Goal: Task Accomplishment & Management: Manage account settings

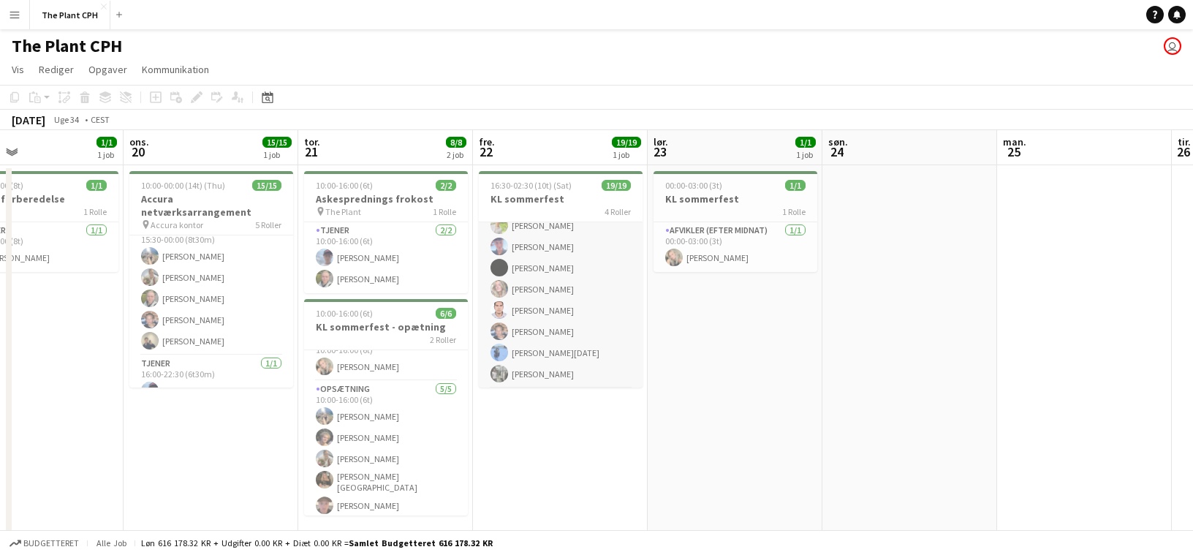
click at [553, 320] on app-card-role "Tjener 10/10 17:15-23:00 (5t45m) Selma Collado Juul-Nyholm Amir Akrami Sebastia…" at bounding box center [561, 265] width 164 height 245
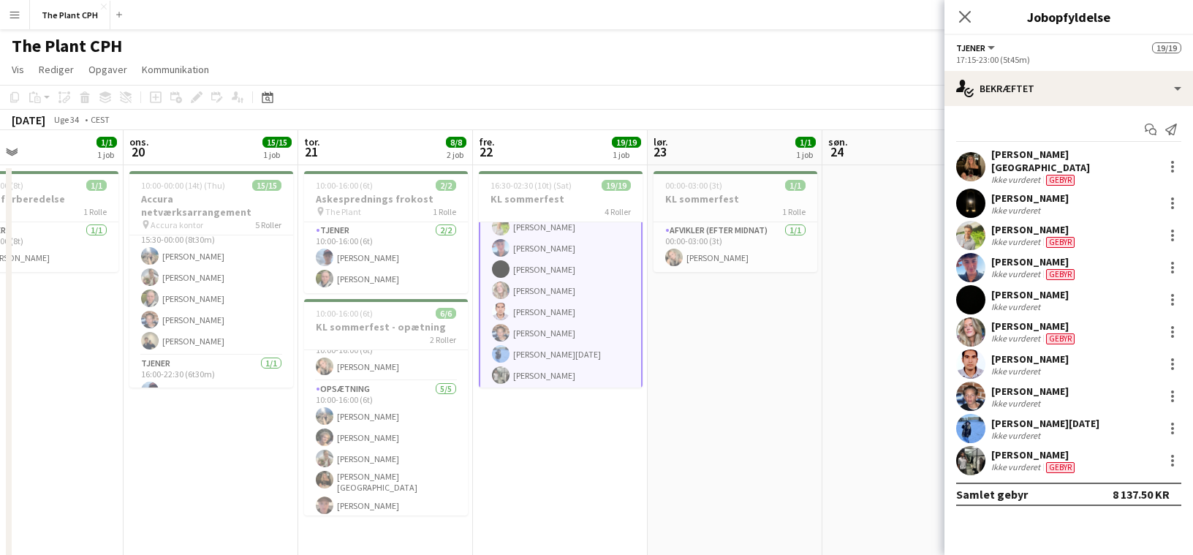
scroll to position [130, 0]
click at [1010, 366] on div "Ikke vurderet" at bounding box center [1018, 371] width 52 height 11
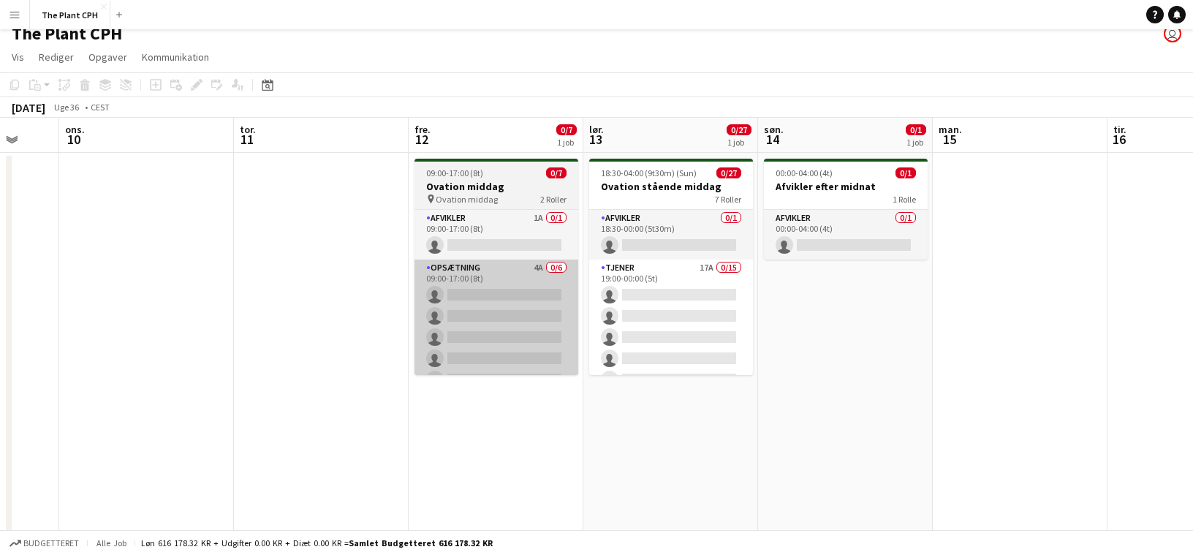
scroll to position [0, 472]
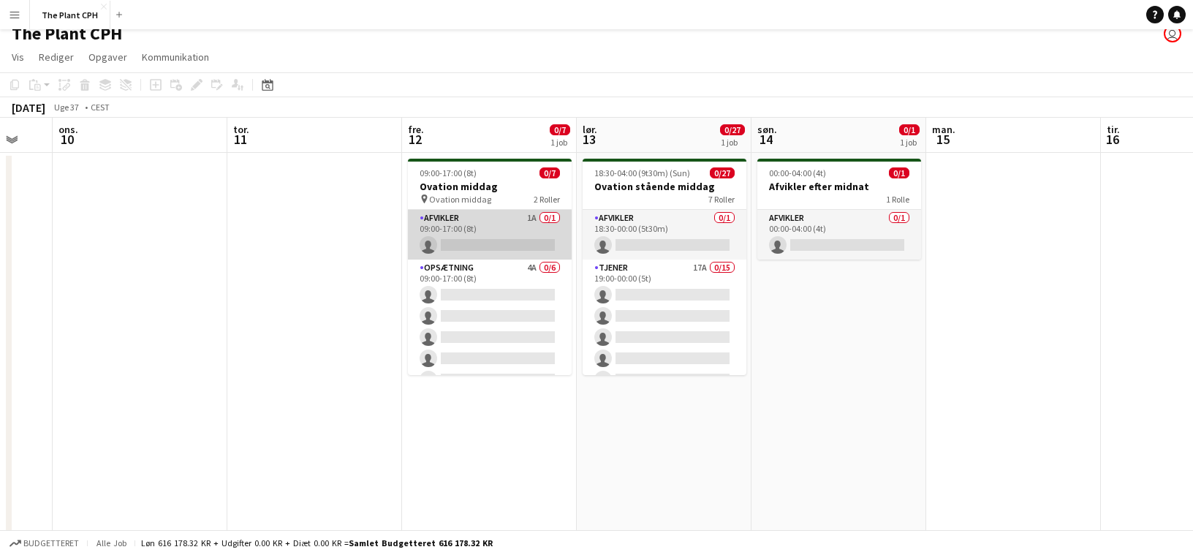
click at [502, 252] on app-card-role "Afvikler 1A 0/1 09:00-17:00 (8t) single-neutral-actions" at bounding box center [490, 235] width 164 height 50
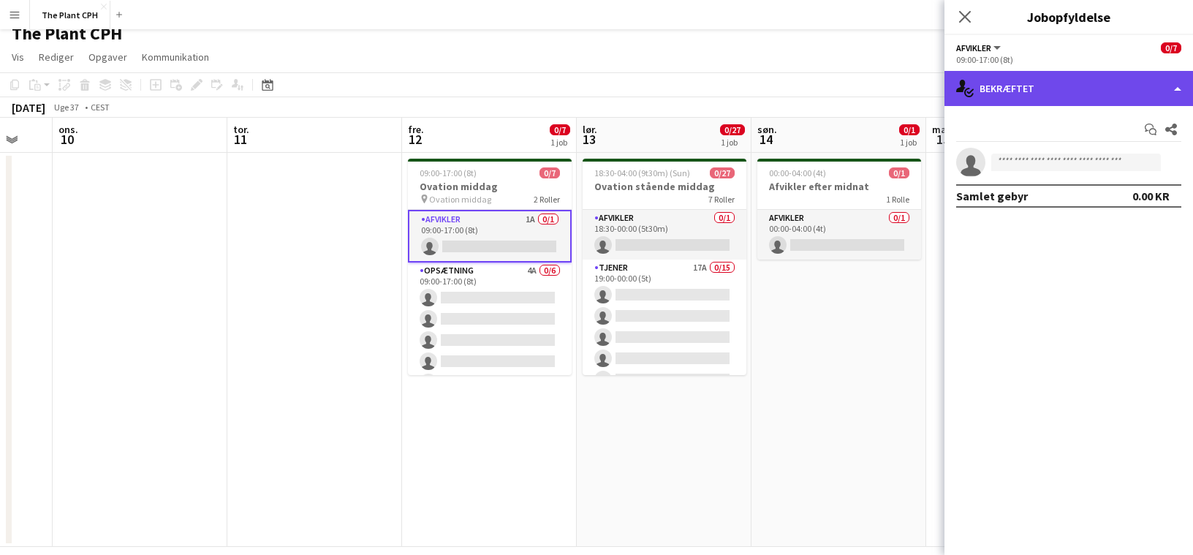
click at [1063, 91] on div "single-neutral-actions-check-2 Bekræftet" at bounding box center [1069, 88] width 249 height 35
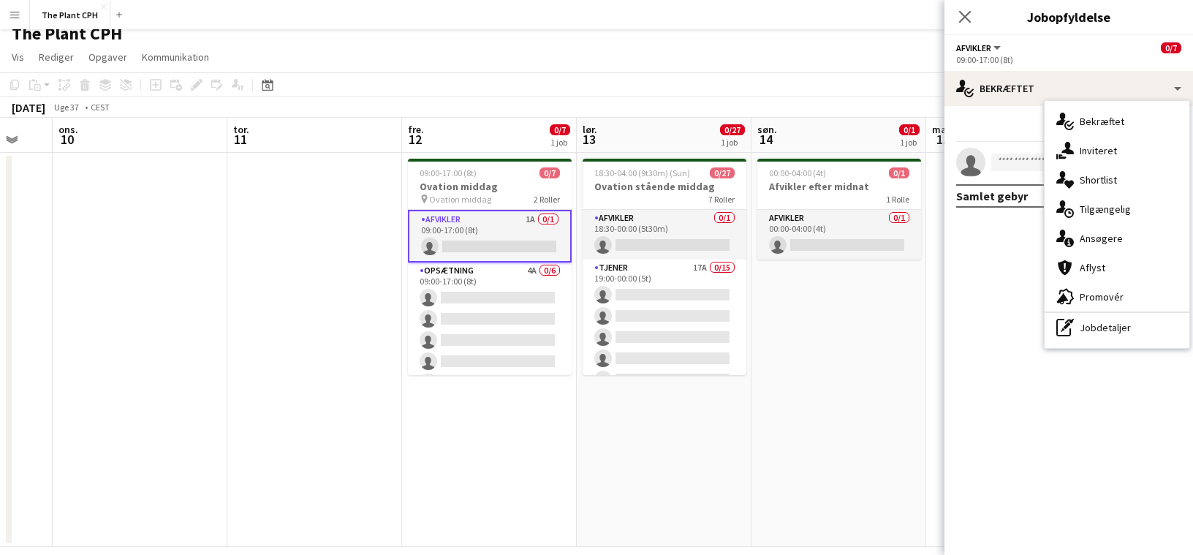
click at [1107, 234] on span "Ansøgere" at bounding box center [1101, 238] width 43 height 13
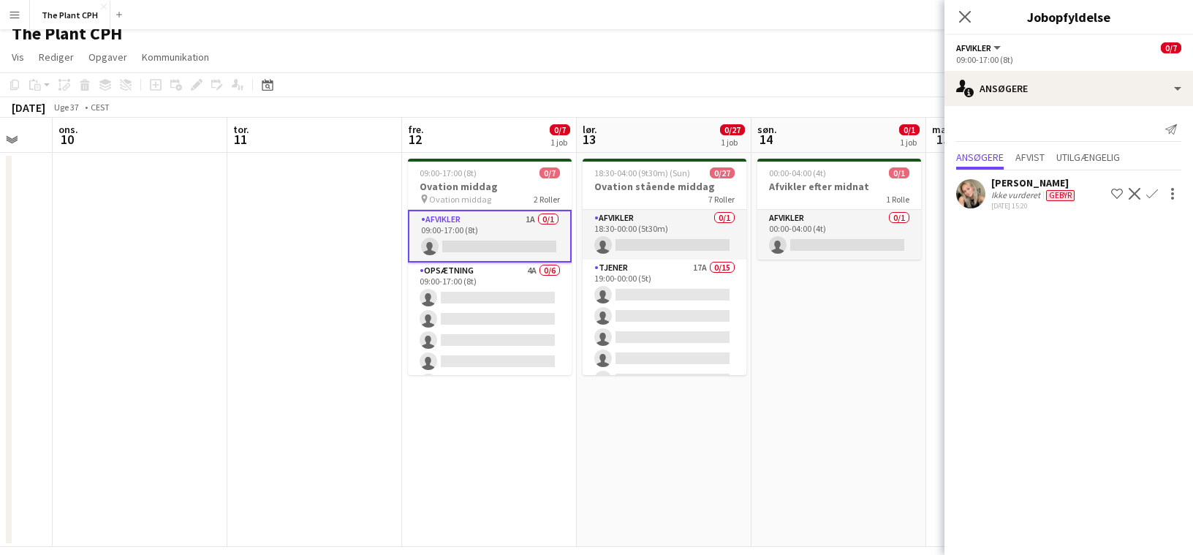
click at [1150, 197] on app-icon "Bekræft" at bounding box center [1153, 194] width 12 height 12
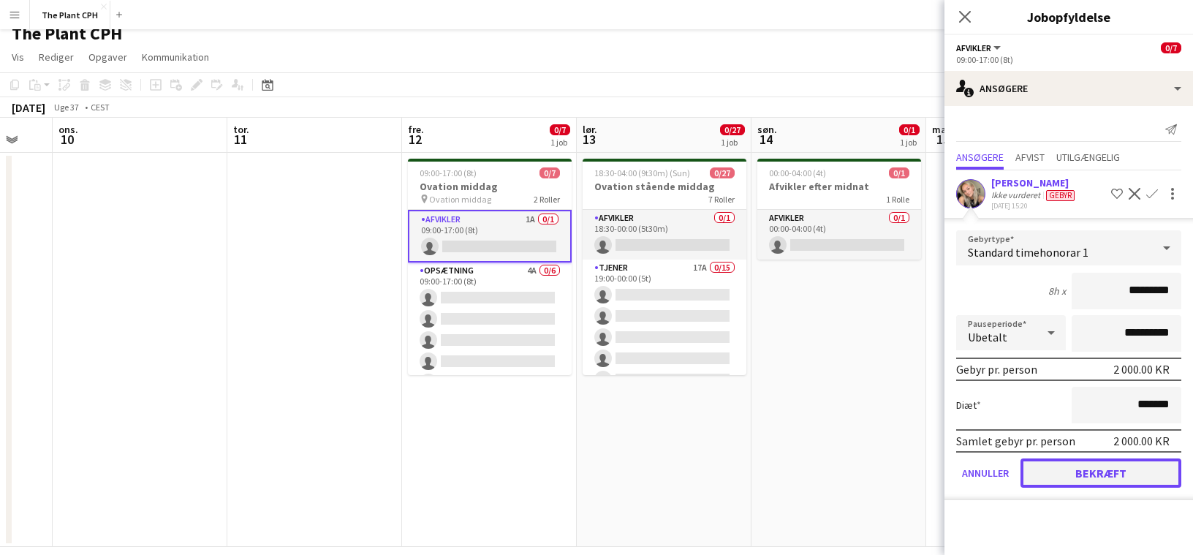
click at [1112, 469] on button "Bekræft" at bounding box center [1101, 472] width 161 height 29
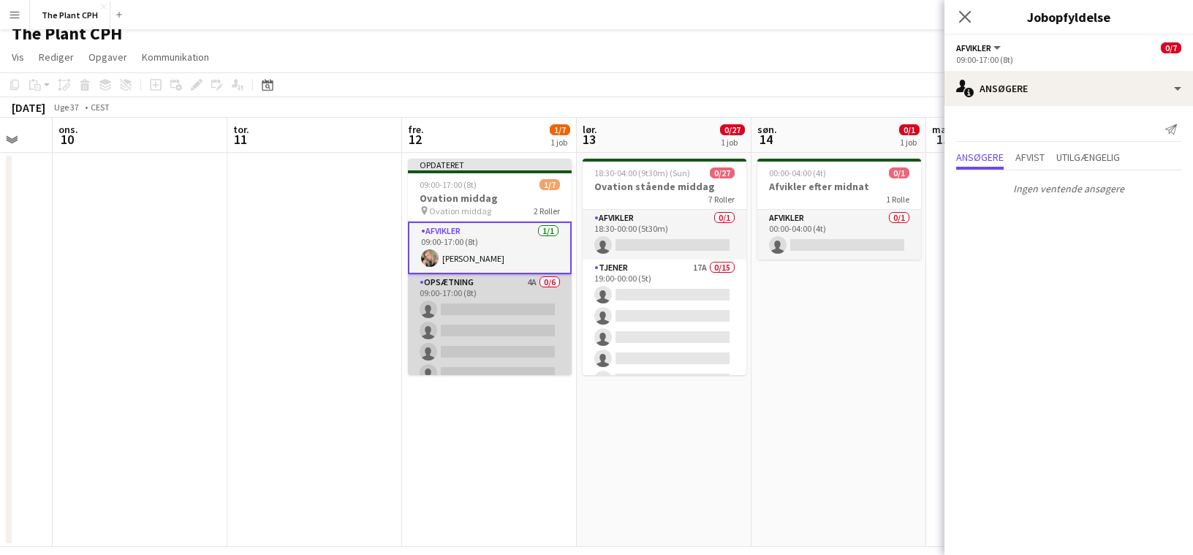
click at [526, 331] on app-card-role "Opsætning 4A 0/6 09:00-17:00 (8t) single-neutral-actions single-neutral-actions…" at bounding box center [490, 352] width 164 height 156
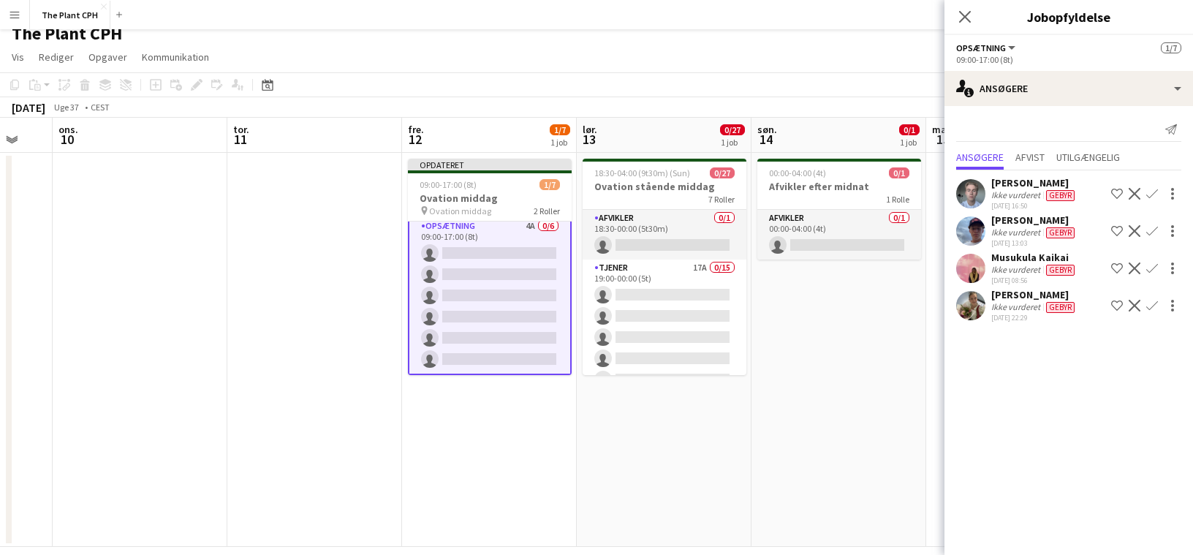
scroll to position [53, 0]
click at [1155, 196] on app-icon "Bekræft" at bounding box center [1153, 194] width 12 height 12
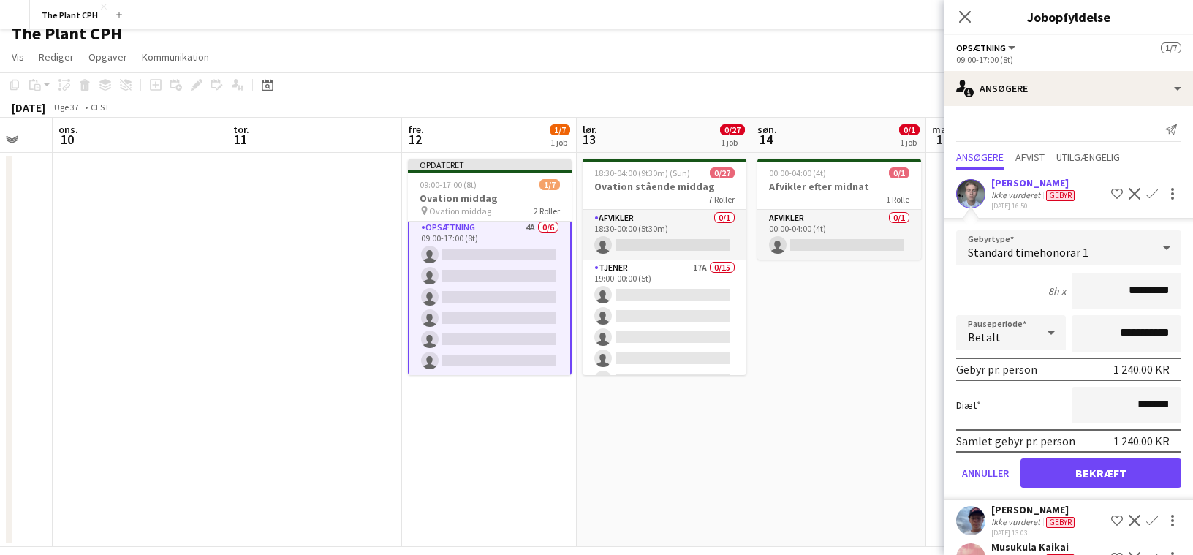
click at [943, 318] on app-date-cell at bounding box center [1013, 350] width 175 height 394
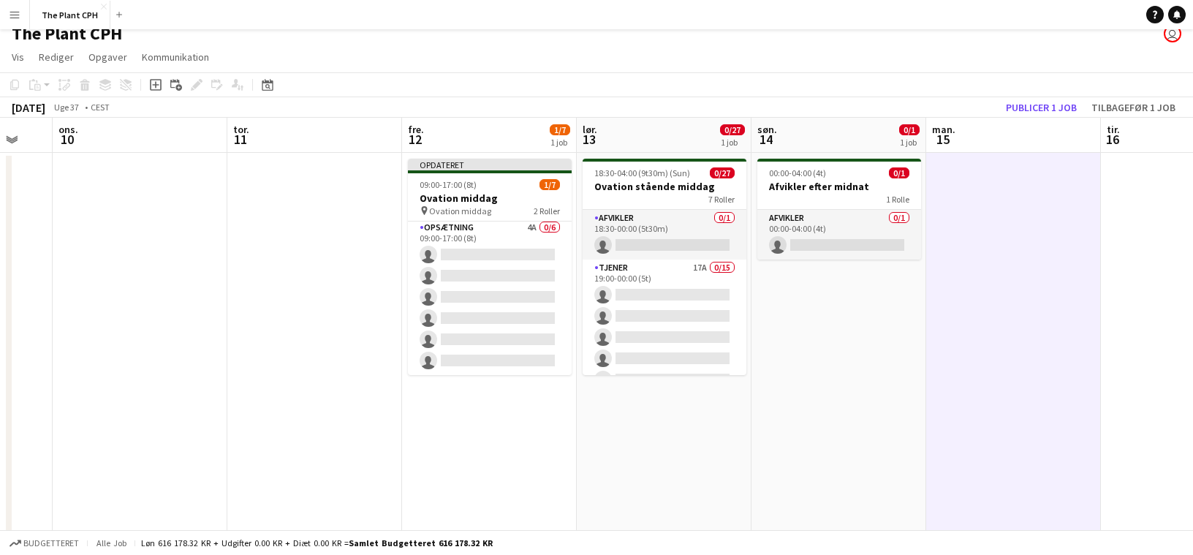
scroll to position [0, 470]
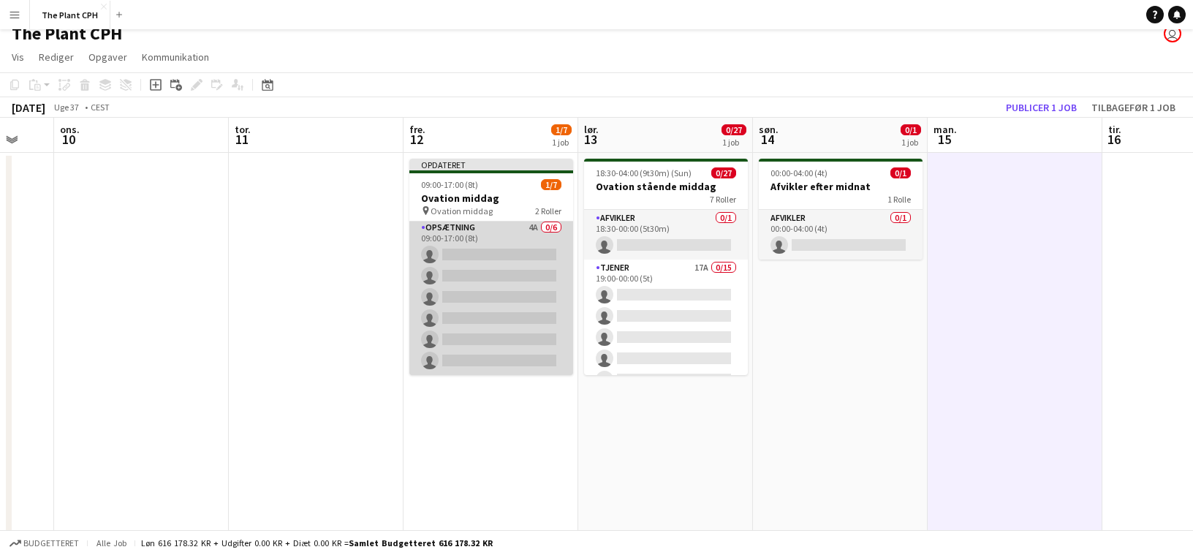
click at [461, 295] on app-card-role "Opsætning 4A 0/6 09:00-17:00 (8t) single-neutral-actions single-neutral-actions…" at bounding box center [491, 297] width 164 height 156
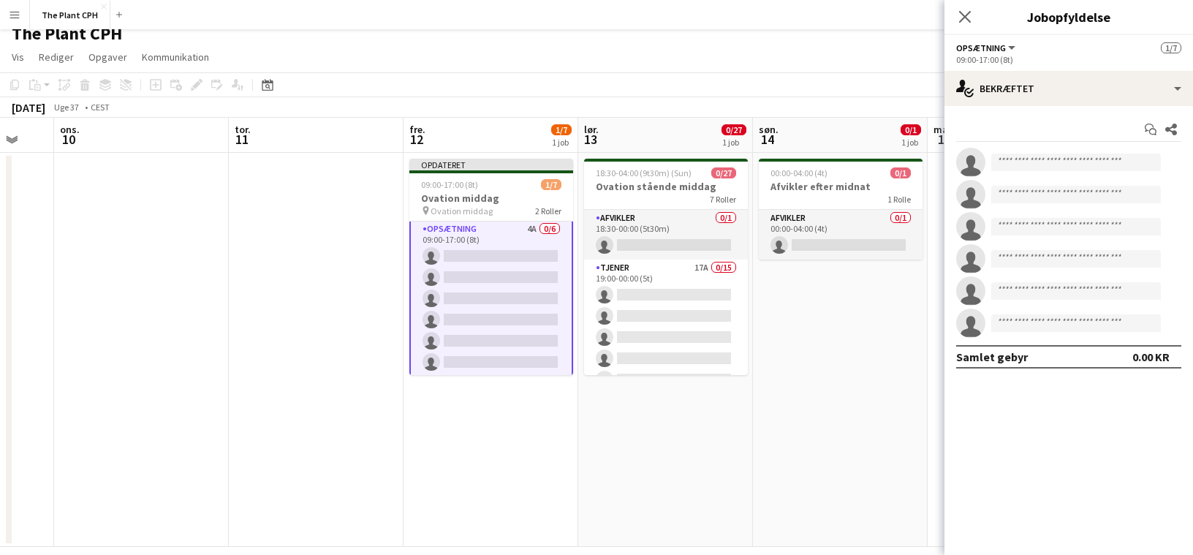
scroll to position [53, 0]
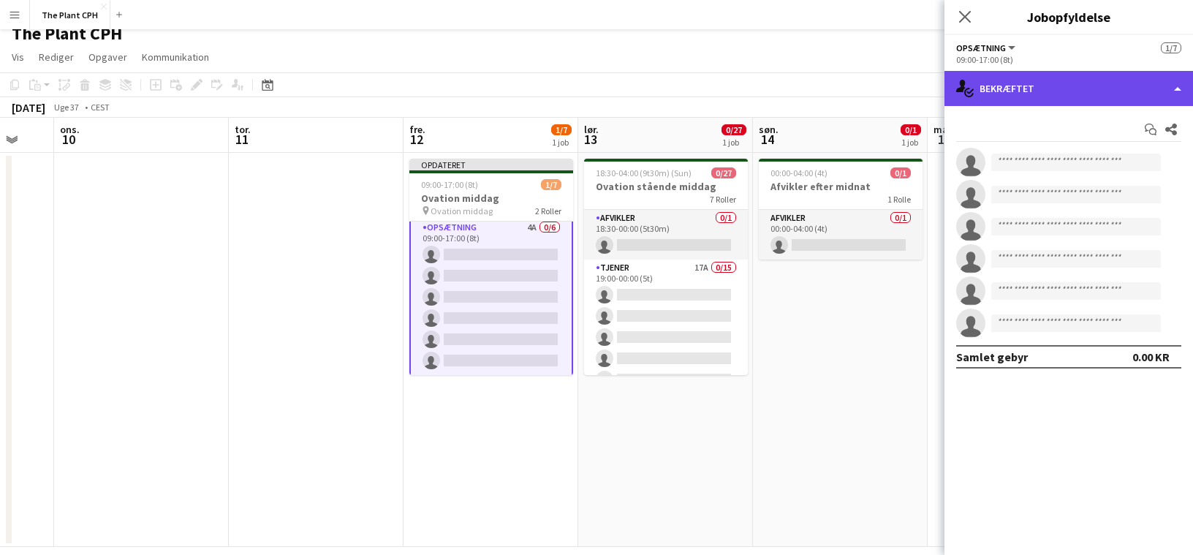
click at [1011, 75] on div "single-neutral-actions-check-2 Bekræftet" at bounding box center [1069, 88] width 249 height 35
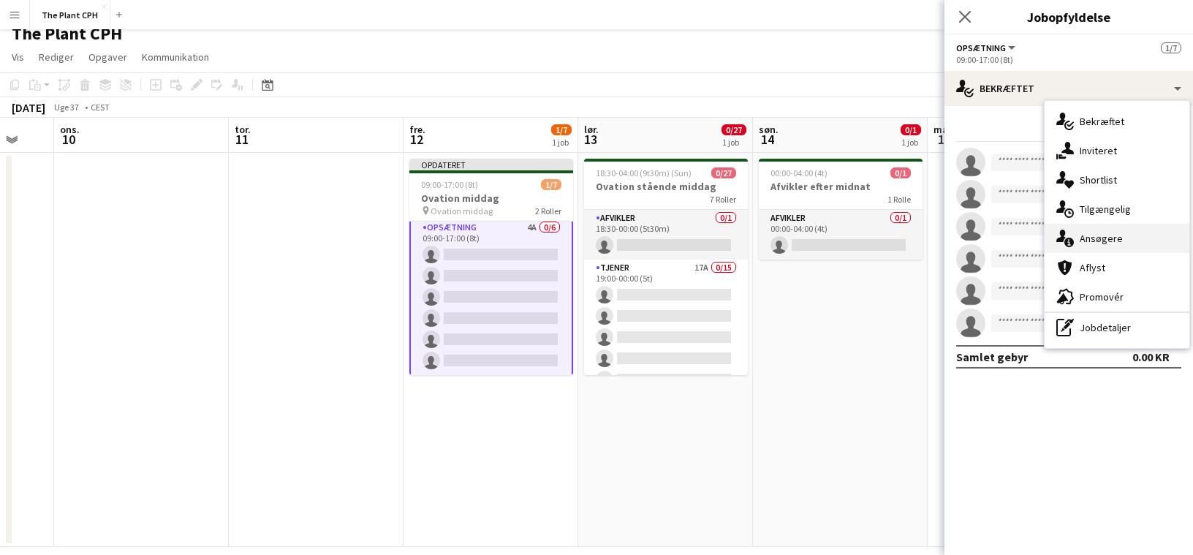
click at [1114, 241] on span "Ansøgere" at bounding box center [1101, 238] width 43 height 13
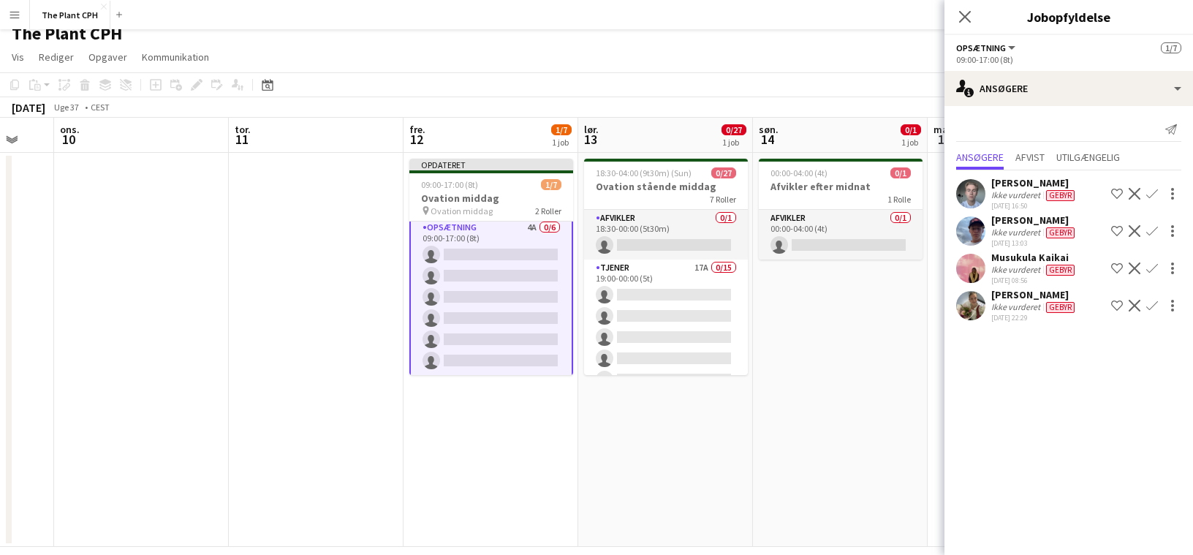
click at [1147, 267] on app-icon "Bekræft" at bounding box center [1153, 269] width 12 height 12
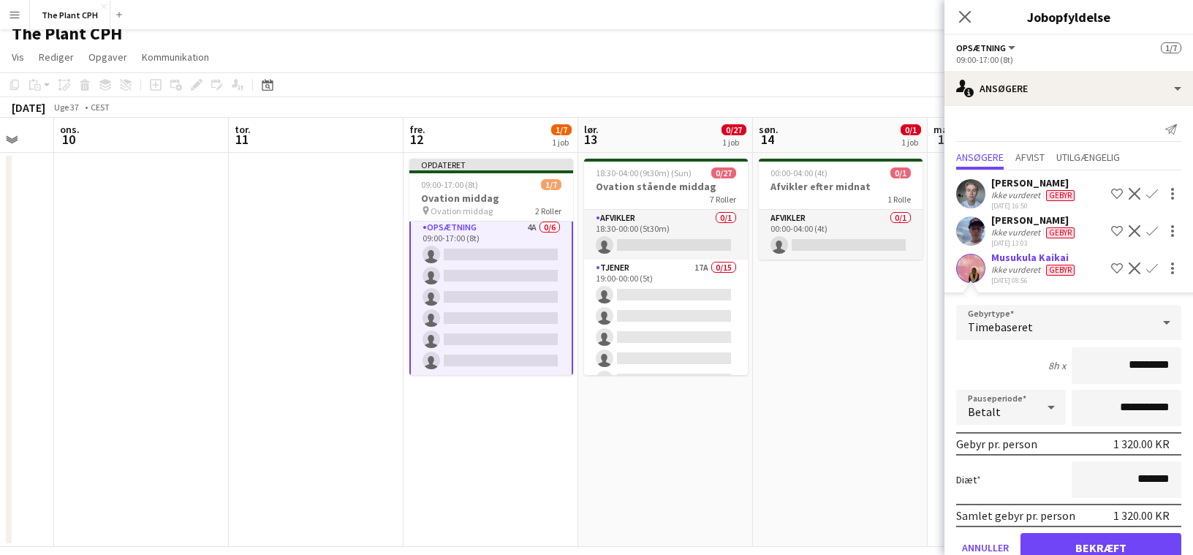
click at [835, 320] on app-date-cell "00:00-04:00 (4t) 0/1 Afvikler efter midnat 1 Rolle Afvikler 0/1 00:00-04:00 (4t…" at bounding box center [840, 350] width 175 height 394
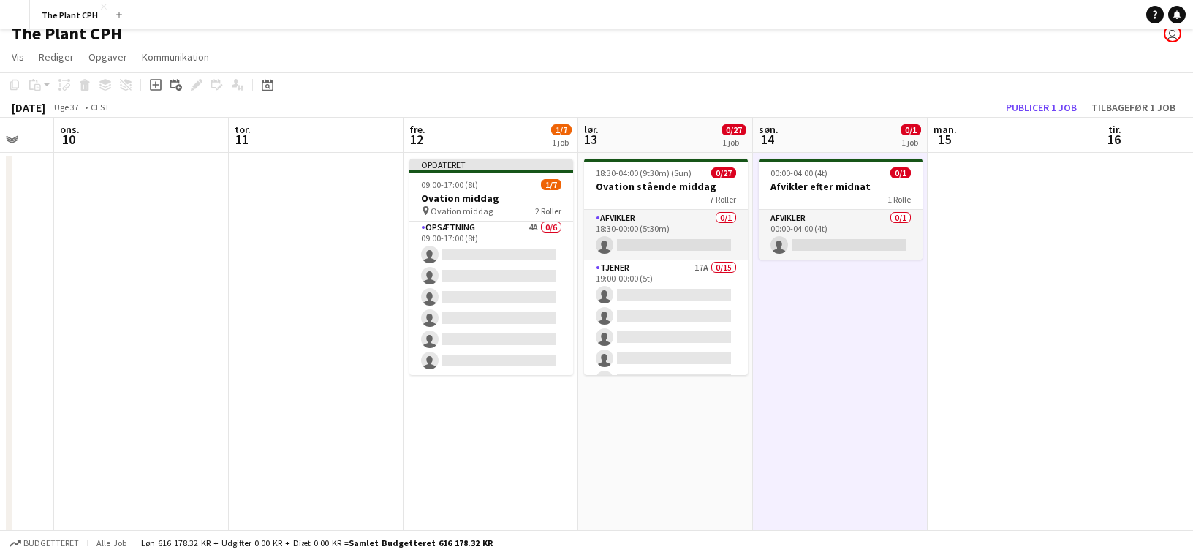
click at [13, 12] on app-icon "Menu" at bounding box center [15, 15] width 12 height 12
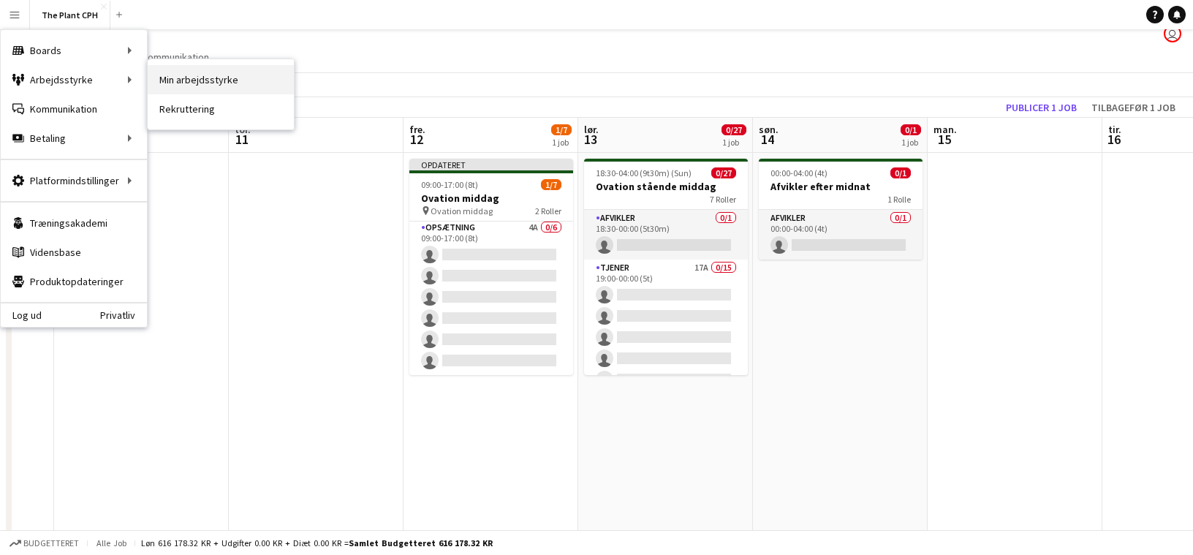
click at [252, 85] on link "Min arbejdsstyrke" at bounding box center [221, 79] width 146 height 29
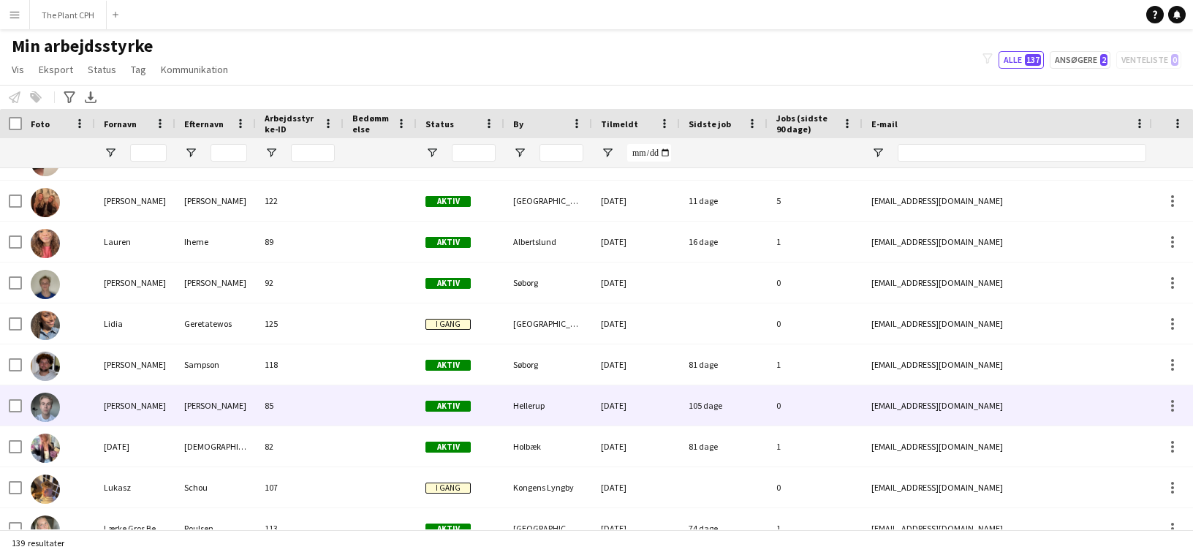
click at [220, 414] on div "[PERSON_NAME]" at bounding box center [215, 405] width 80 height 40
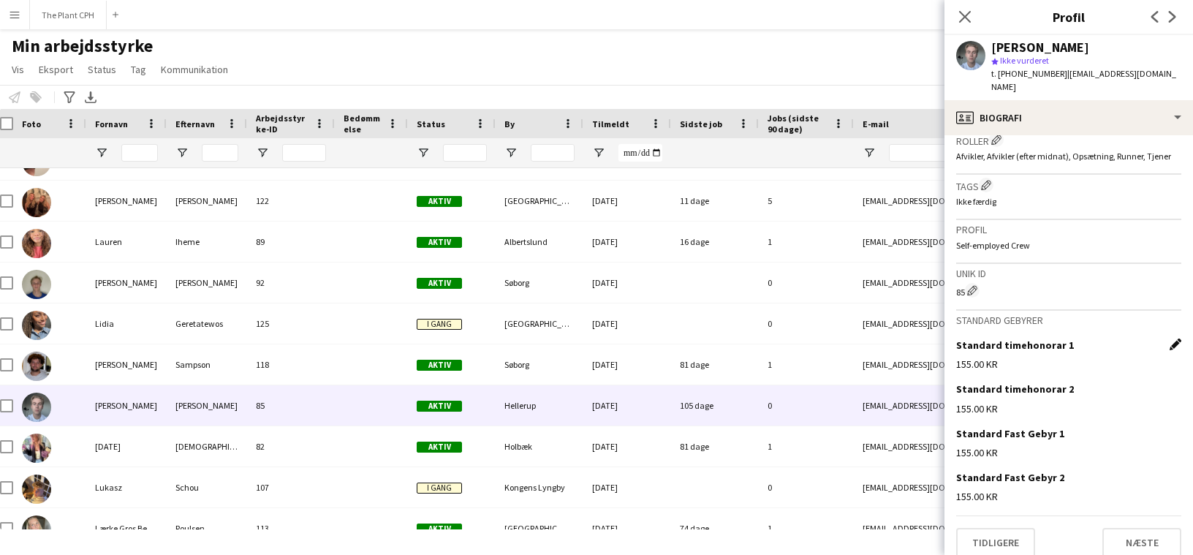
click at [1171, 339] on app-icon "Rediger dette felt" at bounding box center [1176, 345] width 12 height 12
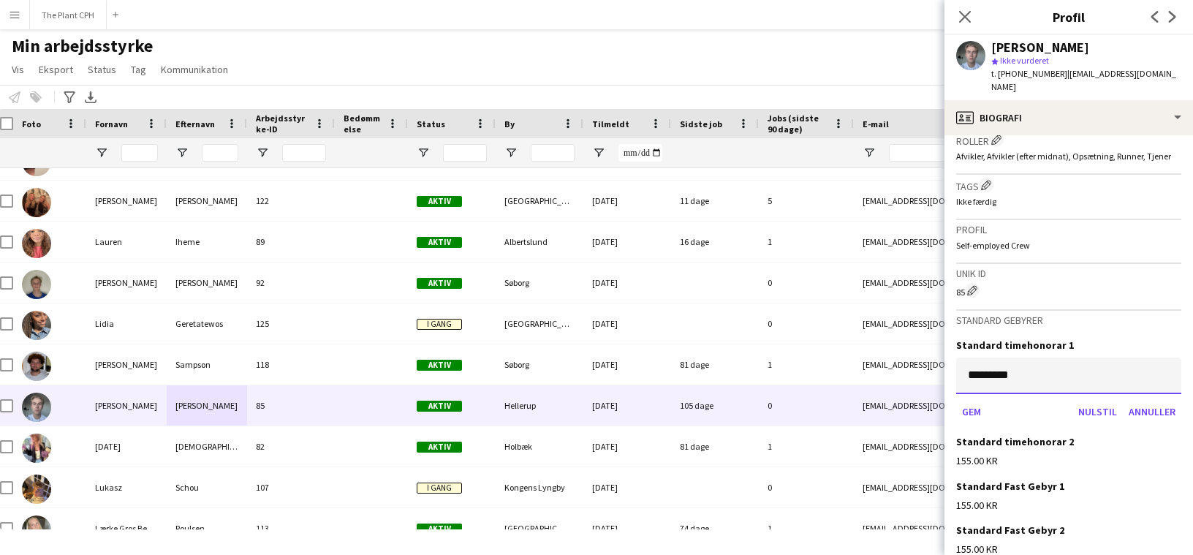
click at [1120, 364] on input "*********" at bounding box center [1068, 376] width 225 height 37
type input "******"
click at [956, 400] on button "Gem" at bounding box center [971, 411] width 31 height 23
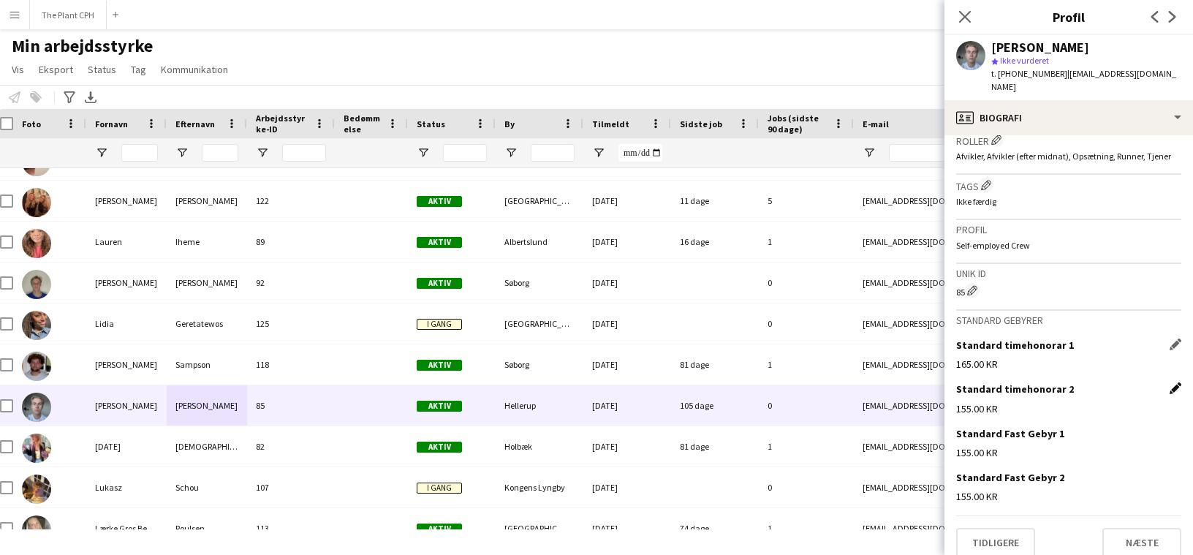
click at [1180, 382] on app-icon "Rediger dette felt" at bounding box center [1176, 388] width 12 height 12
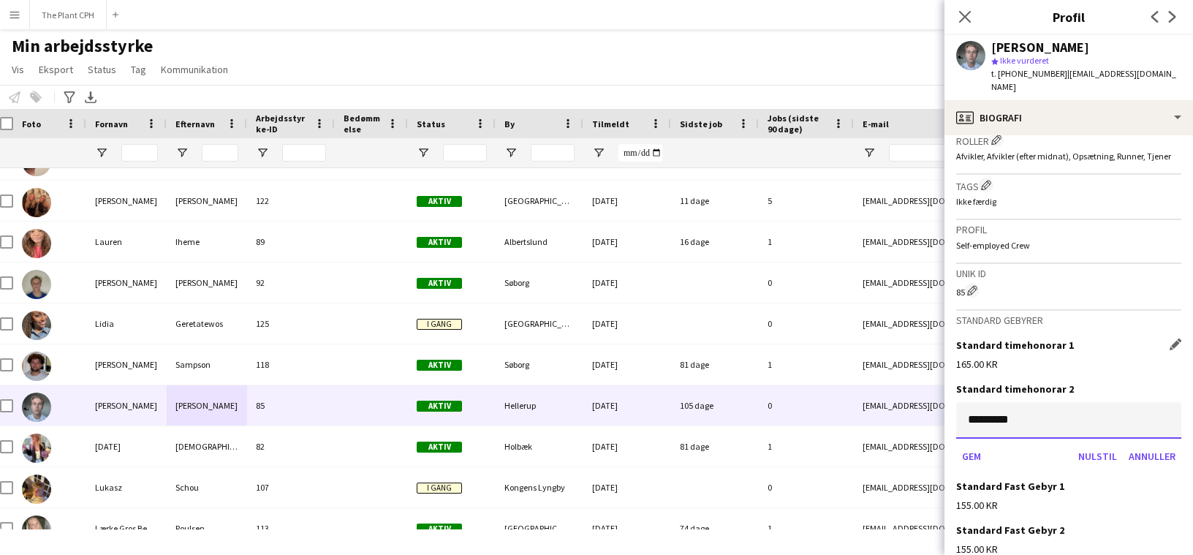
click at [1081, 402] on input "*********" at bounding box center [1068, 420] width 225 height 37
type input "******"
drag, startPoint x: 971, startPoint y: 443, endPoint x: 1049, endPoint y: 442, distance: 77.5
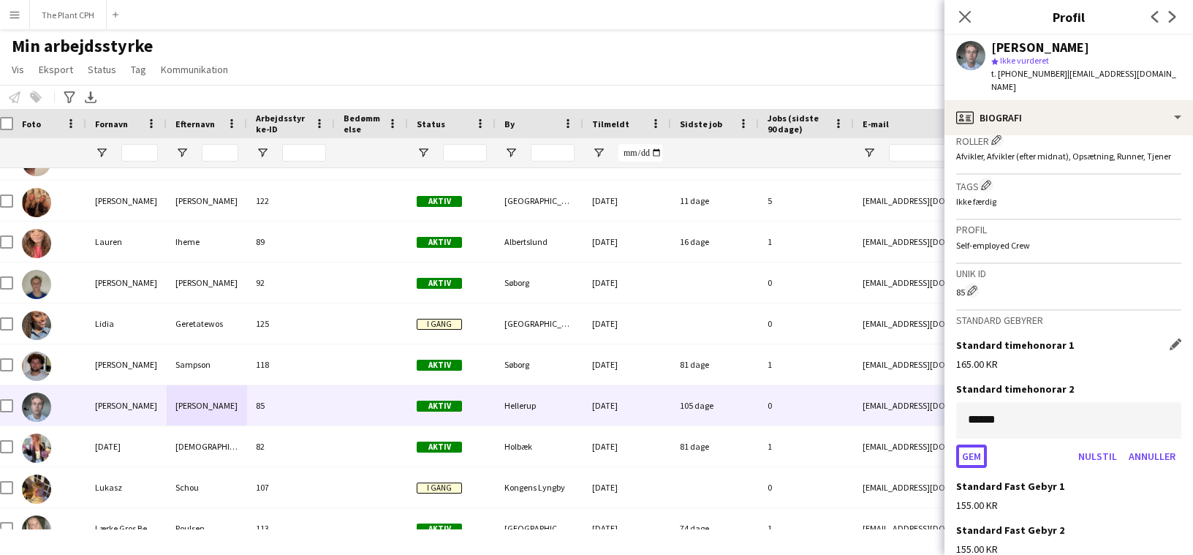
click at [973, 445] on button "Gem" at bounding box center [971, 456] width 31 height 23
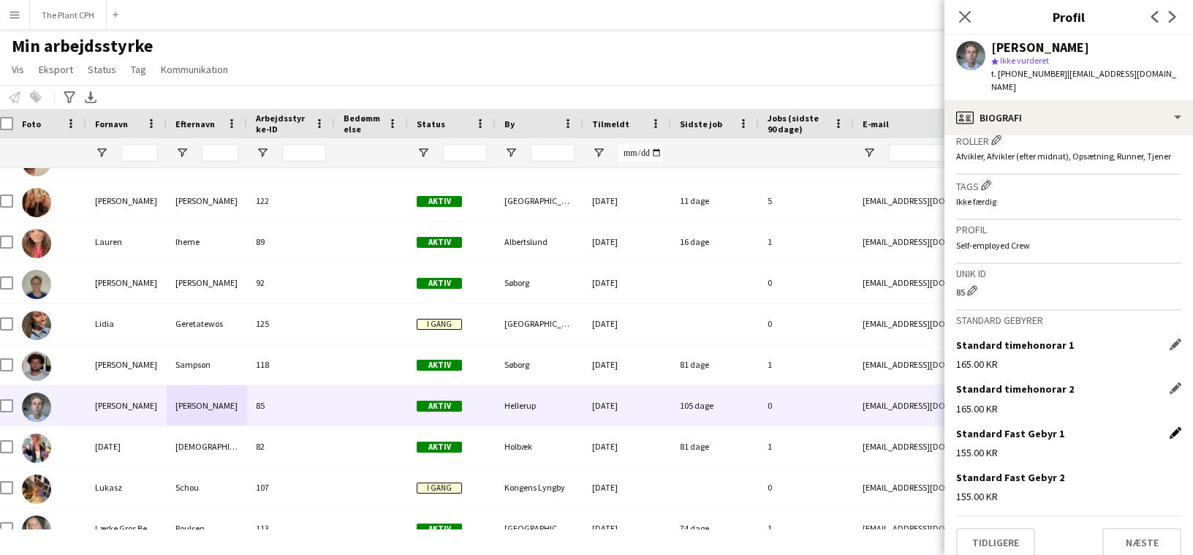
click at [1175, 427] on app-icon "Rediger dette felt" at bounding box center [1176, 433] width 12 height 12
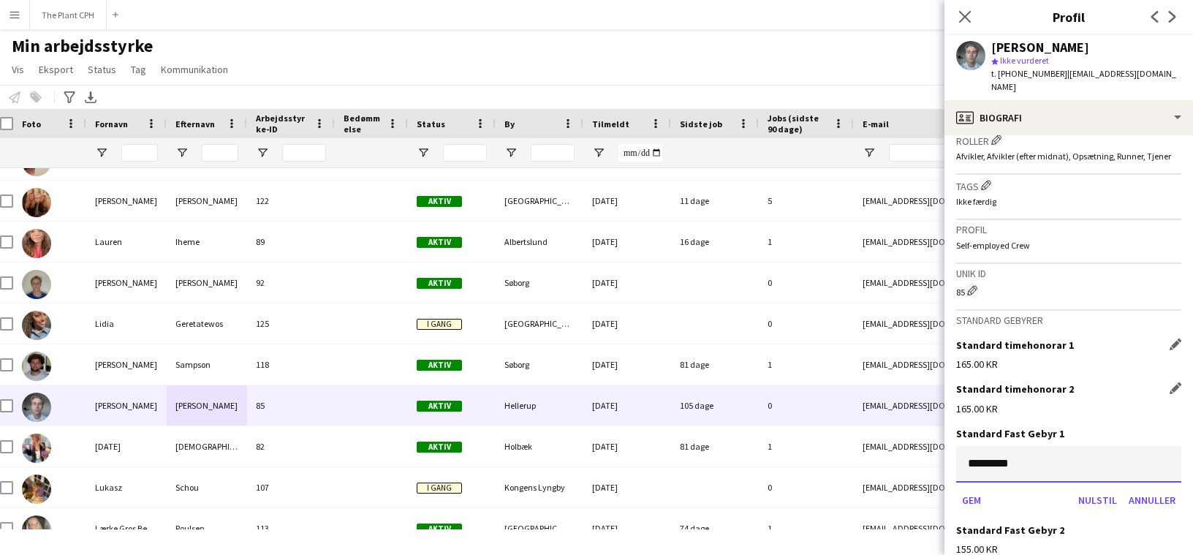
click at [1114, 452] on input "*********" at bounding box center [1068, 464] width 225 height 37
type input "******"
click at [988, 492] on div "Gem [PERSON_NAME]" at bounding box center [1068, 499] width 225 height 23
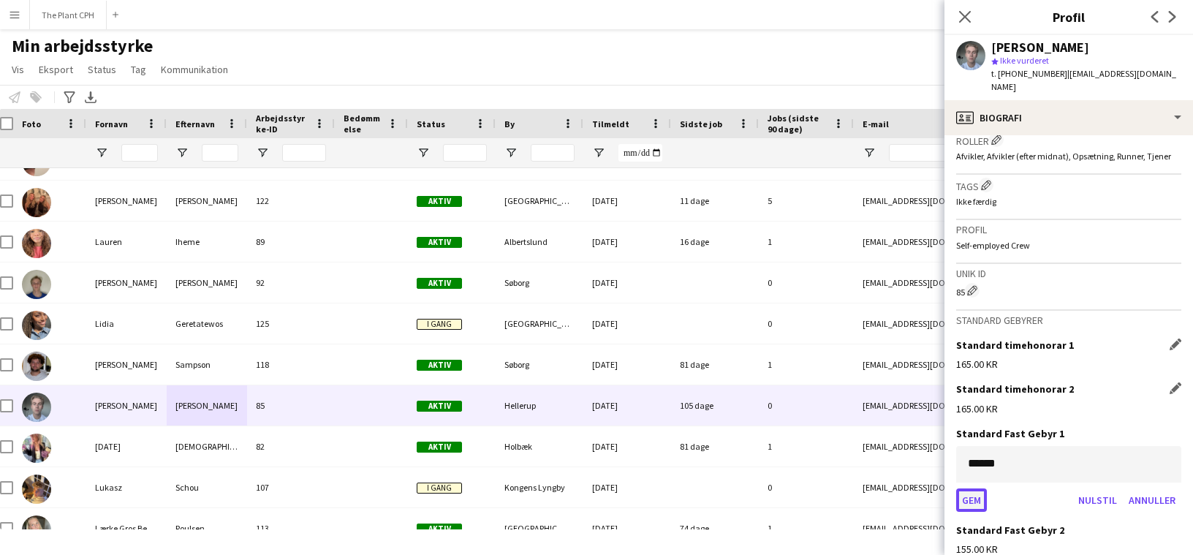
click at [979, 489] on button "Gem" at bounding box center [971, 499] width 31 height 23
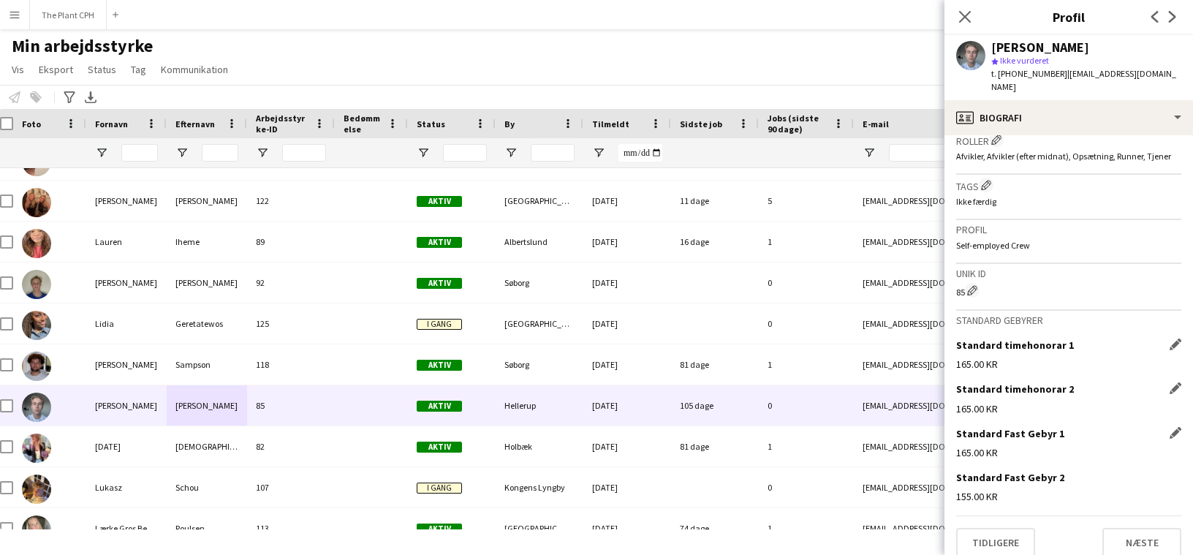
click at [1190, 455] on app-crew-profile-bio "chevron-left chevron-right Åbn foto pop-in [PERSON_NAME] Fødselsdag [DATE] (21 …" at bounding box center [1069, 345] width 249 height 420
click at [1174, 471] on app-icon "Rediger dette felt" at bounding box center [1176, 477] width 12 height 12
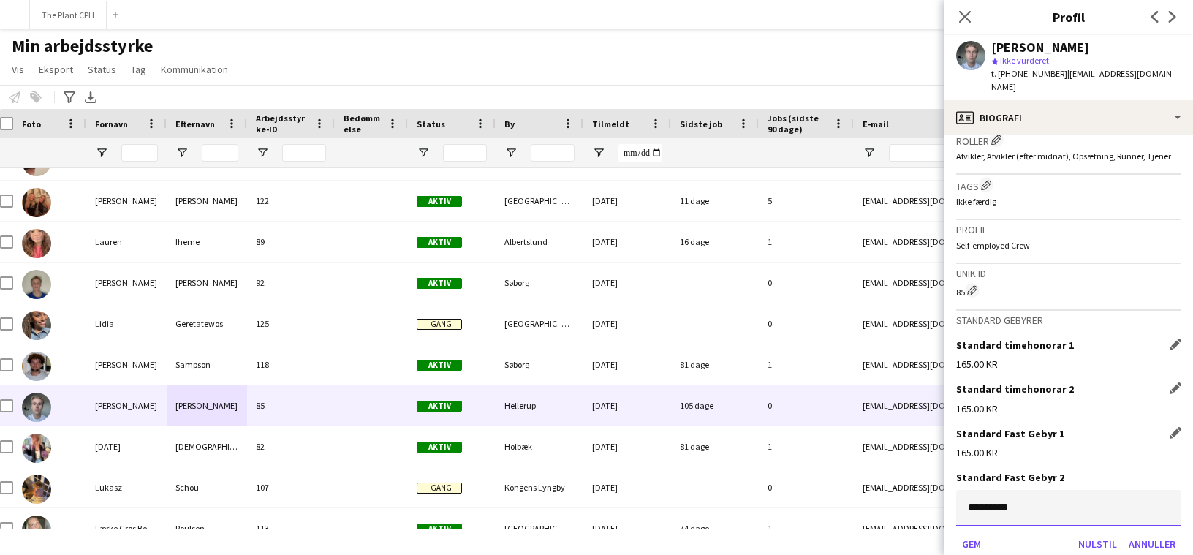
click at [1059, 490] on input "*********" at bounding box center [1068, 508] width 225 height 37
click at [1060, 490] on input "*********" at bounding box center [1068, 508] width 225 height 37
type input "******"
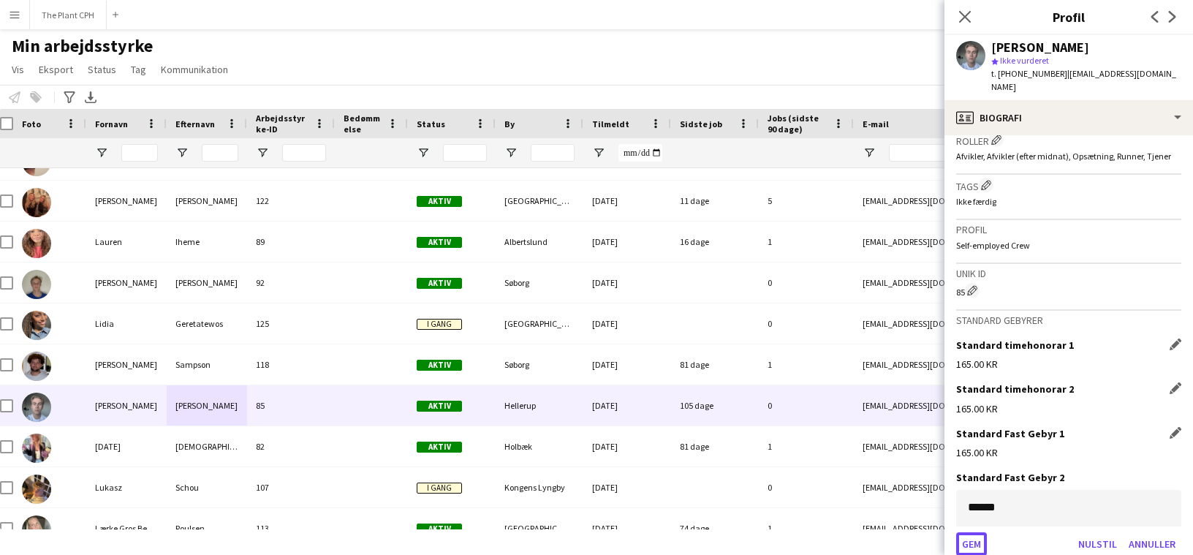
click at [980, 532] on button "Gem" at bounding box center [971, 543] width 31 height 23
click at [599, 64] on div "Min arbejdsstyrke Vis Visninger Standardvisning Ny visning Opdater visning Slet…" at bounding box center [596, 60] width 1193 height 50
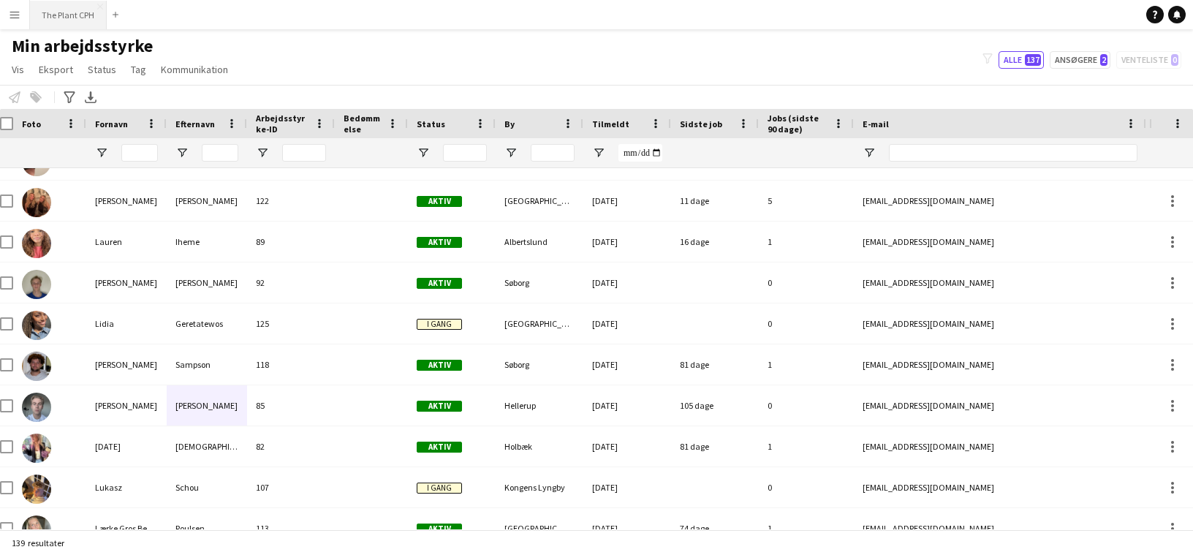
click at [45, 8] on button "The Plant CPH Luk" at bounding box center [68, 15] width 77 height 29
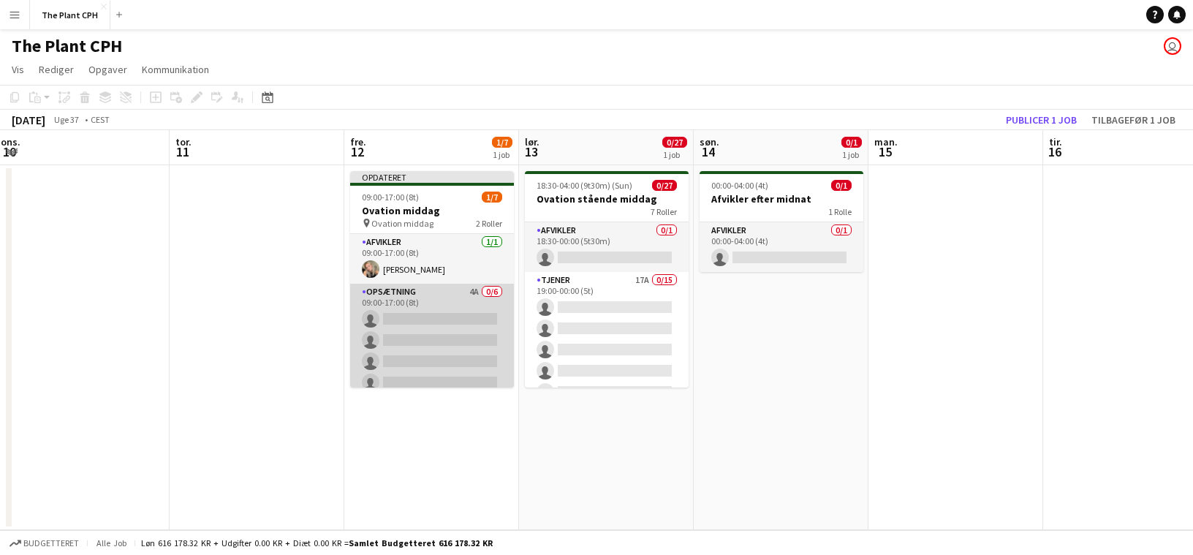
click at [455, 314] on app-card-role "Opsætning 4A 0/6 09:00-17:00 (8t) single-neutral-actions single-neutral-actions…" at bounding box center [432, 362] width 164 height 156
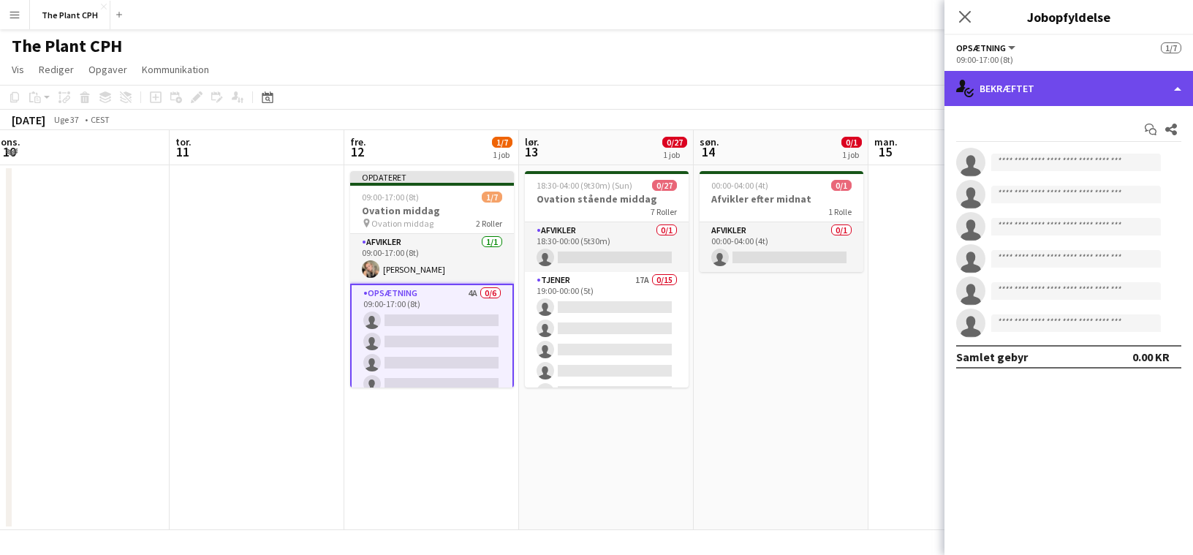
click at [1062, 98] on div "single-neutral-actions-check-2 Bekræftet" at bounding box center [1069, 88] width 249 height 35
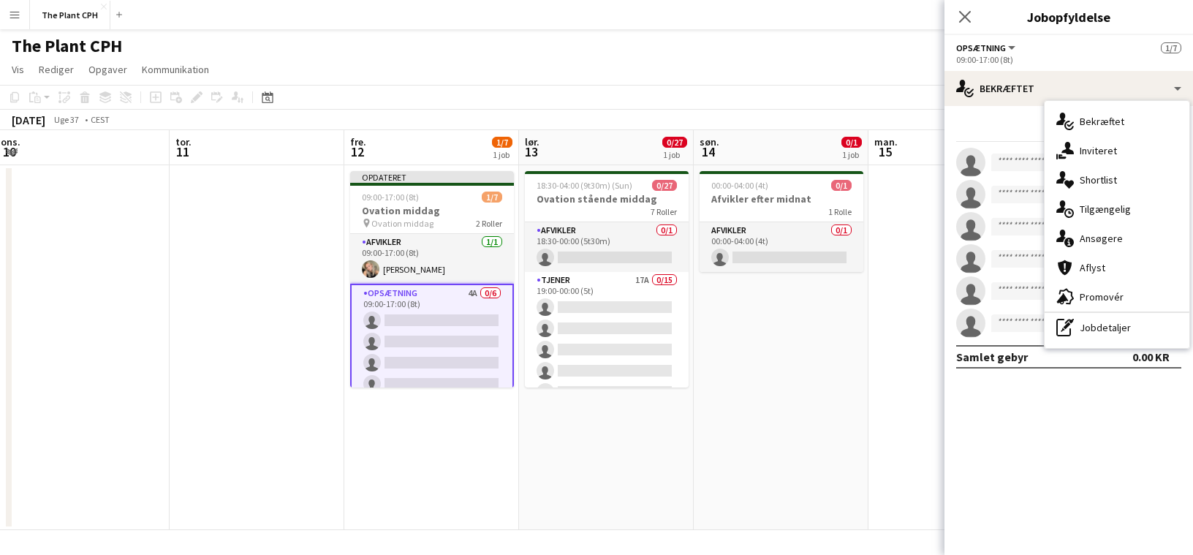
click at [1098, 245] on div "single-neutral-actions-information Ansøgere" at bounding box center [1117, 238] width 145 height 29
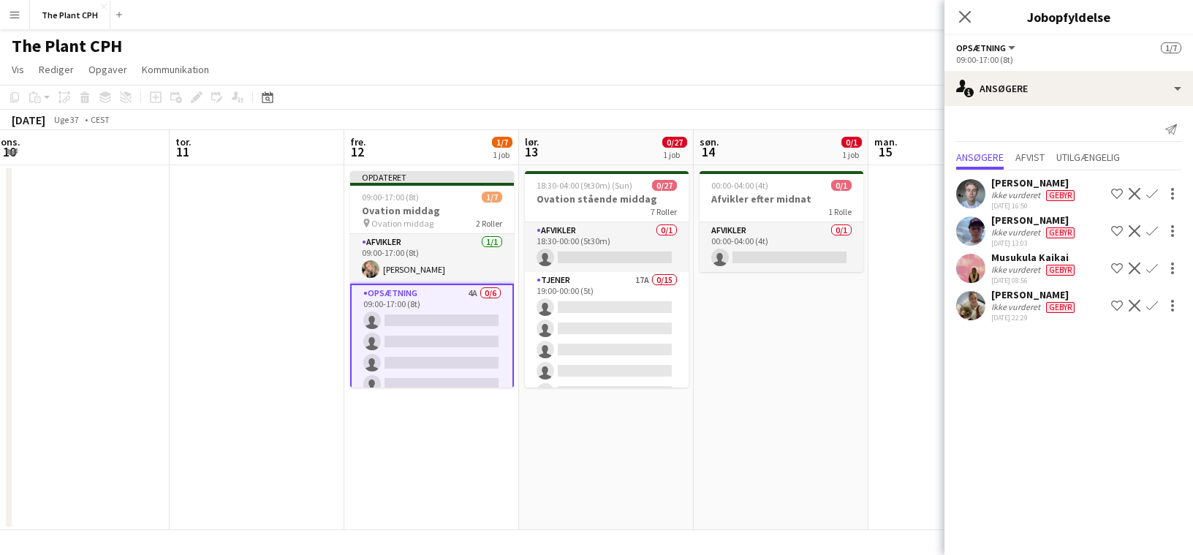
click at [1148, 191] on app-icon "Bekræft" at bounding box center [1153, 194] width 12 height 12
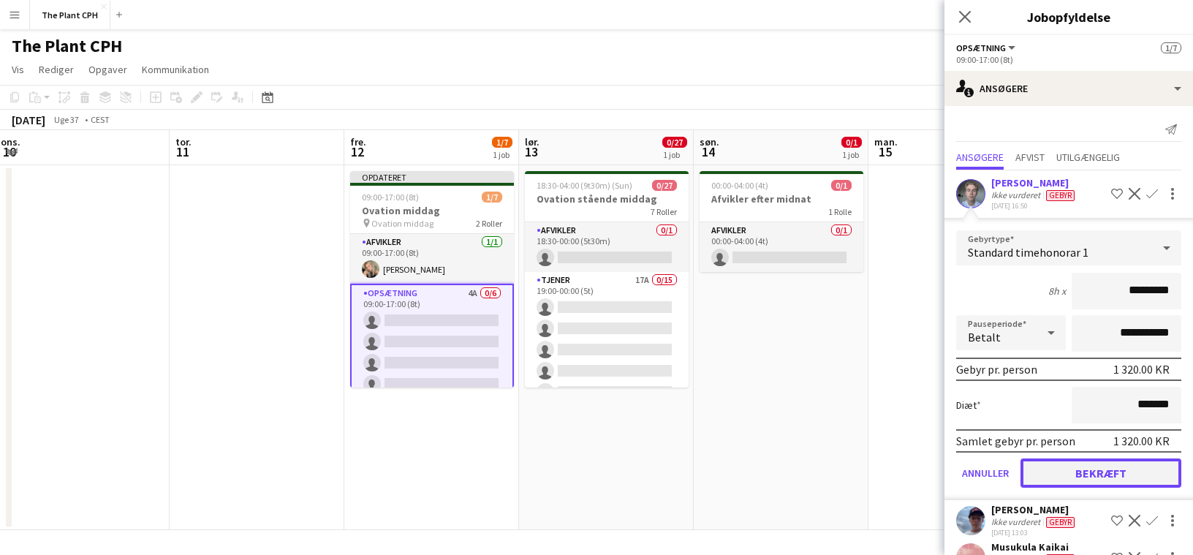
click at [1124, 461] on button "Bekræft" at bounding box center [1101, 472] width 161 height 29
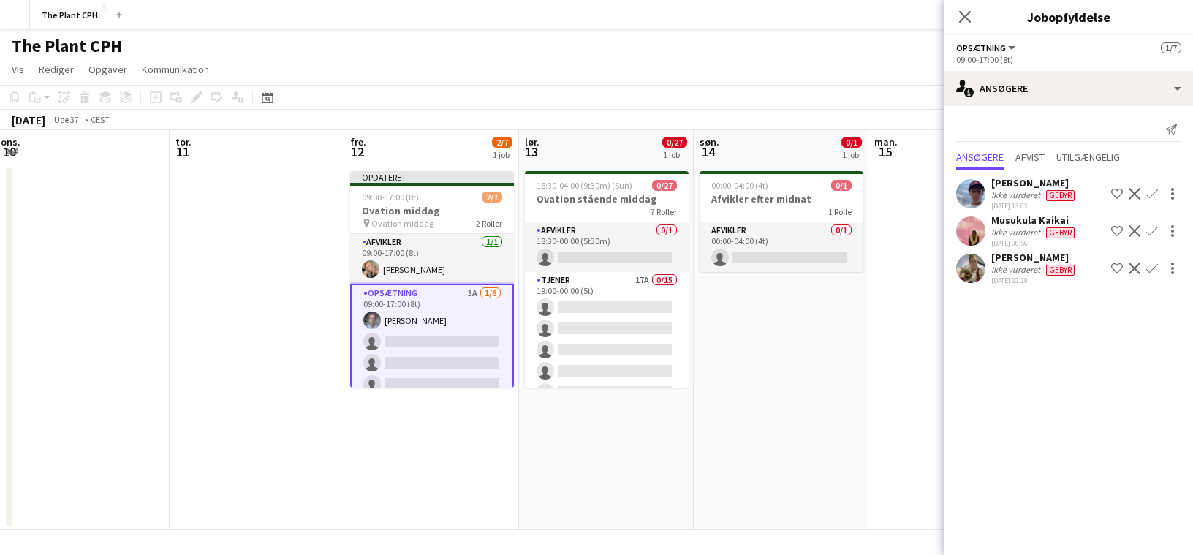
click at [1158, 201] on button "Bekræft" at bounding box center [1153, 194] width 18 height 18
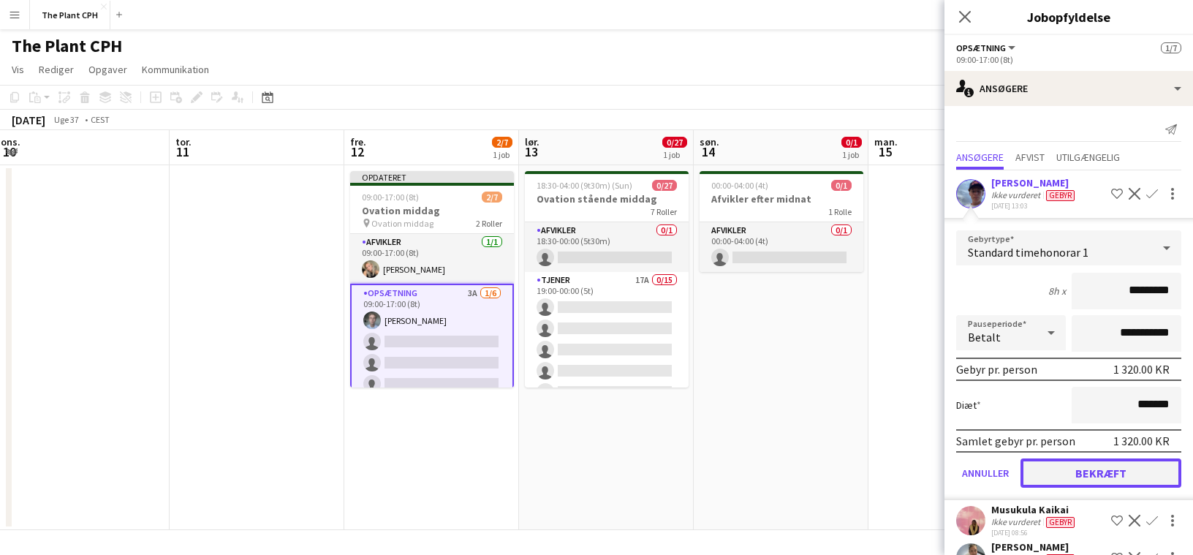
click at [1133, 461] on button "Bekræft" at bounding box center [1101, 472] width 161 height 29
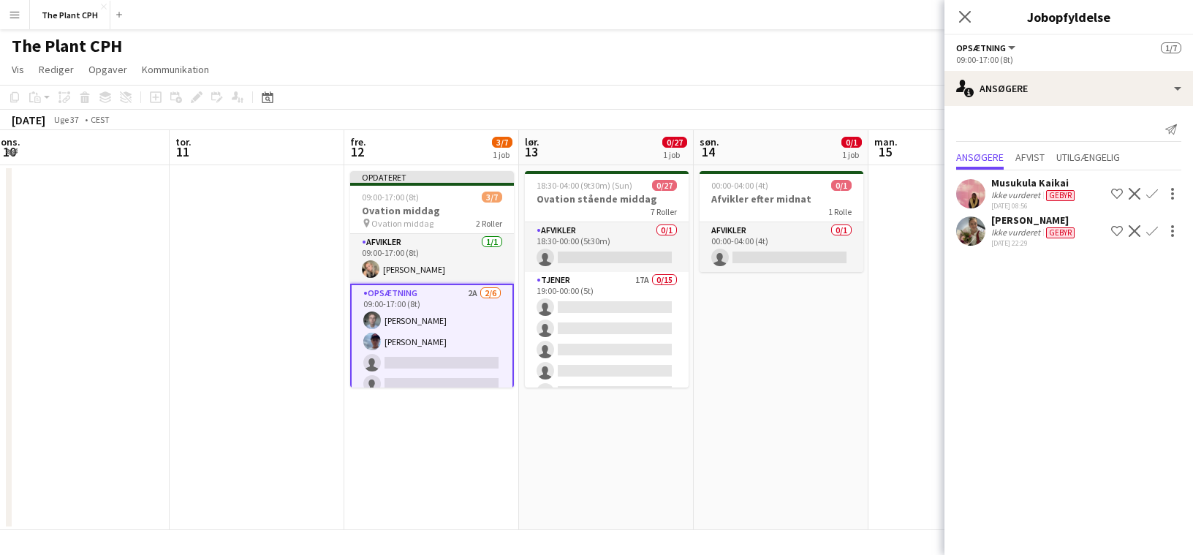
click at [1152, 190] on app-icon "Bekræft" at bounding box center [1153, 194] width 12 height 12
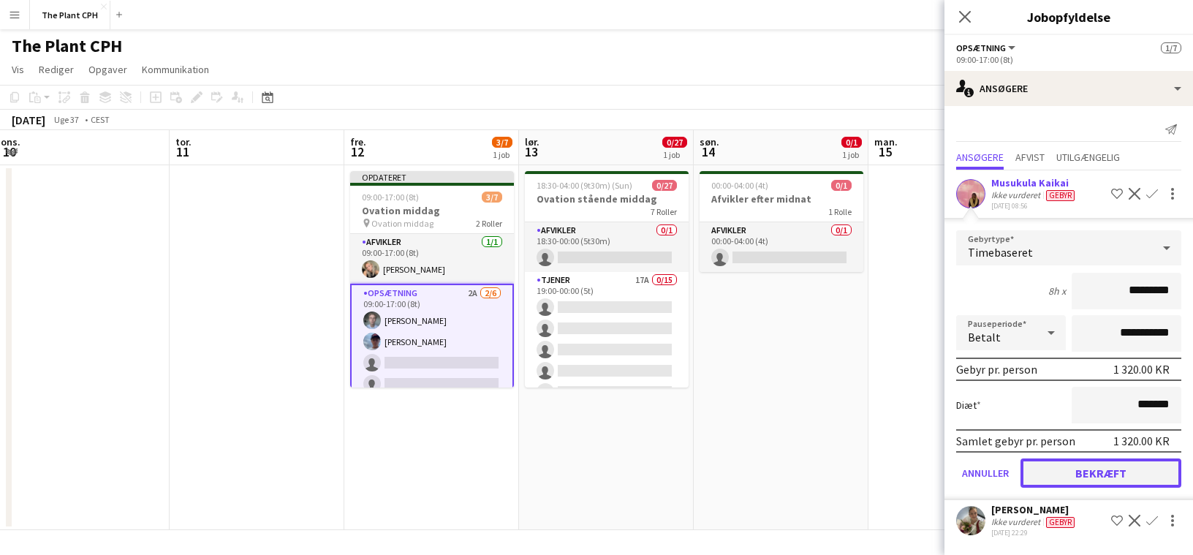
click at [1102, 478] on button "Bekræft" at bounding box center [1101, 472] width 161 height 29
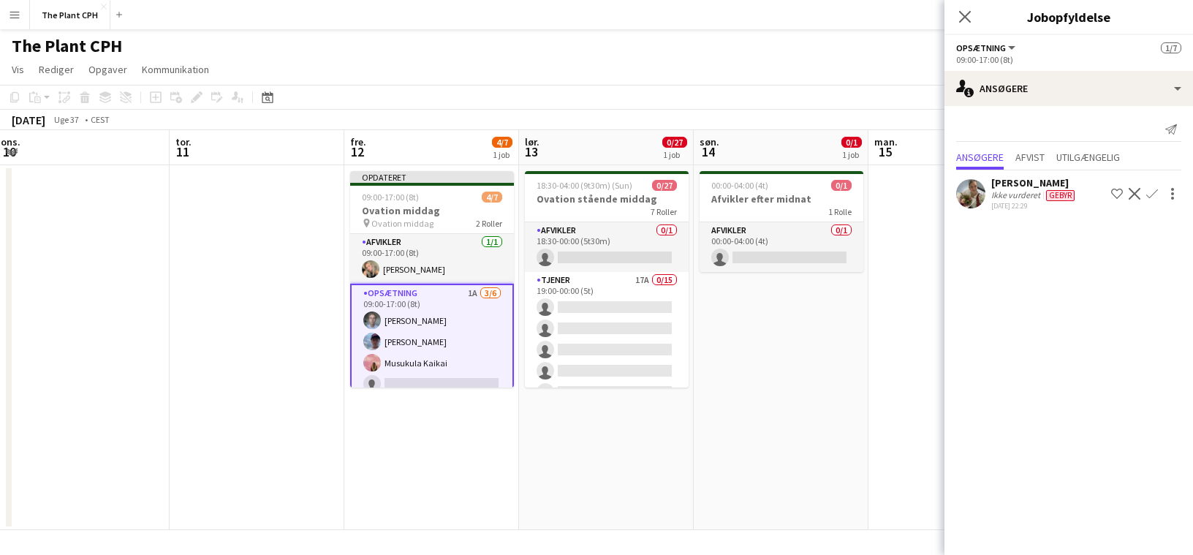
click at [1155, 197] on app-icon "Bekræft" at bounding box center [1153, 194] width 12 height 12
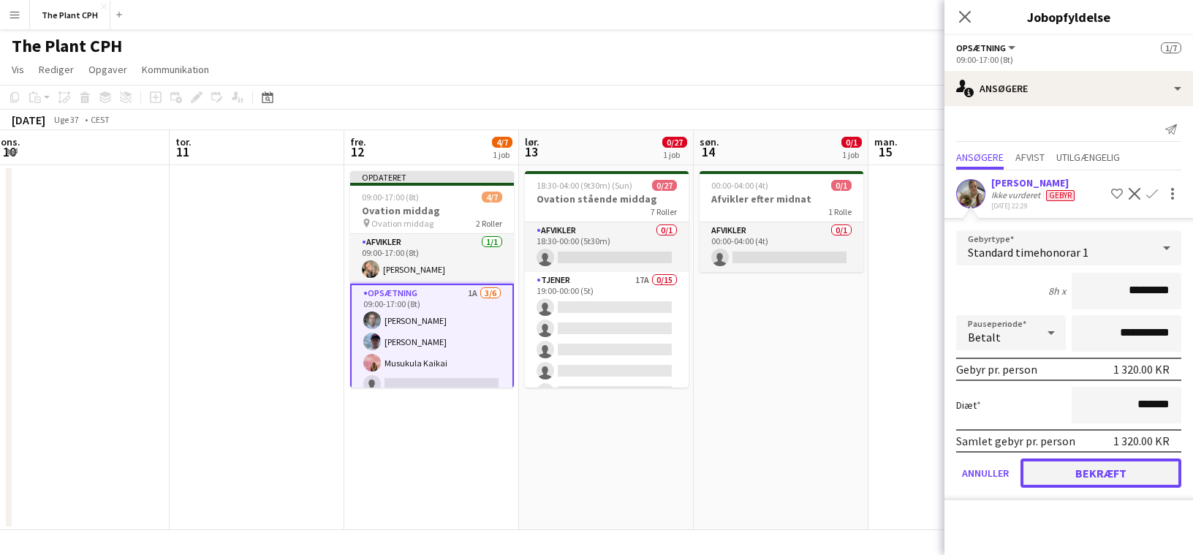
click at [1120, 469] on button "Bekræft" at bounding box center [1101, 472] width 161 height 29
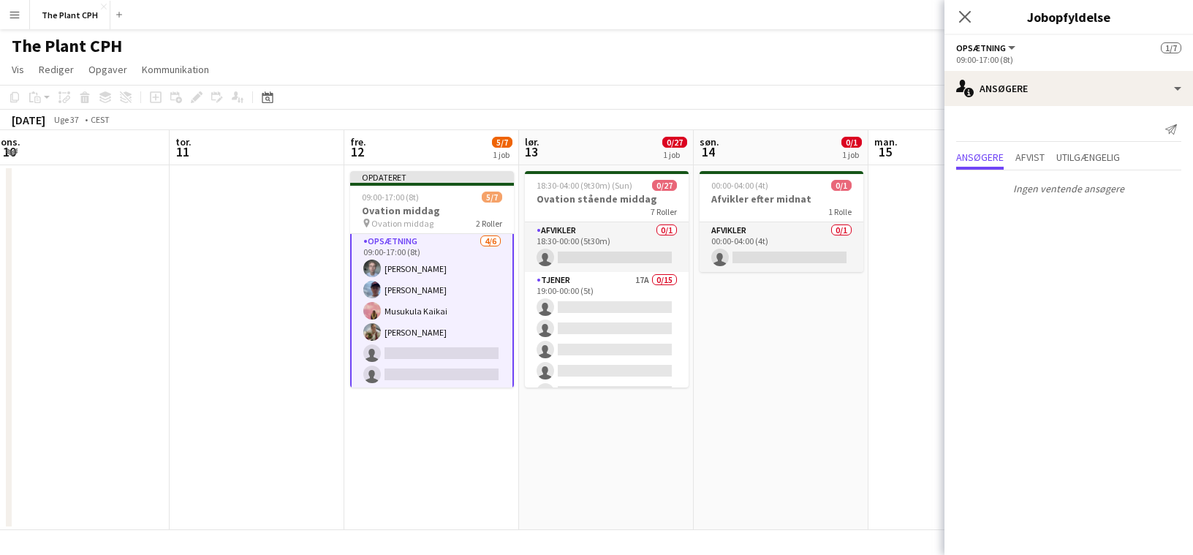
click at [720, 347] on app-date-cell "00:00-04:00 (4t) 0/1 Afvikler efter midnat 1 Rolle Afvikler 0/1 00:00-04:00 (4t…" at bounding box center [781, 347] width 175 height 365
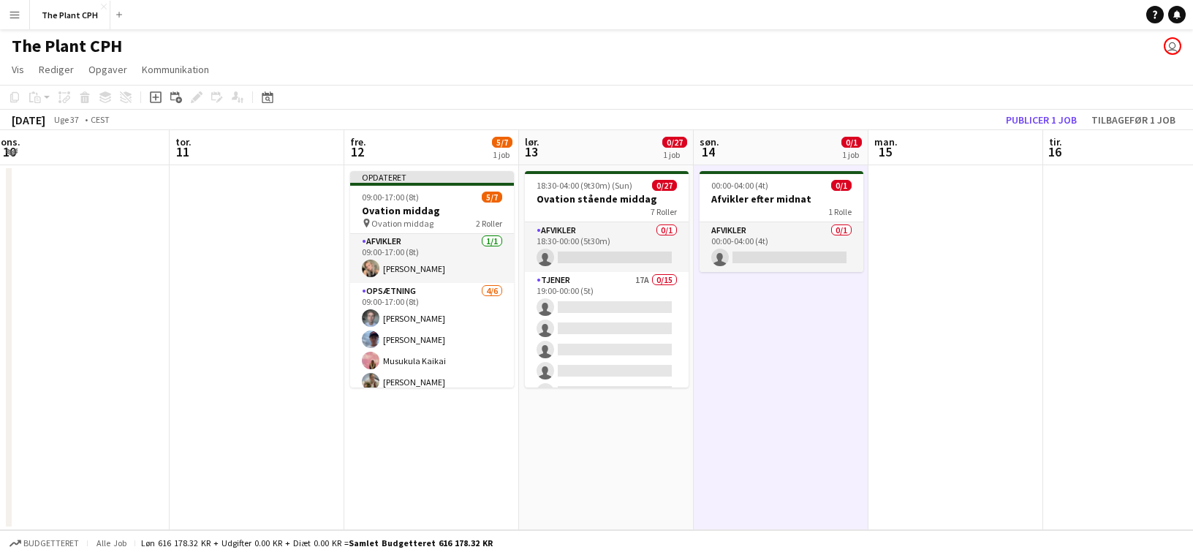
click at [993, 127] on div "Publicer 1 job Tilbagefør 1 job" at bounding box center [1091, 119] width 205 height 19
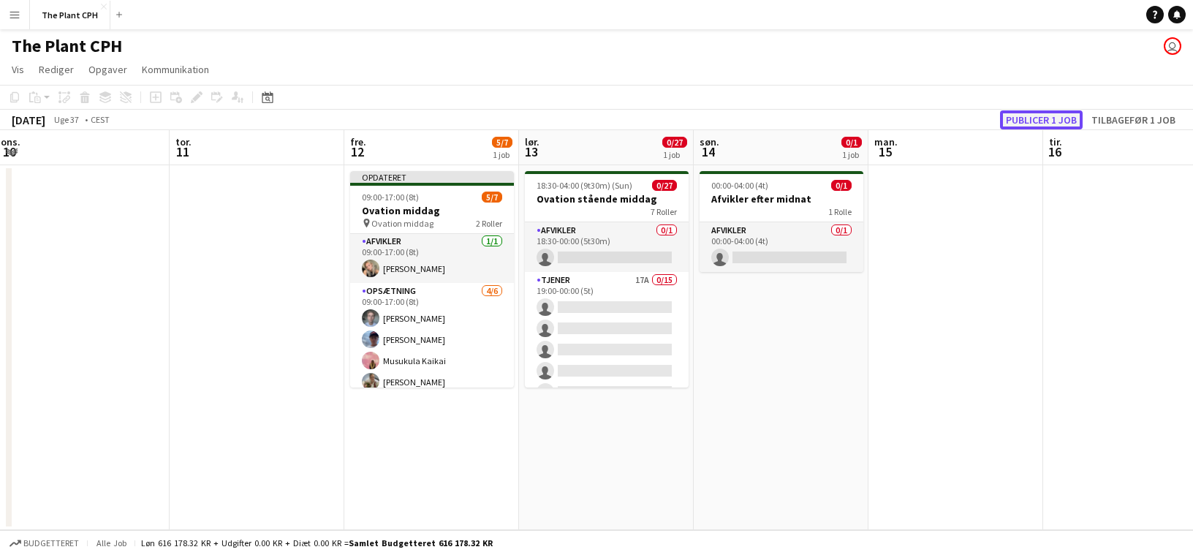
click at [1014, 117] on button "Publicer 1 job" at bounding box center [1041, 119] width 83 height 19
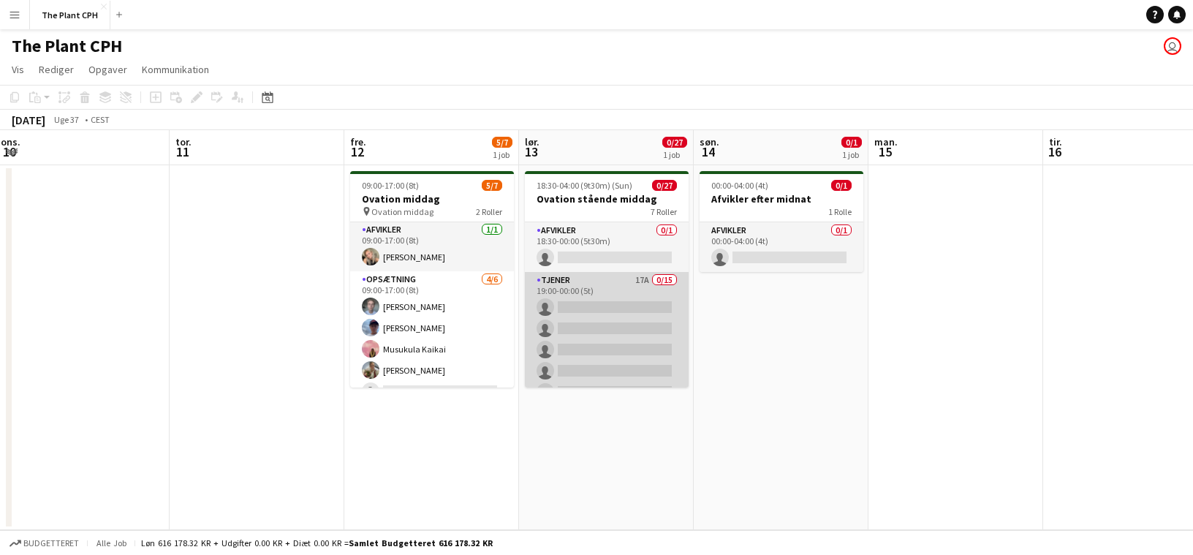
click at [607, 295] on app-card-role "Tjener 17A 0/15 19:00-00:00 (5t) single-neutral-actions single-neutral-actions …" at bounding box center [607, 445] width 164 height 347
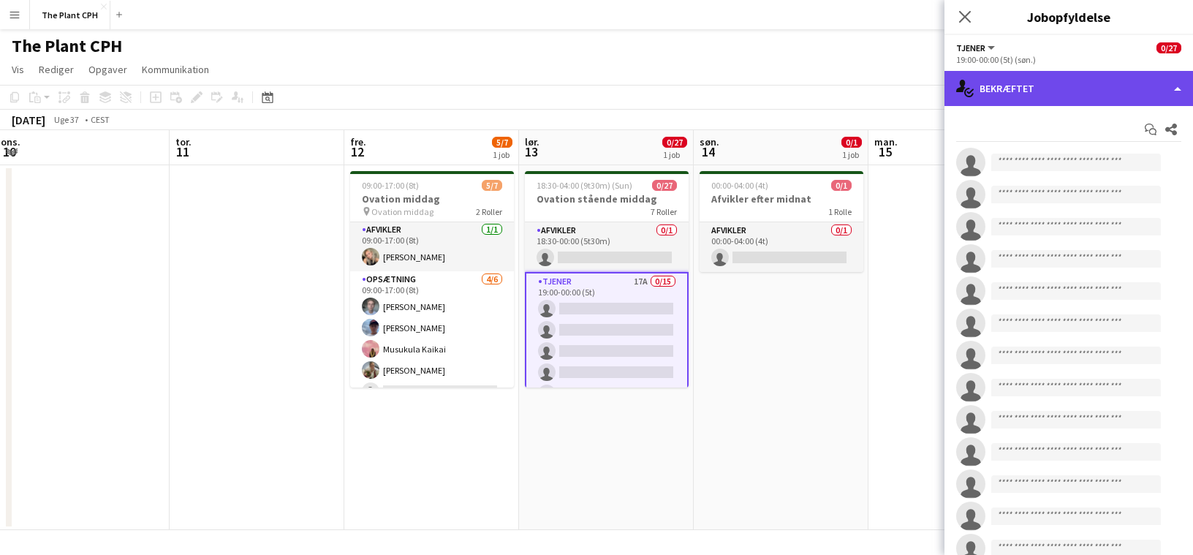
click at [1064, 97] on div "single-neutral-actions-check-2 Bekræftet" at bounding box center [1069, 88] width 249 height 35
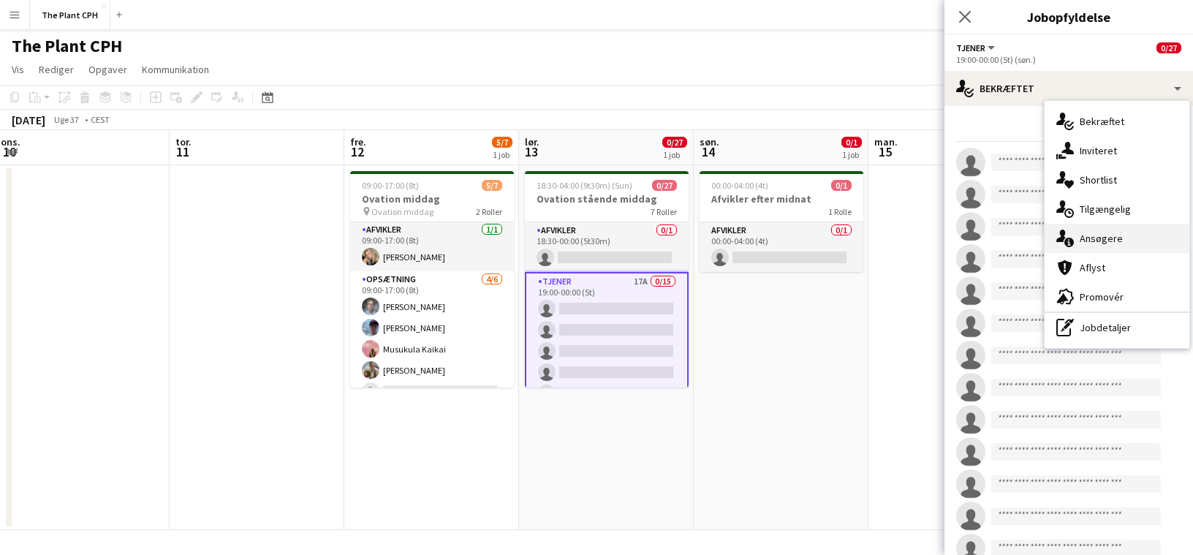
click at [1123, 245] on div "single-neutral-actions-information Ansøgere" at bounding box center [1117, 238] width 145 height 29
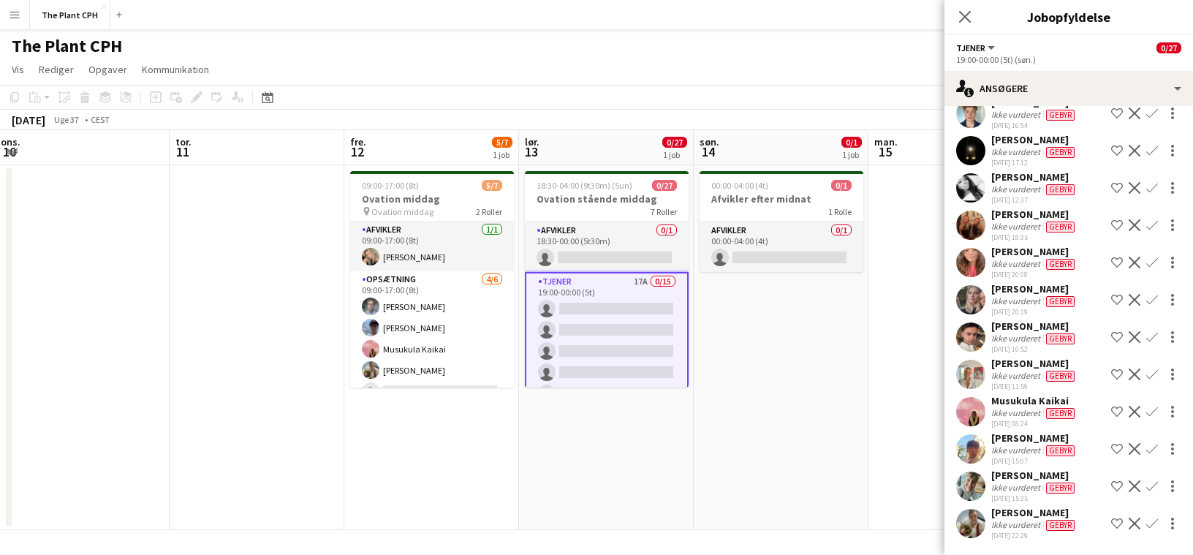
scroll to position [293, 0]
click at [1024, 445] on div "Ikke vurderet" at bounding box center [1018, 451] width 52 height 12
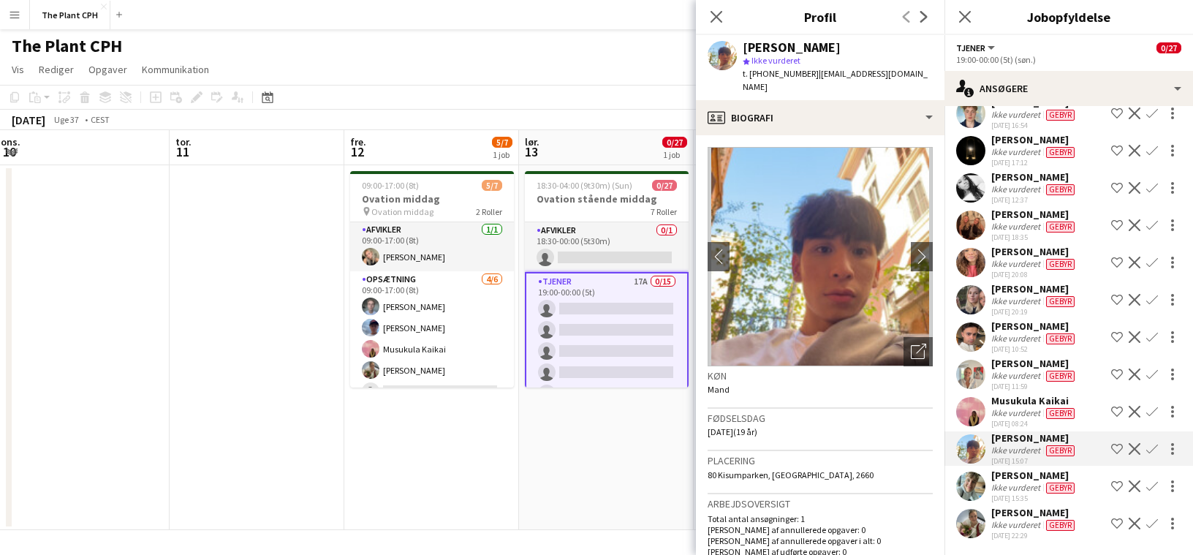
click at [1024, 445] on div "Ikke vurderet" at bounding box center [1018, 451] width 52 height 12
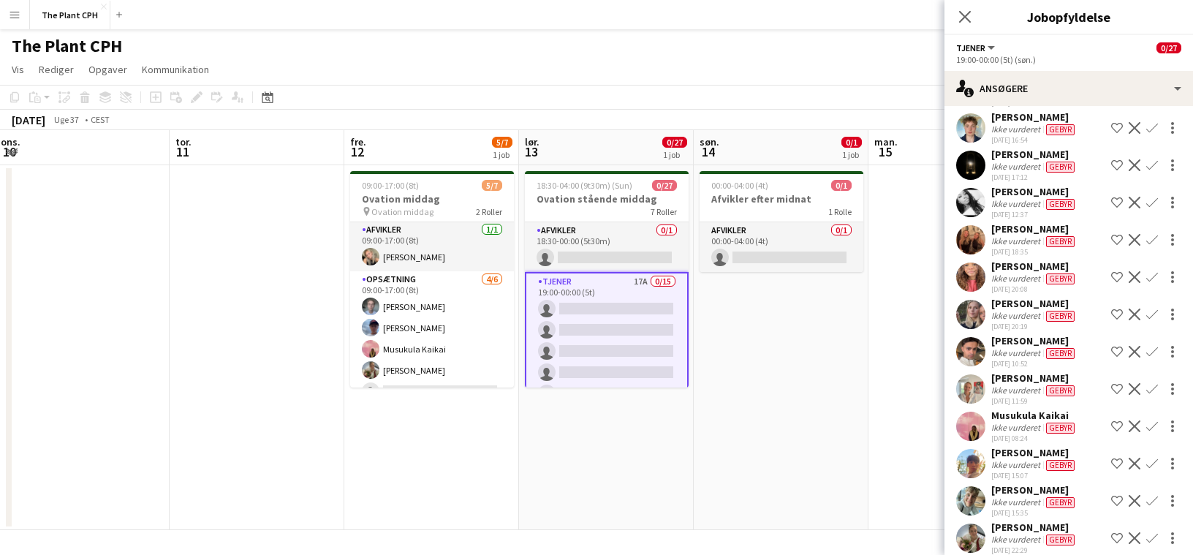
scroll to position [250, 0]
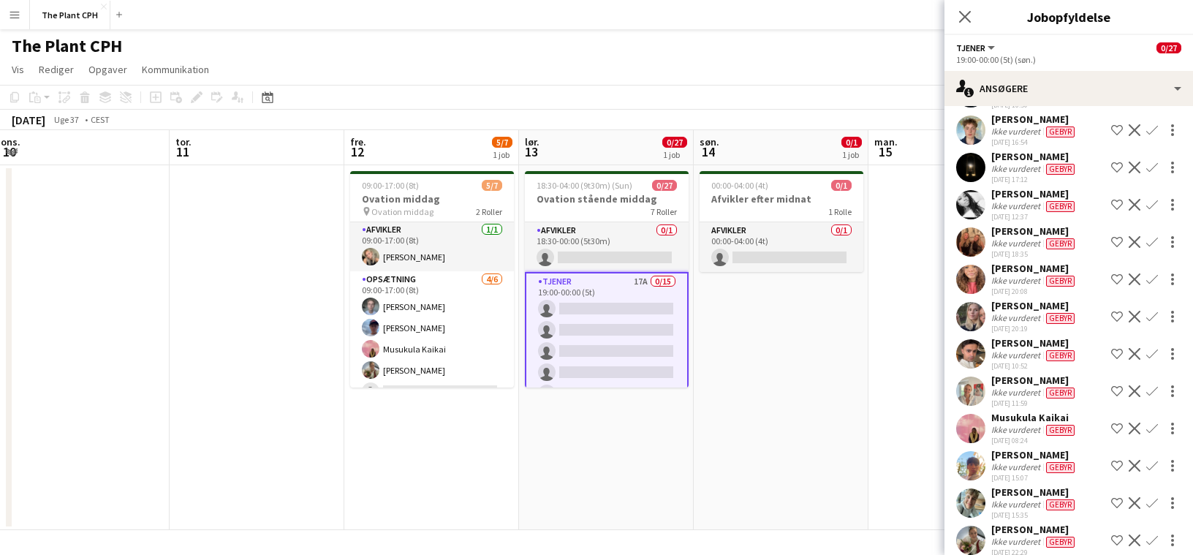
click at [1008, 324] on div "Ikke vurderet" at bounding box center [1018, 318] width 52 height 12
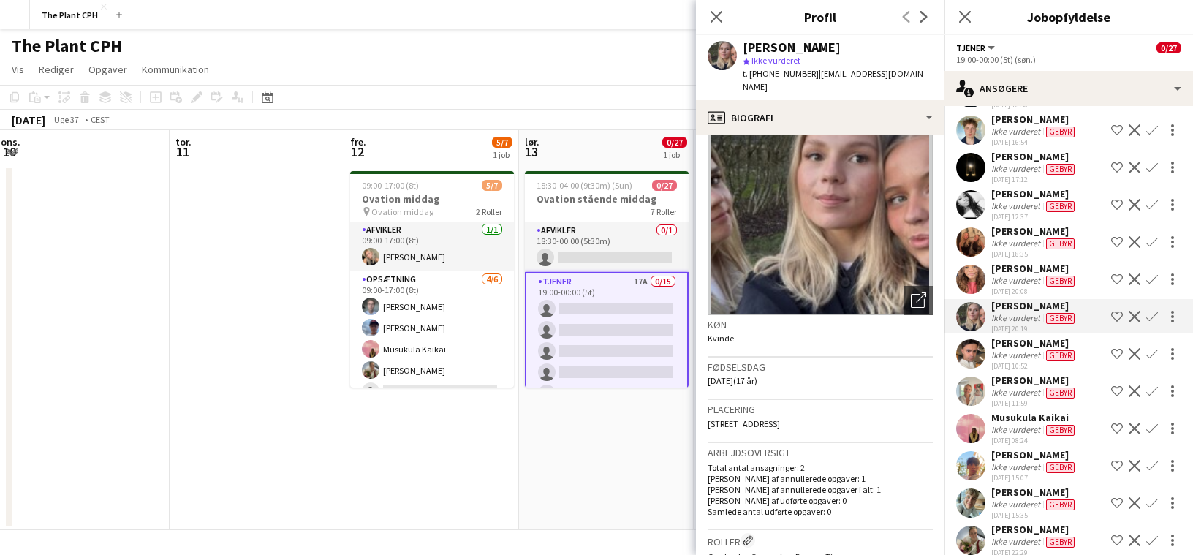
scroll to position [61, 0]
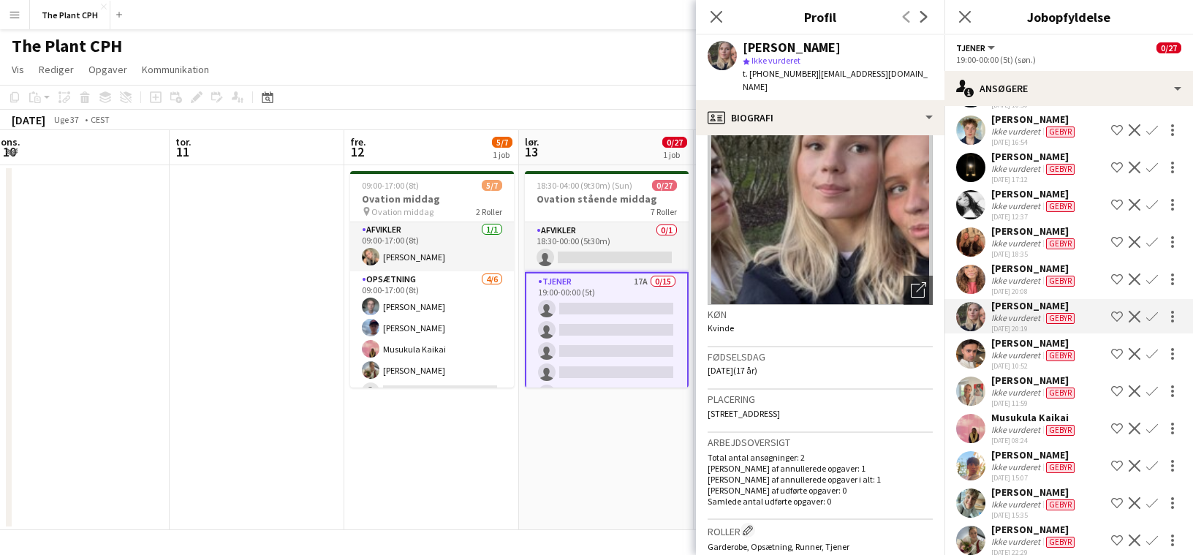
click at [624, 445] on app-date-cell "18:30-04:00 (9t30m) (Sun) 0/27 Ovation stående middag 7 Roller Afvikler 0/1 18:…" at bounding box center [606, 347] width 175 height 365
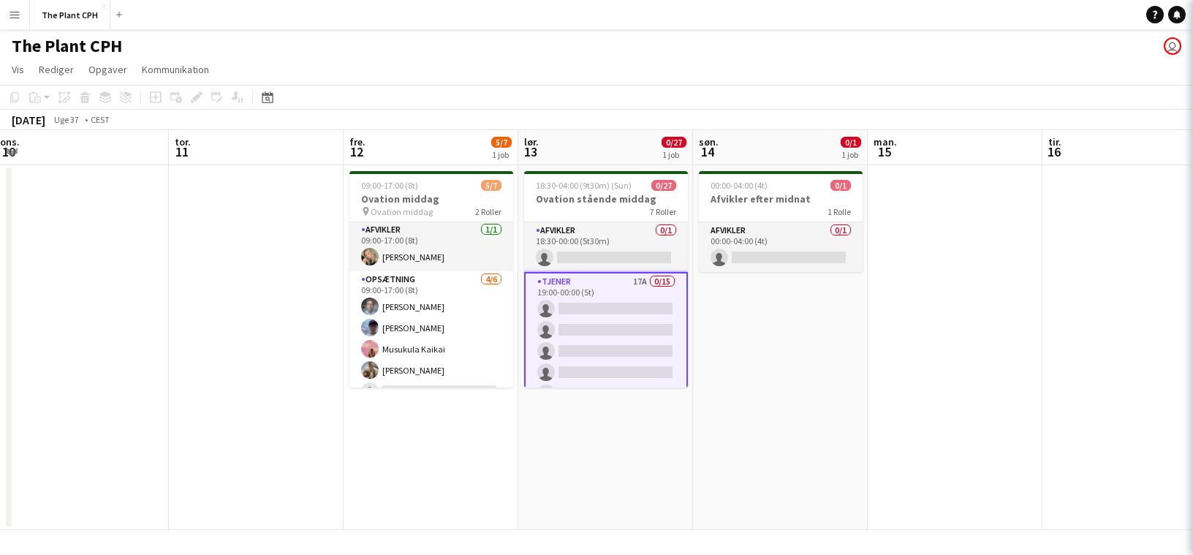
scroll to position [0, 0]
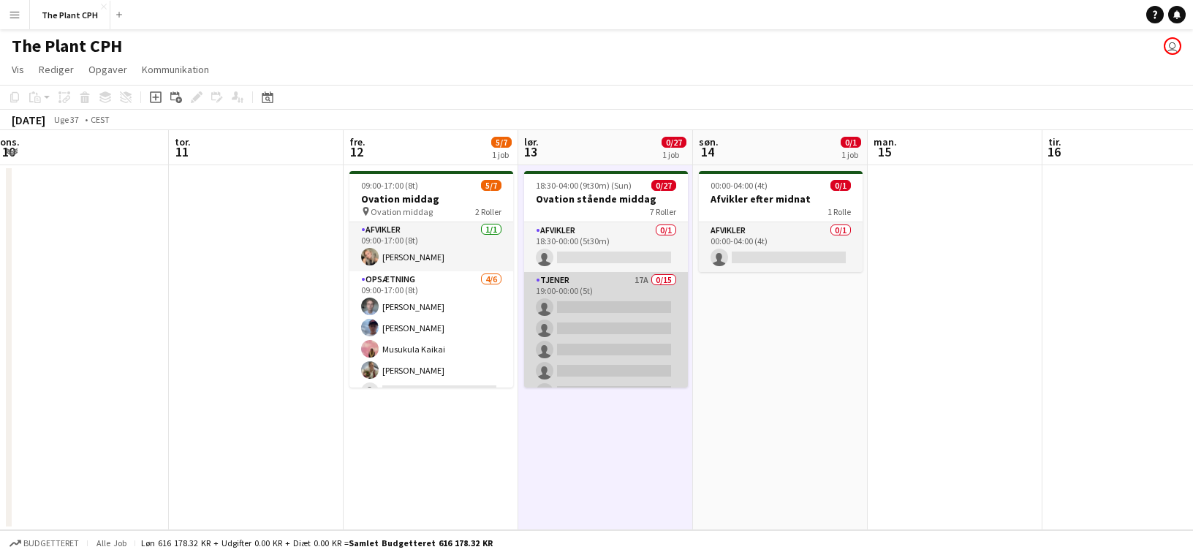
click at [622, 306] on app-card-role "Tjener 17A 0/15 19:00-00:00 (5t) single-neutral-actions single-neutral-actions …" at bounding box center [606, 445] width 164 height 347
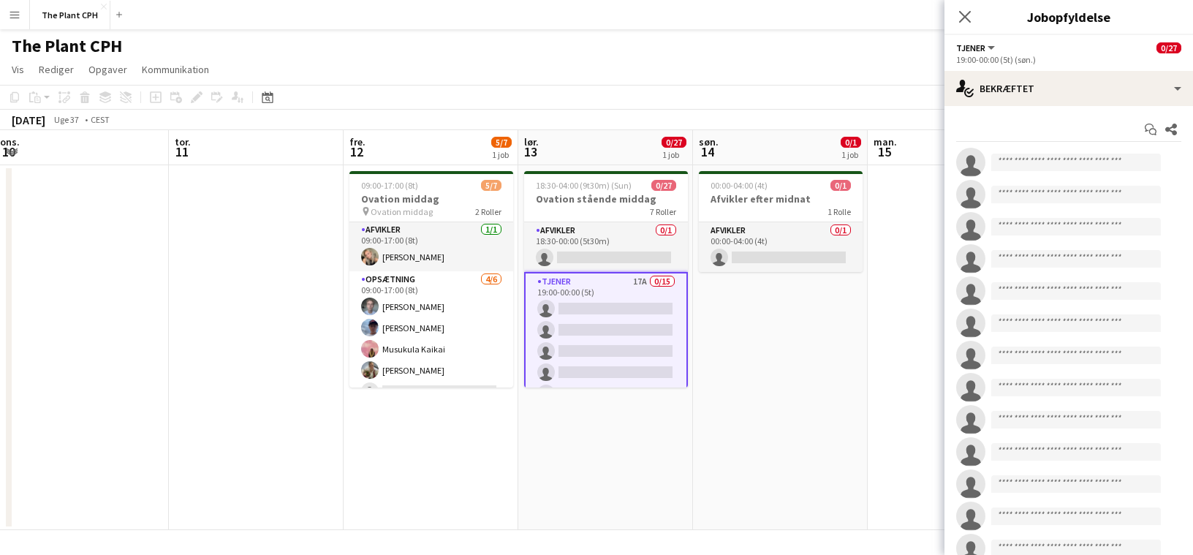
click at [1070, 111] on div "Start chat Del single-neutral-actions single-neutral-actions single-neutral-act…" at bounding box center [1069, 388] width 249 height 564
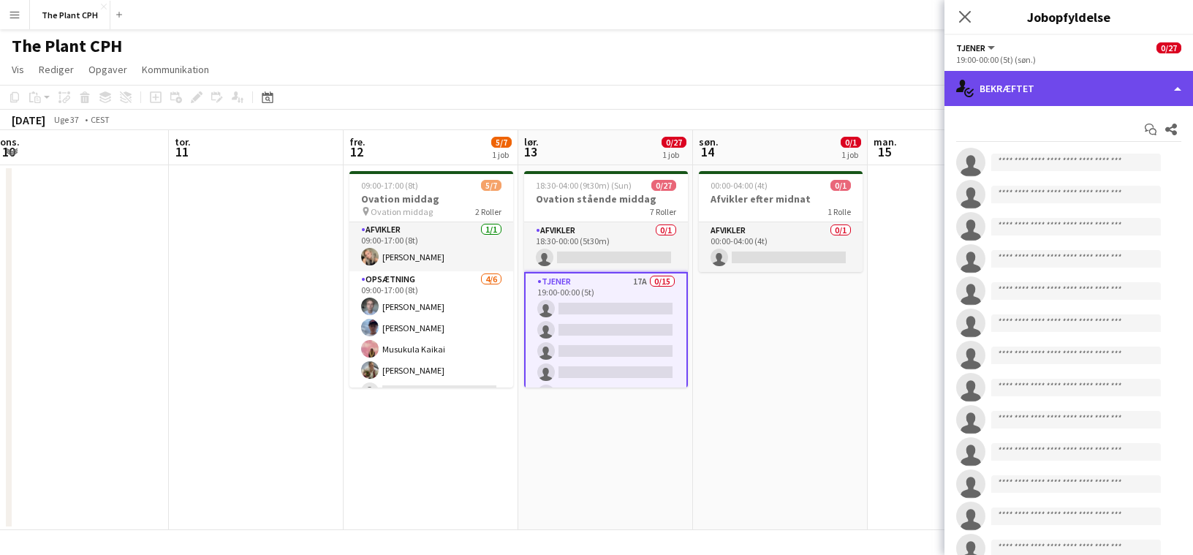
click at [1081, 88] on div "single-neutral-actions-check-2 Bekræftet" at bounding box center [1069, 88] width 249 height 35
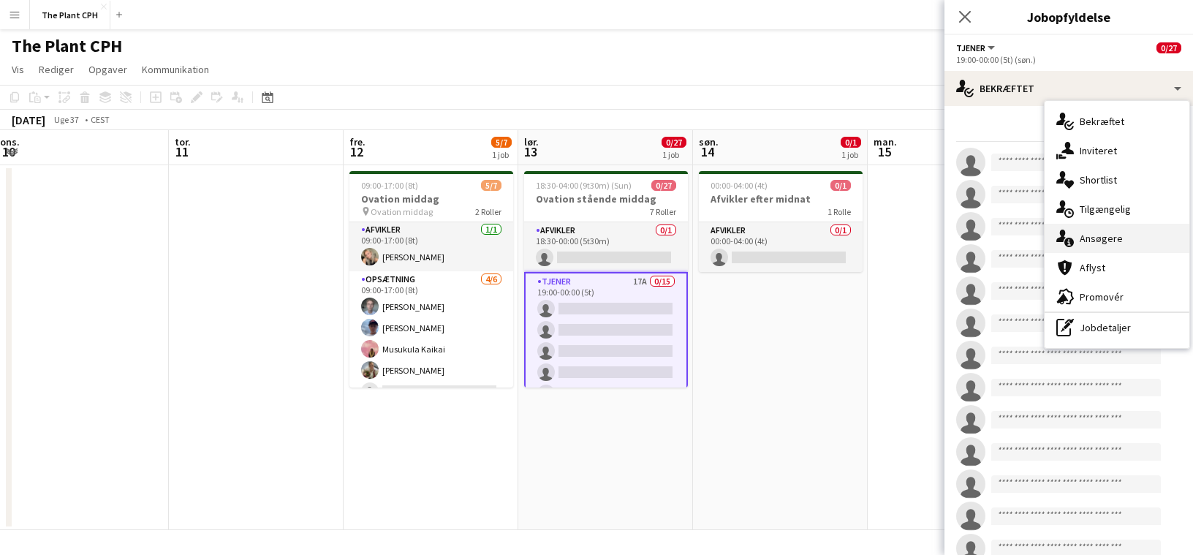
click at [1111, 230] on div "single-neutral-actions-information Ansøgere" at bounding box center [1117, 238] width 145 height 29
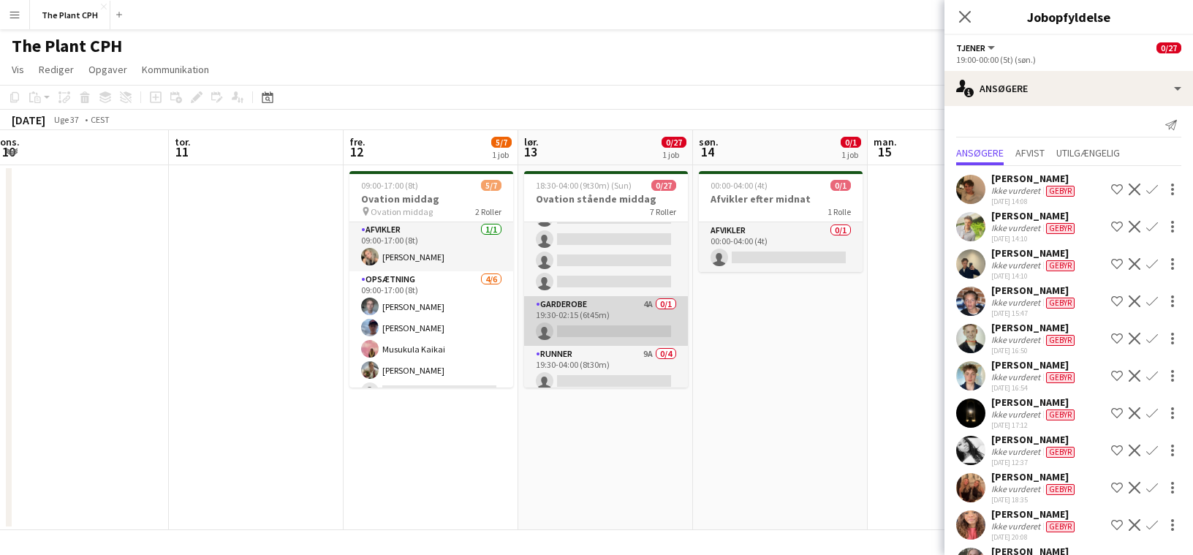
scroll to position [445, 0]
click at [645, 314] on app-card-role "Garderobe 4A 0/1 19:30-02:15 (6t45m) single-neutral-actions" at bounding box center [606, 315] width 164 height 50
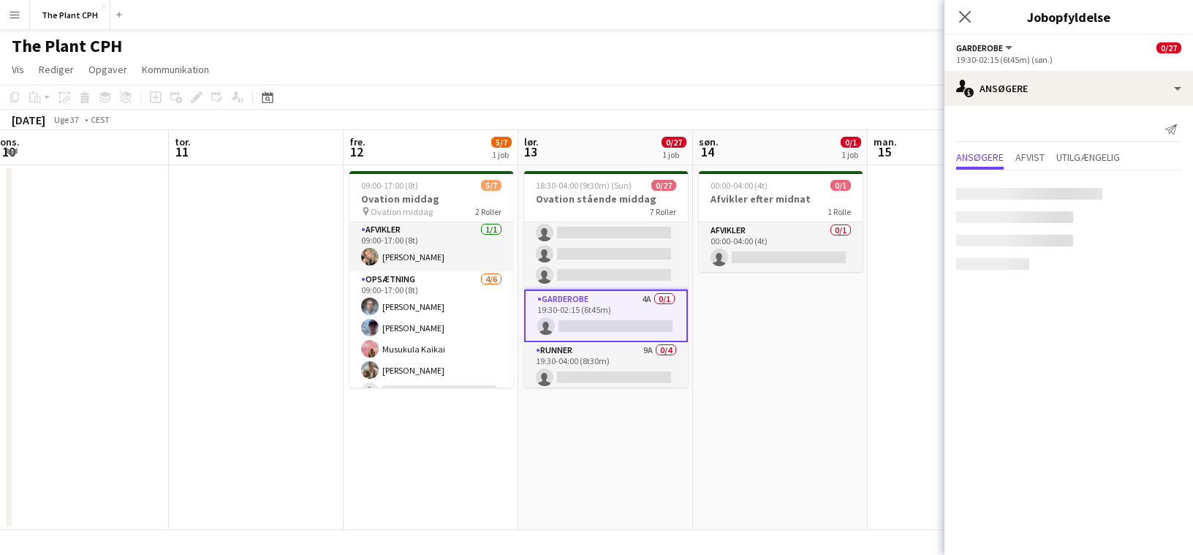
scroll to position [0, 529]
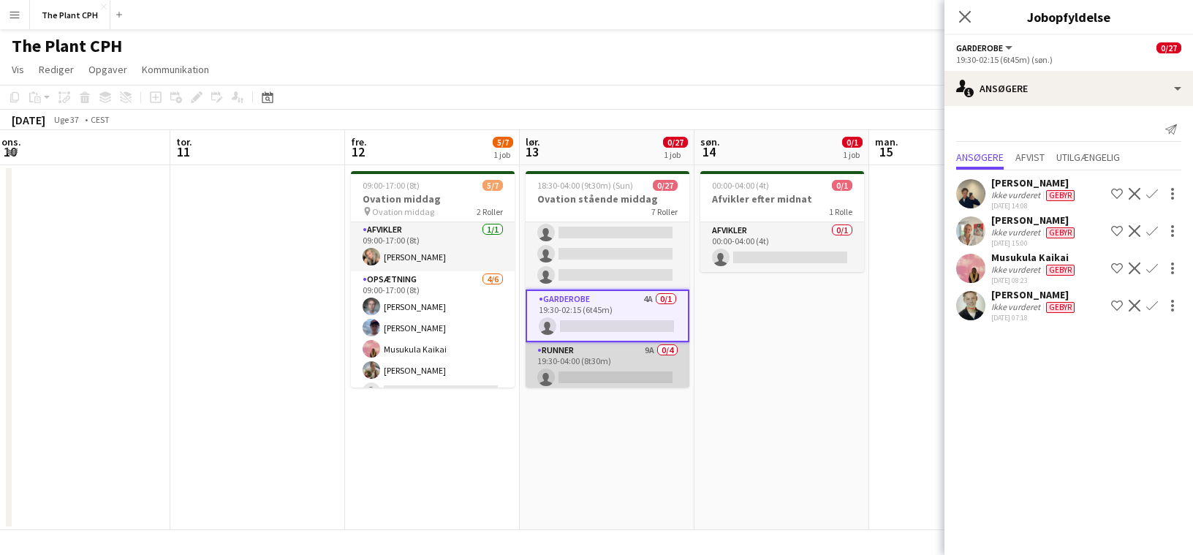
click at [635, 359] on app-card-role "Runner 9A 0/4 19:30-04:00 (8t30m) single-neutral-actions single-neutral-actions…" at bounding box center [608, 398] width 164 height 113
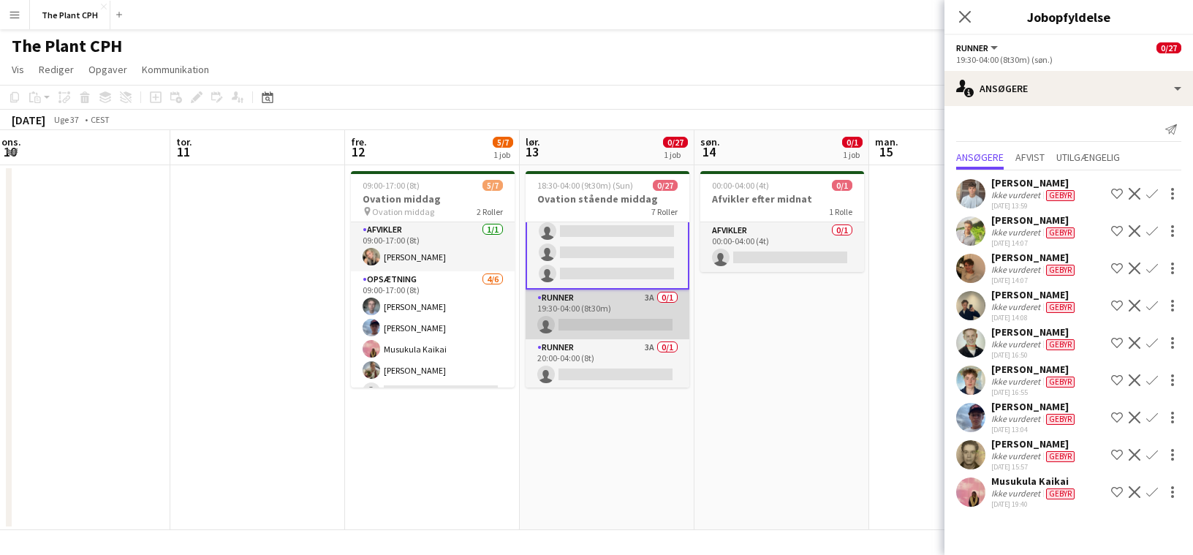
scroll to position [610, 0]
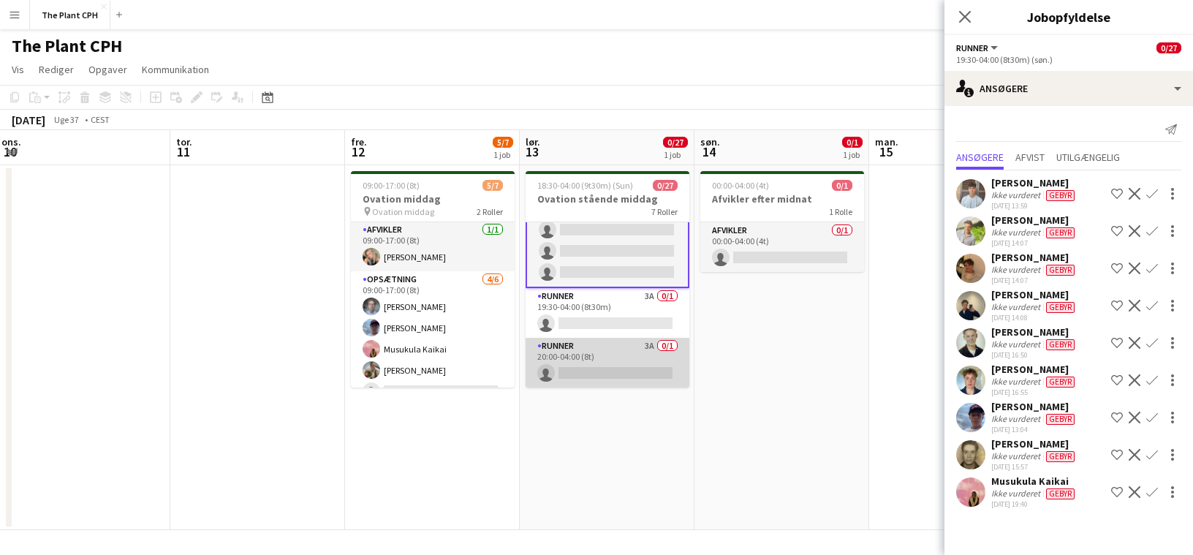
click at [591, 341] on app-card-role "Runner 3A 0/1 20:00-04:00 (8t) single-neutral-actions" at bounding box center [608, 363] width 164 height 50
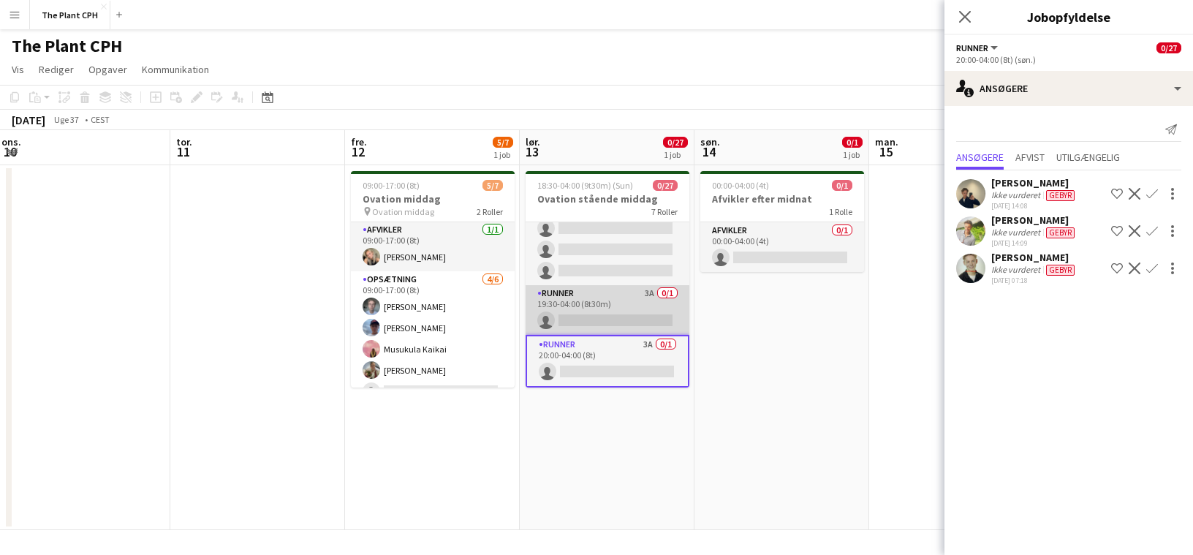
click at [606, 319] on app-card-role "Runner 3A 0/1 19:30-04:00 (8t30m) single-neutral-actions" at bounding box center [608, 310] width 164 height 50
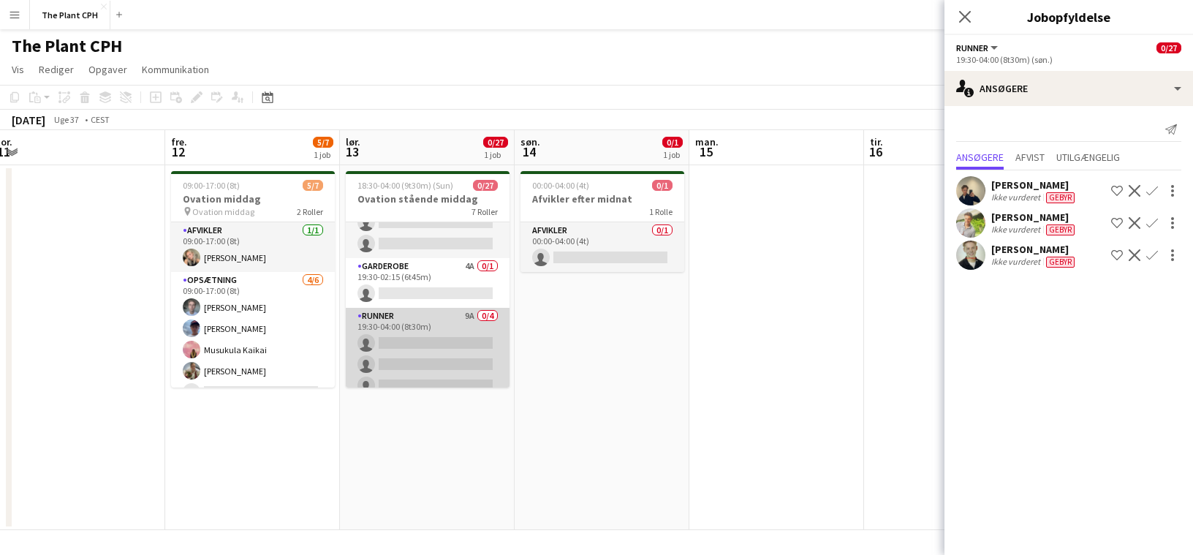
scroll to position [459, 0]
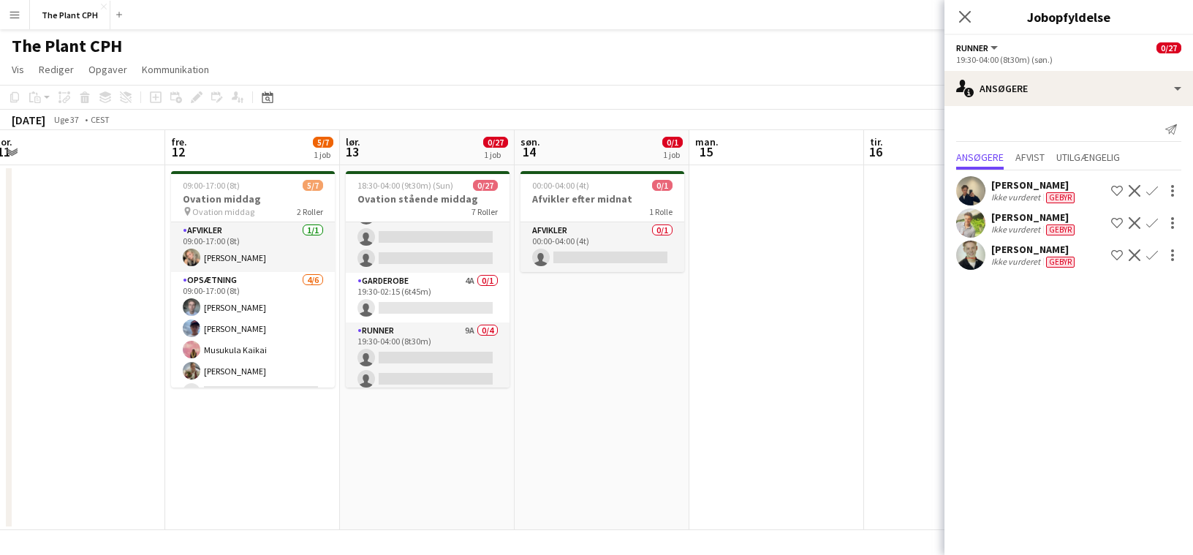
click at [797, 281] on app-date-cell at bounding box center [777, 347] width 175 height 365
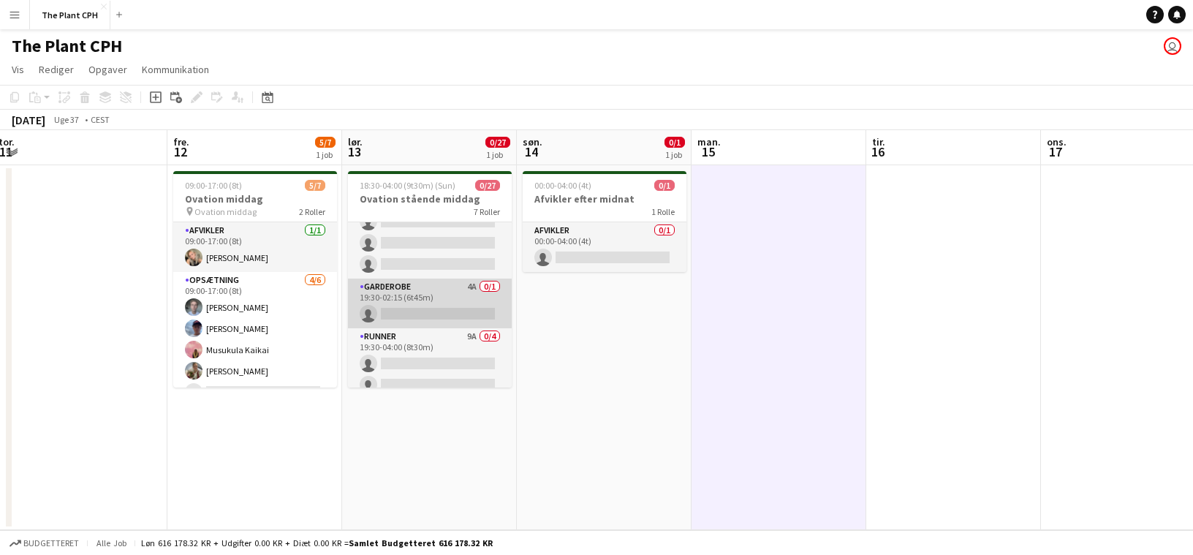
scroll to position [454, 0]
click at [428, 312] on app-card-role "Garderobe 4A 0/1 19:30-02:15 (6t45m) single-neutral-actions" at bounding box center [430, 303] width 164 height 50
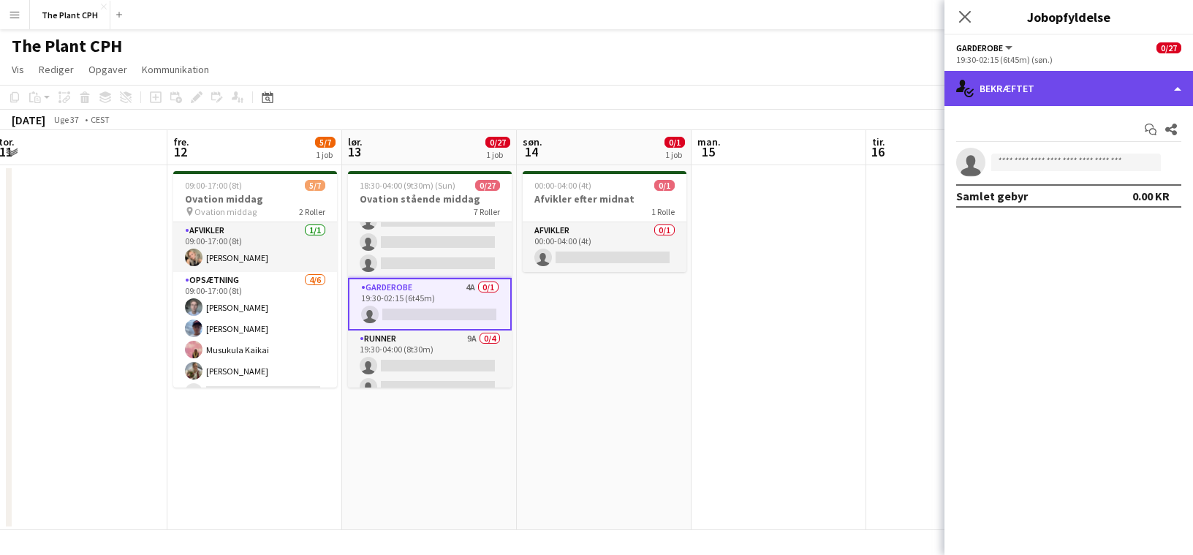
click at [1041, 97] on div "single-neutral-actions-check-2 Bekræftet" at bounding box center [1069, 88] width 249 height 35
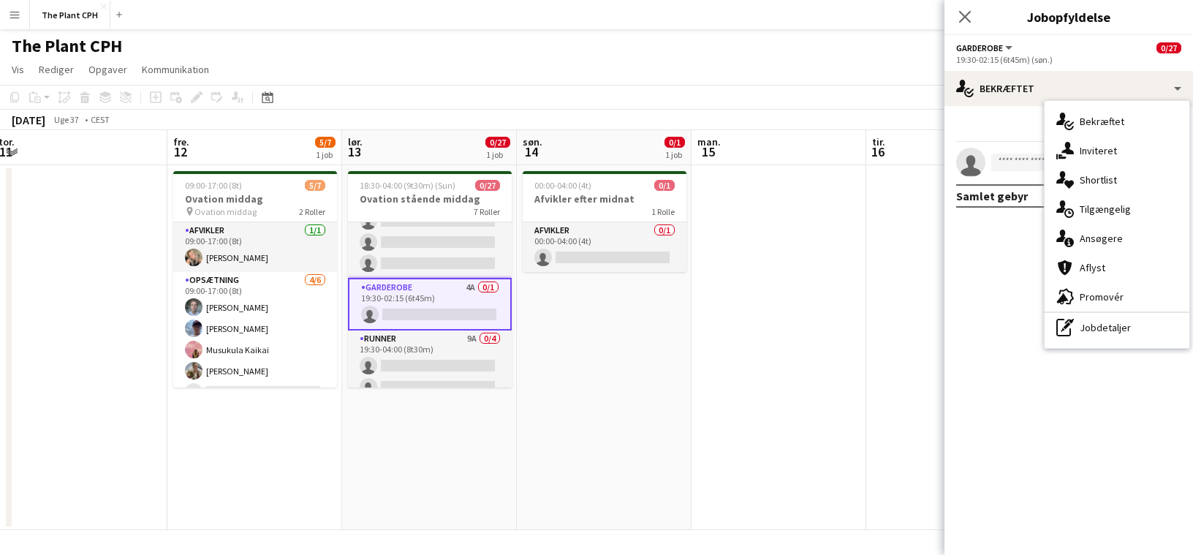
drag, startPoint x: 649, startPoint y: 349, endPoint x: 575, endPoint y: 347, distance: 73.9
click at [649, 349] on app-date-cell "00:00-04:00 (4t) 0/1 Afvikler efter midnat 1 Rolle Afvikler 0/1 00:00-04:00 (4t…" at bounding box center [604, 347] width 175 height 365
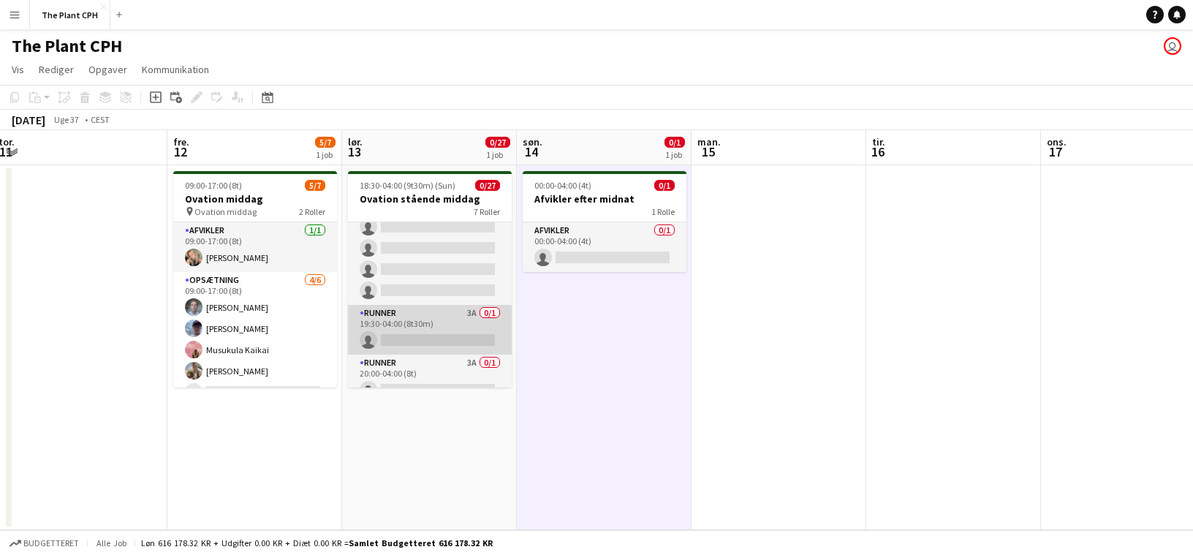
scroll to position [594, 0]
click at [429, 328] on app-card-role "Runner 3A 0/1 19:30-04:00 (8t30m) single-neutral-actions" at bounding box center [430, 326] width 164 height 50
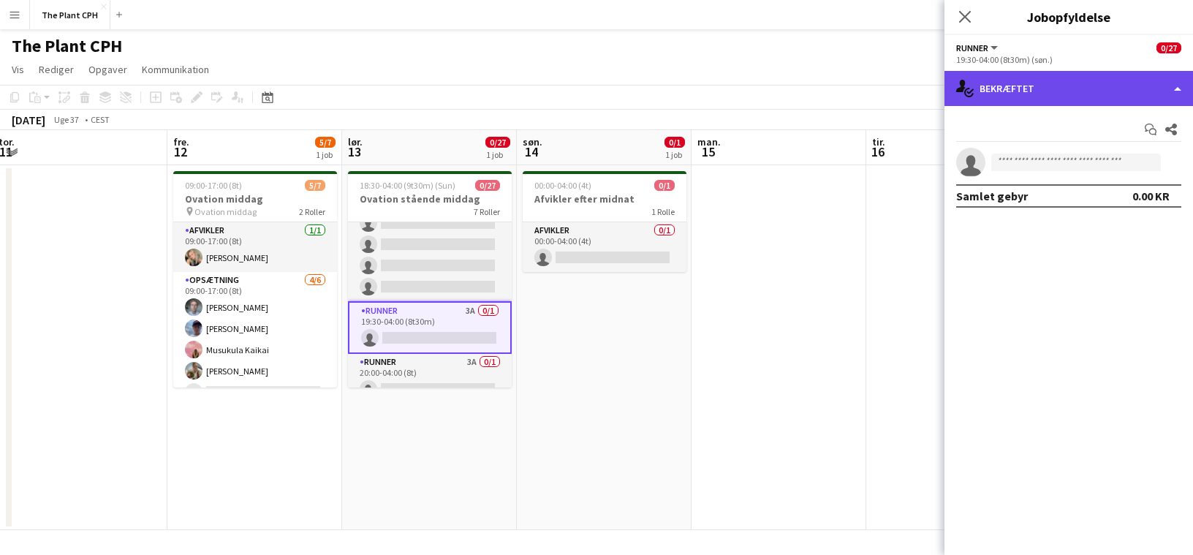
click at [1138, 103] on div "single-neutral-actions-check-2 Bekræftet" at bounding box center [1069, 88] width 249 height 35
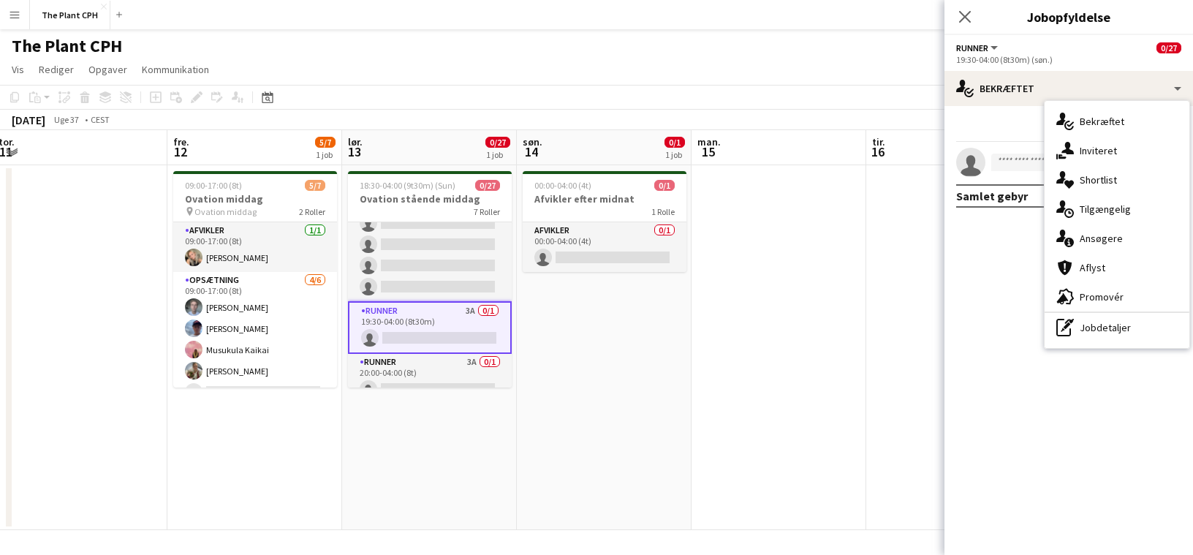
click at [1013, 320] on mat-expansion-panel "check Bekræftet Start chat Del single-neutral-actions Samlet gebyr 0.00 KR" at bounding box center [1069, 330] width 249 height 449
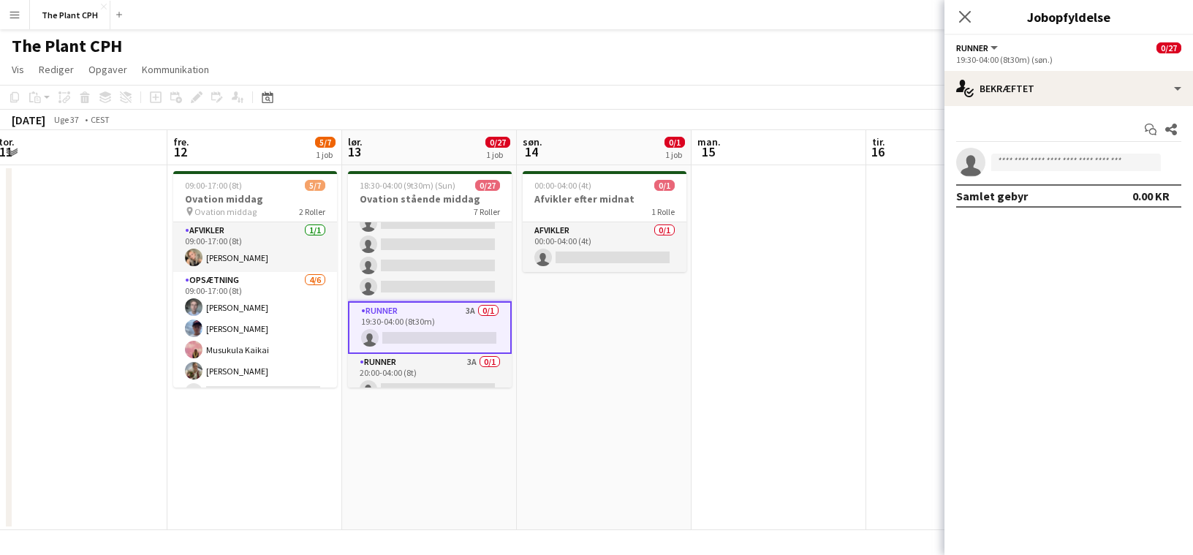
click at [415, 347] on app-card-role "Runner 3A 0/1 19:30-04:00 (8t30m) single-neutral-actions" at bounding box center [430, 327] width 164 height 53
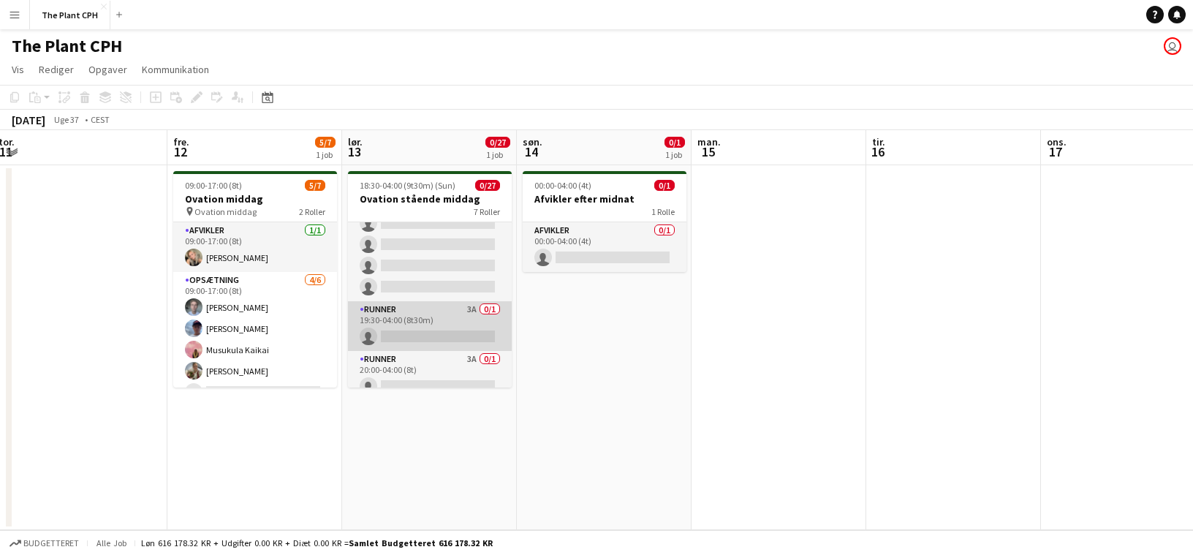
click at [424, 329] on app-card-role "Runner 3A 0/1 19:30-04:00 (8t30m) single-neutral-actions" at bounding box center [430, 326] width 164 height 50
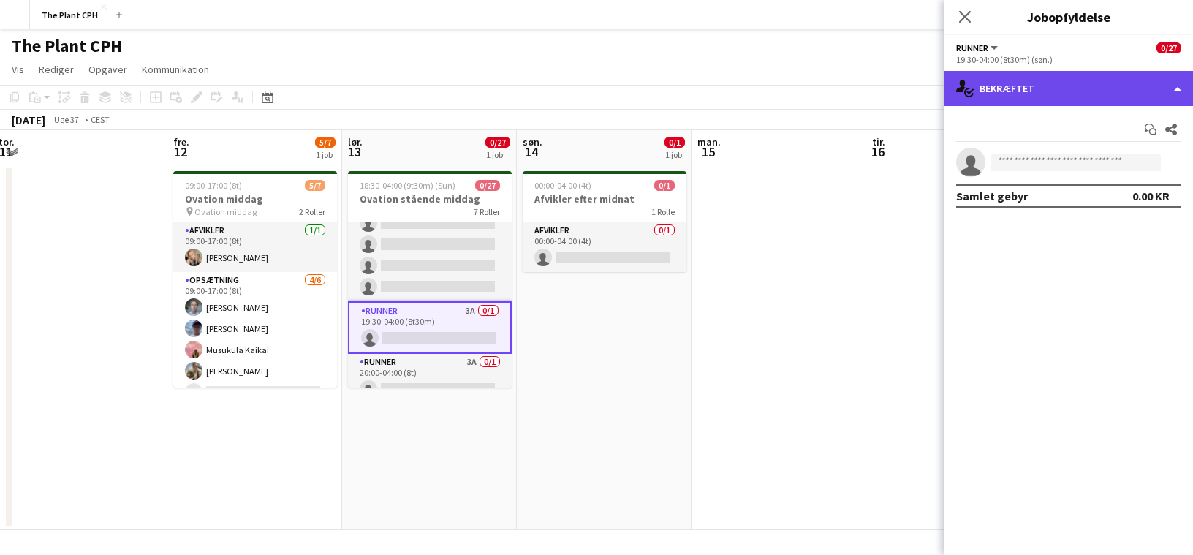
click at [1147, 93] on div "single-neutral-actions-check-2 Bekræftet" at bounding box center [1069, 88] width 249 height 35
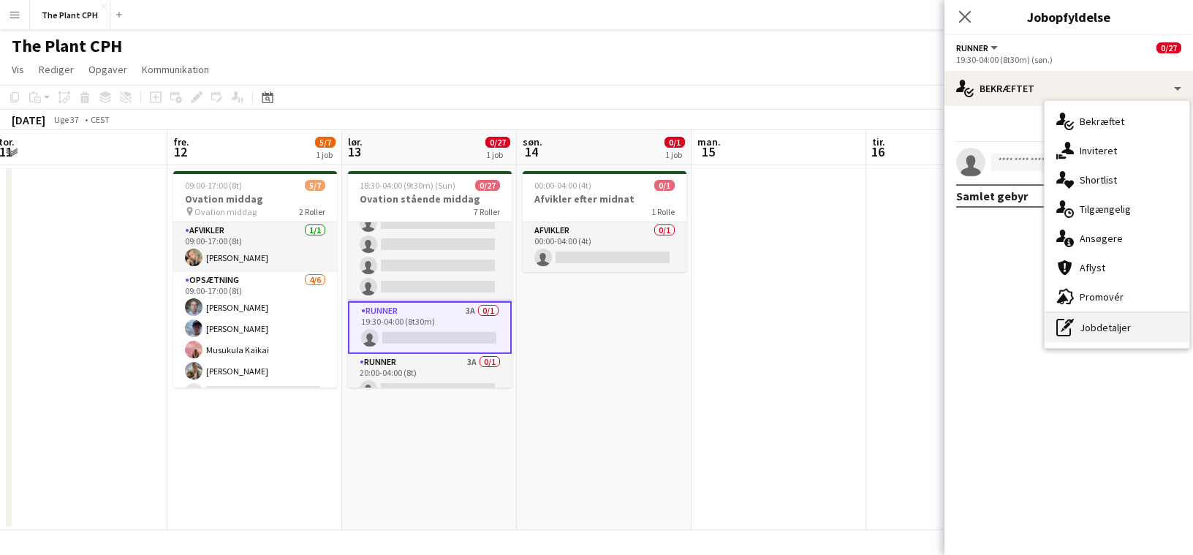
click at [1120, 336] on div "pen-write Jobdetaljer" at bounding box center [1117, 327] width 145 height 29
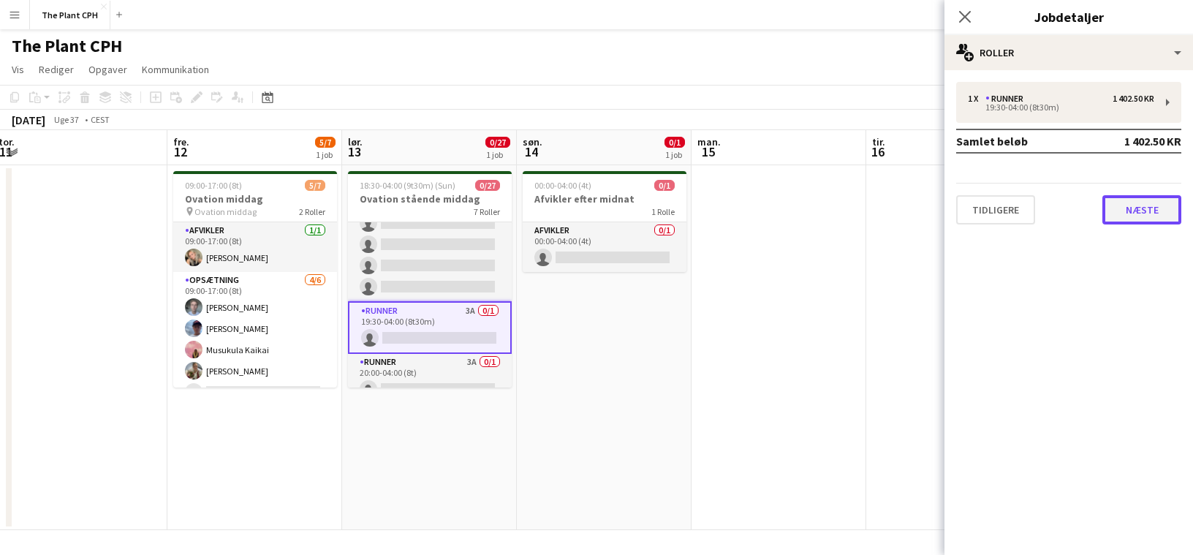
click at [1122, 205] on button "Næste" at bounding box center [1142, 209] width 79 height 29
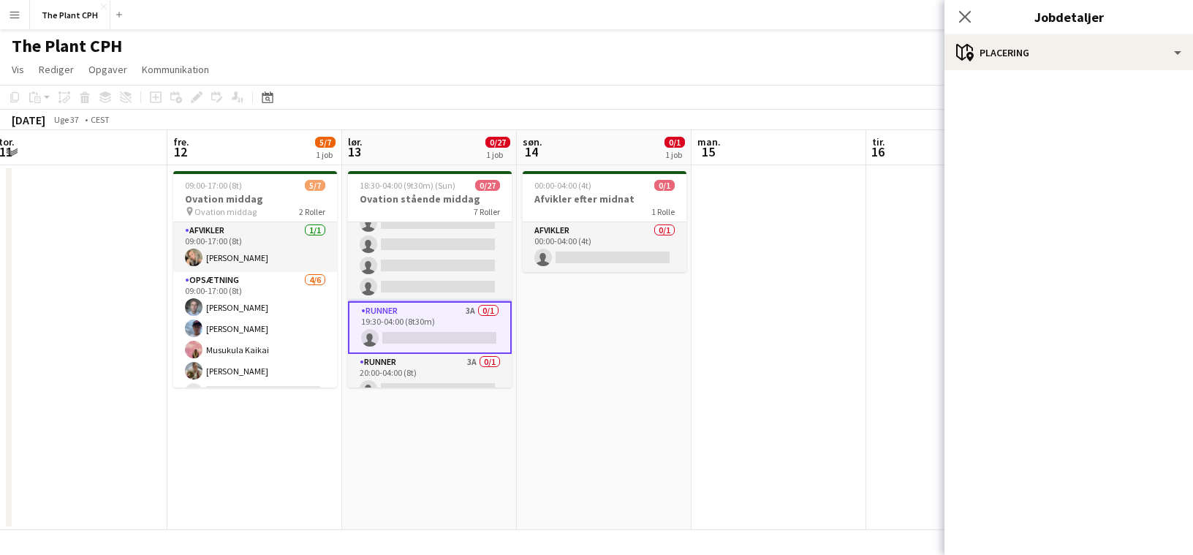
click at [981, 29] on div "Luk pop-in" at bounding box center [965, 17] width 41 height 34
click at [962, 18] on icon at bounding box center [965, 17] width 14 height 14
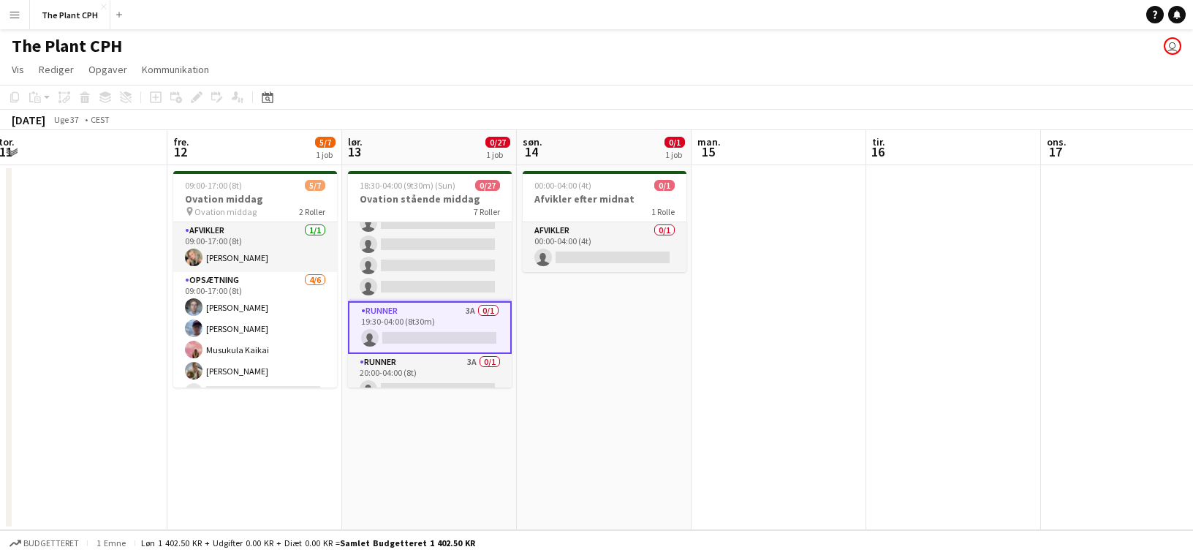
scroll to position [610, 0]
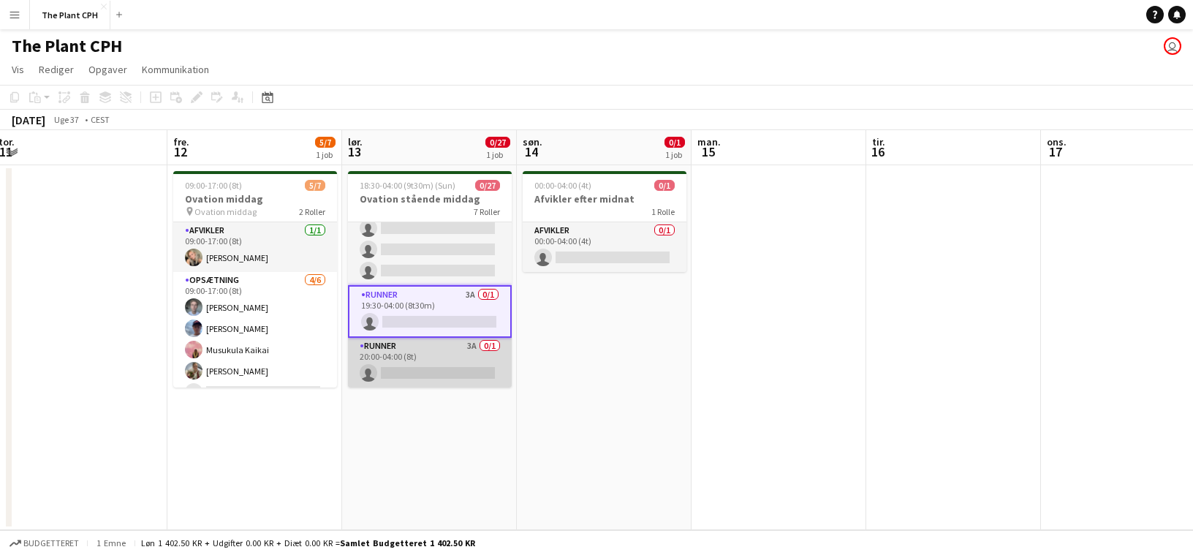
click at [417, 356] on app-card-role "Runner 3A 0/1 20:00-04:00 (8t) single-neutral-actions" at bounding box center [430, 363] width 164 height 50
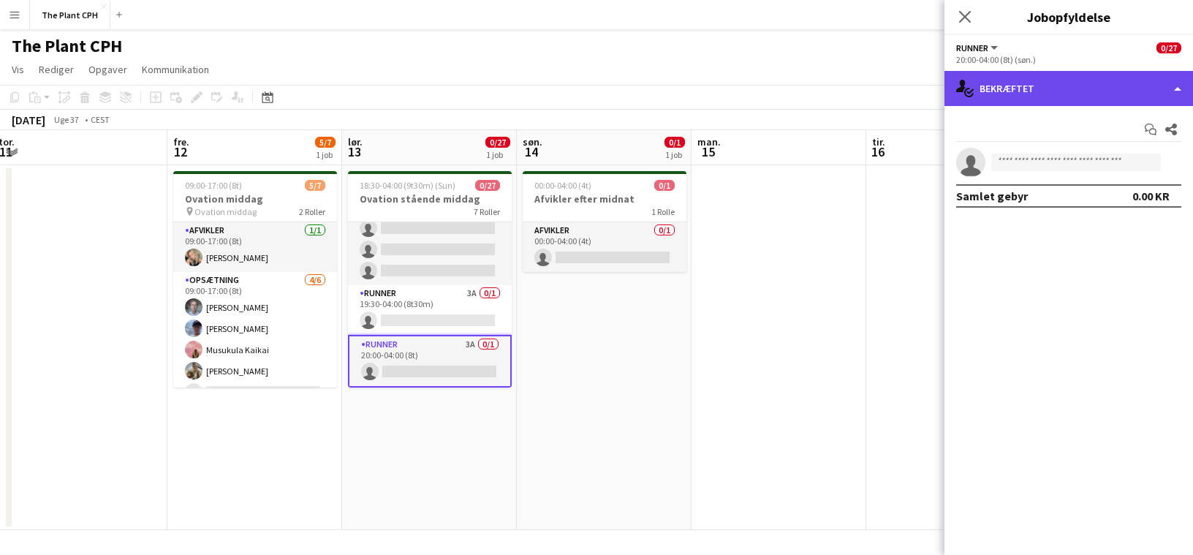
click at [1049, 96] on div "single-neutral-actions-check-2 Bekræftet" at bounding box center [1069, 88] width 249 height 35
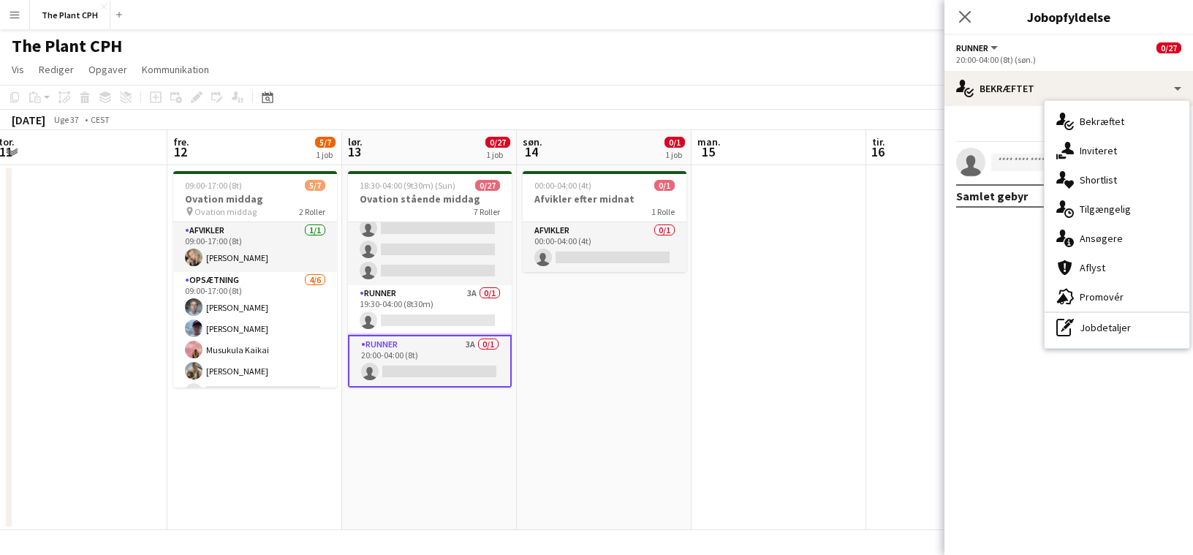
click at [1103, 321] on div "pen-write Jobdetaljer" at bounding box center [1117, 327] width 145 height 29
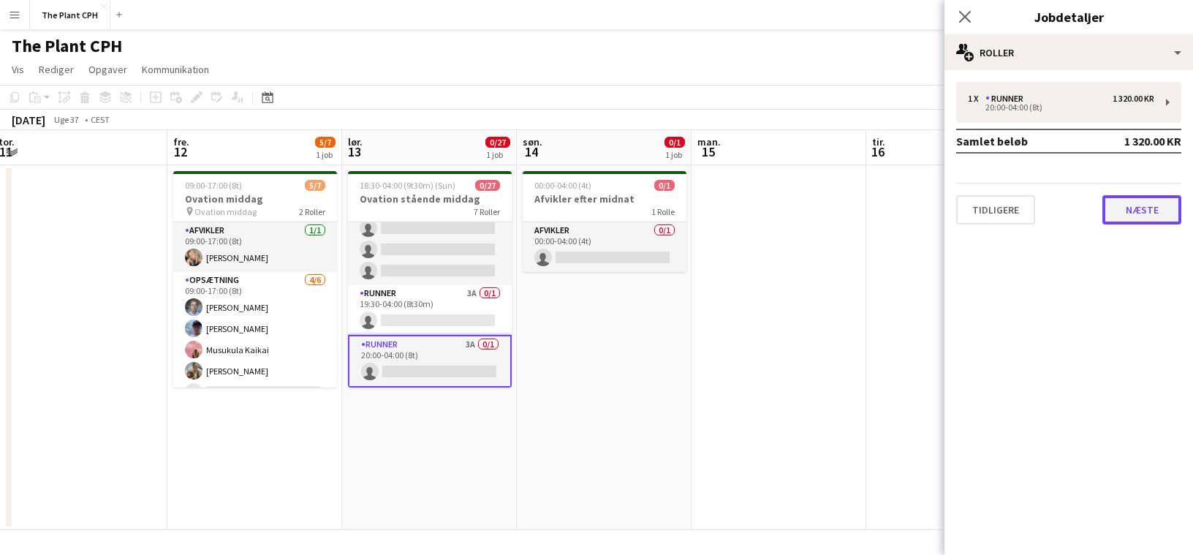
click at [1128, 203] on button "Næste" at bounding box center [1142, 209] width 79 height 29
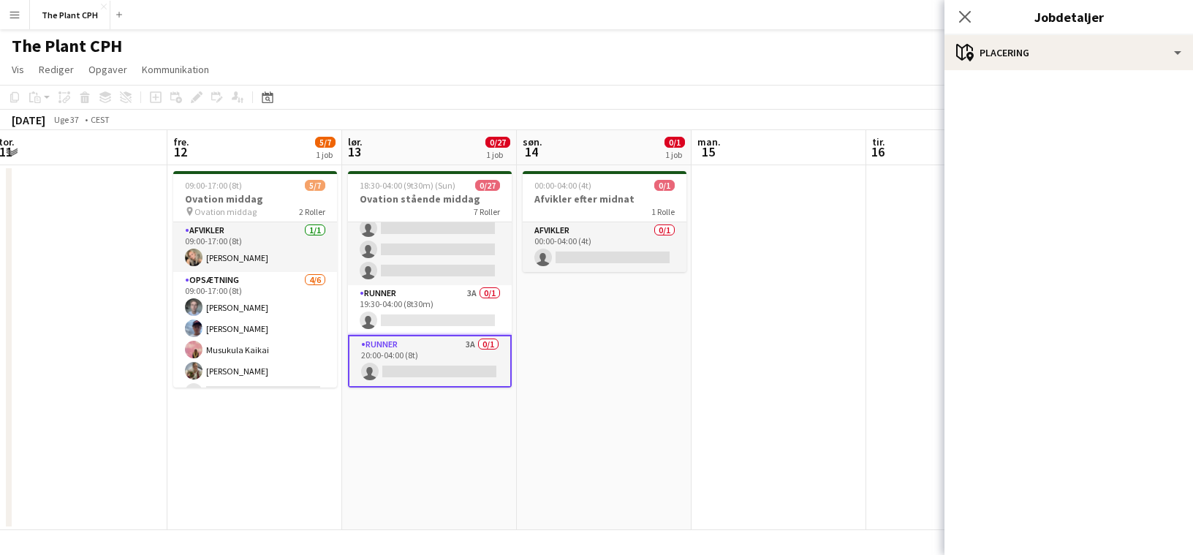
click at [975, 25] on div "Luk pop-in" at bounding box center [965, 17] width 41 height 34
click at [973, 25] on app-icon "Luk pop-in" at bounding box center [965, 17] width 21 height 21
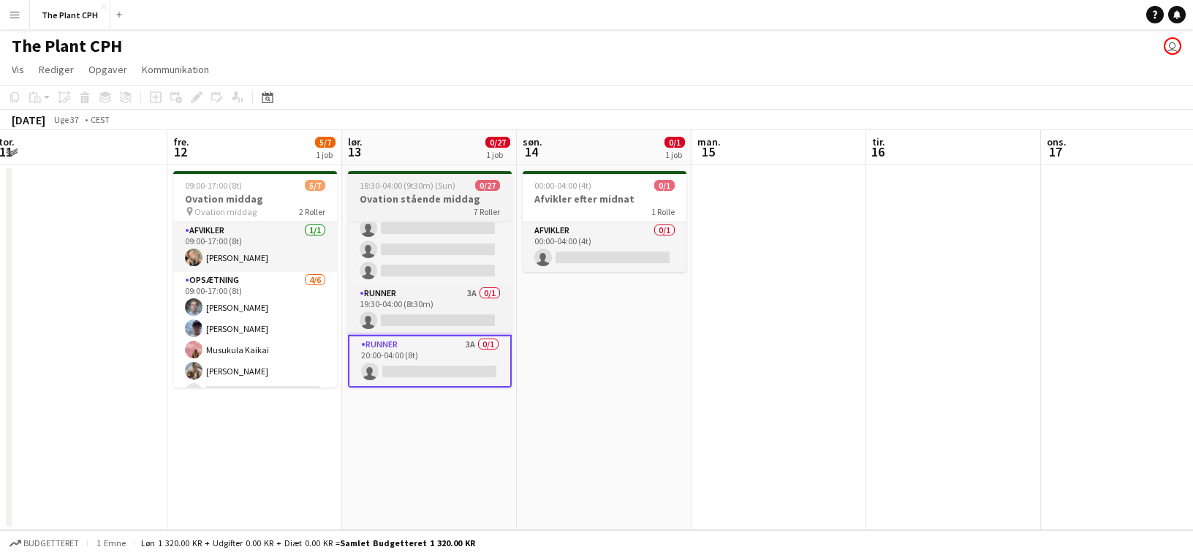
click at [445, 195] on h3 "Ovation stående middag" at bounding box center [430, 198] width 164 height 13
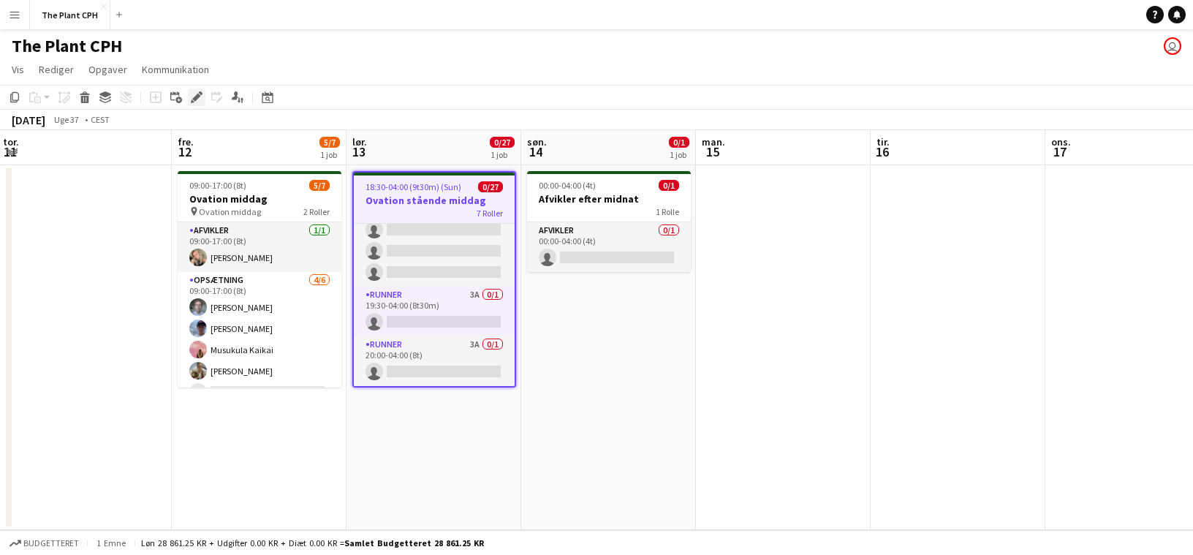
click at [192, 100] on icon at bounding box center [193, 101] width 4 height 4
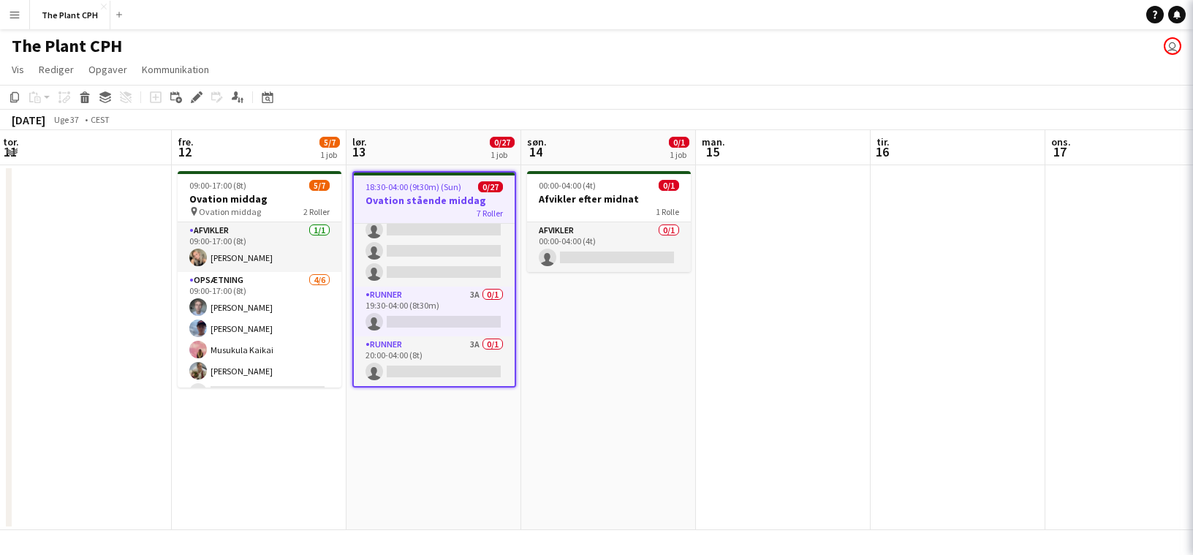
scroll to position [0, 526]
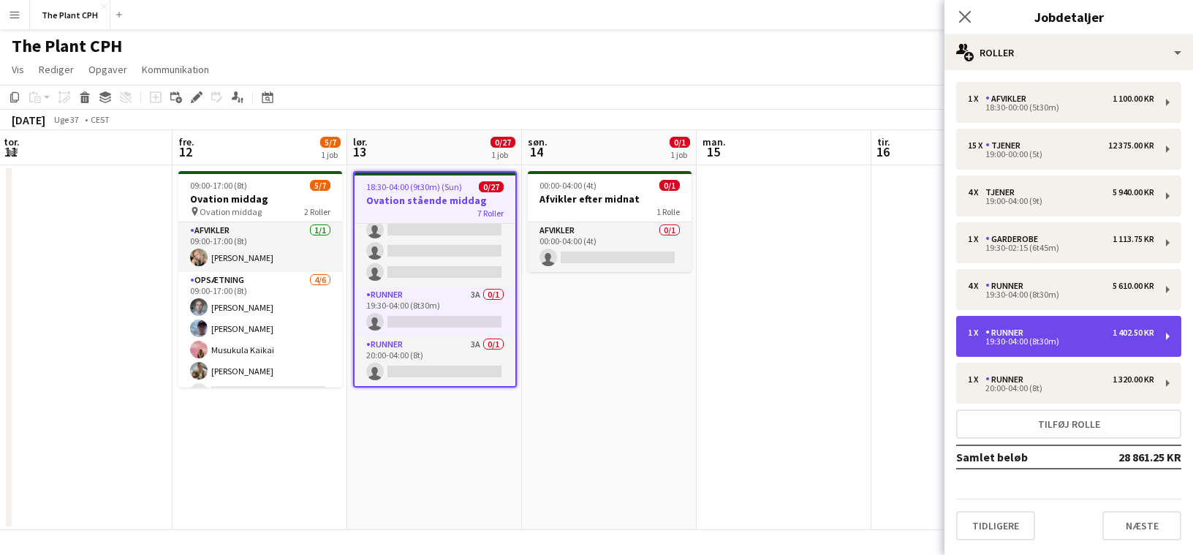
click at [1052, 339] on div "19:30-04:00 (8t30m)" at bounding box center [1061, 341] width 186 height 7
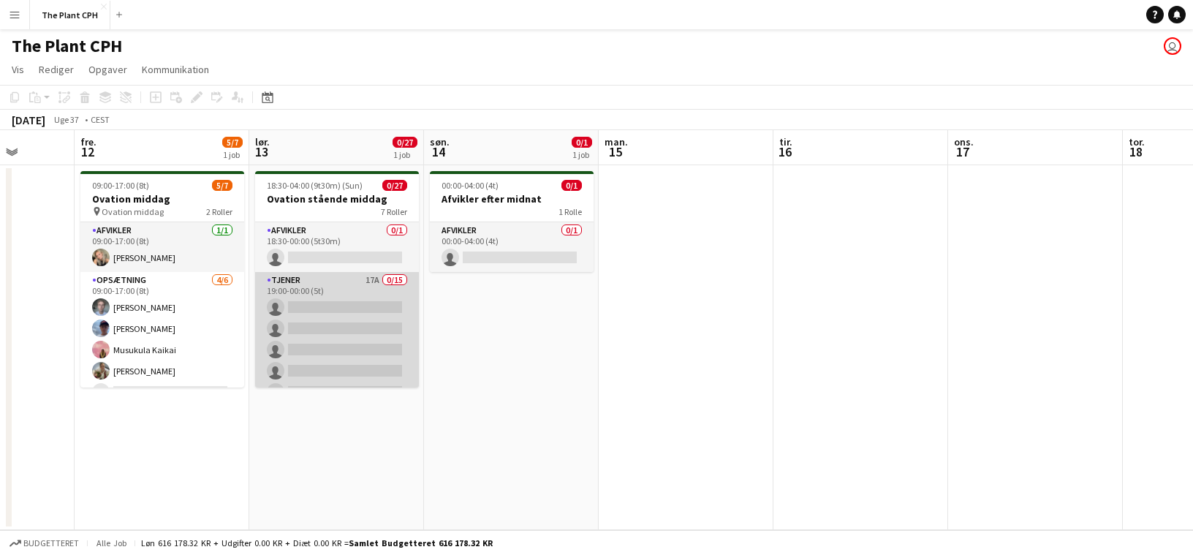
scroll to position [607, 0]
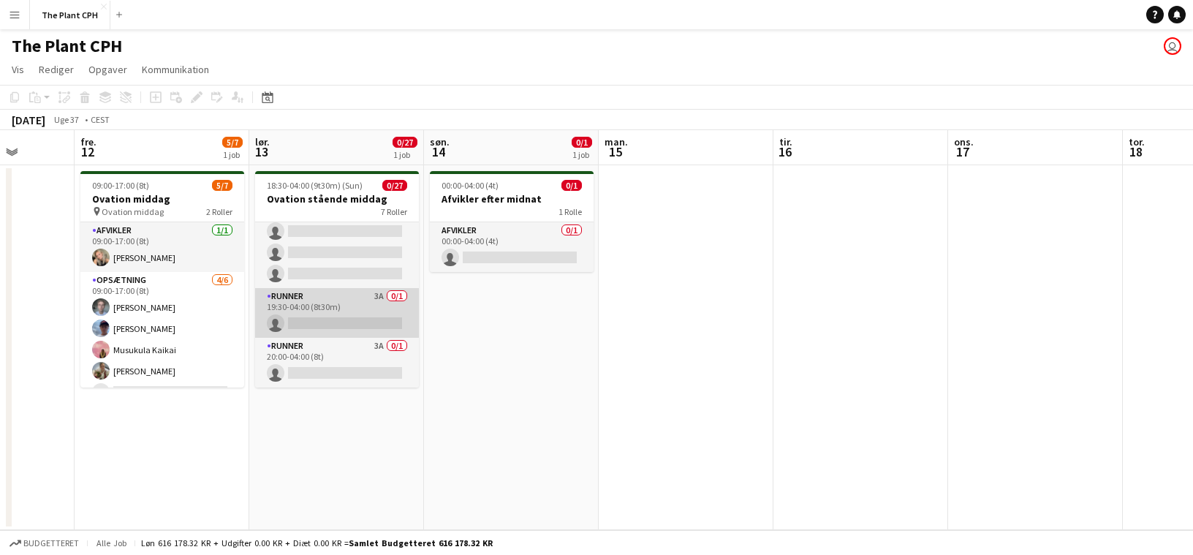
click at [336, 297] on app-card-role "Runner 3A 0/1 19:30-04:00 (8t30m) single-neutral-actions" at bounding box center [337, 313] width 164 height 50
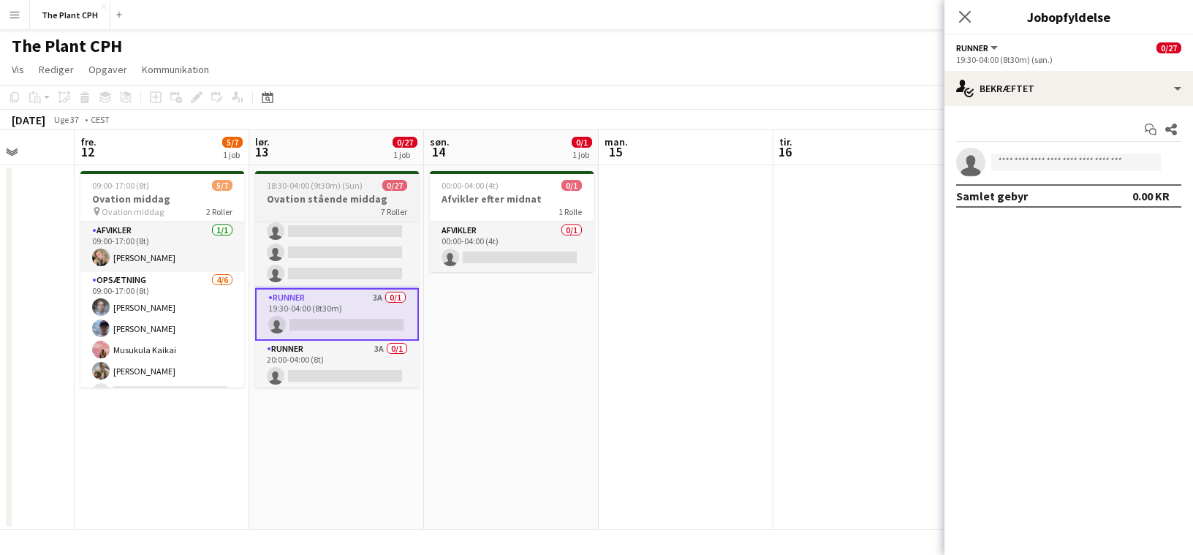
click at [331, 203] on h3 "Ovation stående middag" at bounding box center [337, 198] width 164 height 13
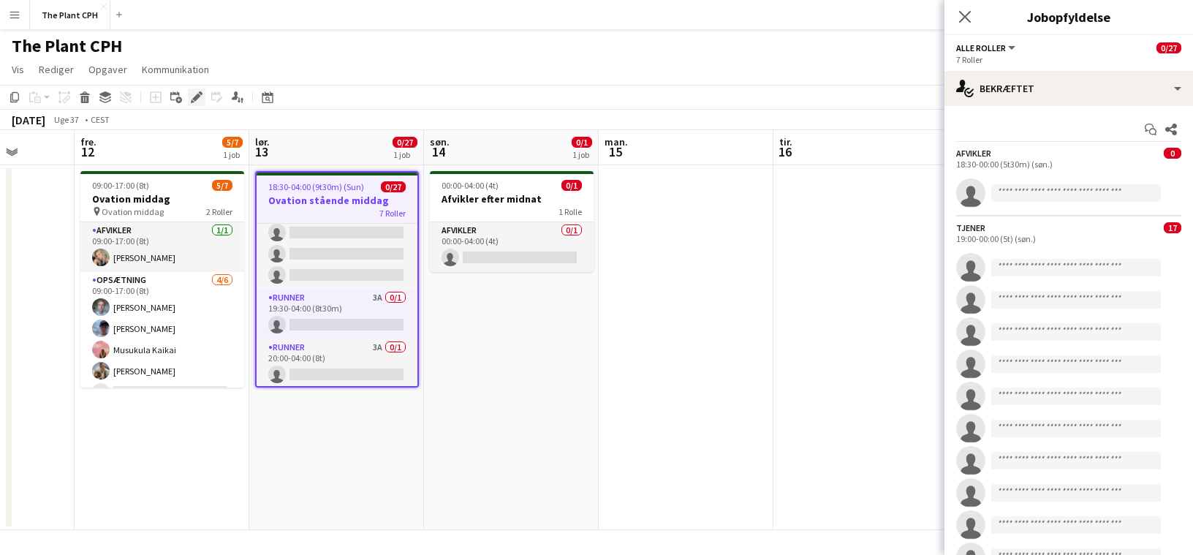
click at [198, 97] on icon at bounding box center [196, 98] width 8 height 8
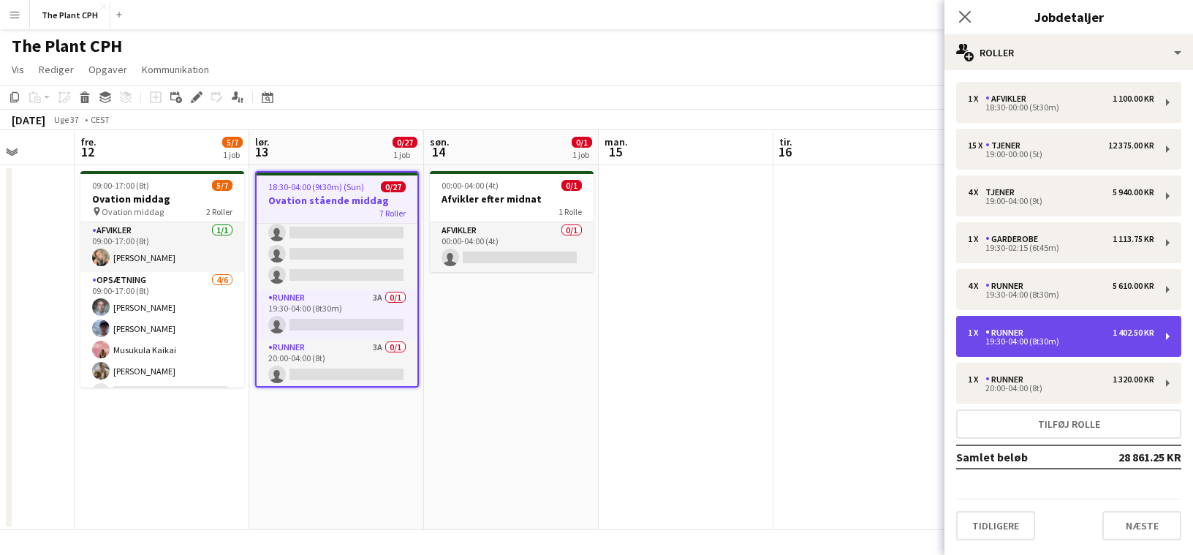
click at [1042, 345] on div "19:30-04:00 (8t30m)" at bounding box center [1061, 341] width 186 height 7
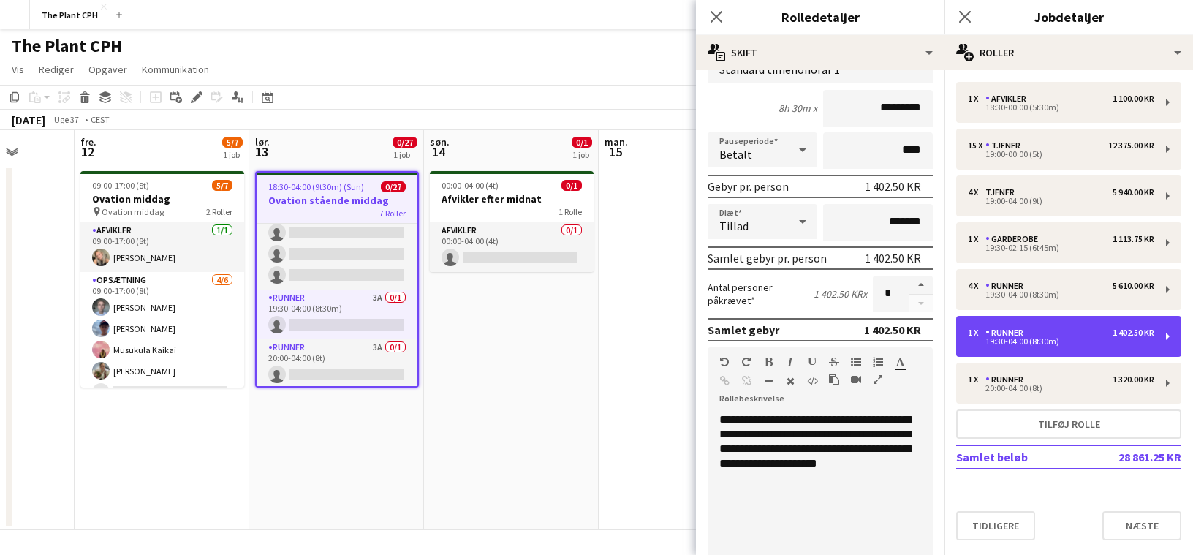
scroll to position [142, 0]
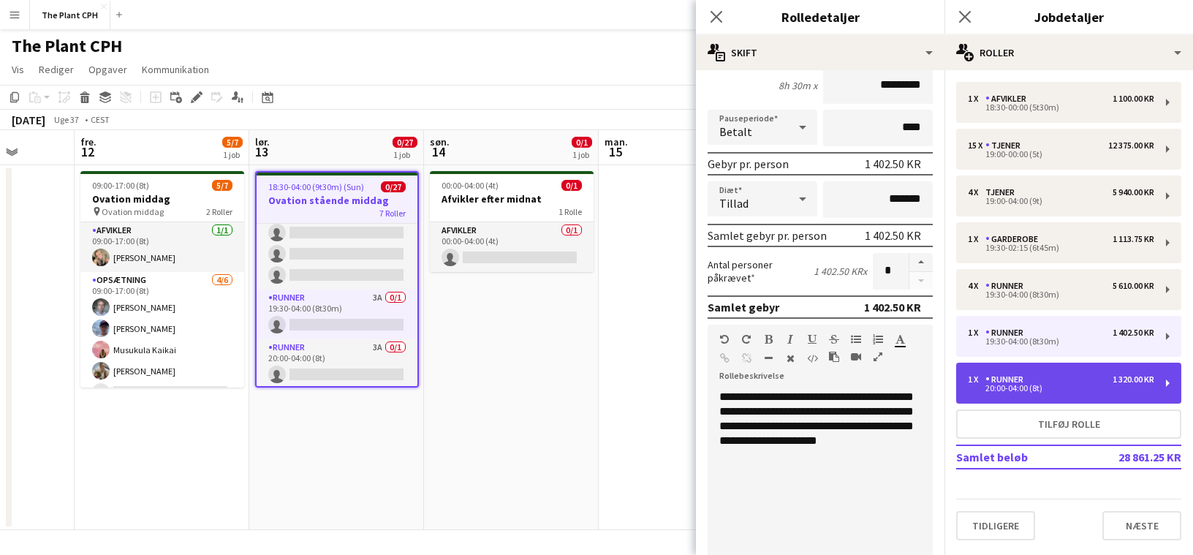
click at [968, 381] on div "1 x" at bounding box center [977, 379] width 18 height 10
type input "*****"
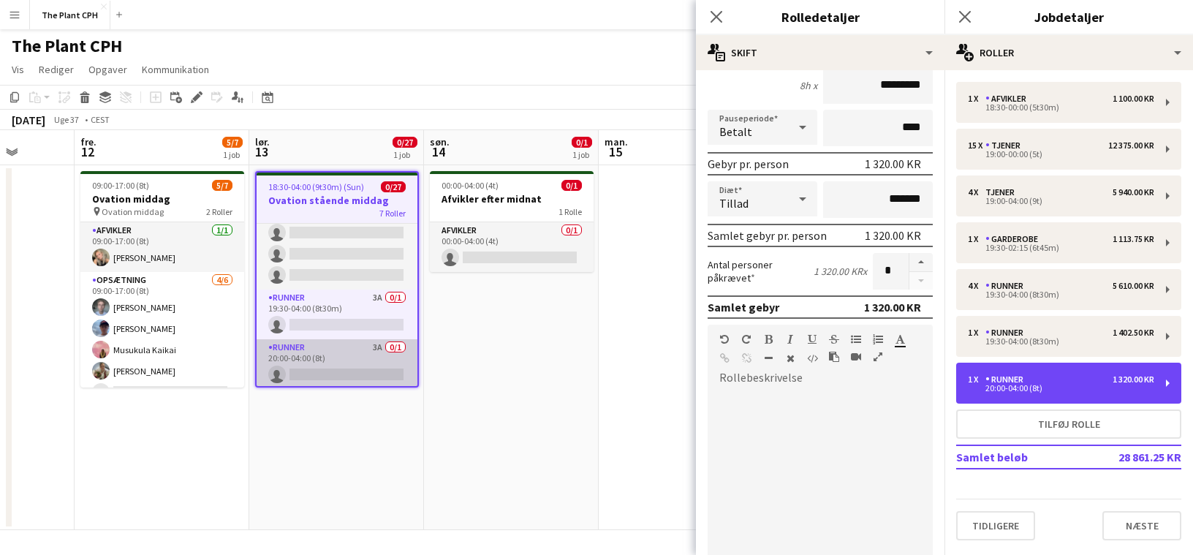
scroll to position [610, 0]
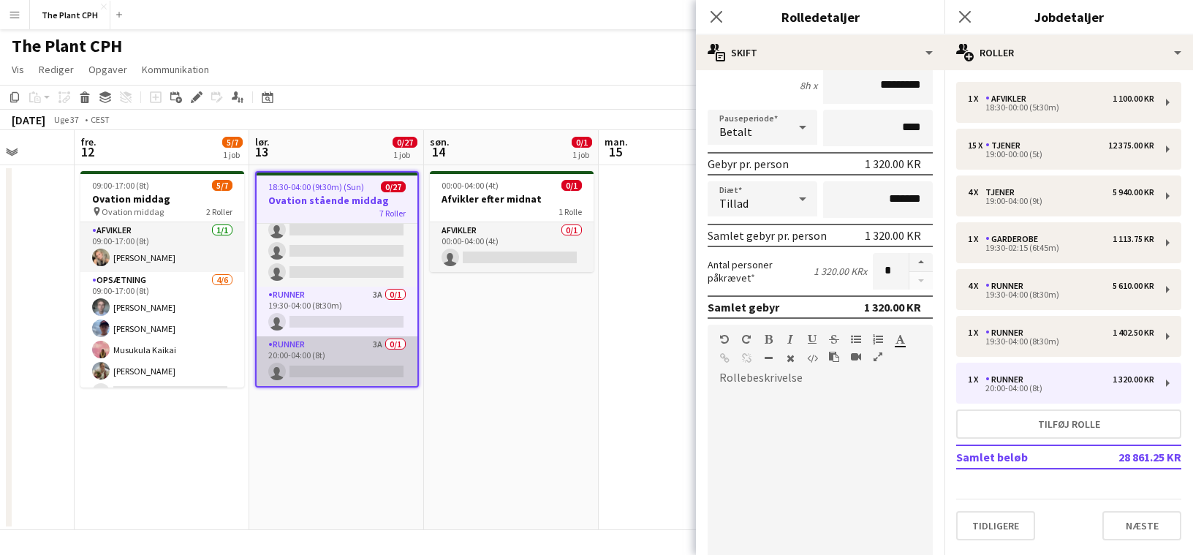
click at [346, 369] on app-card-role "Runner 3A 0/1 20:00-04:00 (8t) single-neutral-actions" at bounding box center [337, 361] width 161 height 50
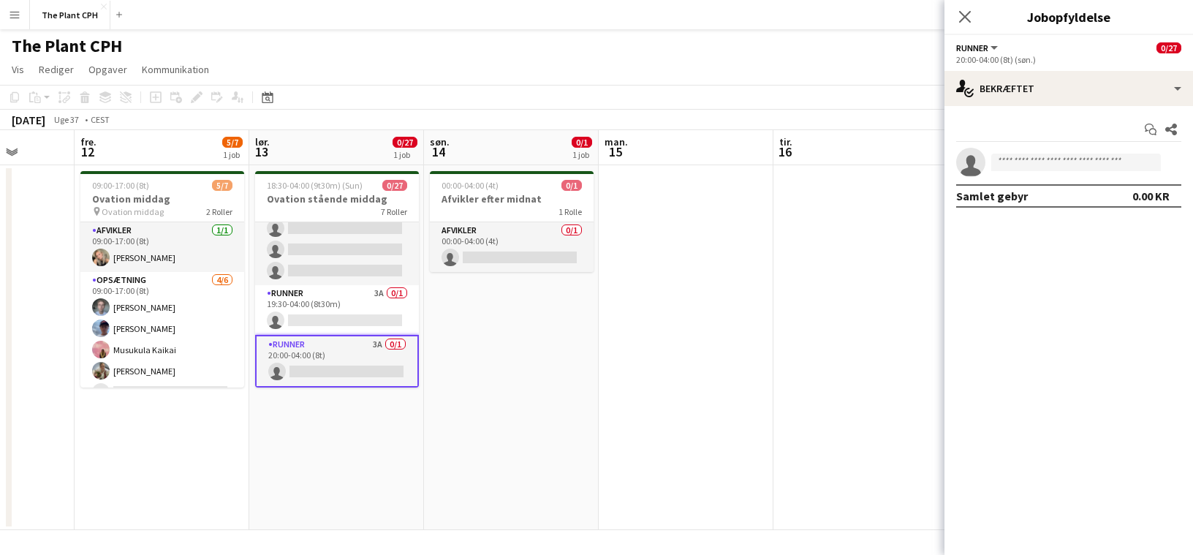
click at [346, 369] on app-card-role "Runner 3A 0/1 20:00-04:00 (8t) single-neutral-actions" at bounding box center [337, 361] width 164 height 53
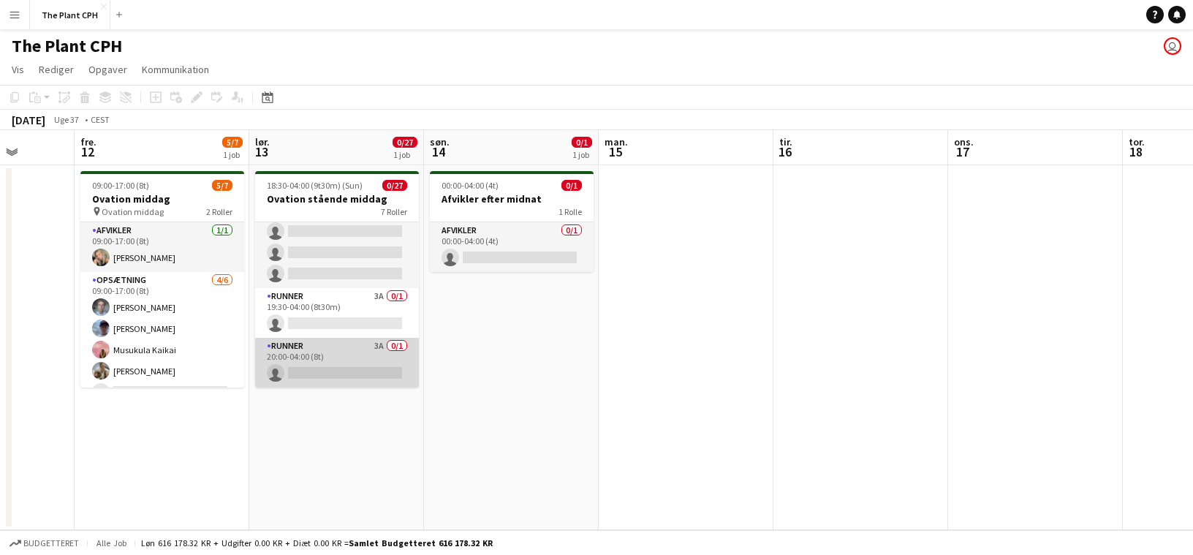
click at [346, 369] on app-card-role "Runner 3A 0/1 20:00-04:00 (8t) single-neutral-actions" at bounding box center [337, 363] width 164 height 50
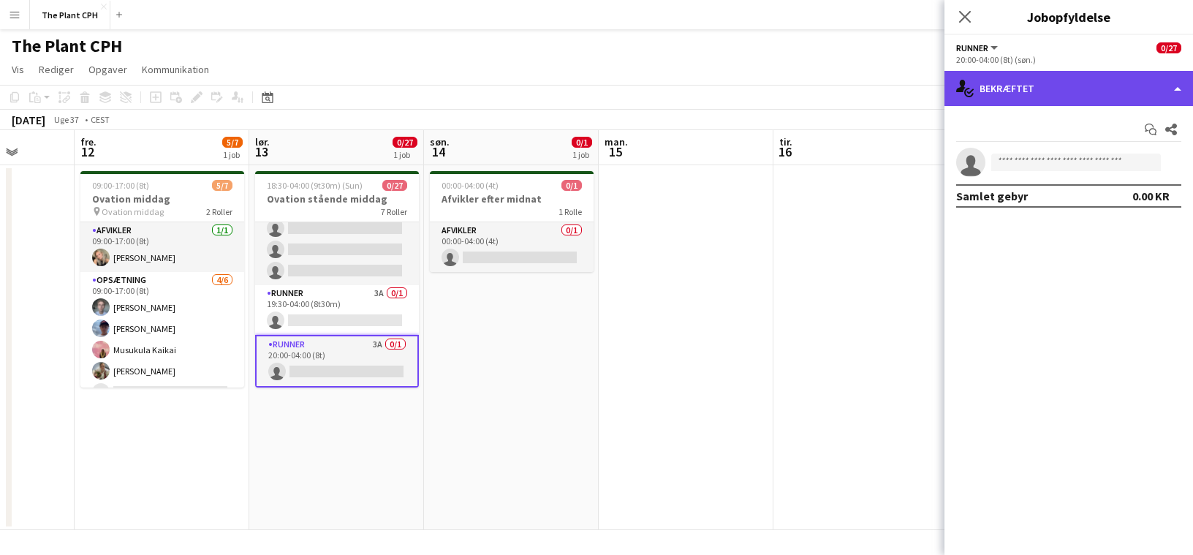
click at [1115, 87] on div "single-neutral-actions-check-2 Bekræftet" at bounding box center [1069, 88] width 249 height 35
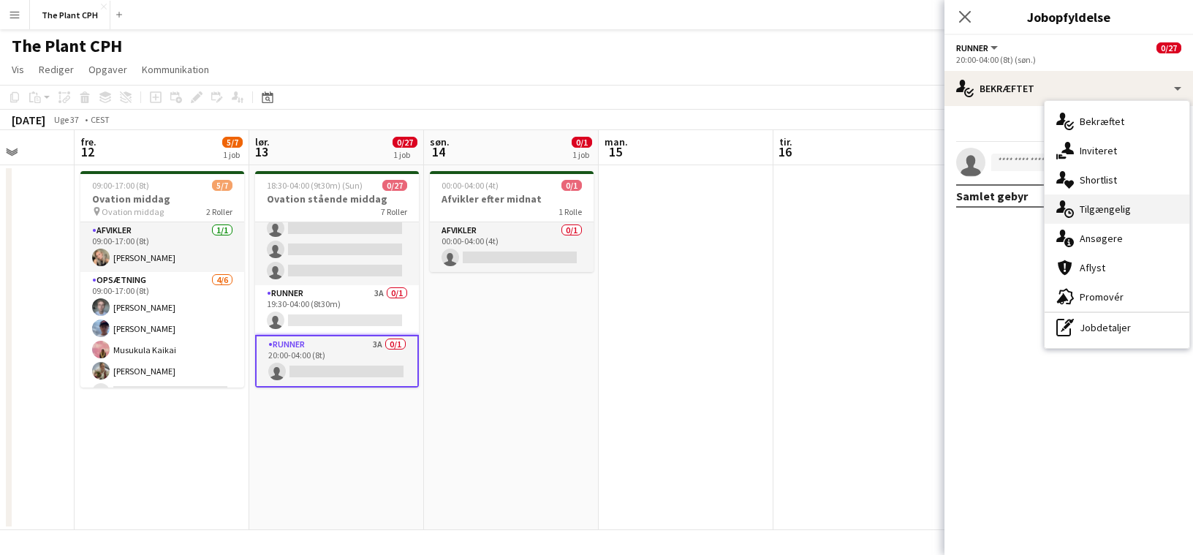
click at [1132, 222] on div "single-neutral-actions-upload Tilgængelig" at bounding box center [1117, 209] width 145 height 29
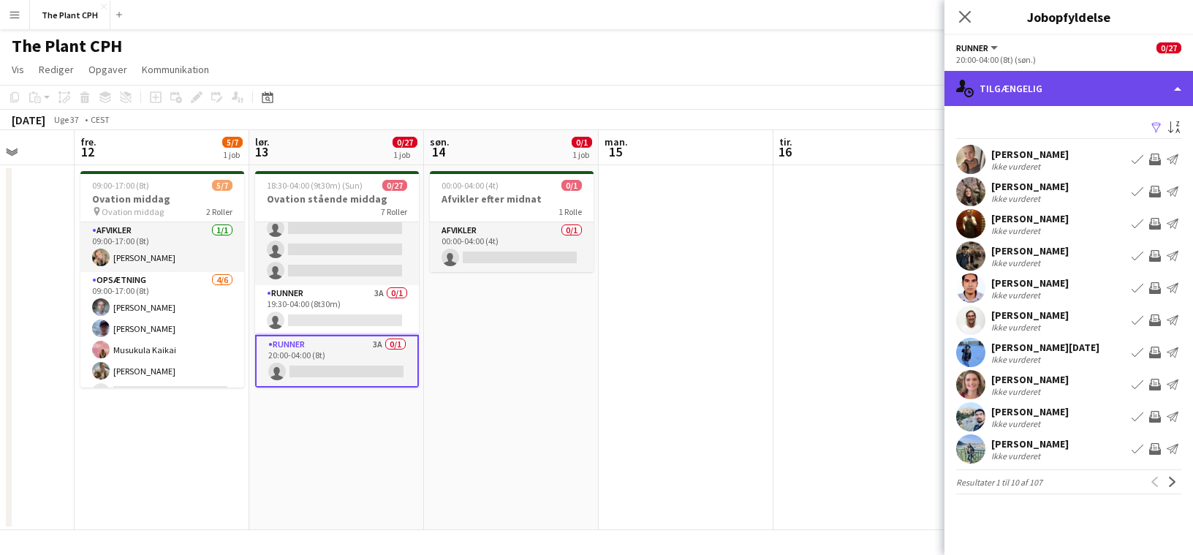
click at [1055, 92] on div "single-neutral-actions-upload Tilgængelig" at bounding box center [1069, 88] width 249 height 35
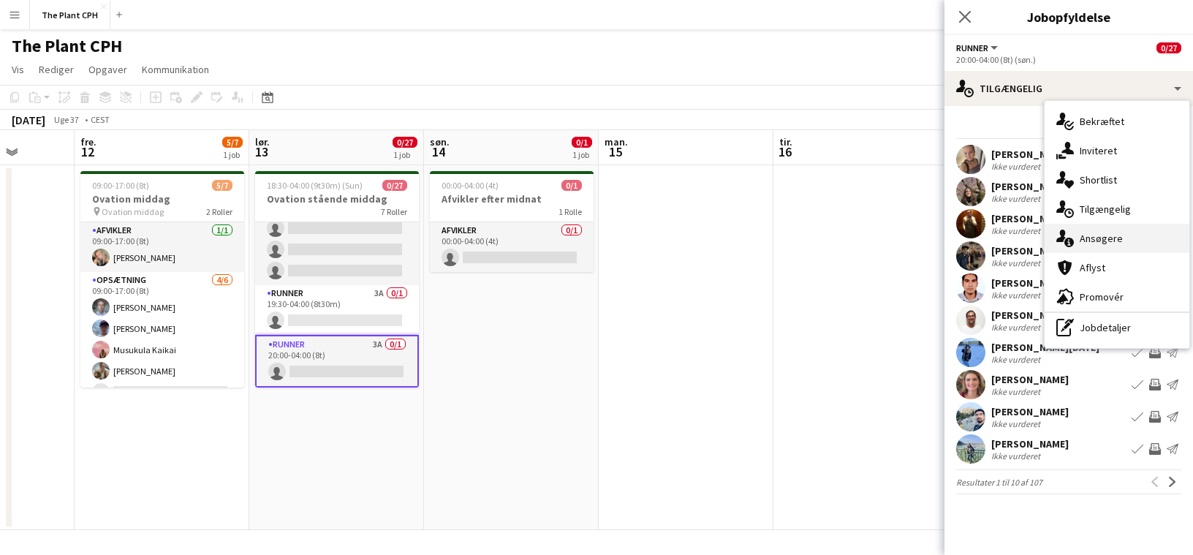
click at [1095, 232] on span "Ansøgere" at bounding box center [1101, 238] width 43 height 13
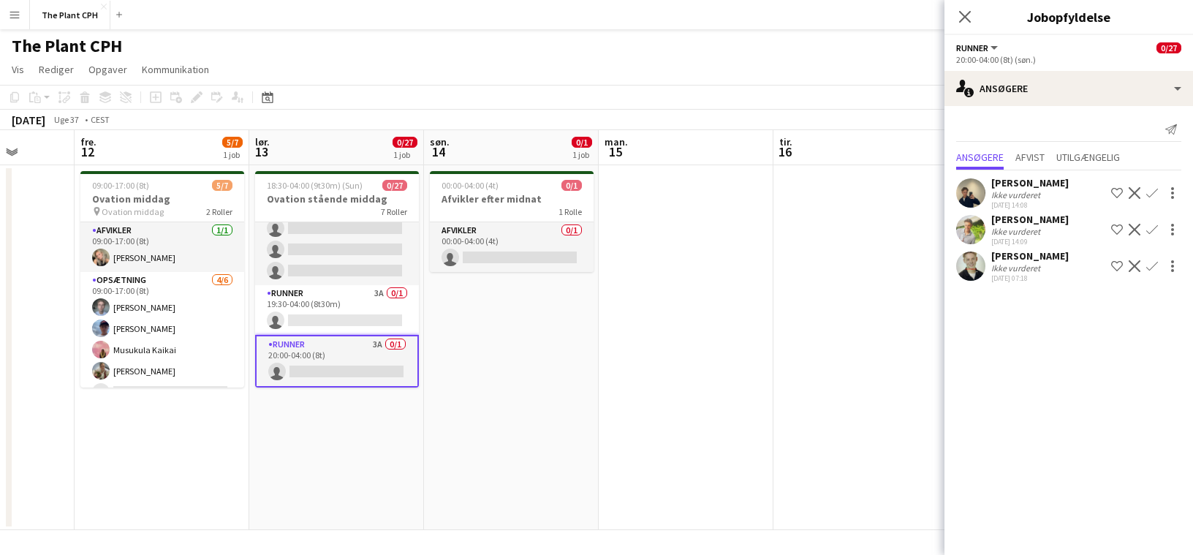
click at [1155, 235] on app-icon "Bekræft" at bounding box center [1153, 230] width 12 height 12
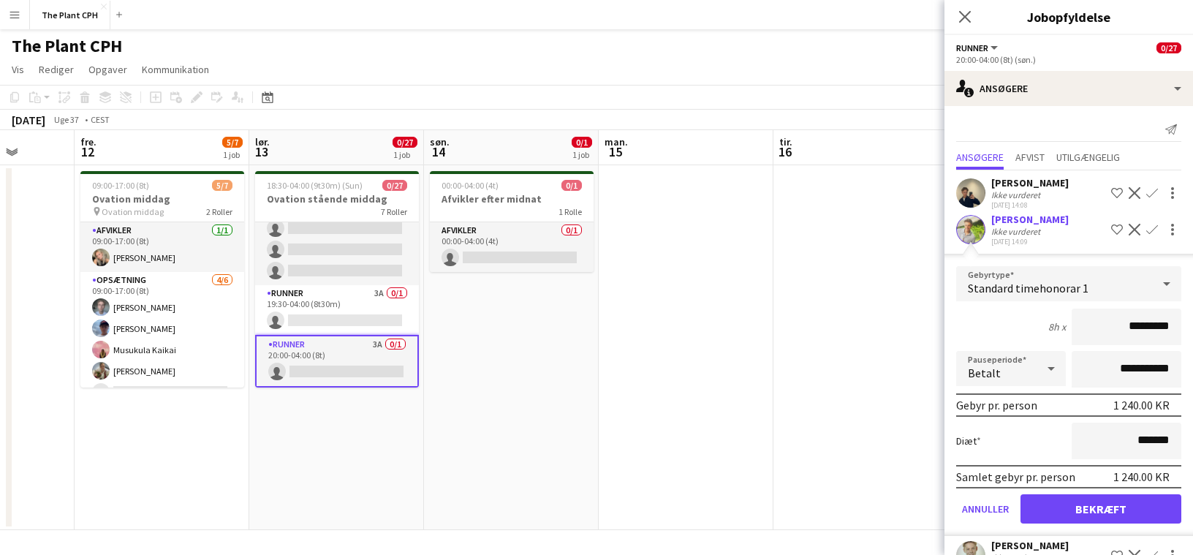
click at [1125, 301] on div "Standard timehonorar 1" at bounding box center [1054, 283] width 196 height 35
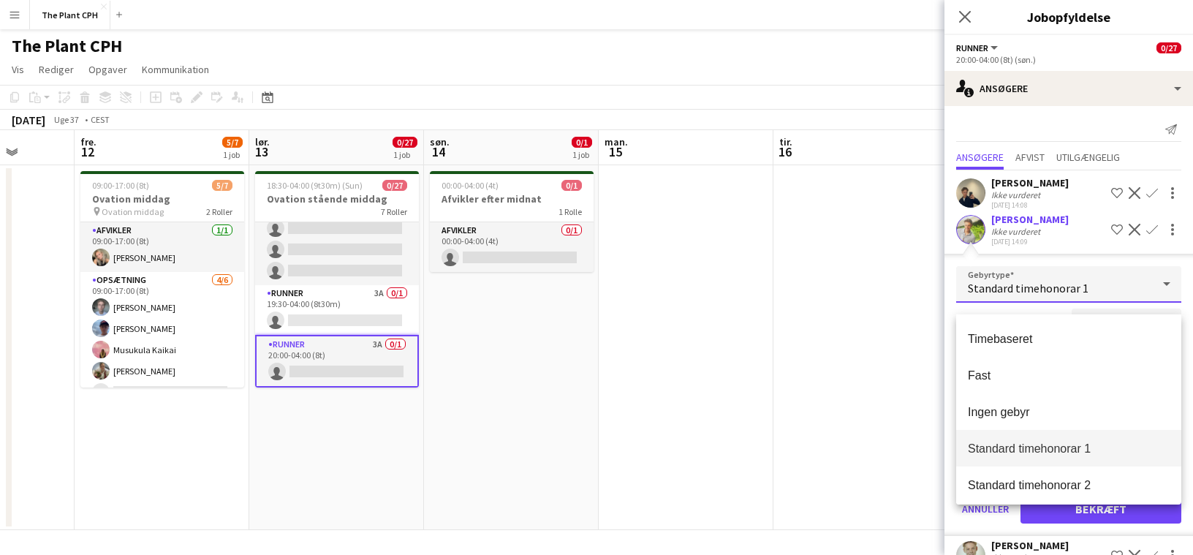
click at [1123, 306] on div at bounding box center [596, 277] width 1193 height 555
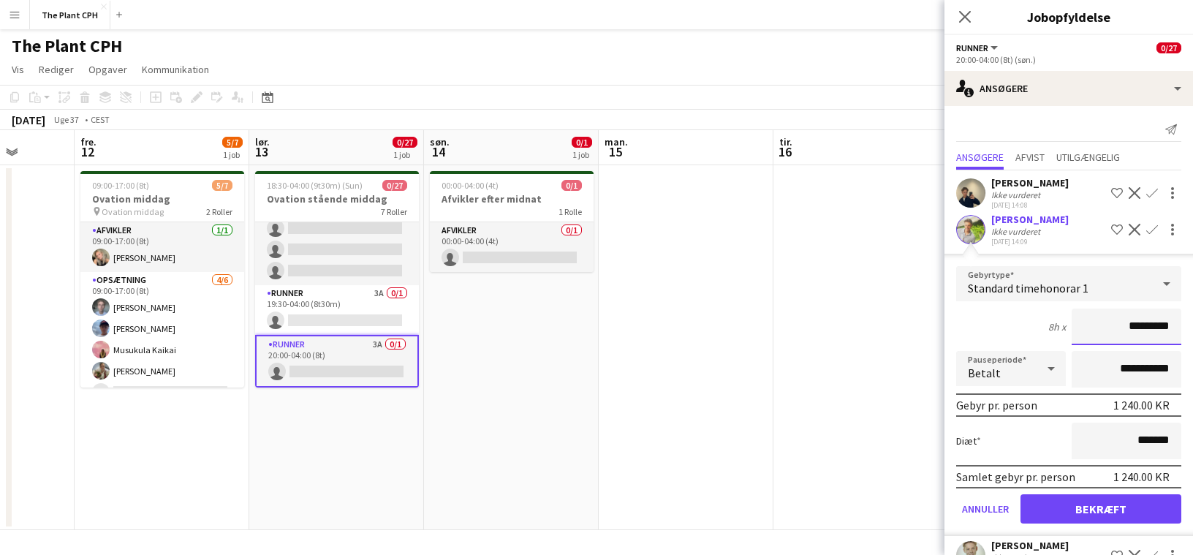
click at [1129, 327] on input "*********" at bounding box center [1127, 327] width 110 height 37
type input "******"
click at [1125, 518] on button "Bekræft" at bounding box center [1101, 508] width 161 height 29
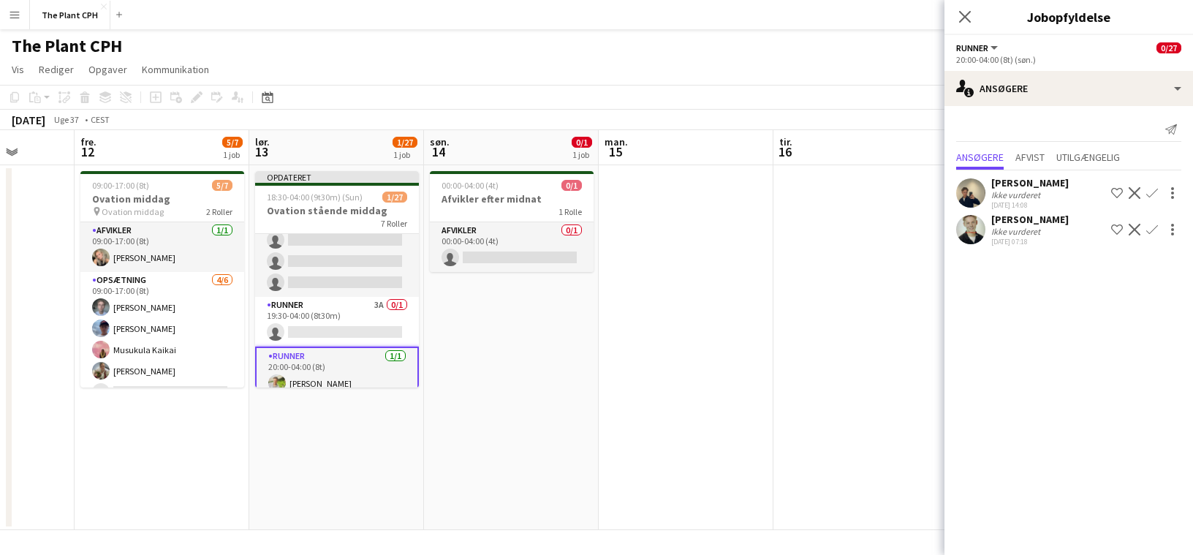
click at [473, 344] on app-date-cell "00:00-04:00 (4t) 0/1 Afvikler efter midnat 1 Rolle Afvikler 0/1 00:00-04:00 (4t…" at bounding box center [511, 347] width 175 height 365
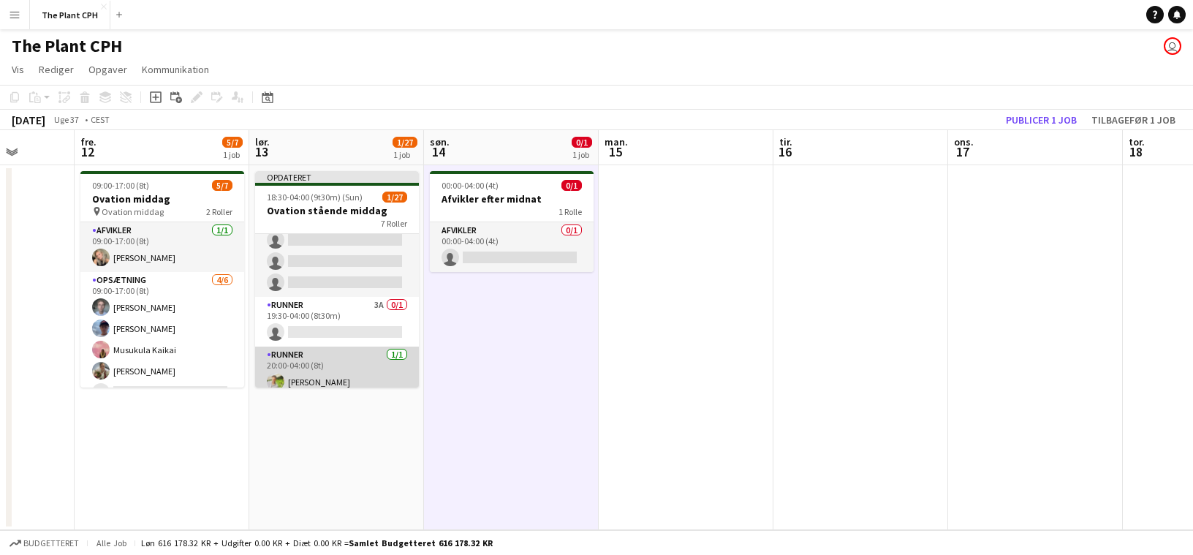
click at [341, 370] on app-card-role "Runner 1/1 20:00-04:00 (8t) Sebastian scotti Pedersen" at bounding box center [337, 372] width 164 height 50
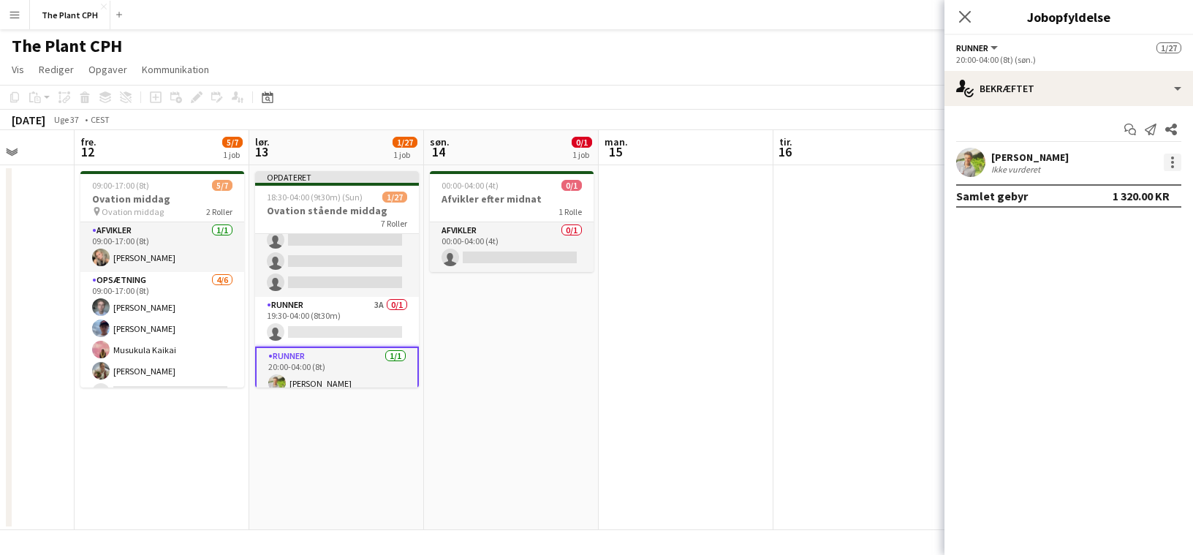
click at [1170, 157] on div at bounding box center [1173, 163] width 18 height 18
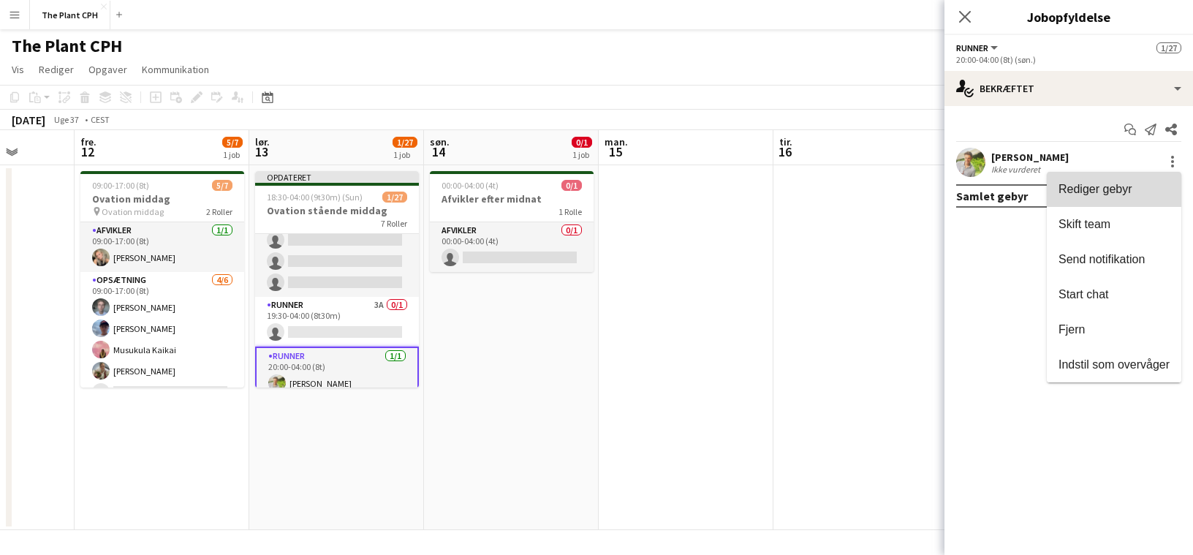
click at [1143, 187] on span "Rediger gebyr" at bounding box center [1114, 189] width 111 height 13
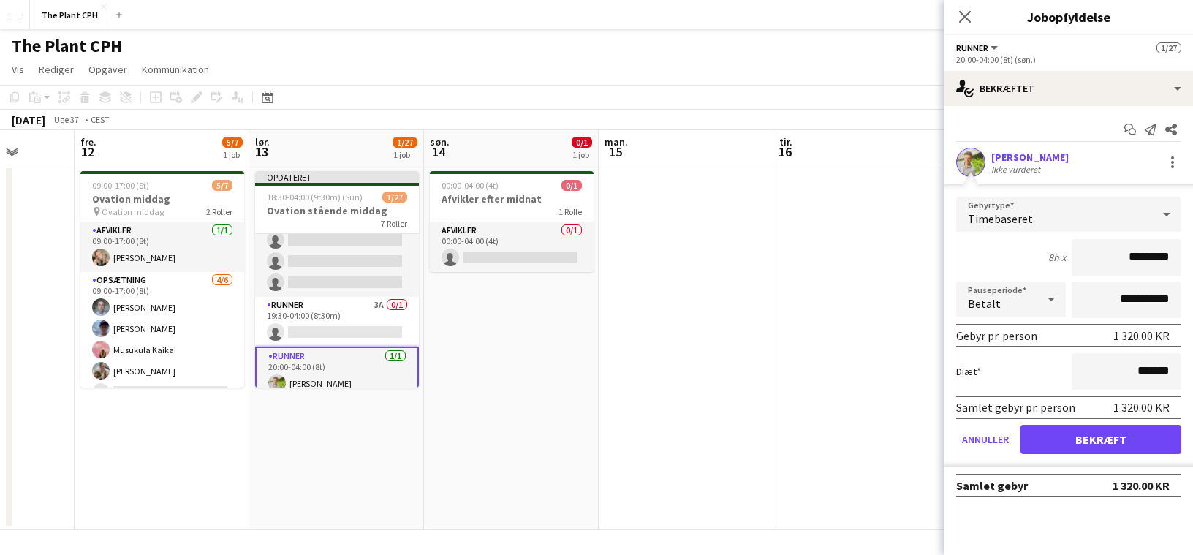
click at [823, 369] on app-date-cell at bounding box center [861, 347] width 175 height 365
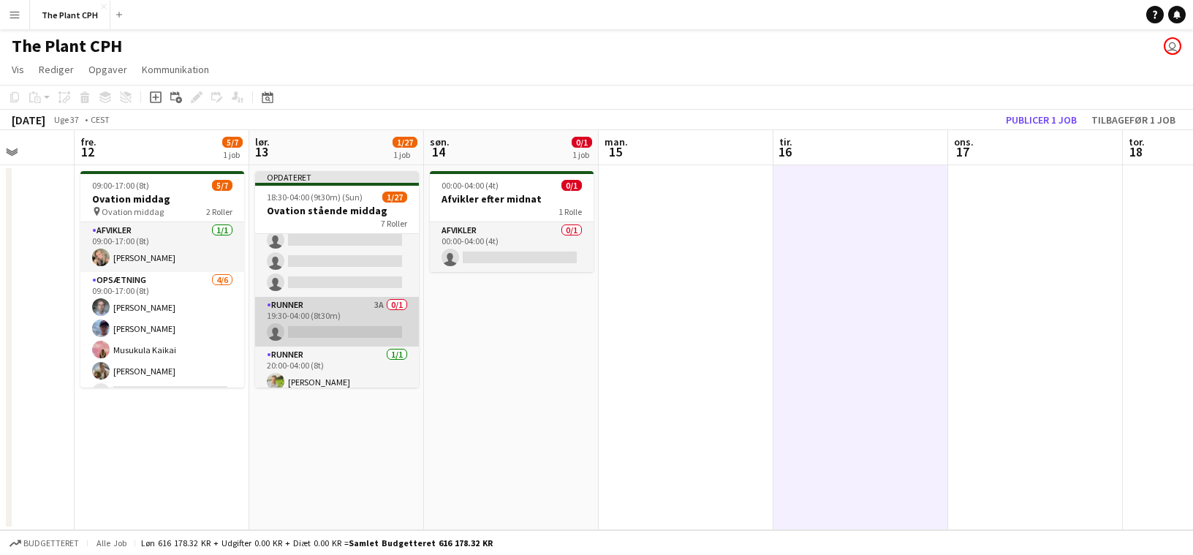
click at [355, 308] on app-card-role "Runner 3A 0/1 19:30-04:00 (8t30m) single-neutral-actions" at bounding box center [337, 322] width 164 height 50
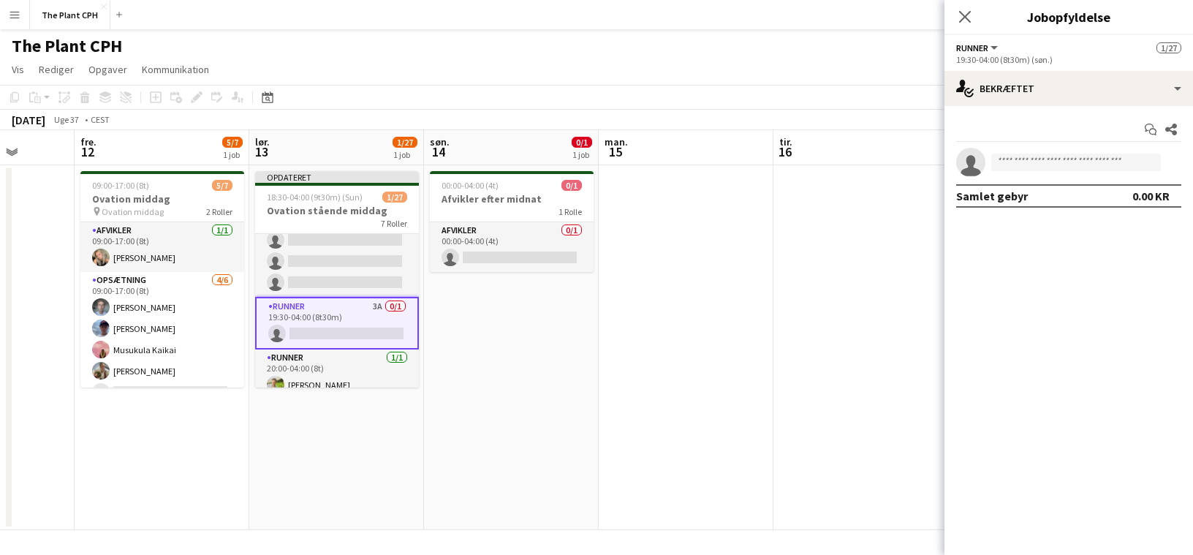
click at [1085, 111] on div "Start chat Del single-neutral-actions Samlet gebyr 0.00 KR" at bounding box center [1069, 162] width 249 height 113
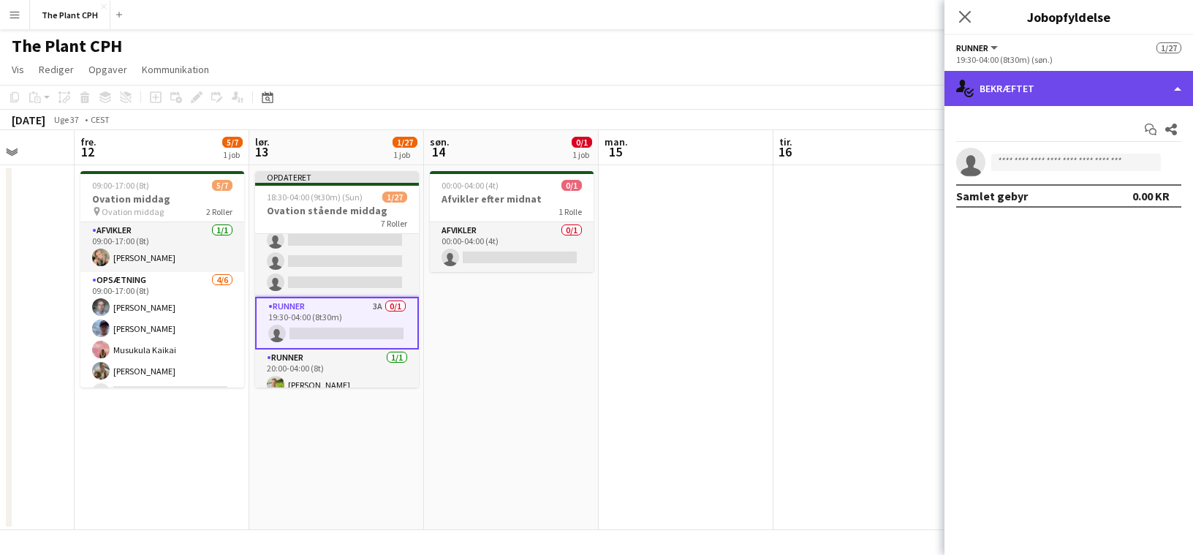
click at [1088, 95] on div "single-neutral-actions-check-2 Bekræftet" at bounding box center [1069, 88] width 249 height 35
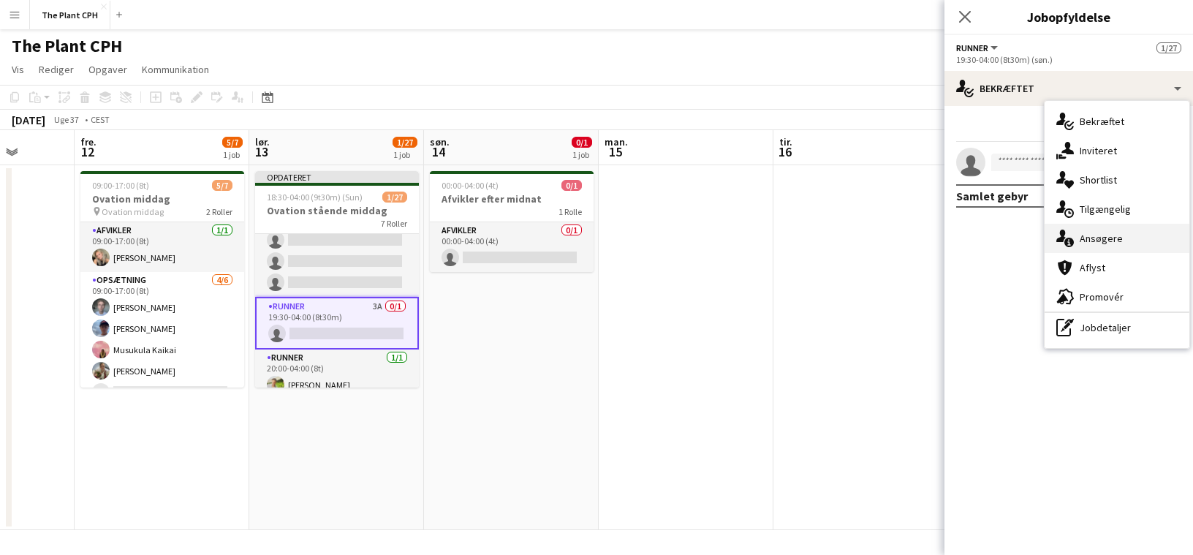
click at [1099, 244] on span "Ansøgere" at bounding box center [1101, 238] width 43 height 13
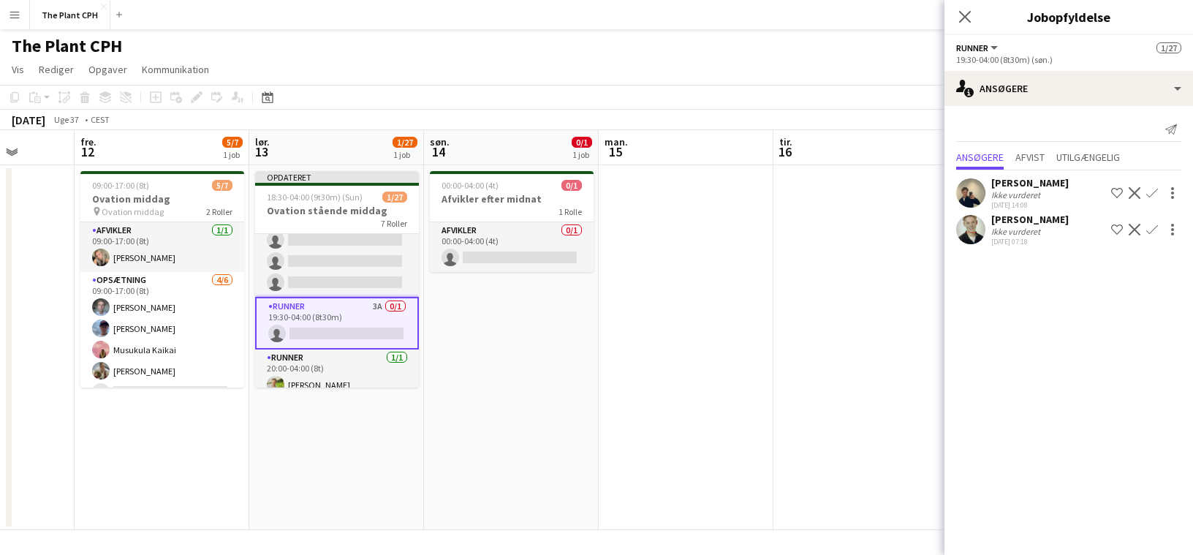
click at [1152, 193] on app-icon "Bekræft" at bounding box center [1153, 193] width 12 height 12
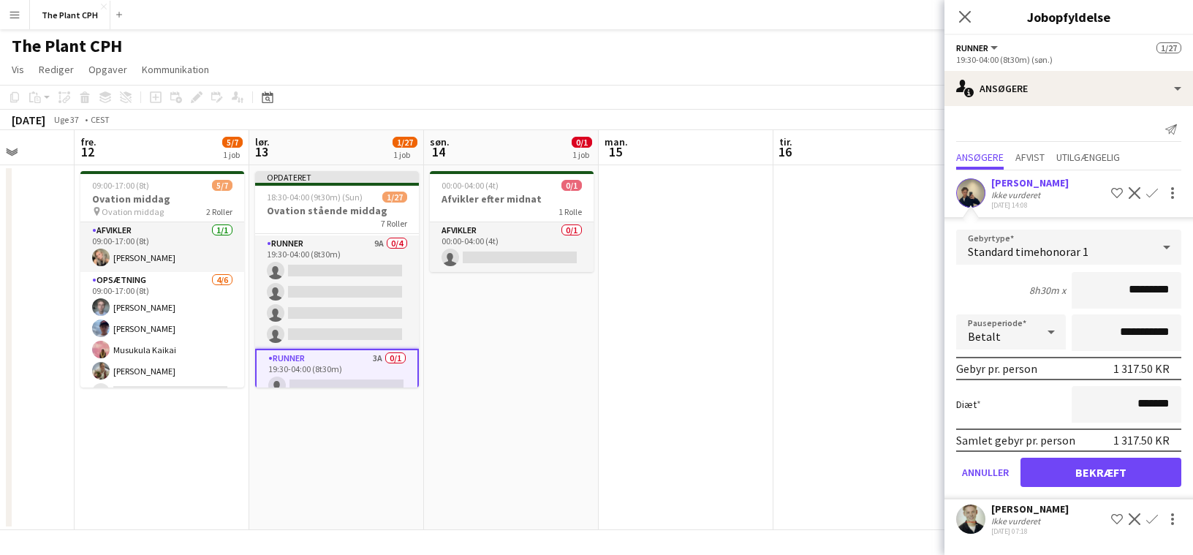
scroll to position [551, 0]
click at [369, 317] on app-card-role "Runner 9A 0/4 19:30-04:00 (8t30m) single-neutral-actions single-neutral-actions…" at bounding box center [337, 299] width 164 height 113
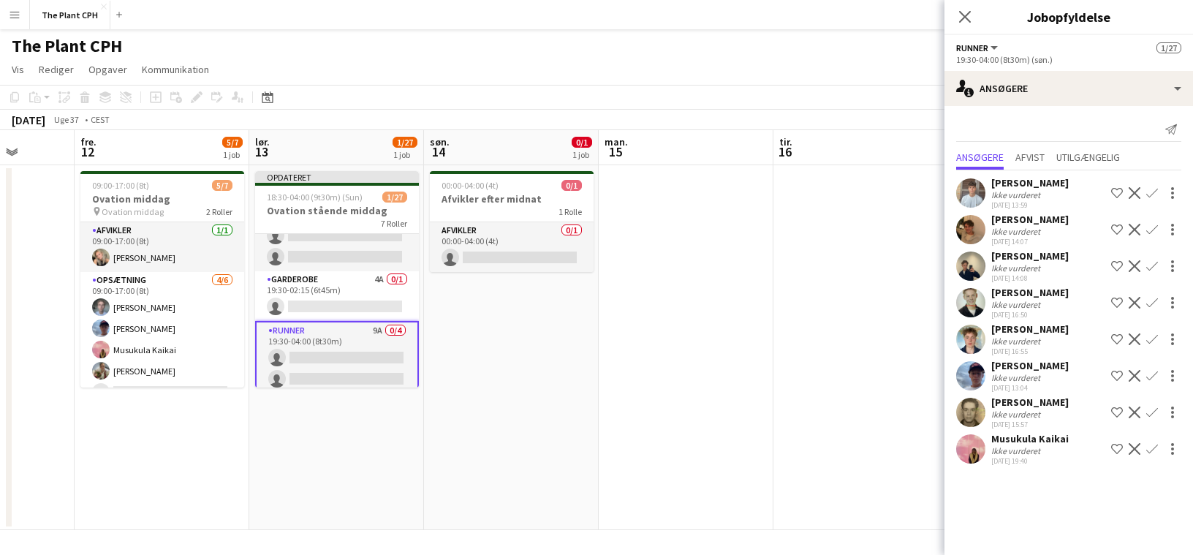
scroll to position [471, 0]
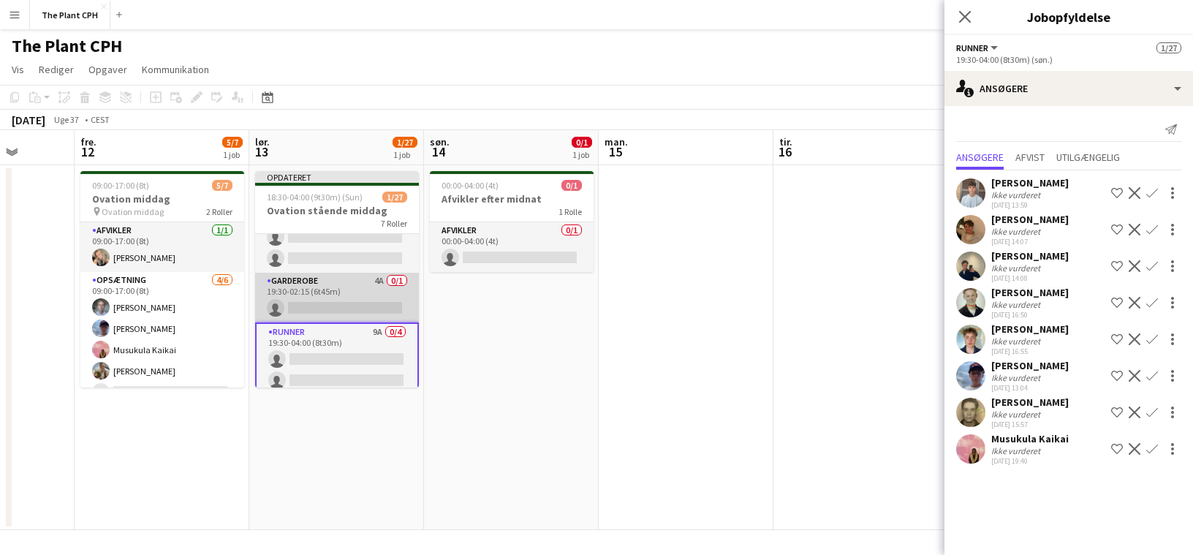
click at [332, 288] on app-card-role "Garderobe 4A 0/1 19:30-02:15 (6t45m) single-neutral-actions" at bounding box center [337, 298] width 164 height 50
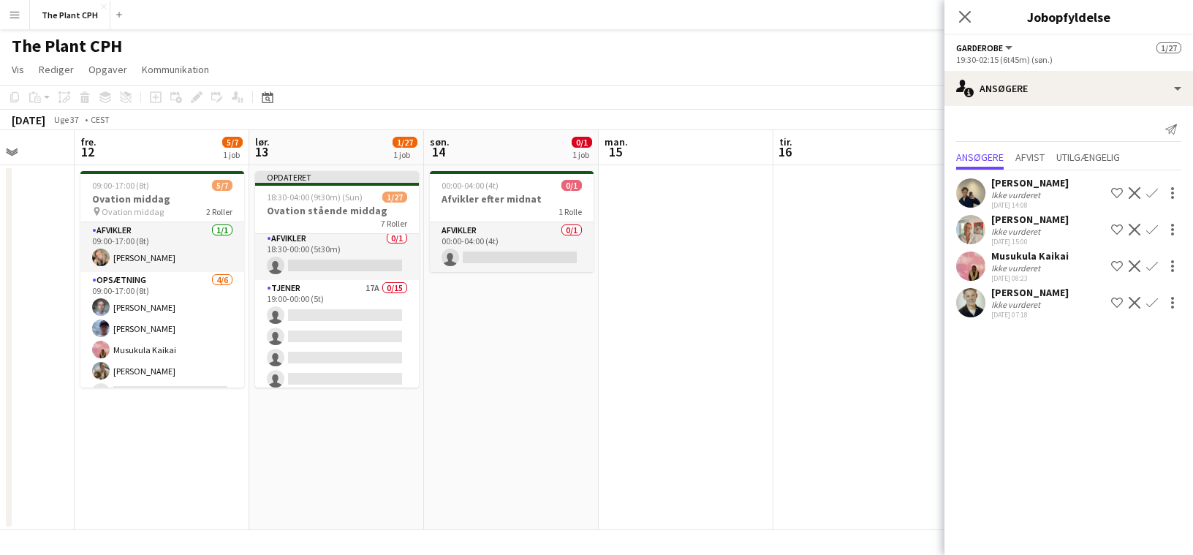
scroll to position [2, 0]
click at [383, 286] on app-card-role "Tjener 17A 0/15 19:00-00:00 (5t) single-neutral-actions single-neutral-actions …" at bounding box center [337, 455] width 164 height 347
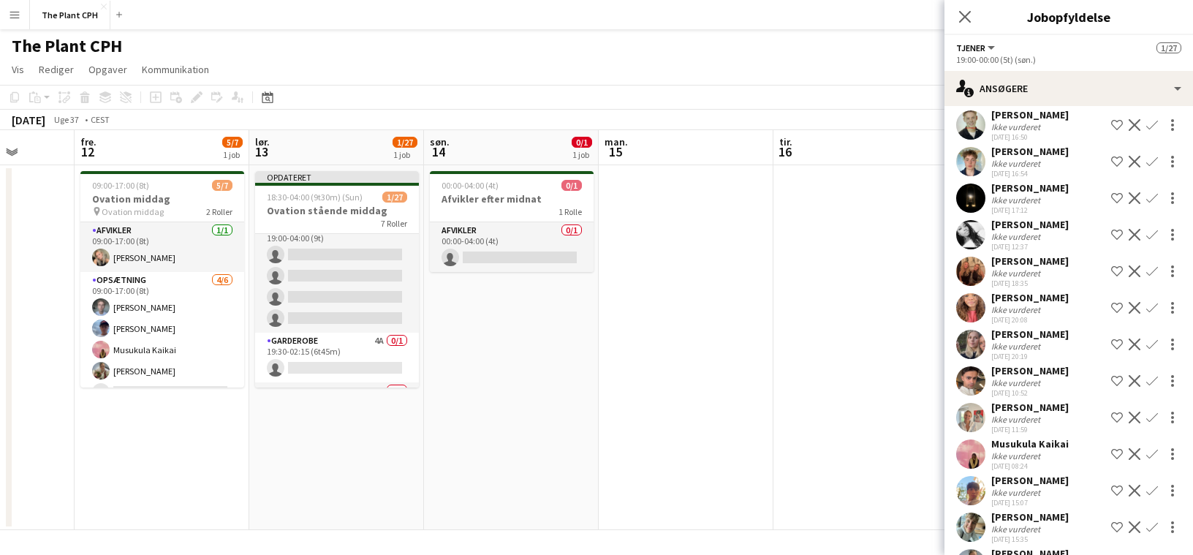
scroll to position [418, 0]
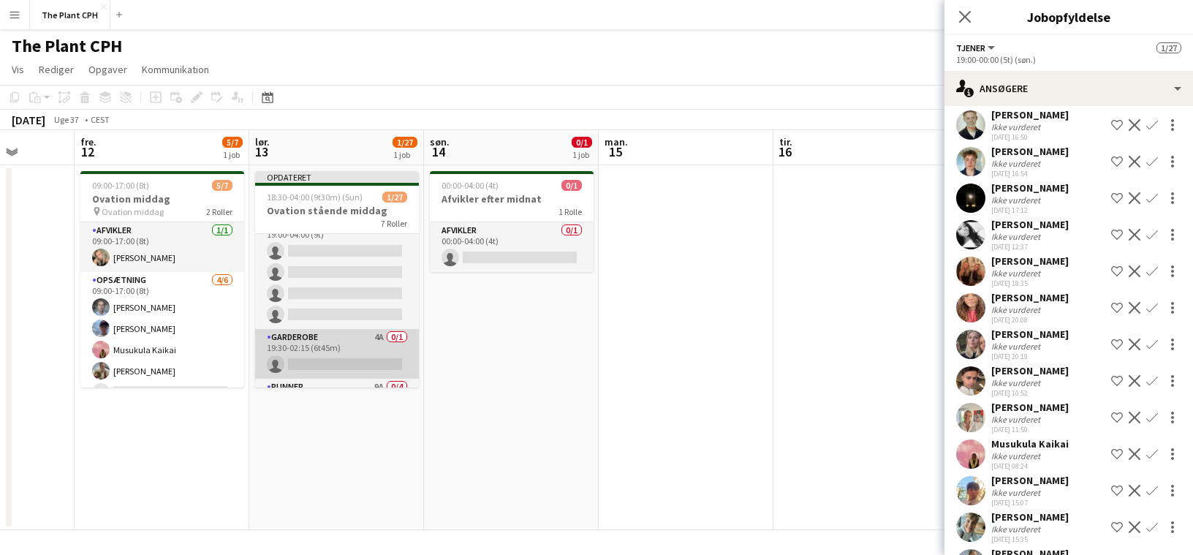
click at [364, 346] on app-card-role "Garderobe 4A 0/1 19:30-02:15 (6t45m) single-neutral-actions" at bounding box center [337, 354] width 164 height 50
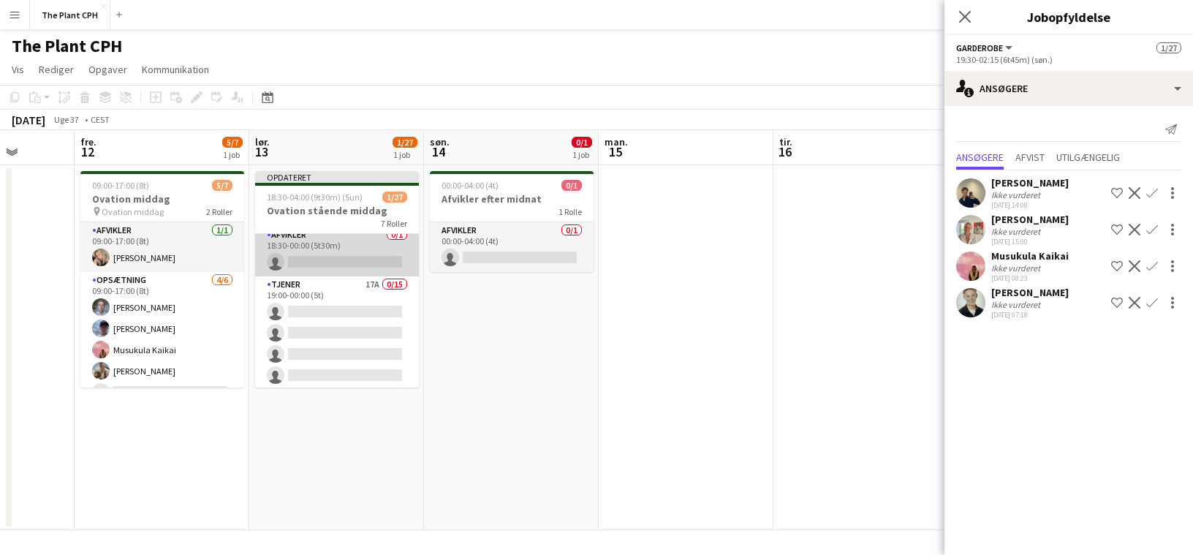
click at [335, 260] on app-card-role "Afvikler 0/1 18:30-00:00 (5t30m) single-neutral-actions" at bounding box center [337, 252] width 164 height 50
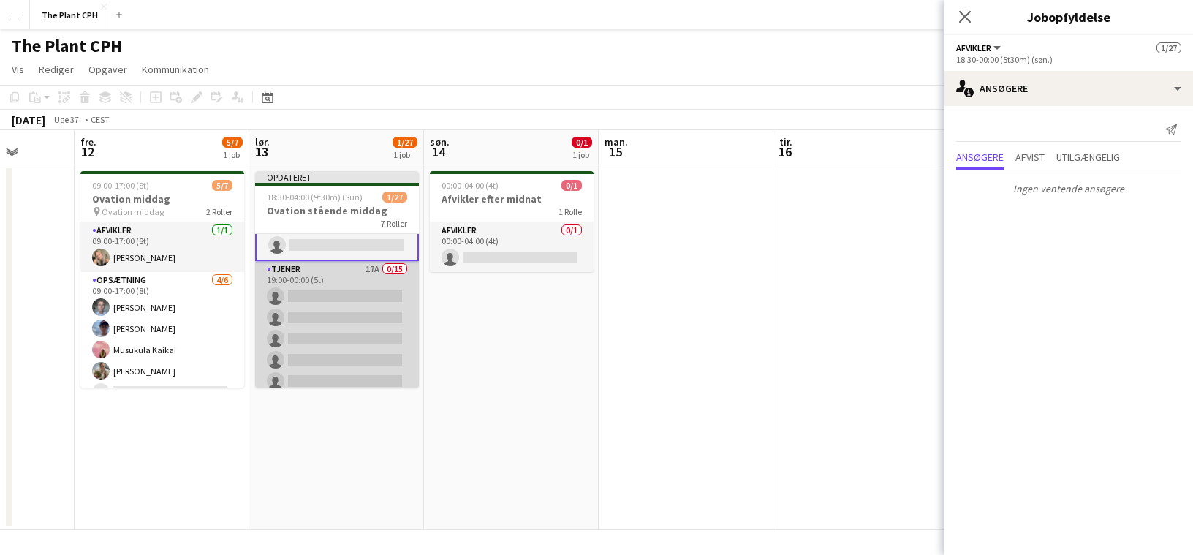
scroll to position [0, 458]
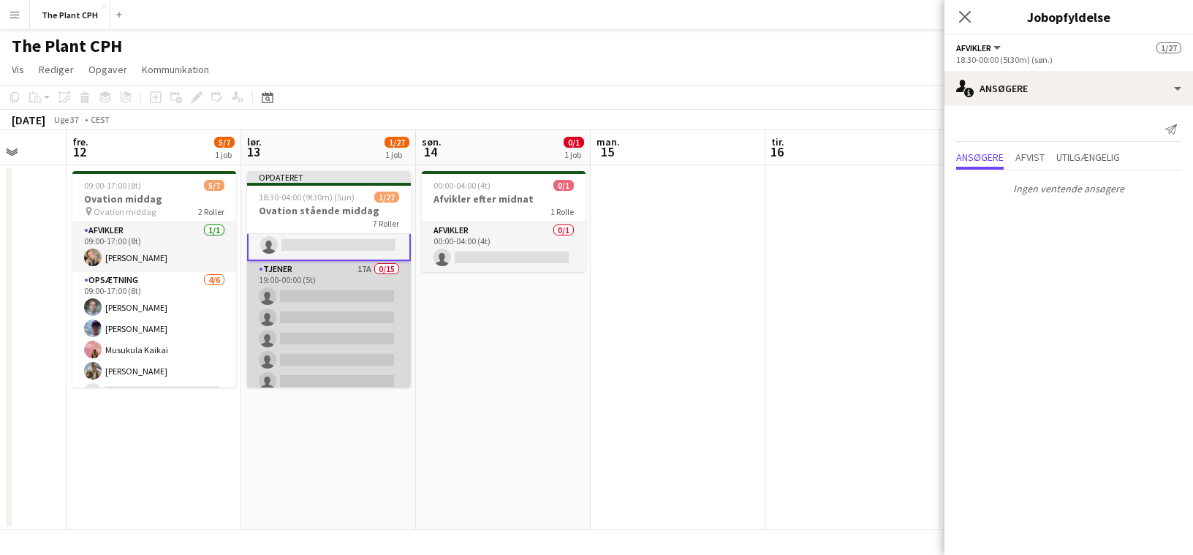
click at [364, 328] on app-card-role "Tjener 17A 0/15 19:00-00:00 (5t) single-neutral-actions single-neutral-actions …" at bounding box center [329, 434] width 164 height 347
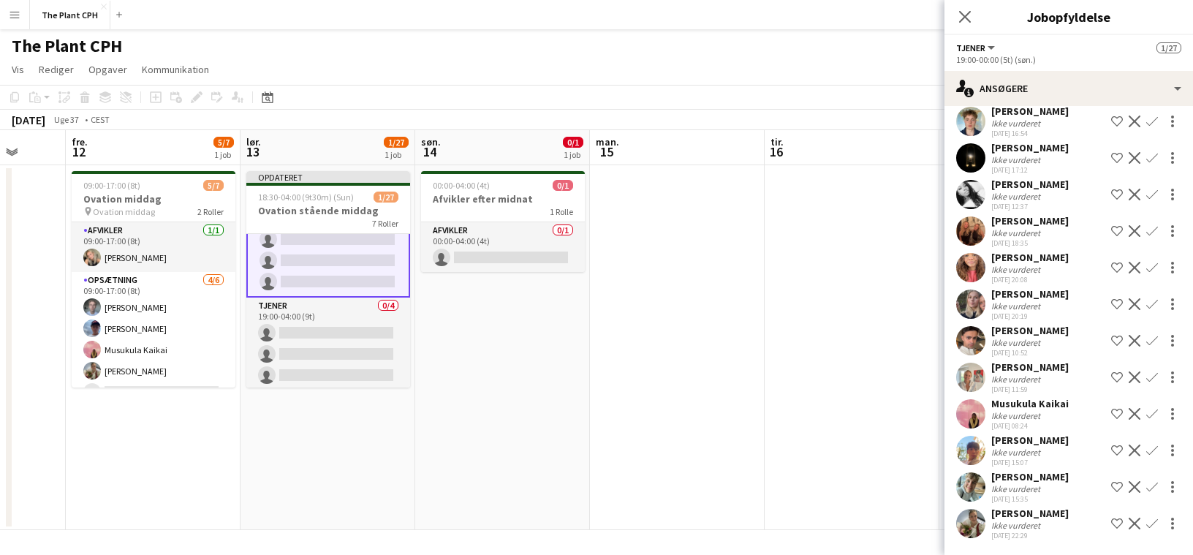
scroll to position [356, 0]
click at [346, 366] on app-card-role "Tjener 0/4 19:00-04:00 (9t) single-neutral-actions single-neutral-actions singl…" at bounding box center [328, 333] width 164 height 113
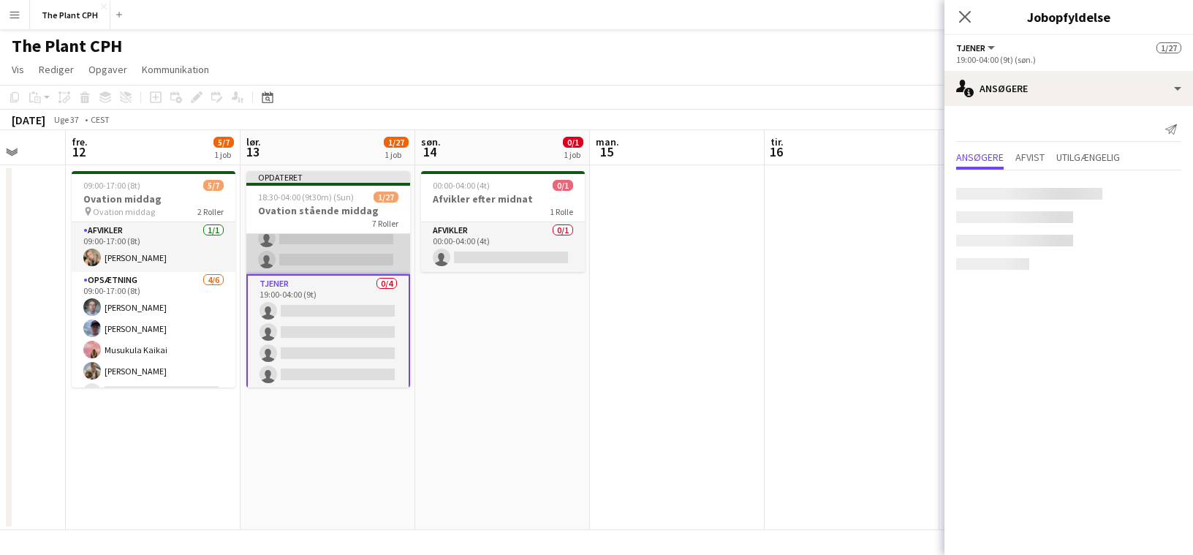
scroll to position [355, 0]
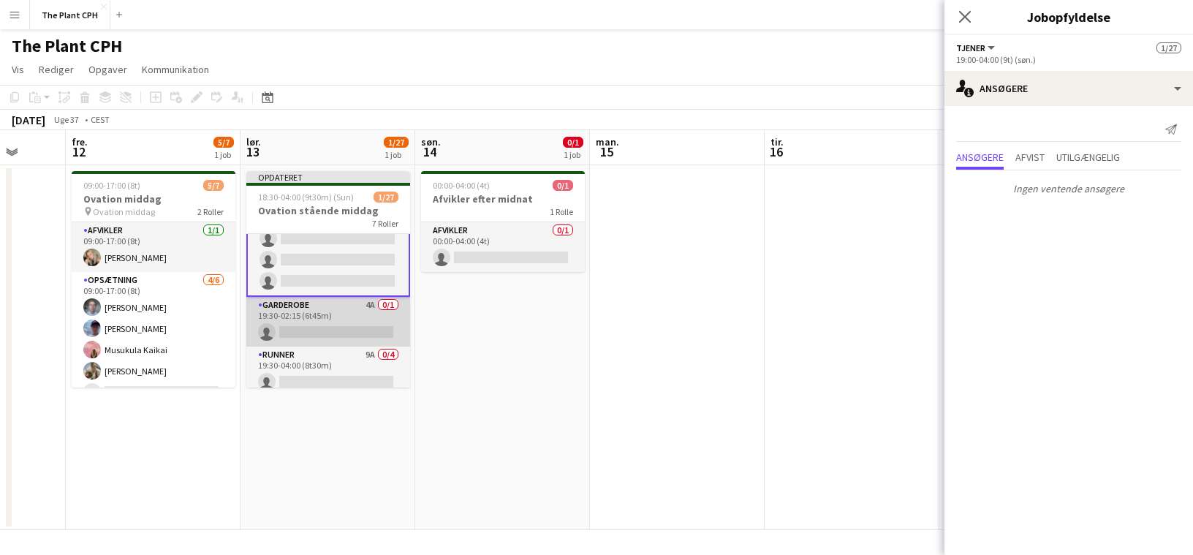
click at [352, 335] on app-card-role "Garderobe 4A 0/1 19:30-02:15 (6t45m) single-neutral-actions" at bounding box center [328, 322] width 164 height 50
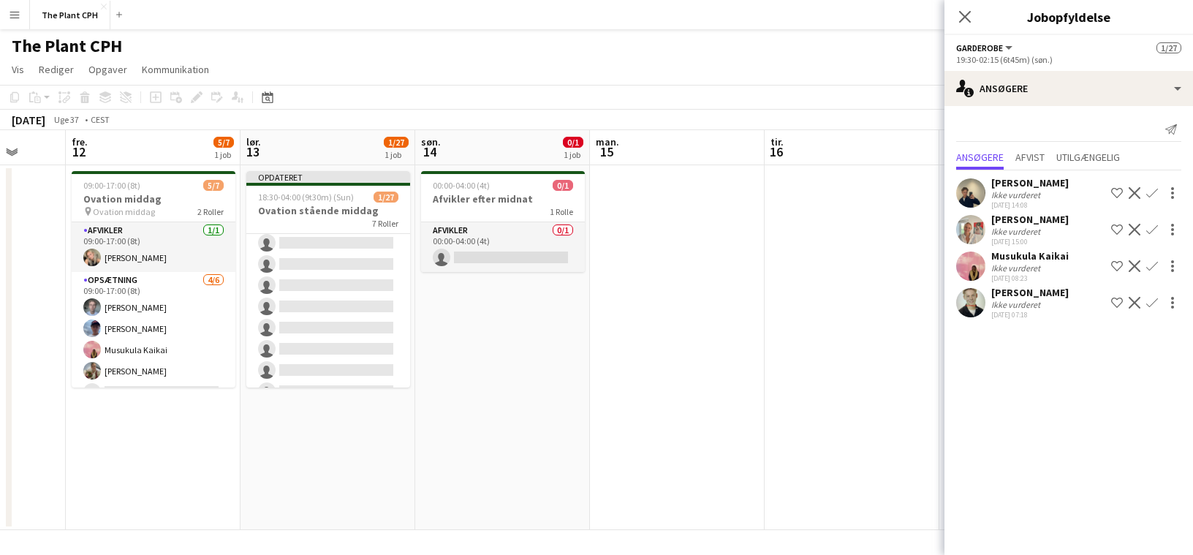
scroll to position [0, 0]
click at [352, 335] on app-card-role "Tjener 17A 0/15 19:00-00:00 (5t) single-neutral-actions single-neutral-actions …" at bounding box center [328, 457] width 164 height 347
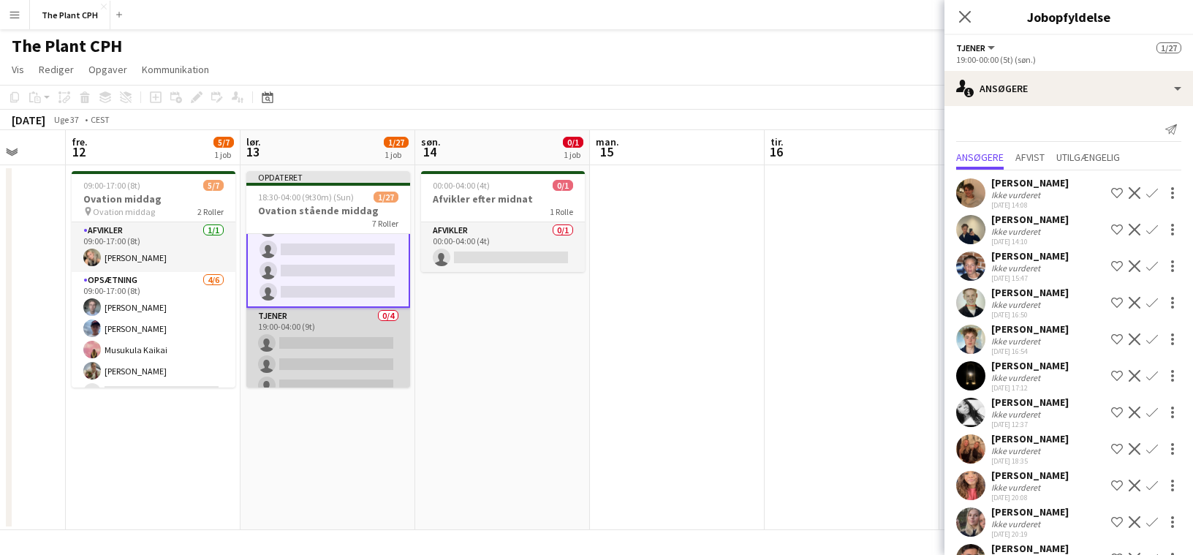
click at [360, 340] on app-card-role "Tjener 0/4 19:00-04:00 (9t) single-neutral-actions single-neutral-actions singl…" at bounding box center [328, 364] width 164 height 113
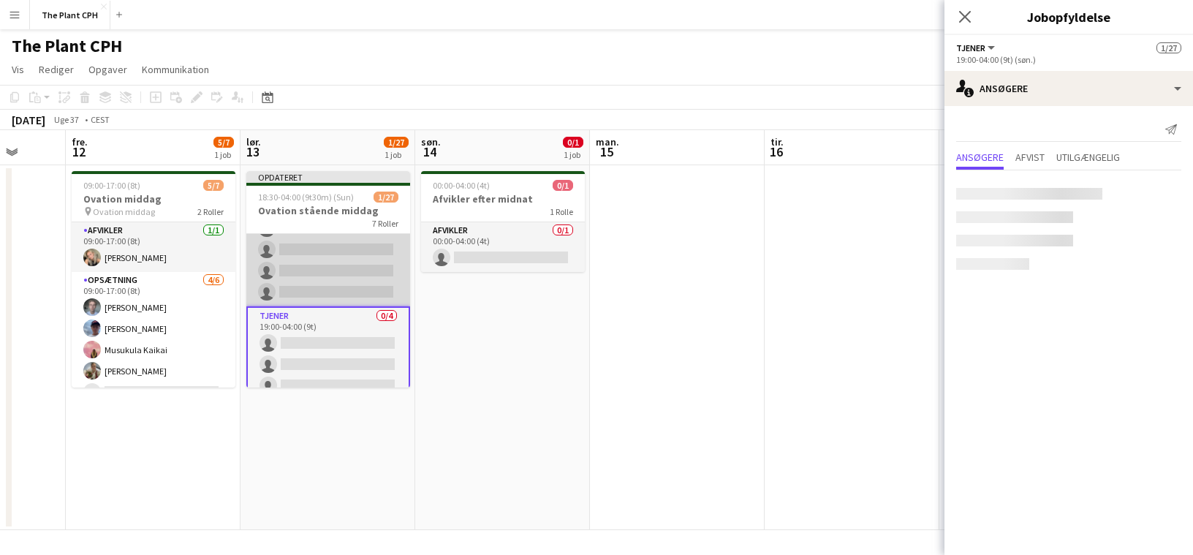
click at [372, 270] on app-card-role "Tjener 17A 0/15 19:00-00:00 (5t) single-neutral-actions single-neutral-actions …" at bounding box center [328, 133] width 164 height 347
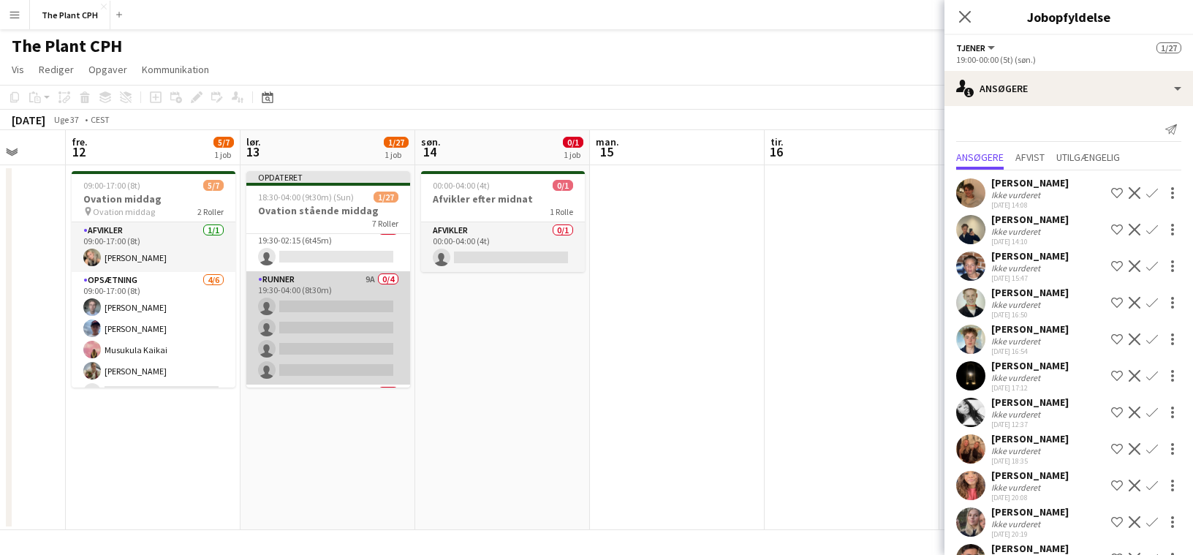
scroll to position [622, 0]
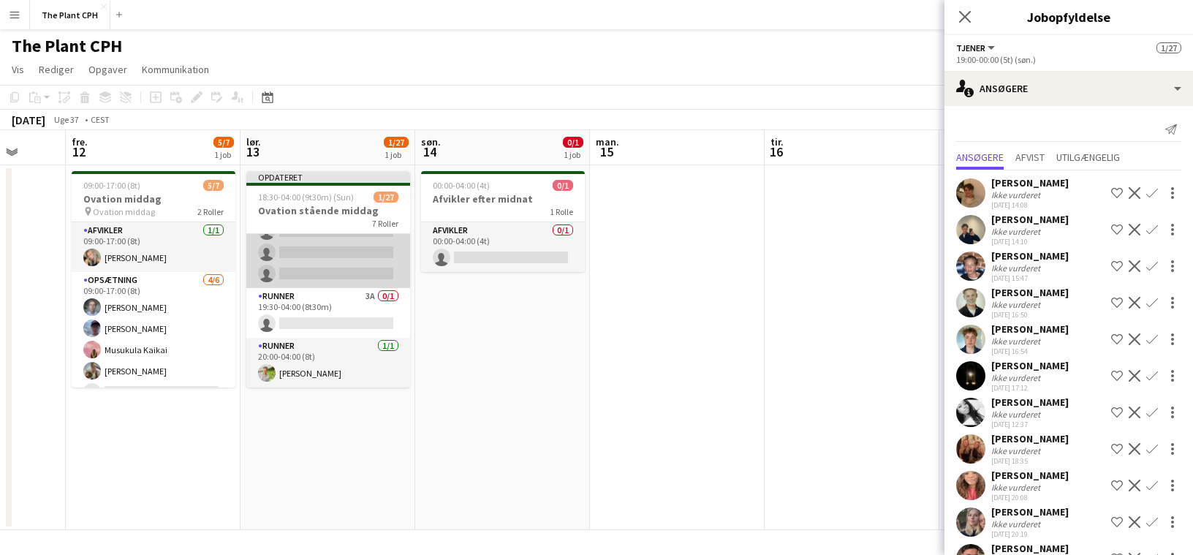
click at [348, 309] on app-card-role "Runner 3A 0/1 19:30-04:00 (8t30m) single-neutral-actions" at bounding box center [328, 313] width 164 height 50
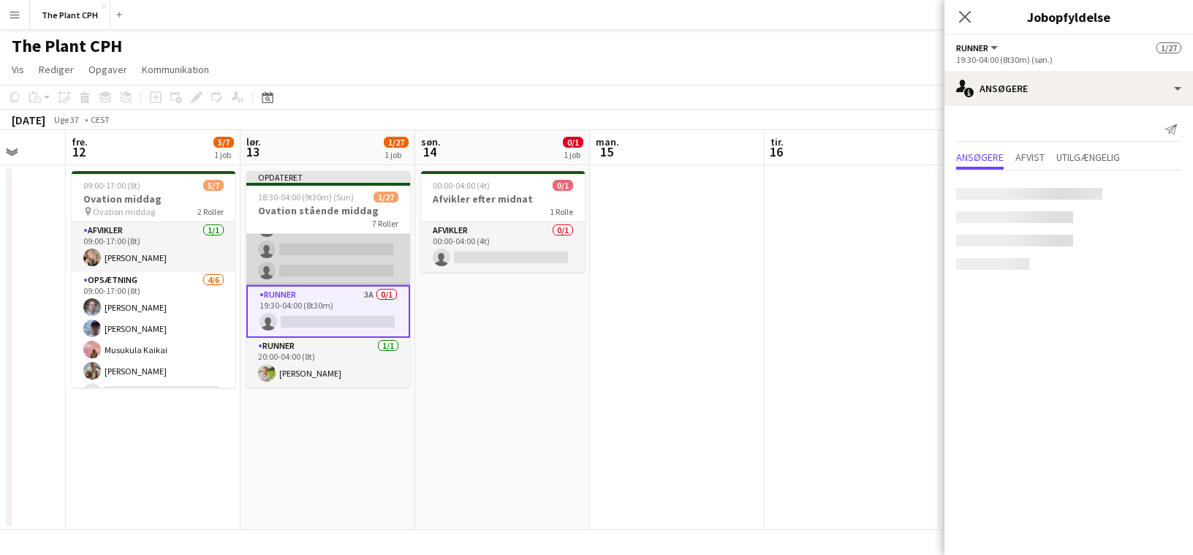
scroll to position [619, 0]
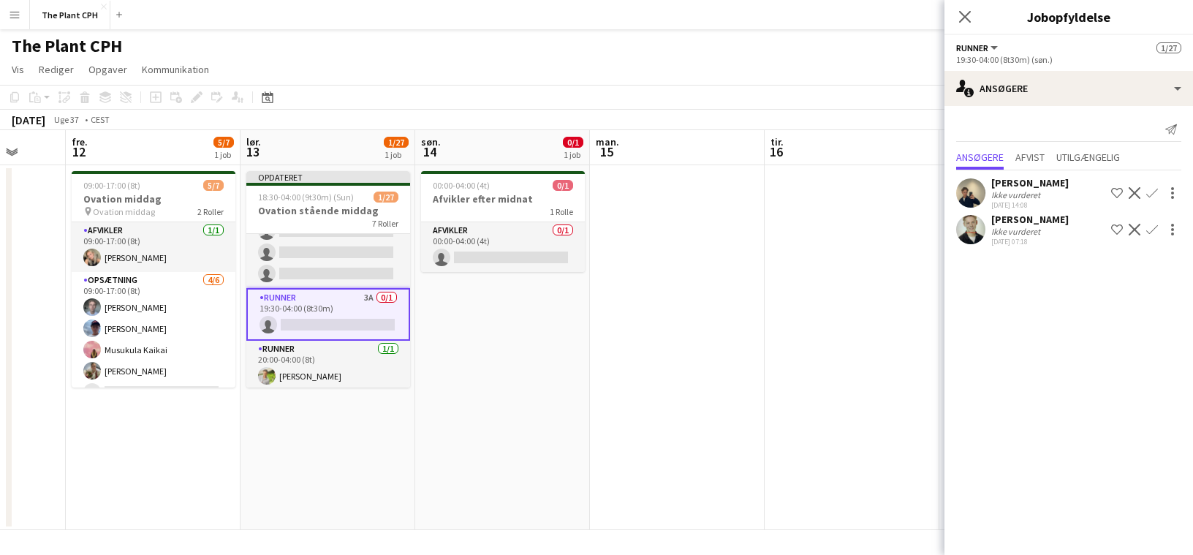
click at [982, 241] on div at bounding box center [970, 229] width 29 height 29
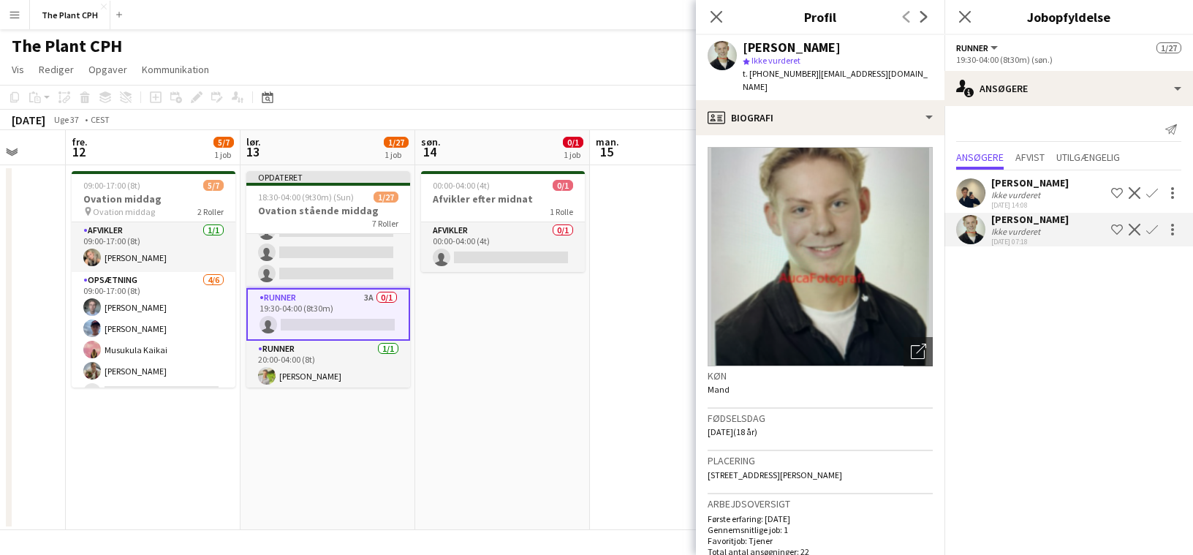
click at [982, 241] on div at bounding box center [970, 229] width 29 height 29
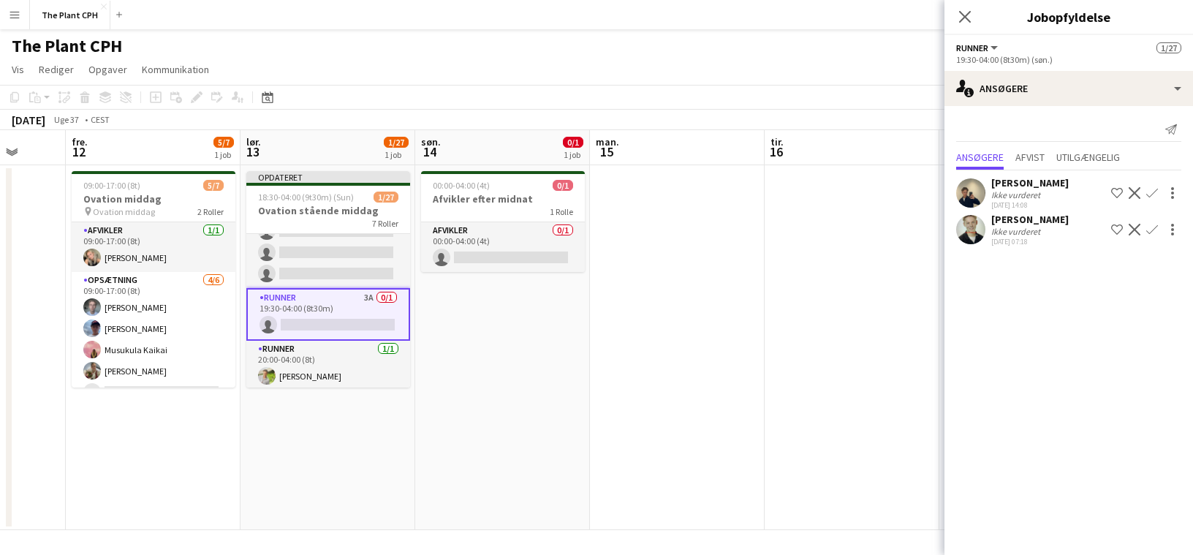
click at [1154, 233] on app-icon "Bekræft" at bounding box center [1153, 230] width 12 height 12
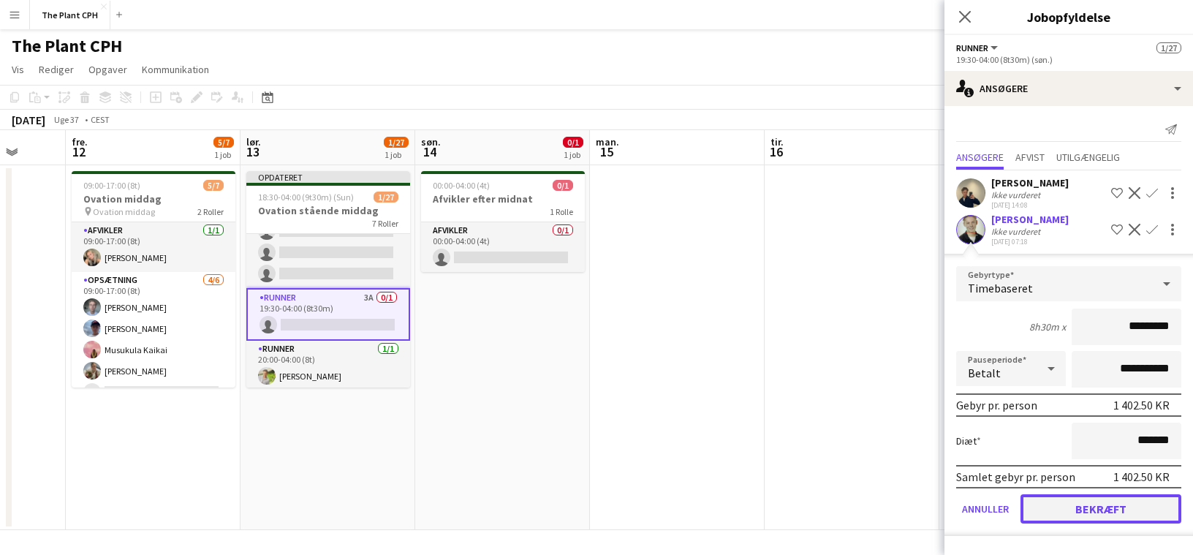
click at [1085, 507] on button "Bekræft" at bounding box center [1101, 508] width 161 height 29
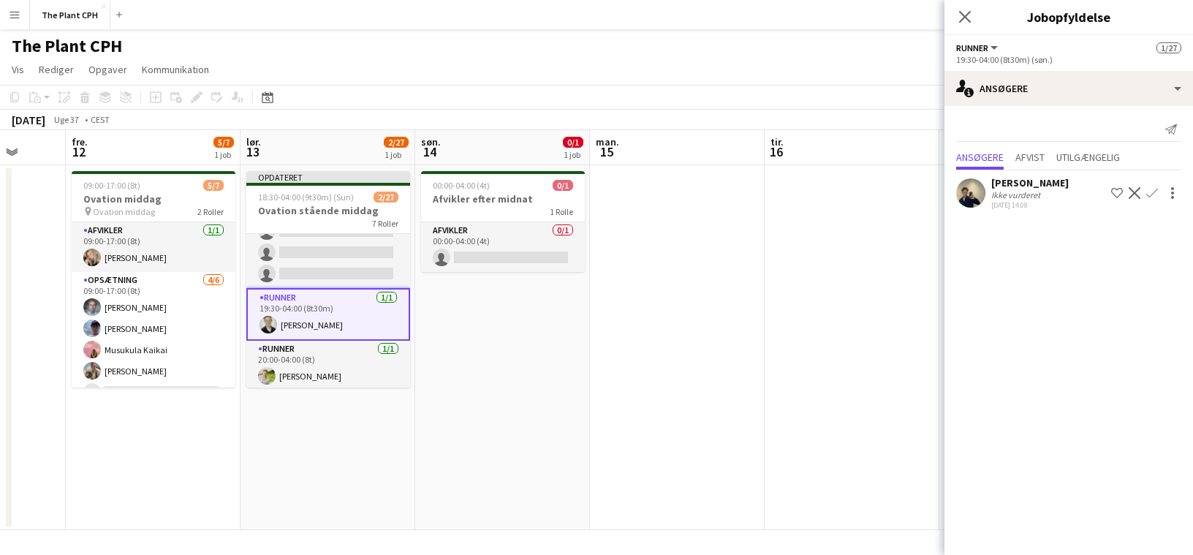
click at [587, 359] on app-date-cell "00:00-04:00 (4t) 0/1 Afvikler efter midnat 1 Rolle Afvikler 0/1 00:00-04:00 (4t…" at bounding box center [502, 347] width 175 height 365
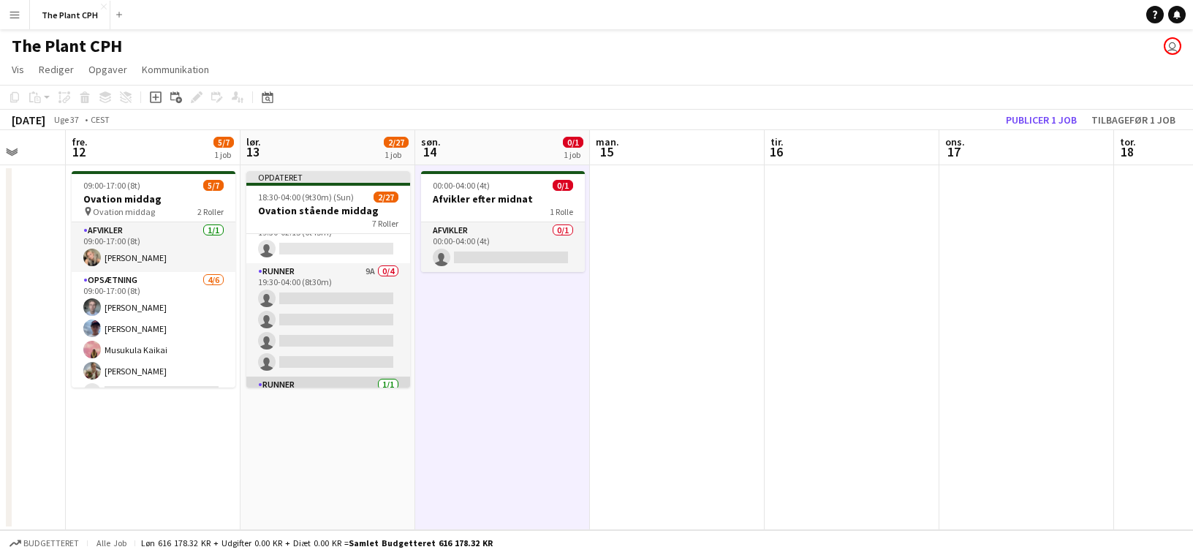
scroll to position [524, 0]
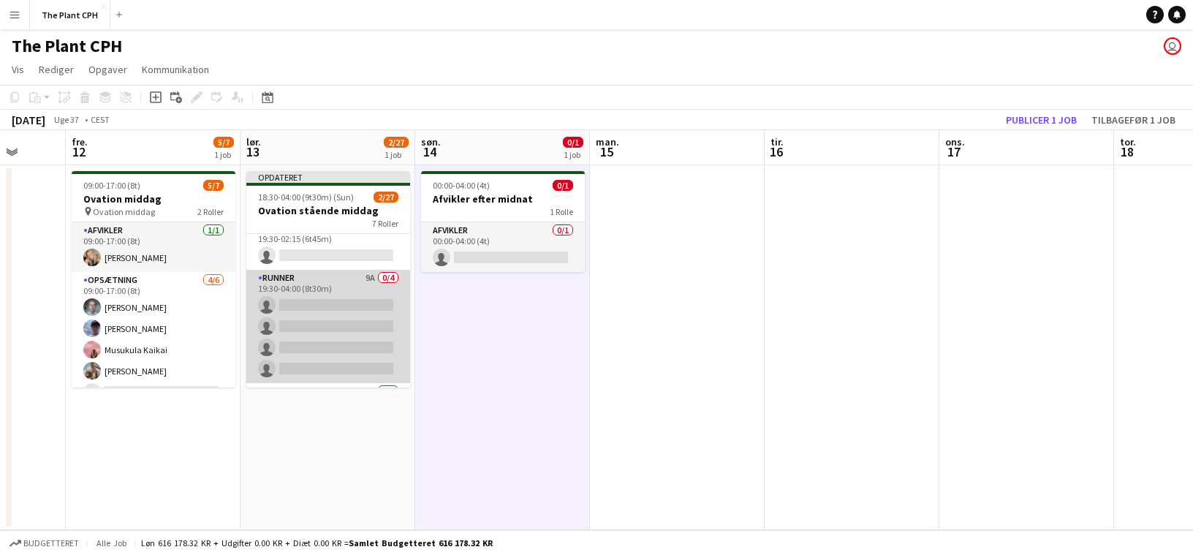
click at [294, 318] on app-card-role "Runner 9A 0/4 19:30-04:00 (8t30m) single-neutral-actions single-neutral-actions…" at bounding box center [328, 326] width 164 height 113
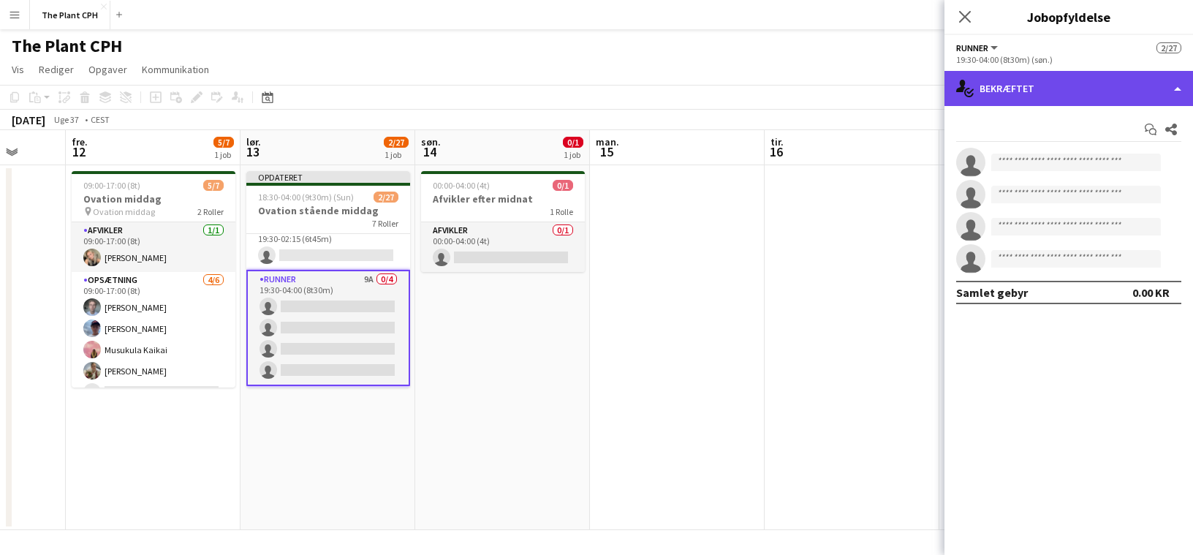
click at [1069, 90] on div "single-neutral-actions-check-2 Bekræftet" at bounding box center [1069, 88] width 249 height 35
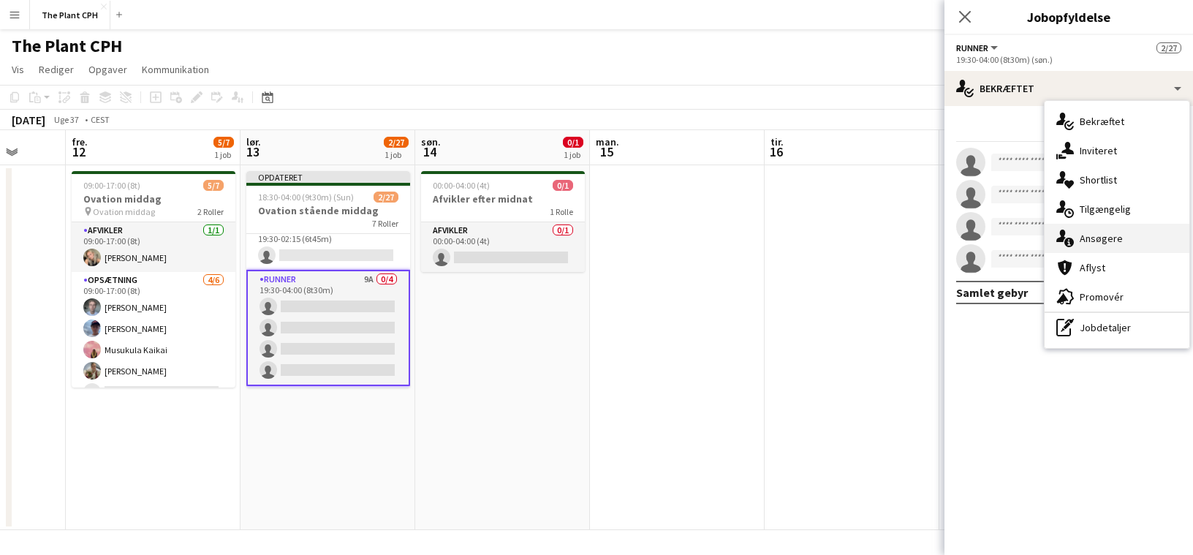
click at [1115, 239] on span "Ansøgere" at bounding box center [1101, 238] width 43 height 13
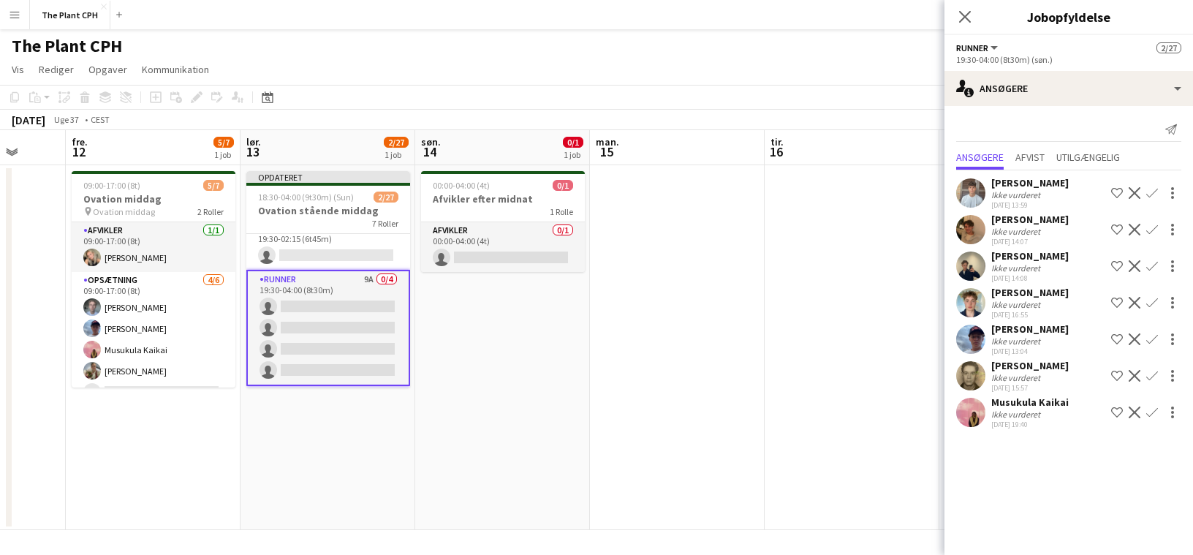
click at [1158, 345] on app-icon "Bekræft" at bounding box center [1153, 339] width 12 height 12
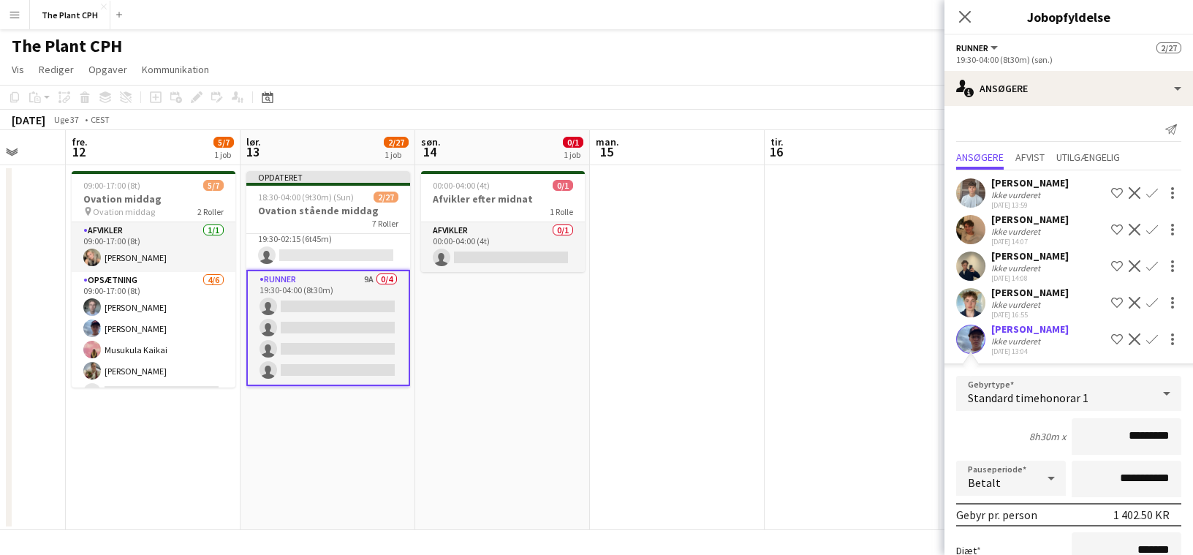
scroll to position [192, 0]
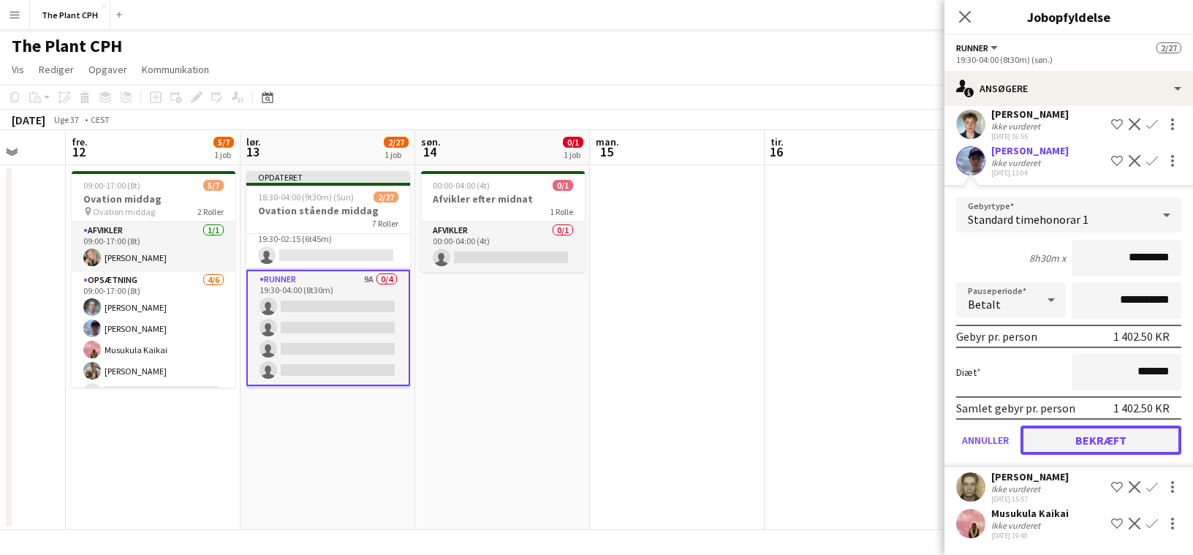
click at [1136, 445] on button "Bekræft" at bounding box center [1101, 440] width 161 height 29
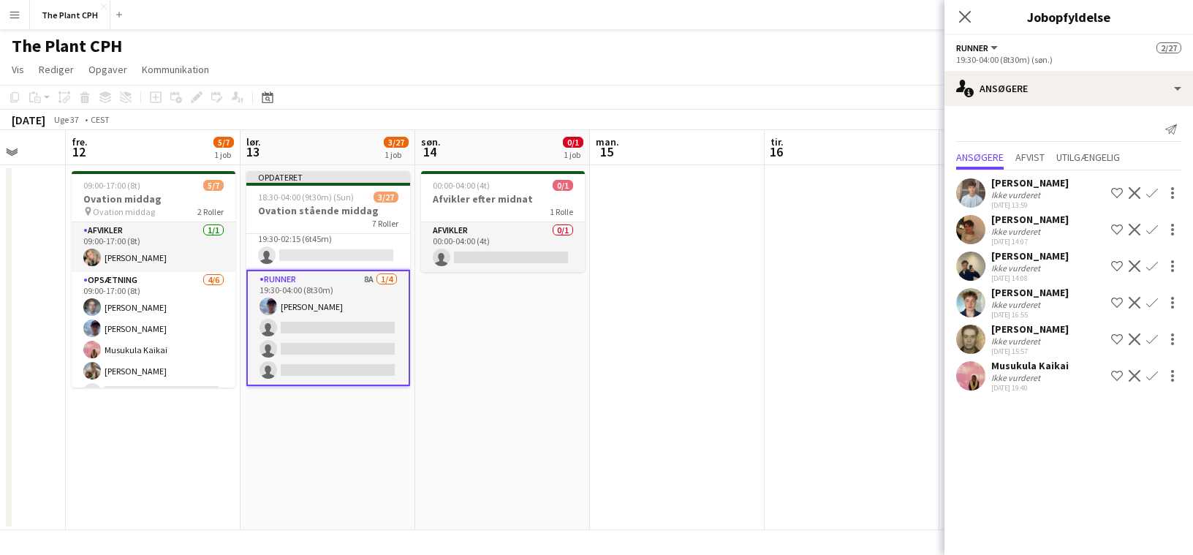
scroll to position [0, 0]
click at [1153, 345] on app-icon "Bekræft" at bounding box center [1153, 339] width 12 height 12
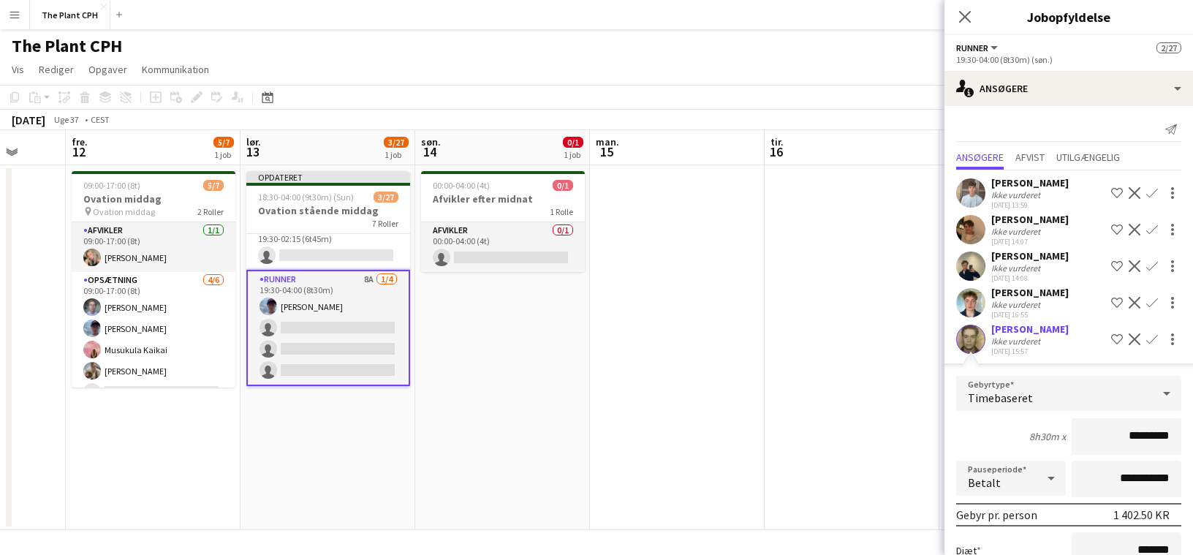
scroll to position [155, 0]
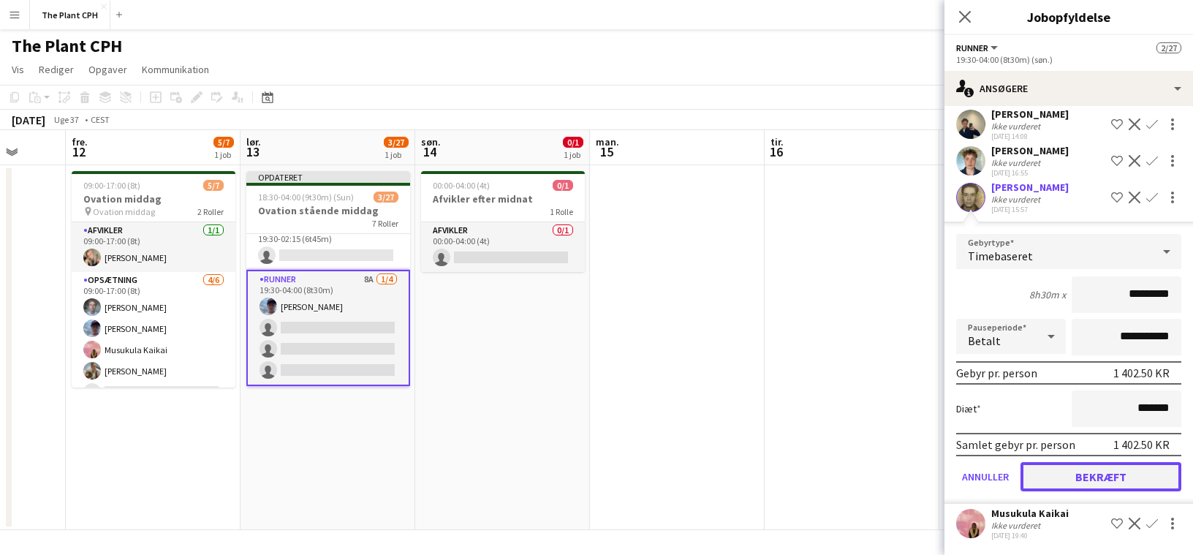
click at [1144, 472] on button "Bekræft" at bounding box center [1101, 476] width 161 height 29
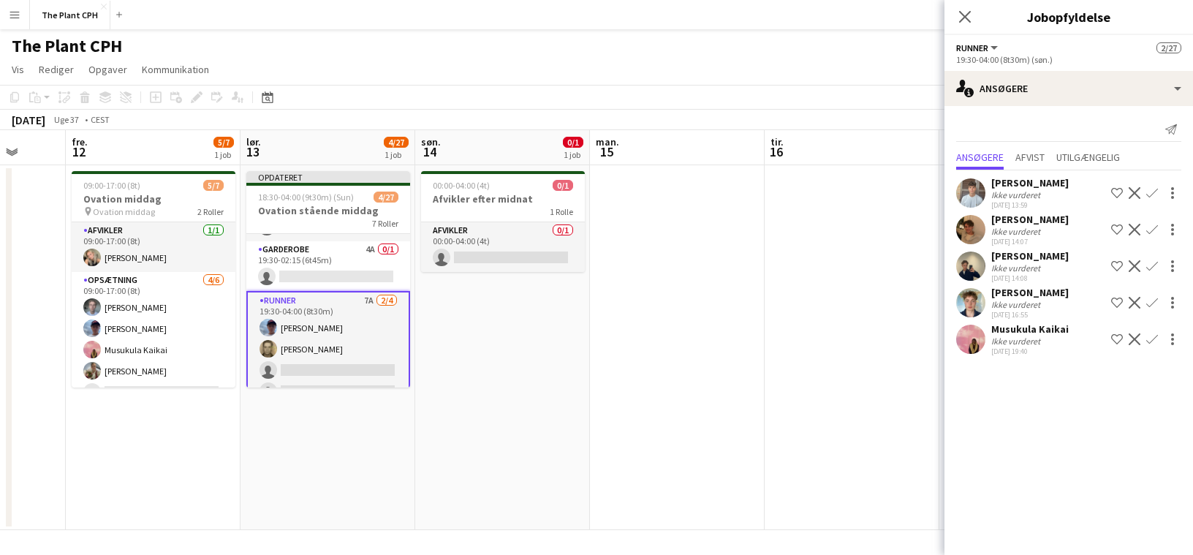
scroll to position [504, 0]
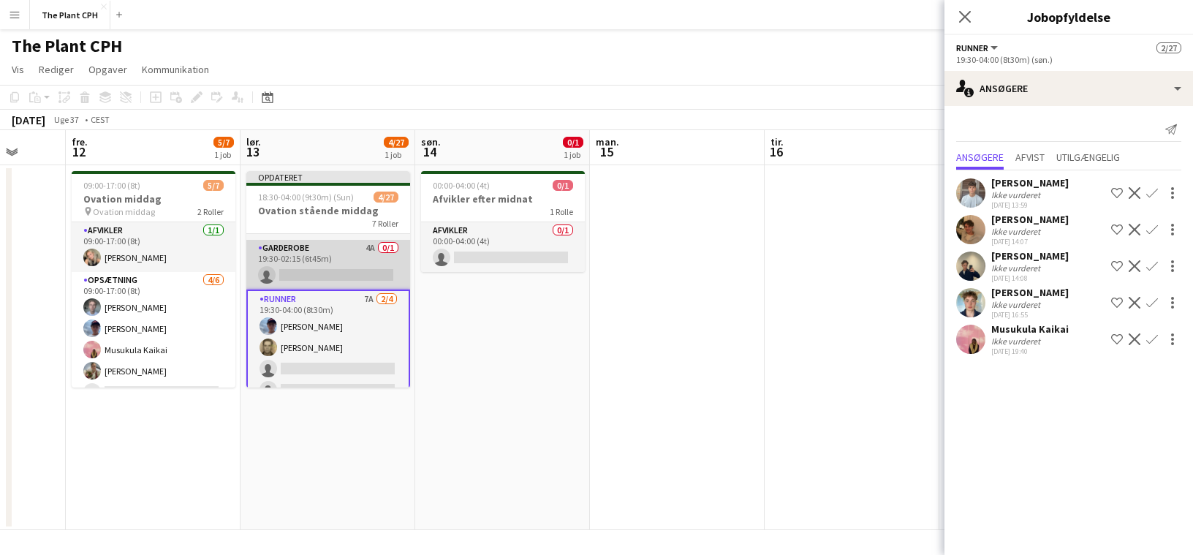
click at [388, 276] on app-card-role "Garderobe 4A 0/1 19:30-02:15 (6t45m) single-neutral-actions" at bounding box center [328, 265] width 164 height 50
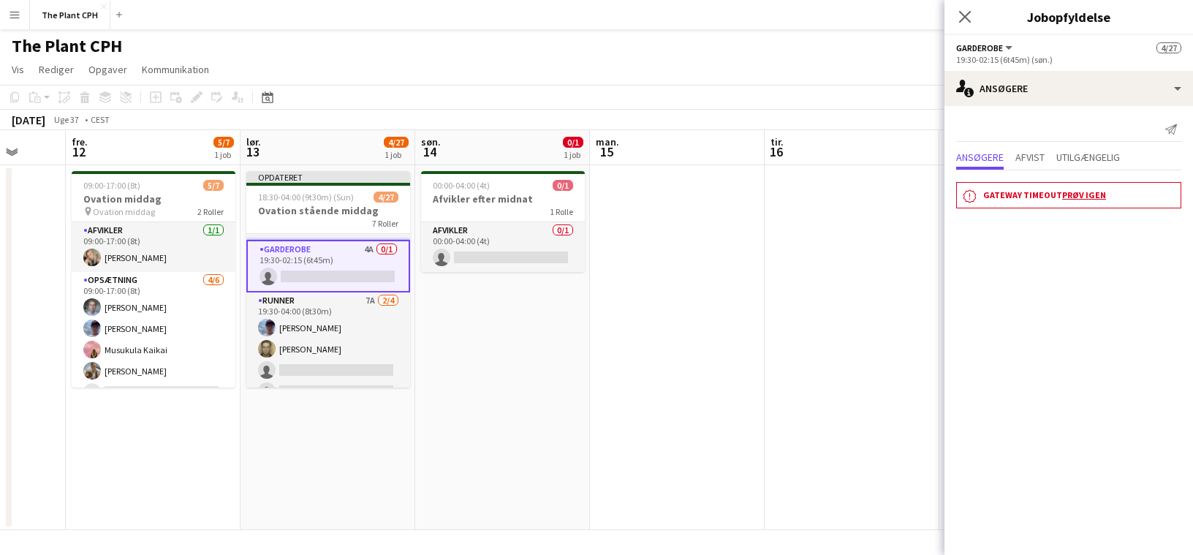
click at [1070, 193] on link "Prøv igen" at bounding box center [1084, 194] width 44 height 11
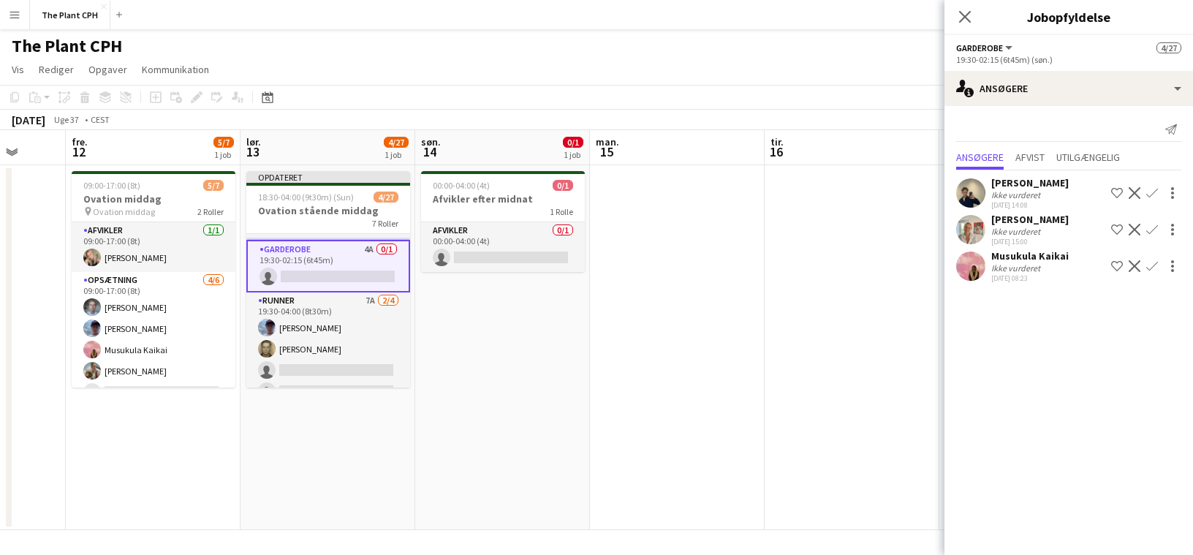
click at [1148, 268] on app-icon "Bekræft" at bounding box center [1153, 266] width 12 height 12
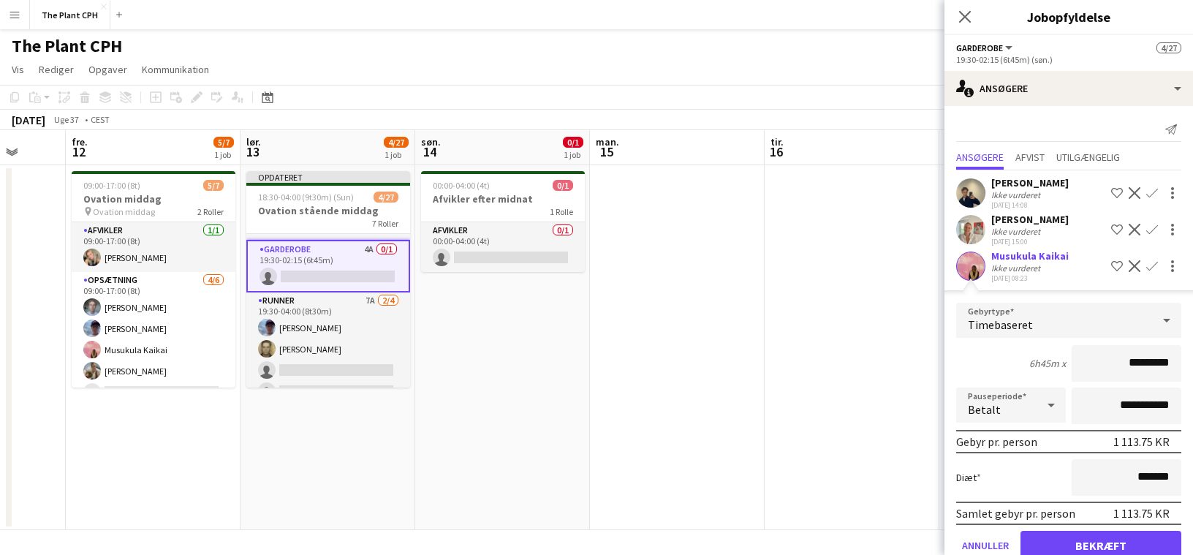
scroll to position [16, 0]
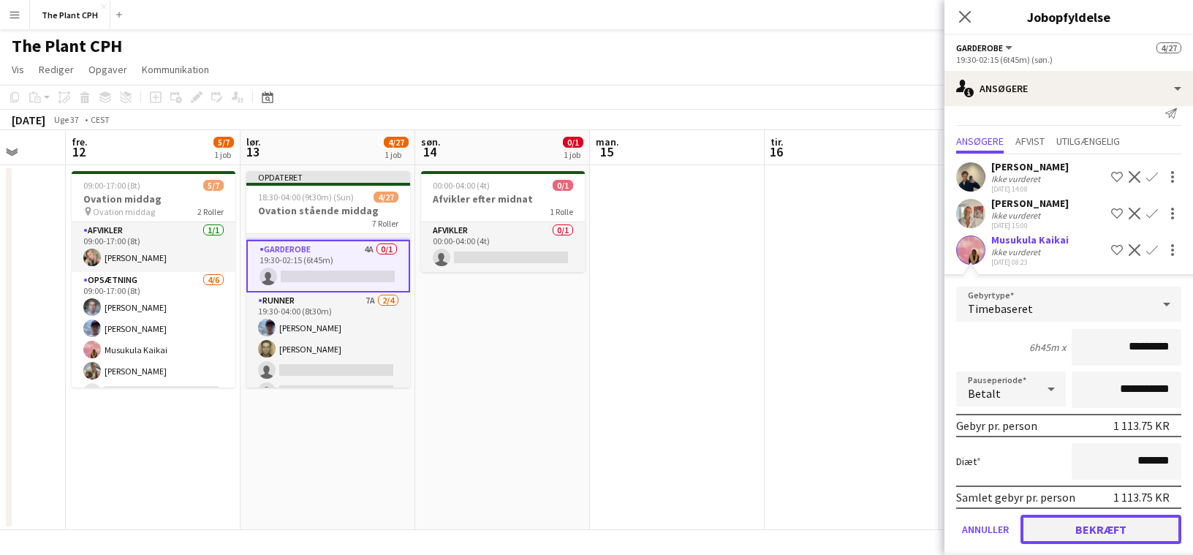
click at [1095, 535] on button "Bekræft" at bounding box center [1101, 529] width 161 height 29
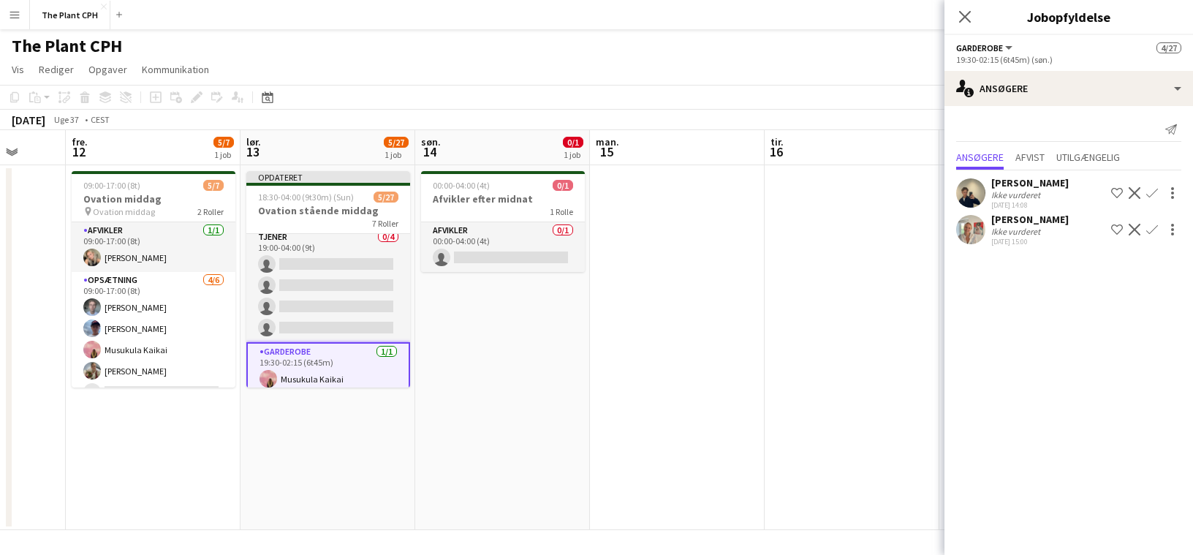
click at [346, 304] on app-card-role "Tjener 0/4 19:00-04:00 (9t) single-neutral-actions single-neutral-actions singl…" at bounding box center [328, 285] width 164 height 113
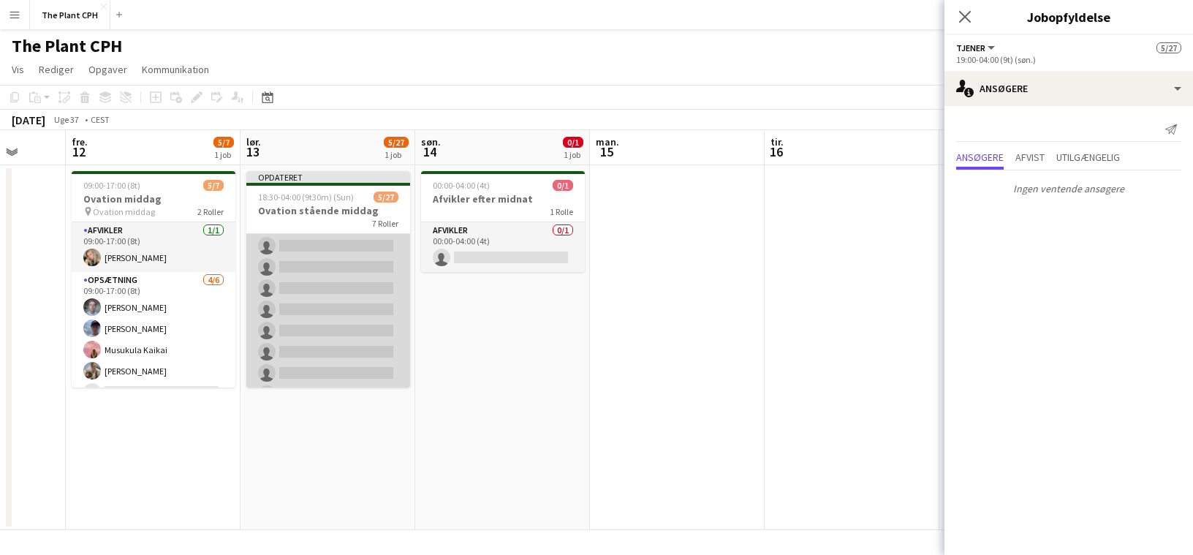
click at [347, 317] on app-card-role "Tjener 17A 0/15 19:00-00:00 (5t) single-neutral-actions single-neutral-actions …" at bounding box center [328, 341] width 164 height 347
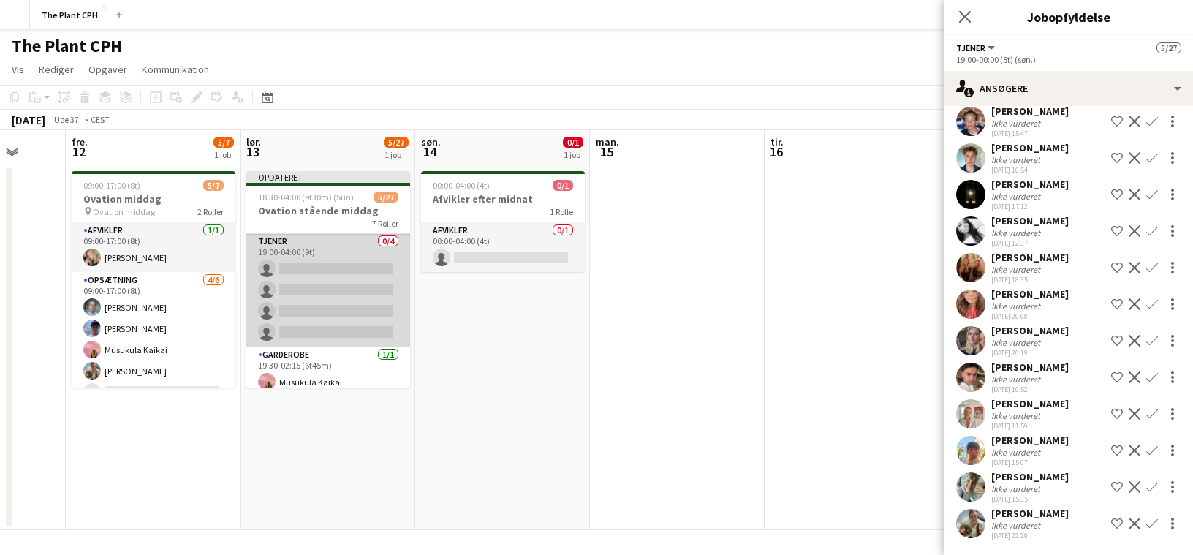
scroll to position [395, 0]
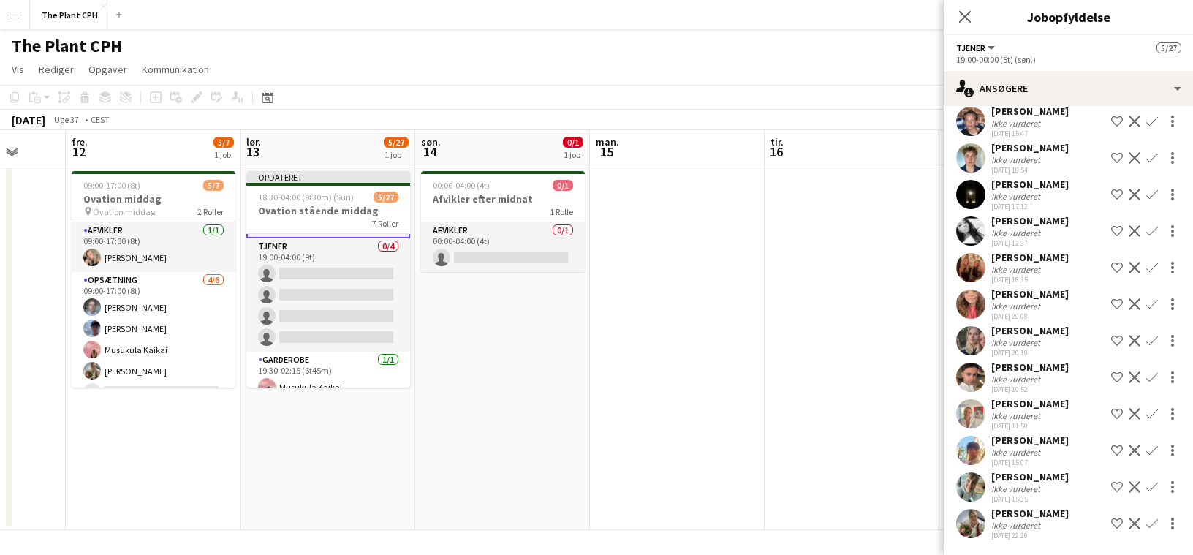
click at [999, 520] on div "Ikke vurderet" at bounding box center [1018, 525] width 52 height 11
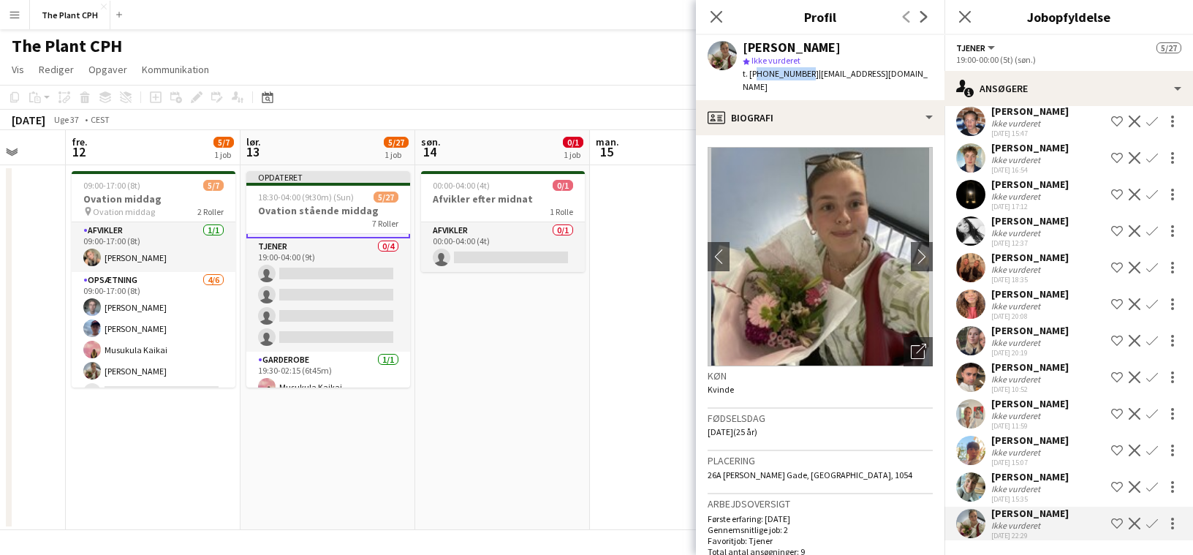
drag, startPoint x: 799, startPoint y: 76, endPoint x: 756, endPoint y: 78, distance: 43.2
click at [756, 78] on div "t. +4529701493 | maria.trige@yahoo.com" at bounding box center [838, 80] width 190 height 26
copy span "4529701493"
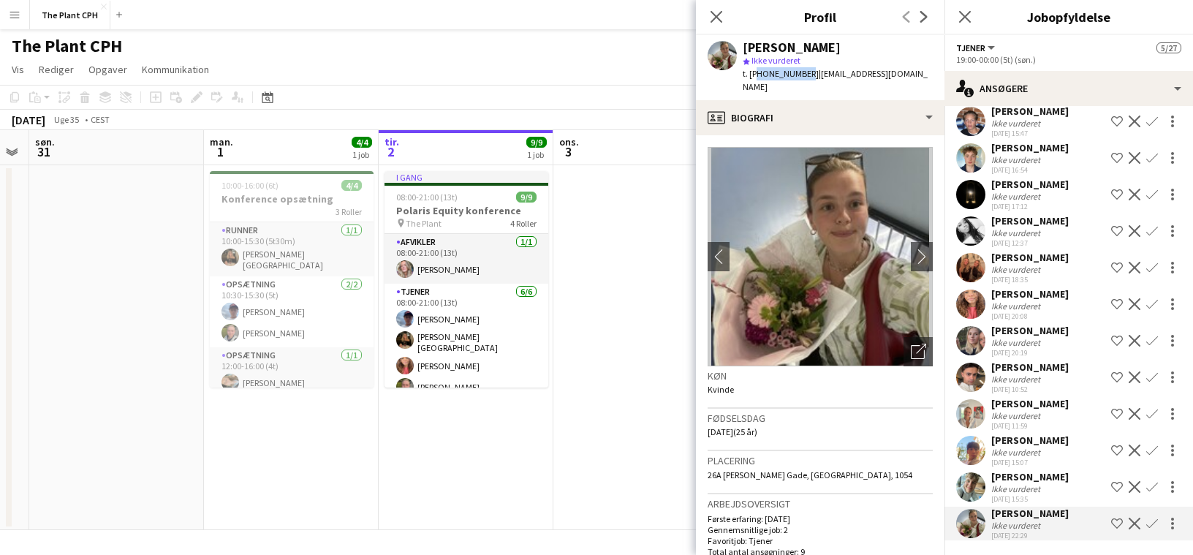
scroll to position [0, 505]
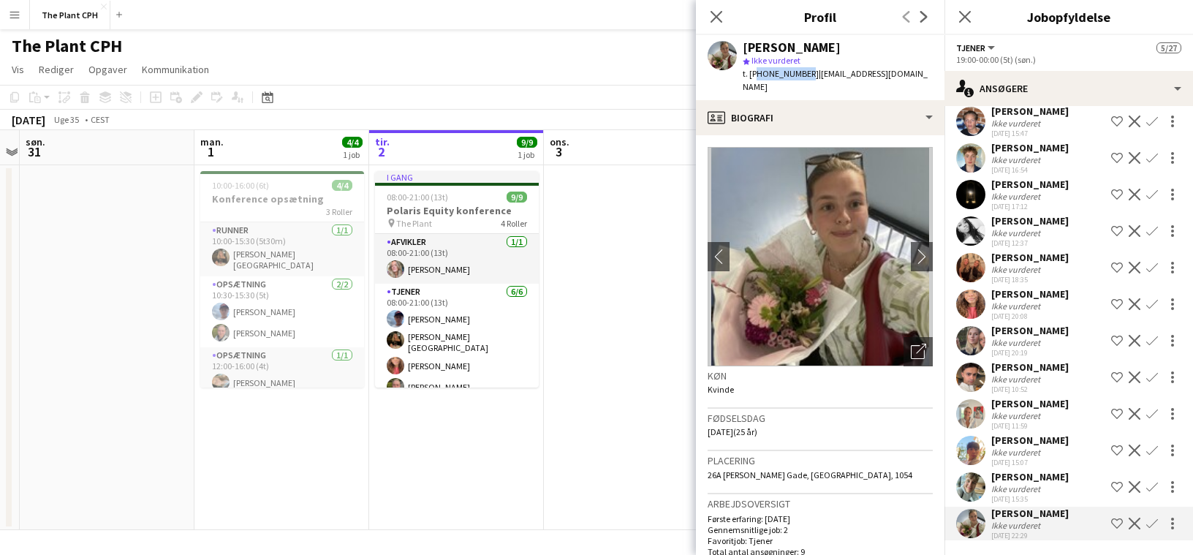
click at [575, 303] on app-date-cell at bounding box center [631, 347] width 175 height 365
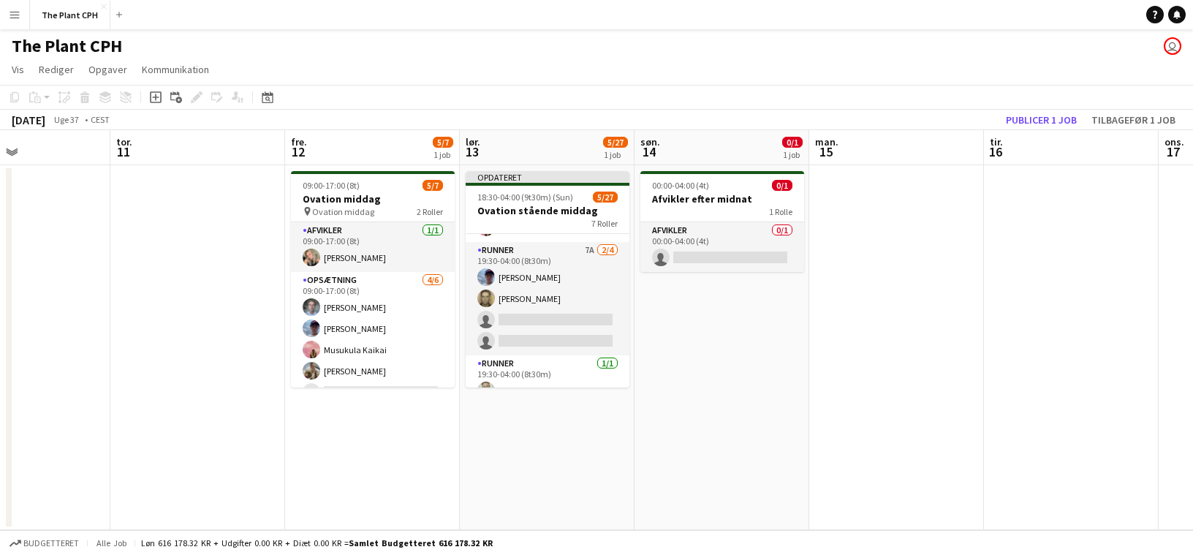
scroll to position [548, 0]
click at [1030, 116] on button "Publicer 1 job" at bounding box center [1041, 119] width 83 height 19
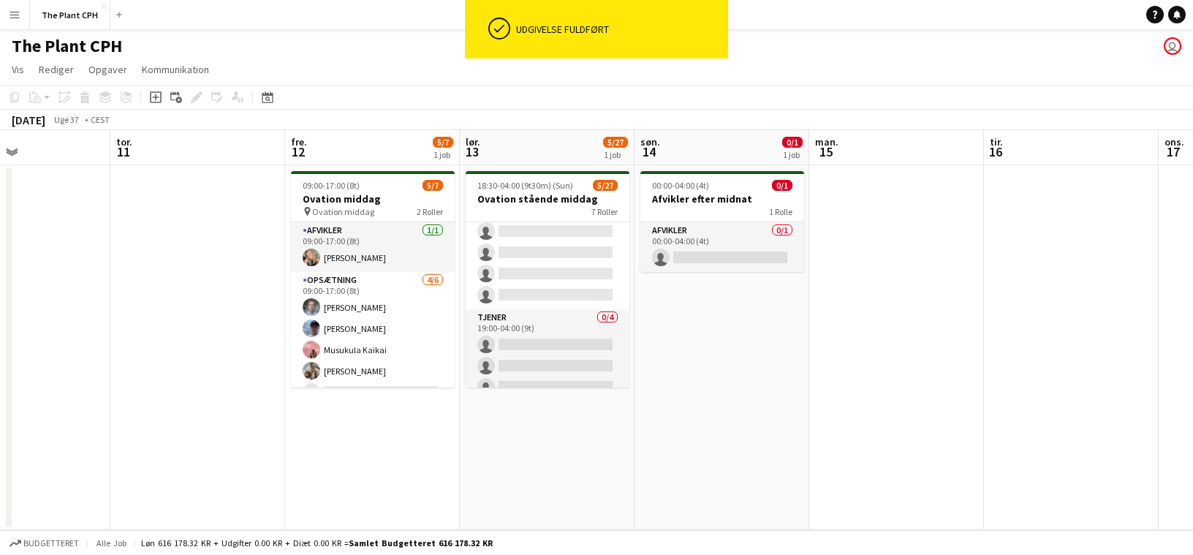
scroll to position [334, 0]
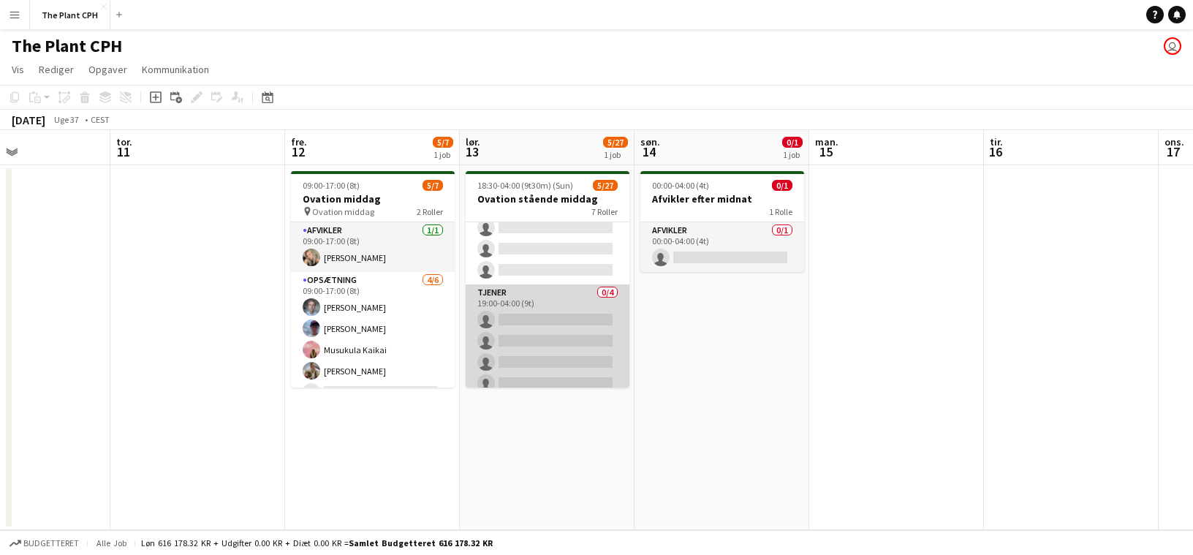
click at [565, 314] on app-card-role "Tjener 0/4 19:00-04:00 (9t) single-neutral-actions single-neutral-actions singl…" at bounding box center [548, 340] width 164 height 113
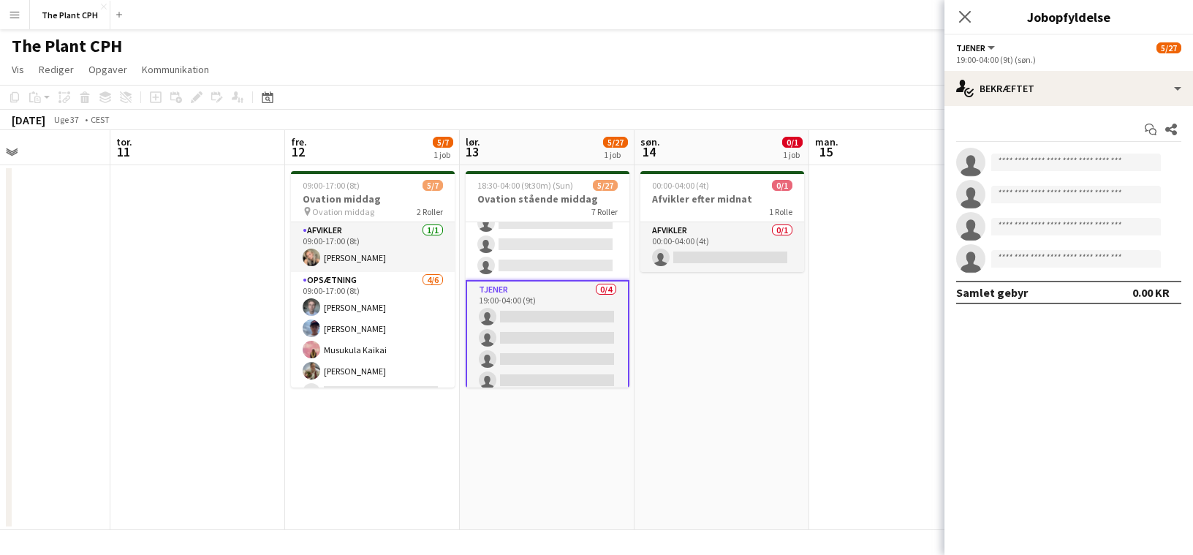
scroll to position [338, 0]
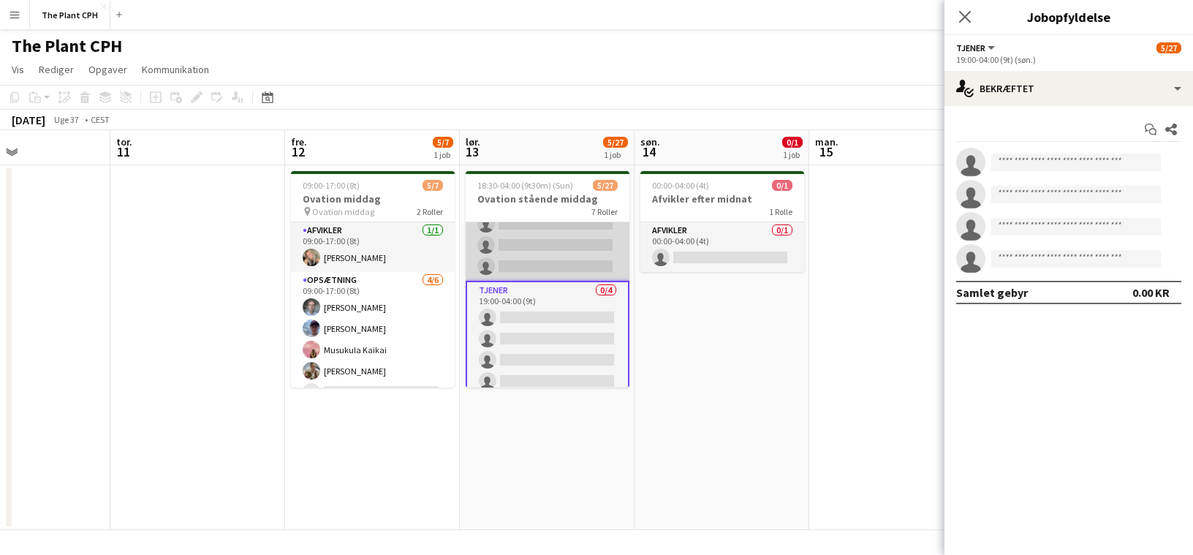
click at [556, 246] on app-card-role "Tjener 17A 0/15 19:00-00:00 (5t) single-neutral-actions single-neutral-actions …" at bounding box center [548, 107] width 164 height 347
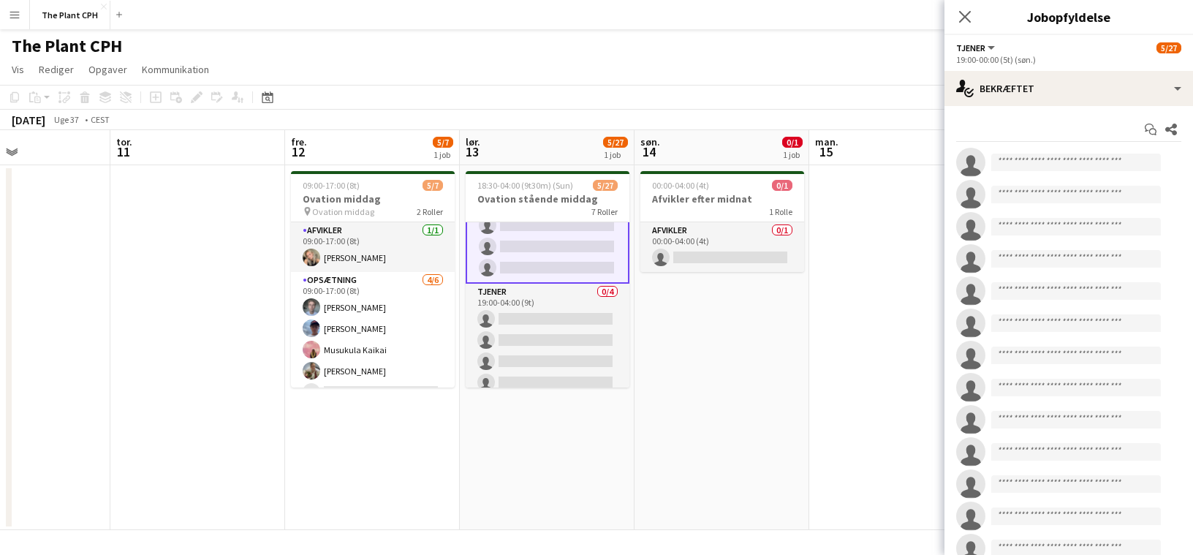
scroll to position [339, 0]
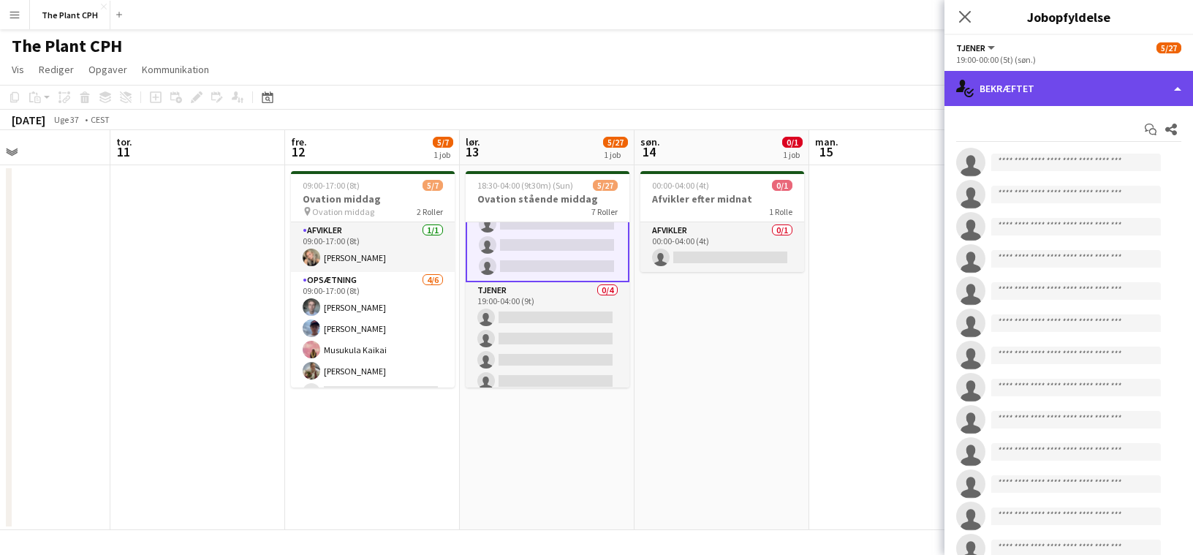
click at [1039, 81] on div "single-neutral-actions-check-2 Bekræftet" at bounding box center [1069, 88] width 249 height 35
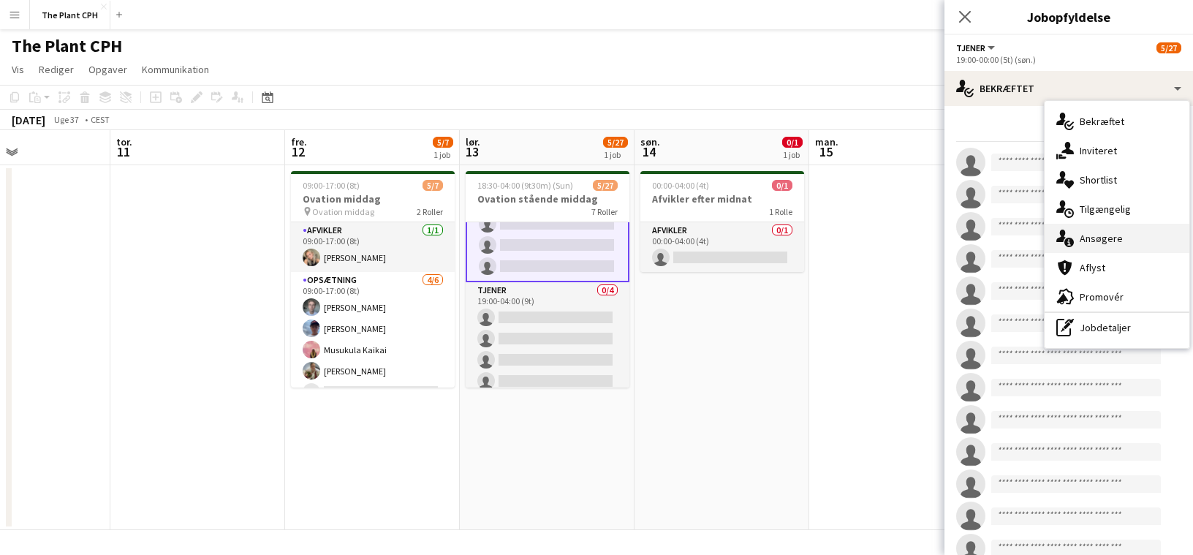
click at [1139, 242] on div "single-neutral-actions-information Ansøgere" at bounding box center [1117, 238] width 145 height 29
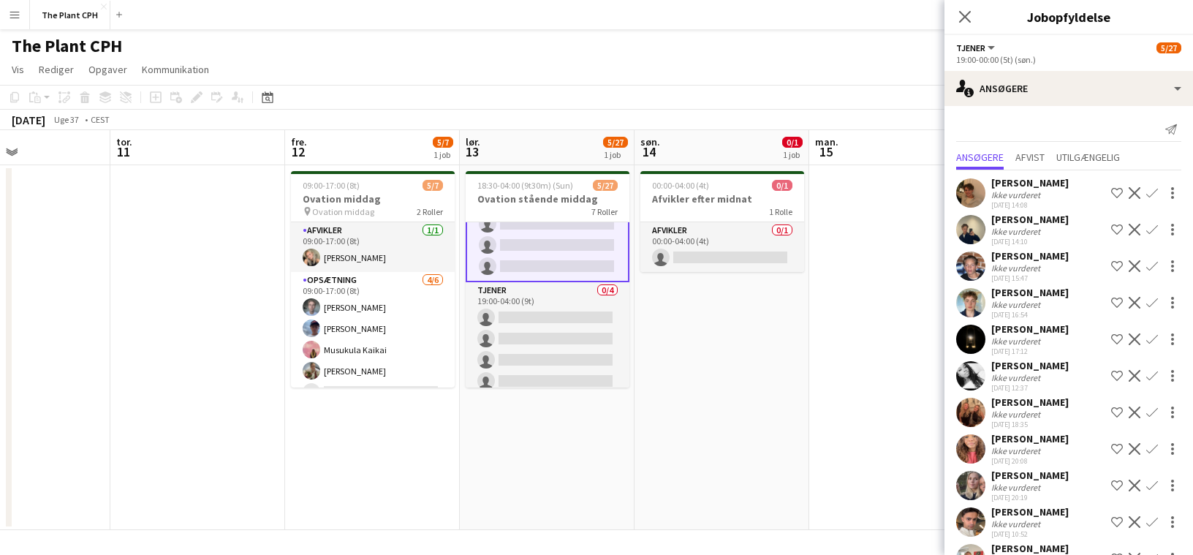
scroll to position [158, 0]
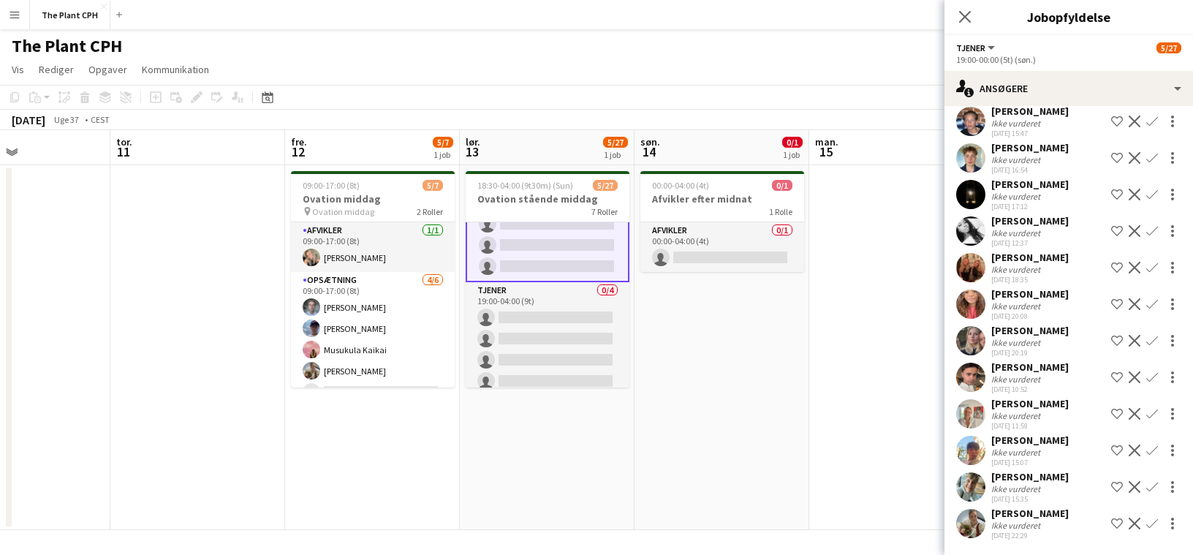
click at [1022, 397] on div "[PERSON_NAME]" at bounding box center [1031, 403] width 78 height 13
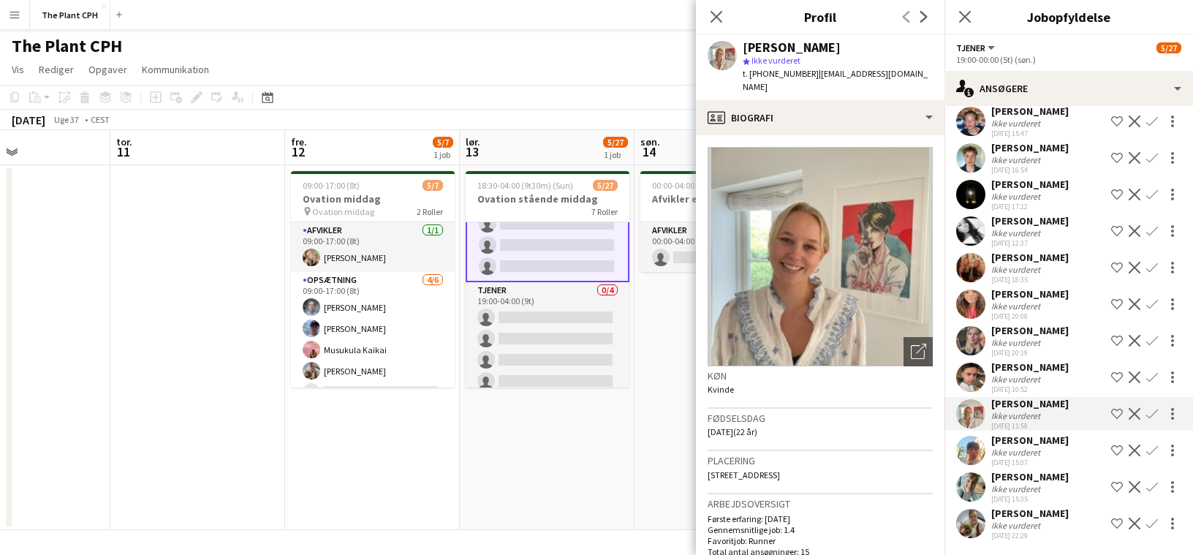
click at [1016, 518] on div "[PERSON_NAME]" at bounding box center [1031, 513] width 78 height 13
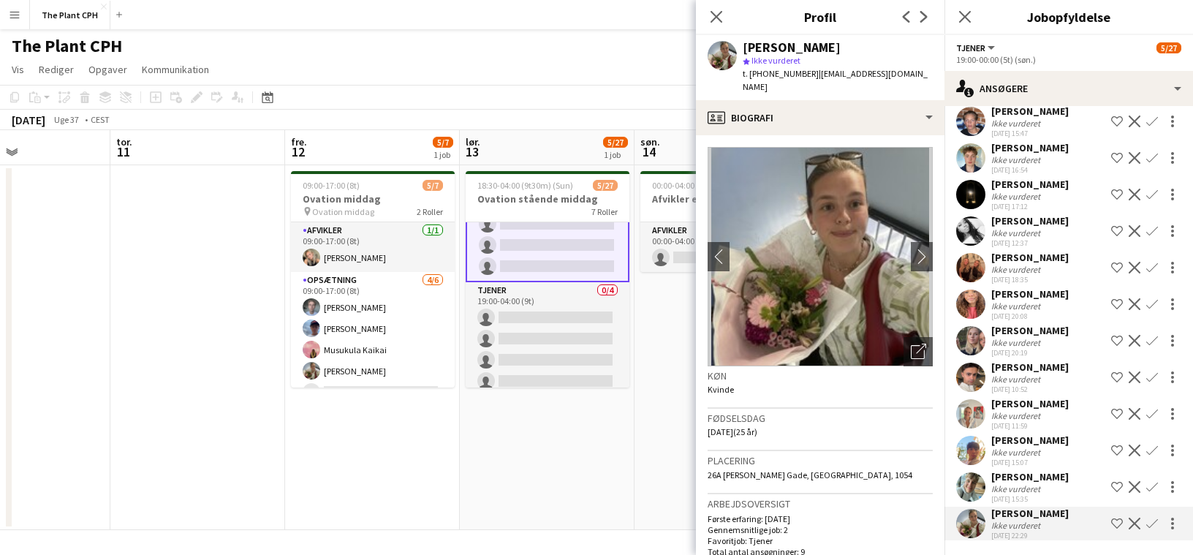
click at [1030, 480] on div "[PERSON_NAME]" at bounding box center [1031, 476] width 78 height 13
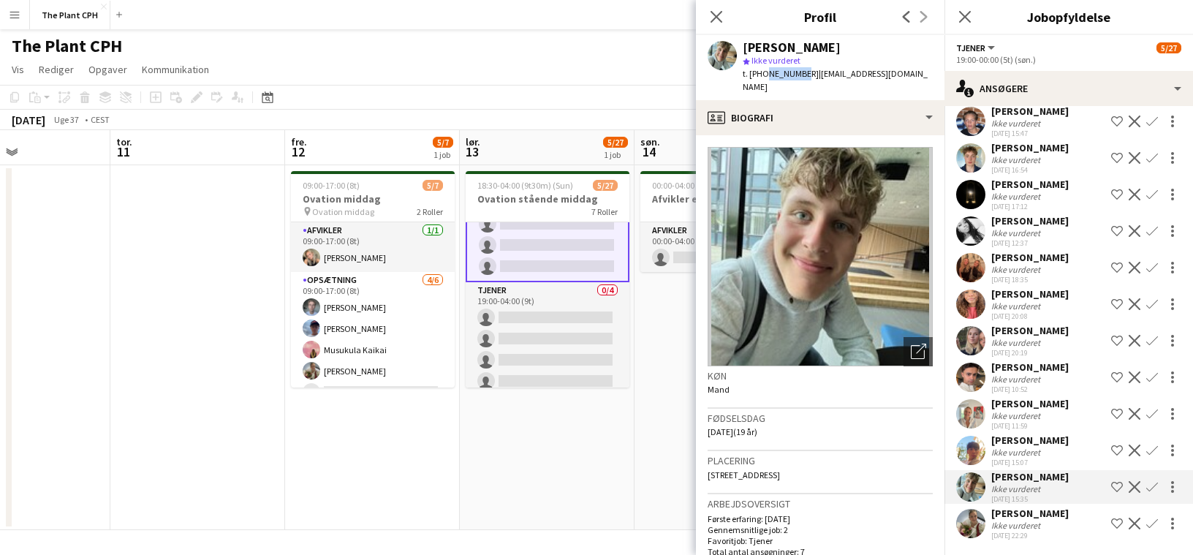
drag, startPoint x: 797, startPoint y: 72, endPoint x: 764, endPoint y: 74, distance: 32.9
click at [764, 74] on span "t. +4591558081" at bounding box center [781, 73] width 76 height 11
copy span "91558081"
click at [1035, 397] on div "[PERSON_NAME]" at bounding box center [1031, 403] width 78 height 13
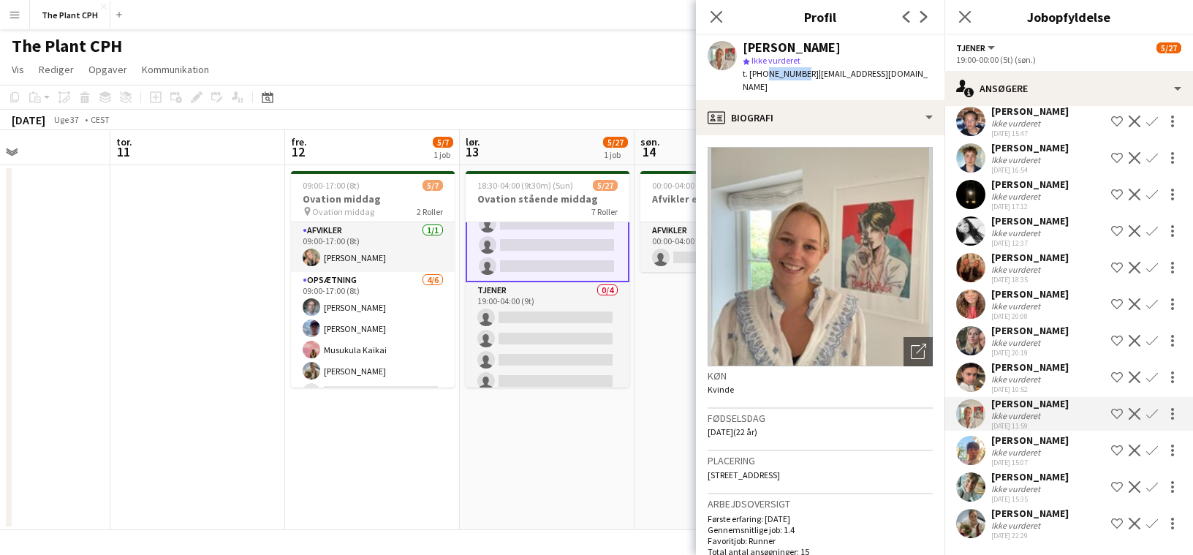
drag, startPoint x: 798, startPoint y: 76, endPoint x: 764, endPoint y: 79, distance: 33.8
click at [764, 79] on div "t. +4531139318 | sofiaarvling@icloud.com" at bounding box center [838, 80] width 190 height 26
copy span "31139318"
click at [1054, 436] on div "kevin pham Ikke vurderet 01-09-2025 15:07 Shortlist team Afvis Bekræft" at bounding box center [1069, 451] width 249 height 34
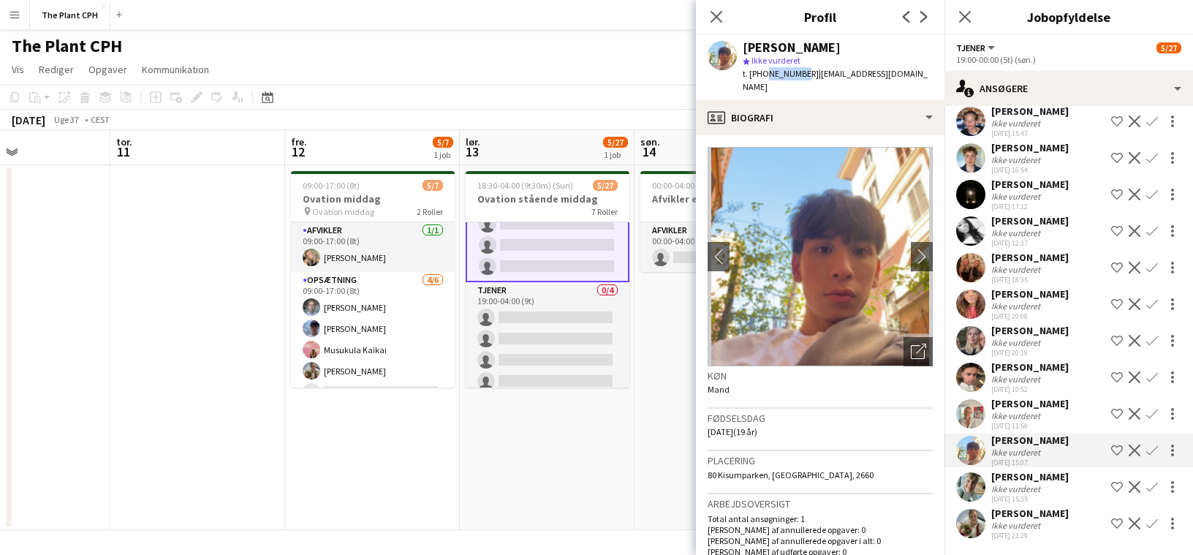
drag, startPoint x: 798, startPoint y: 74, endPoint x: 763, endPoint y: 79, distance: 35.5
click at [763, 79] on div "t. +4550165555 | kv020406@gmail.com" at bounding box center [838, 80] width 190 height 26
copy span "50165555"
click at [717, 16] on icon at bounding box center [716, 17] width 14 height 14
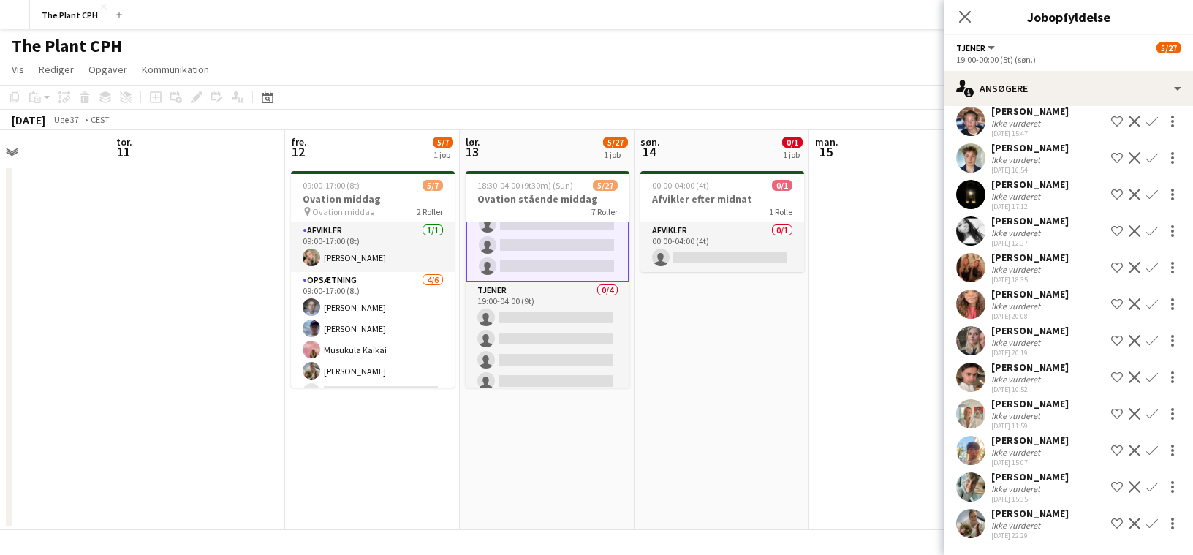
click at [14, 14] on app-icon "Menu" at bounding box center [15, 15] width 12 height 12
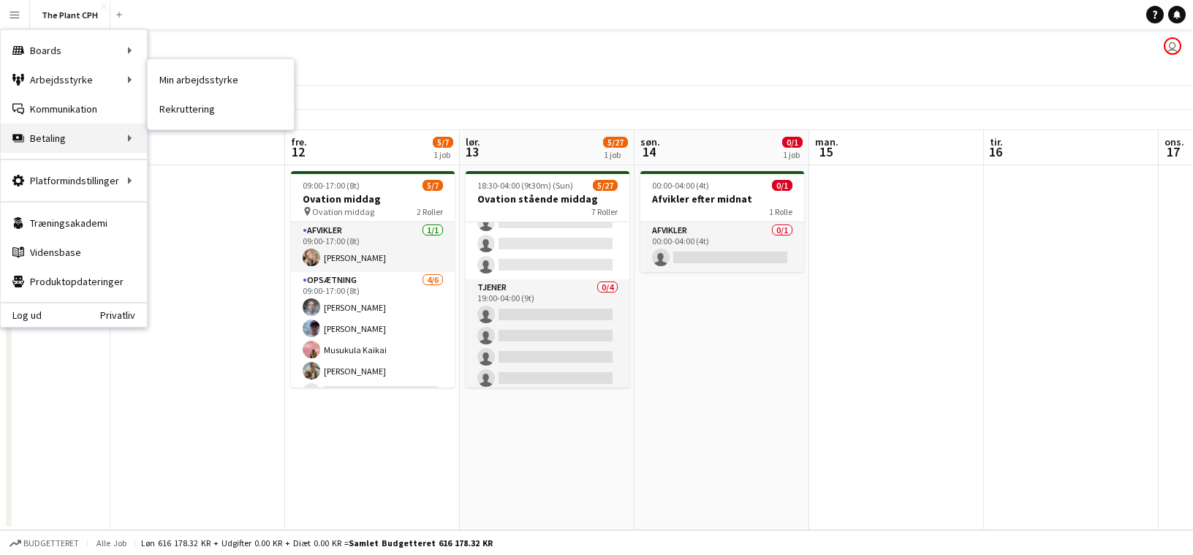
scroll to position [338, 0]
click at [208, 78] on link "Min arbejdsstyrke" at bounding box center [221, 79] width 146 height 29
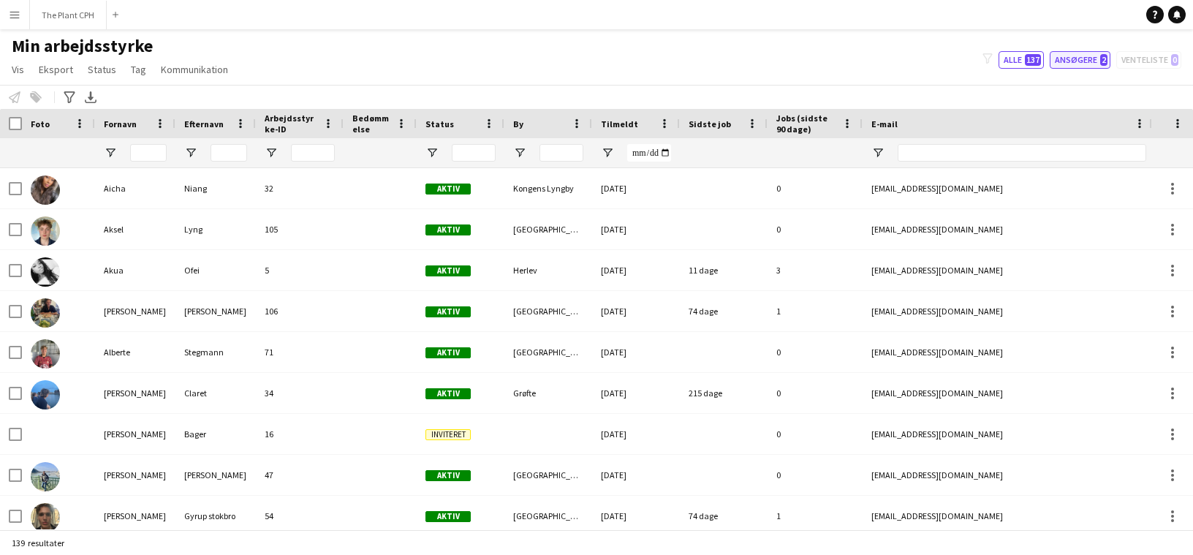
click at [1095, 59] on button "Ansøgere 2" at bounding box center [1080, 60] width 61 height 18
type input "**********"
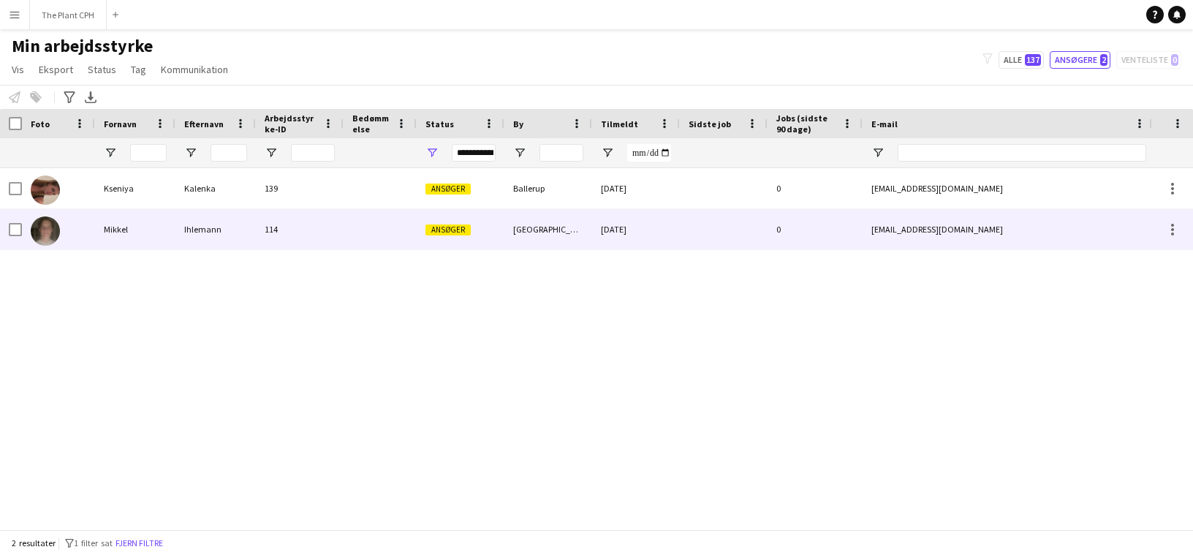
click at [200, 236] on div "Ihlemann" at bounding box center [215, 229] width 80 height 40
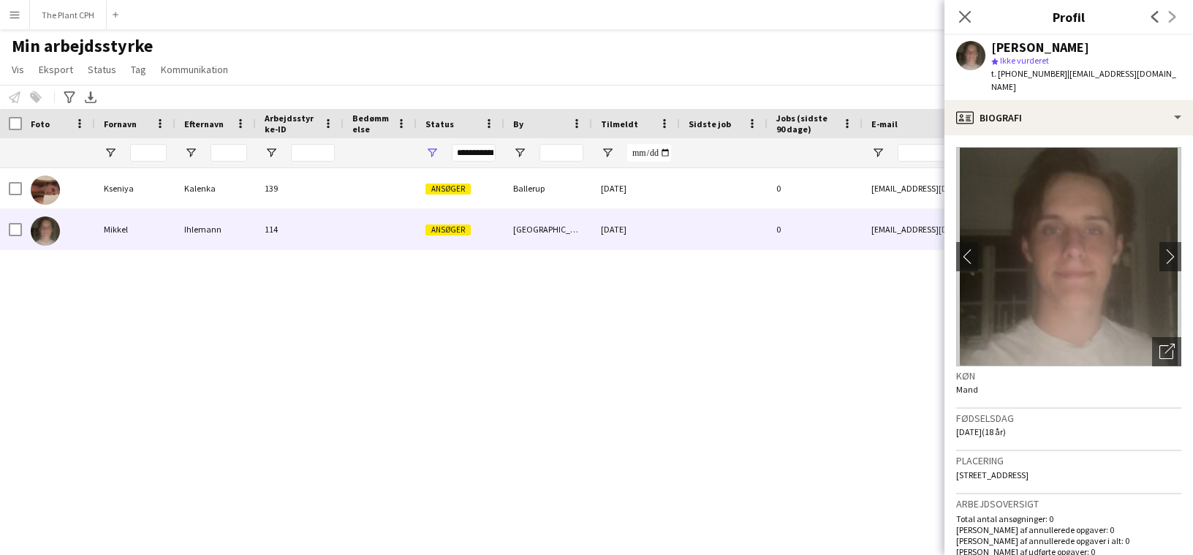
click at [815, 344] on div "Kseniya Kalenka 139 Ansøger Ballerup 30-08-2025 0 kseniyakalenka@gmail.com +456…" at bounding box center [574, 348] width 1149 height 361
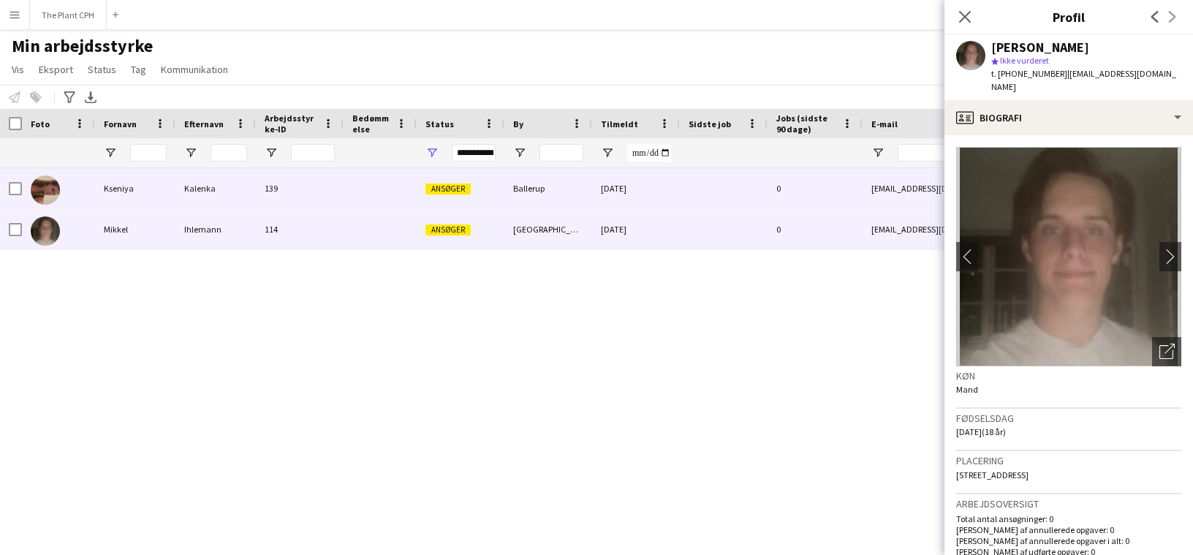
click at [514, 203] on div "Ballerup" at bounding box center [549, 188] width 88 height 40
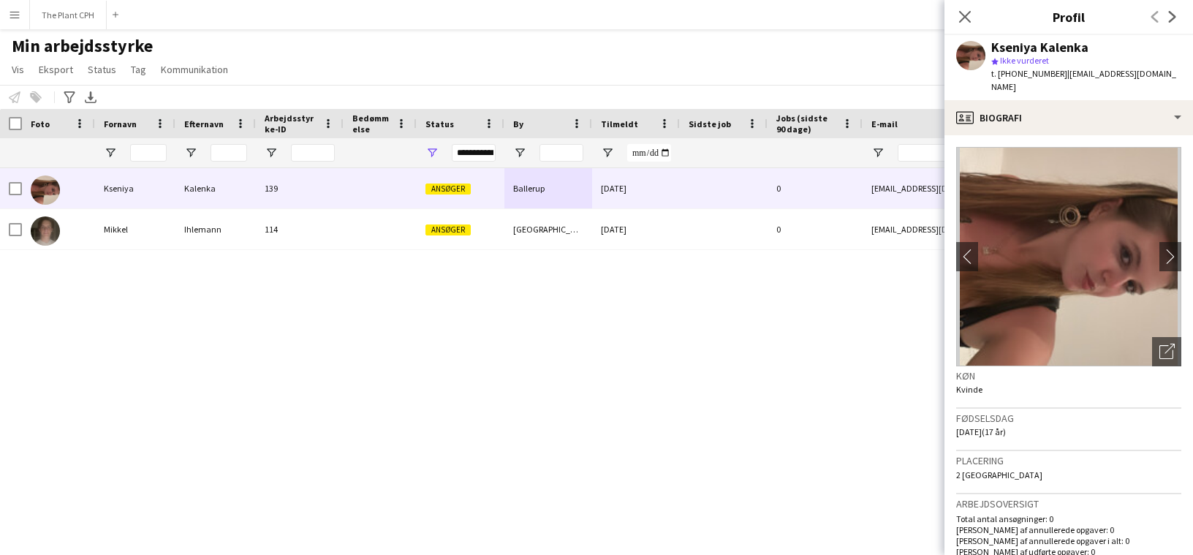
click at [28, 20] on button "Menu" at bounding box center [14, 14] width 29 height 29
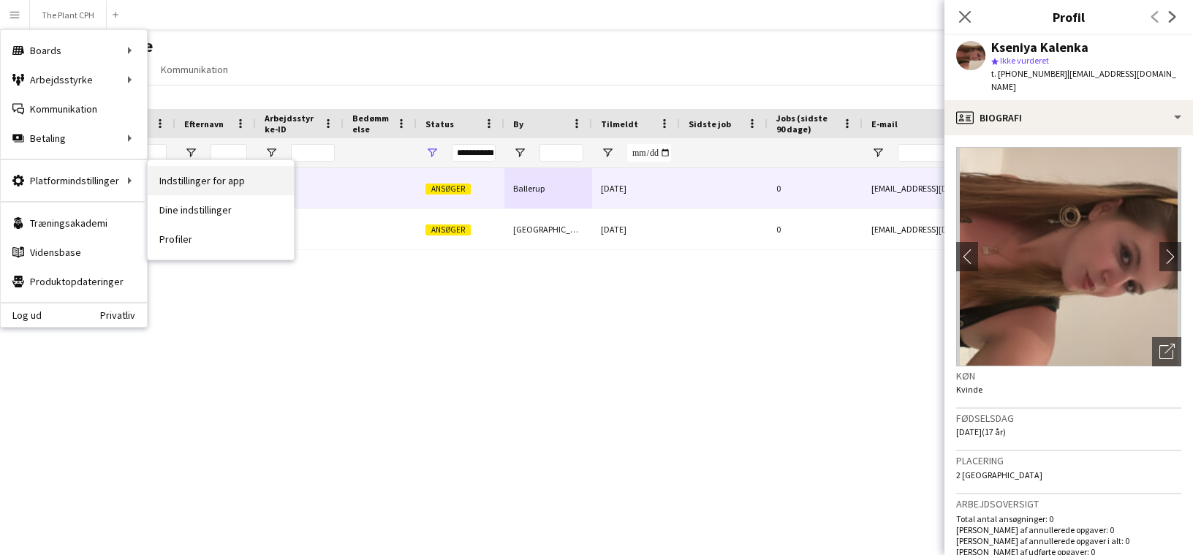
click at [181, 170] on link "Indstillinger for app" at bounding box center [221, 180] width 146 height 29
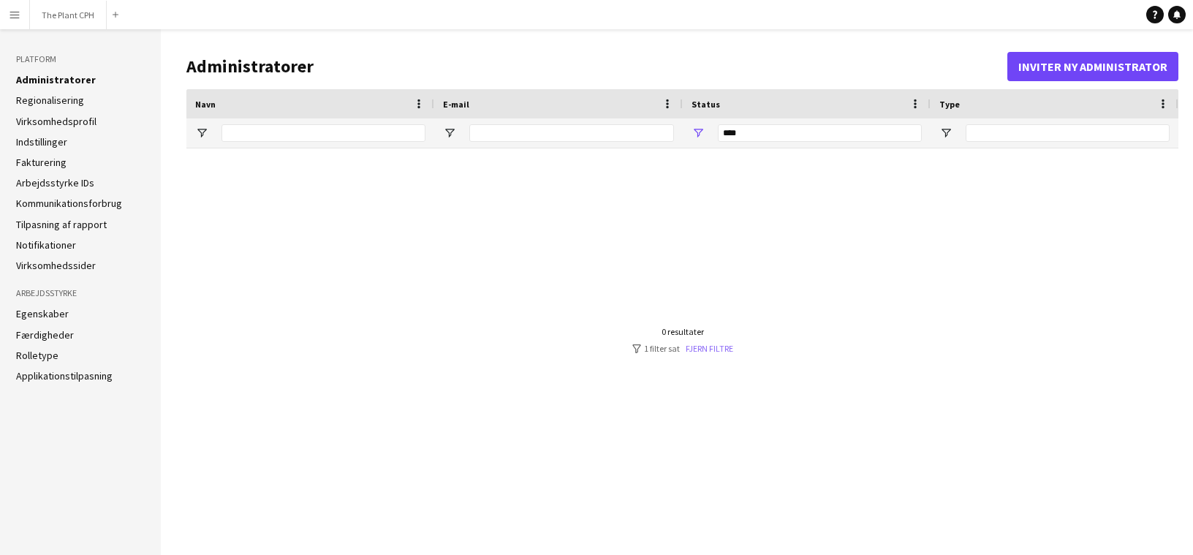
click at [707, 352] on link "Fjern filtre" at bounding box center [710, 348] width 48 height 11
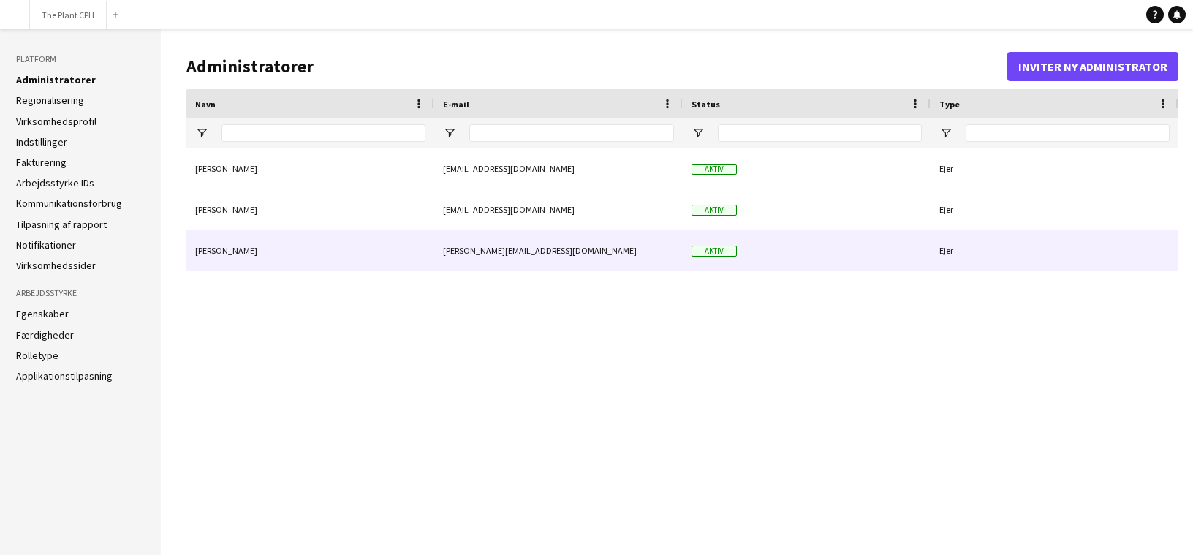
click at [571, 265] on div "peter@theplantcph.dk" at bounding box center [558, 250] width 249 height 40
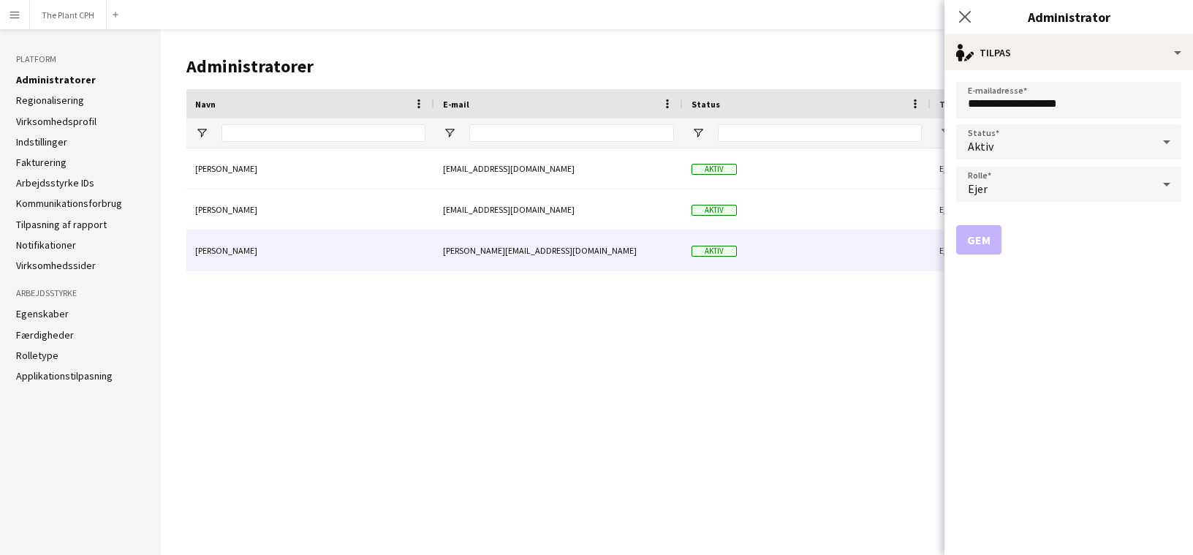
click at [710, 340] on div "Magnus Pedersen magnus@theplantcph.dk Aktiv Ejer Nanna Rørhøj nanna@theplantcph…" at bounding box center [682, 340] width 992 height 384
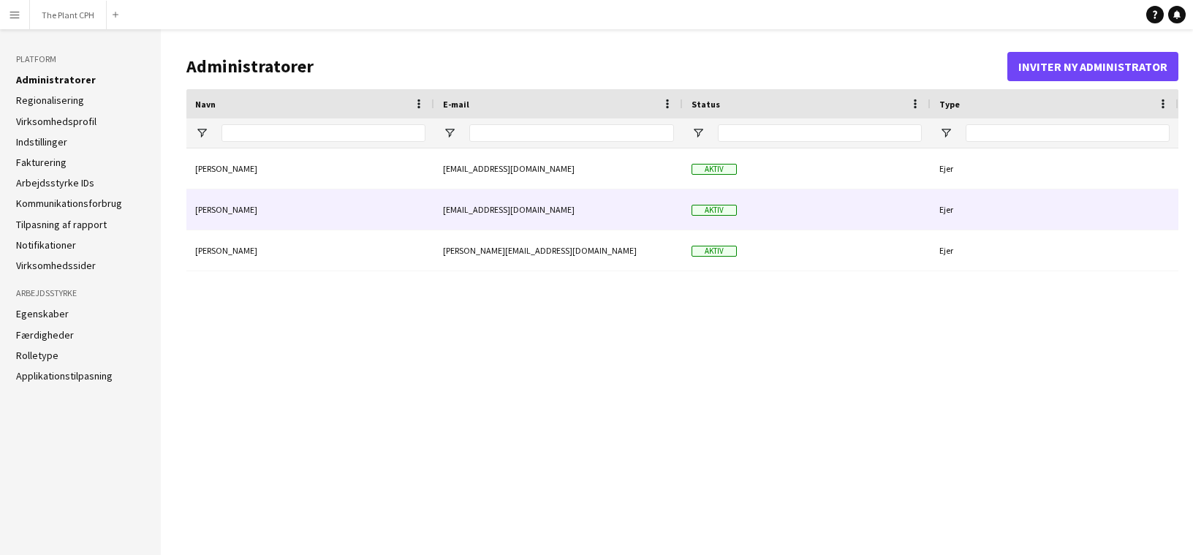
click at [826, 218] on div "Aktiv" at bounding box center [807, 209] width 248 height 40
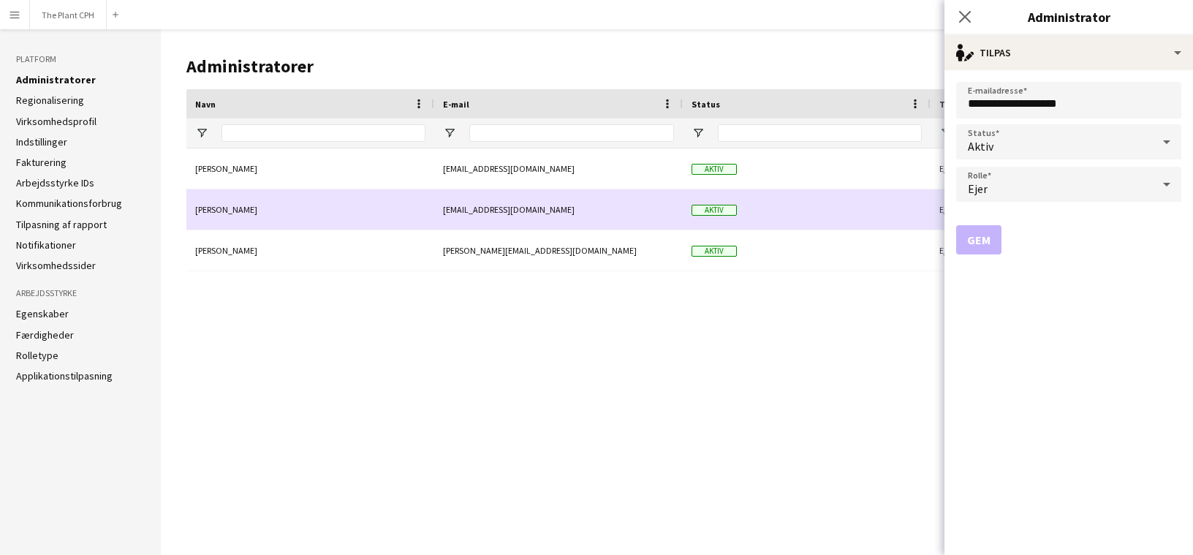
click at [826, 251] on div "Aktiv" at bounding box center [807, 250] width 248 height 40
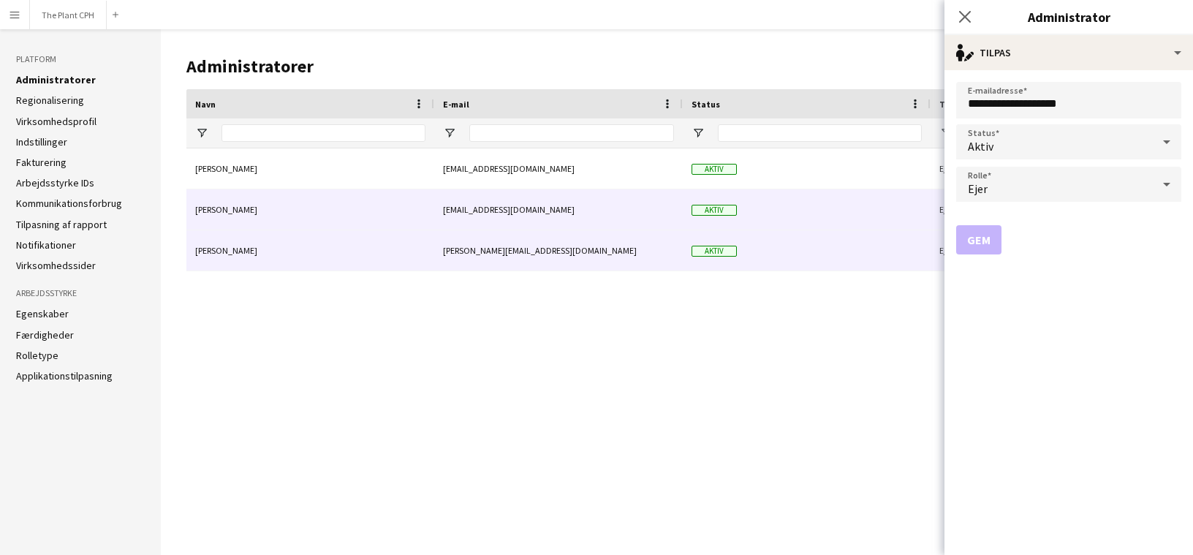
click at [823, 202] on div "Aktiv" at bounding box center [807, 209] width 248 height 40
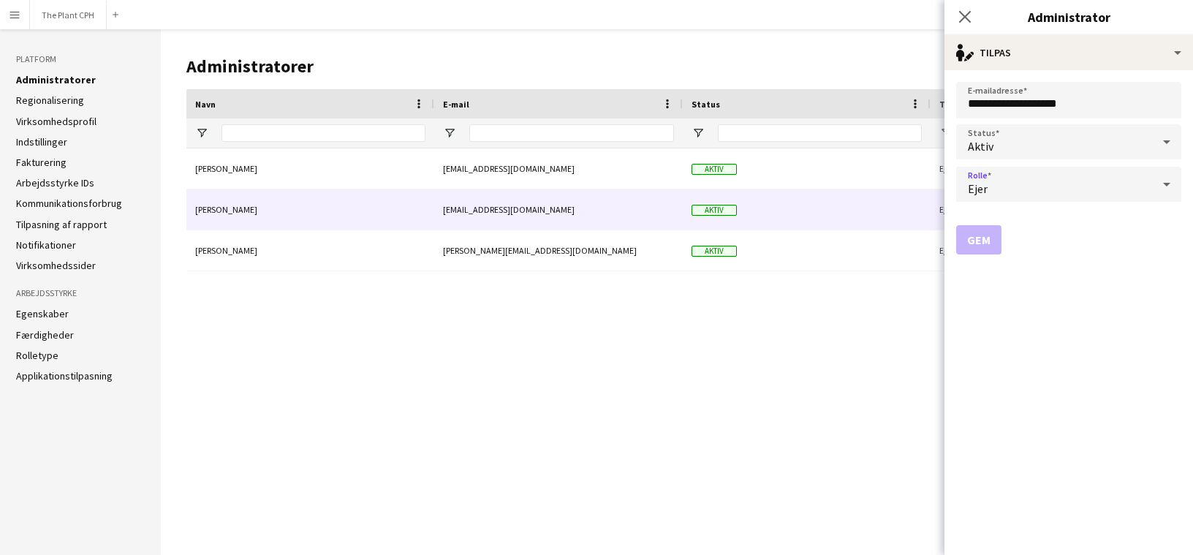
click at [1041, 195] on div "Ejer" at bounding box center [1054, 184] width 196 height 35
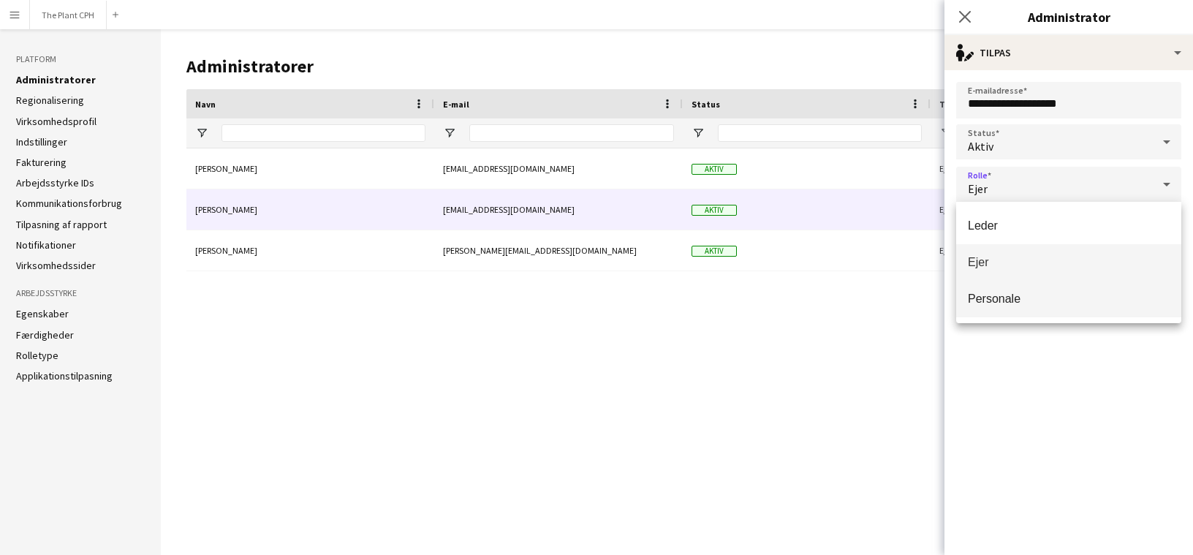
click at [1033, 290] on mat-option "Personale" at bounding box center [1068, 299] width 225 height 37
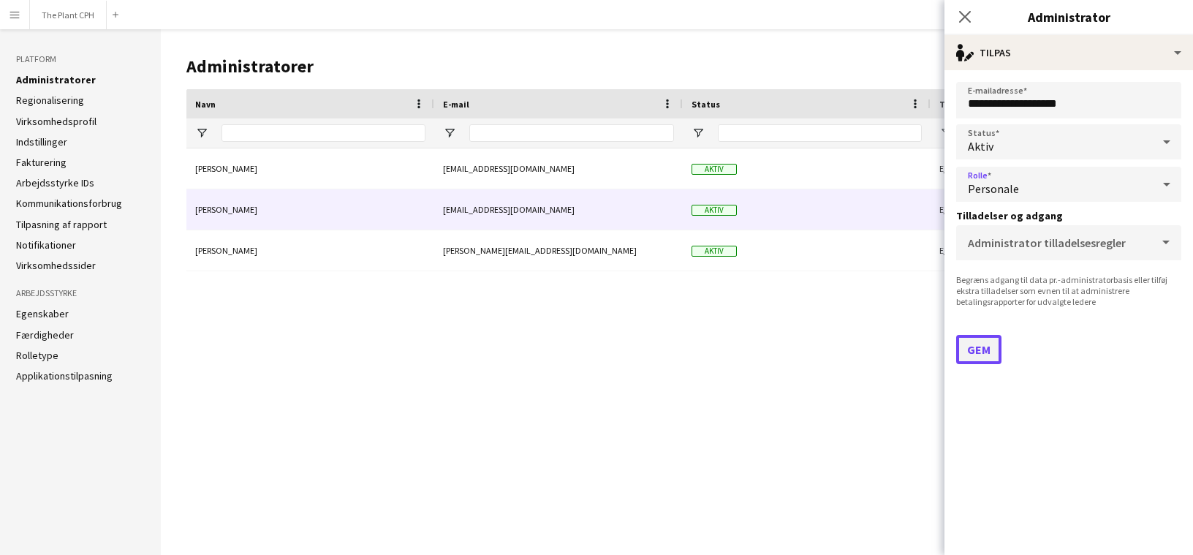
click at [989, 348] on button "Gem" at bounding box center [978, 349] width 45 height 29
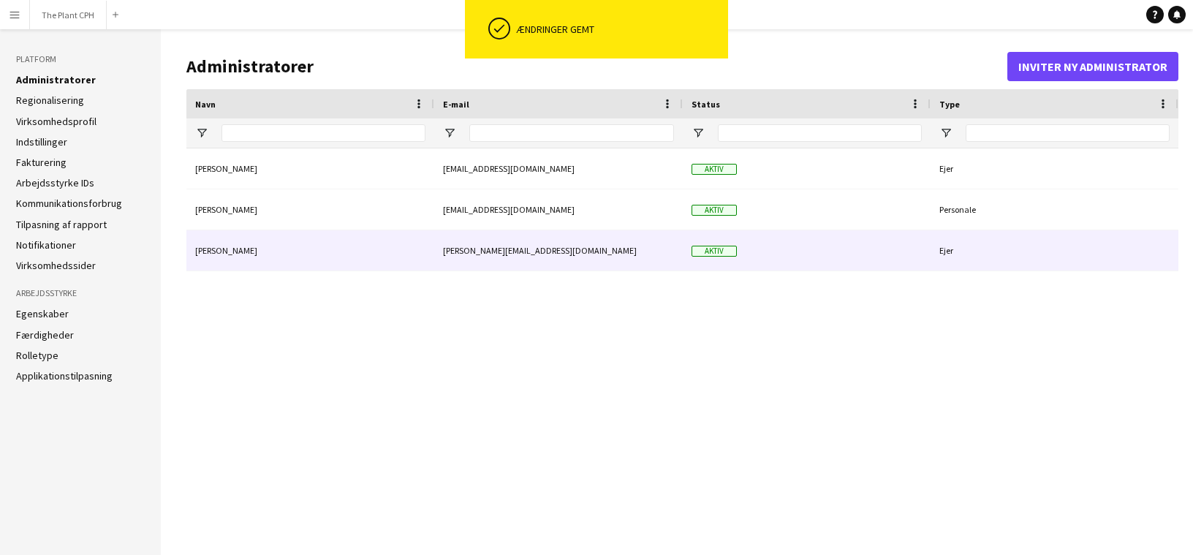
click at [929, 243] on div "Aktiv" at bounding box center [807, 250] width 248 height 40
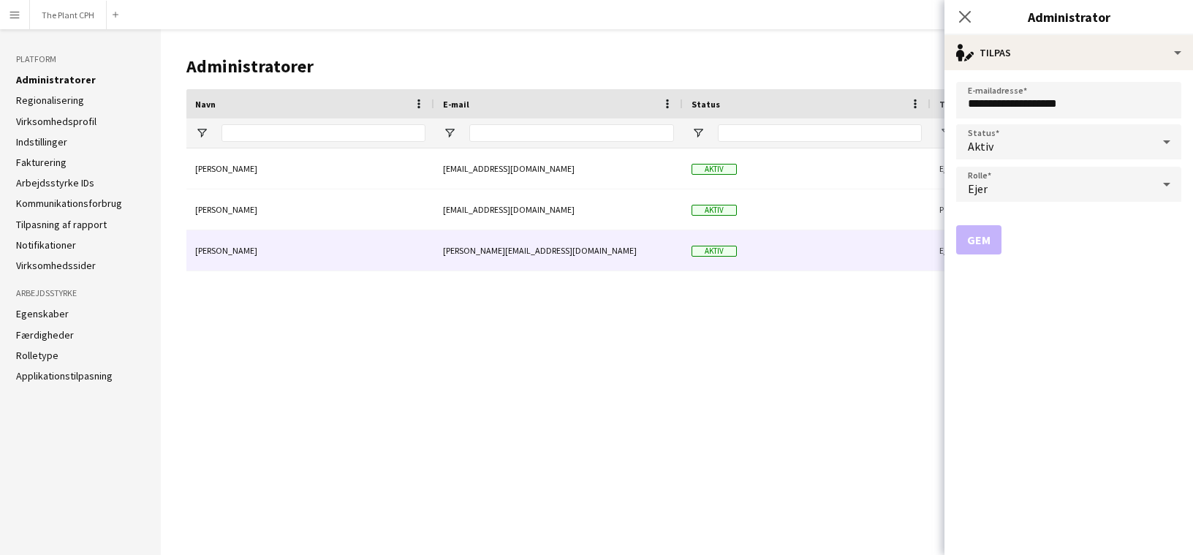
click at [1003, 192] on div "Ejer" at bounding box center [1054, 184] width 196 height 35
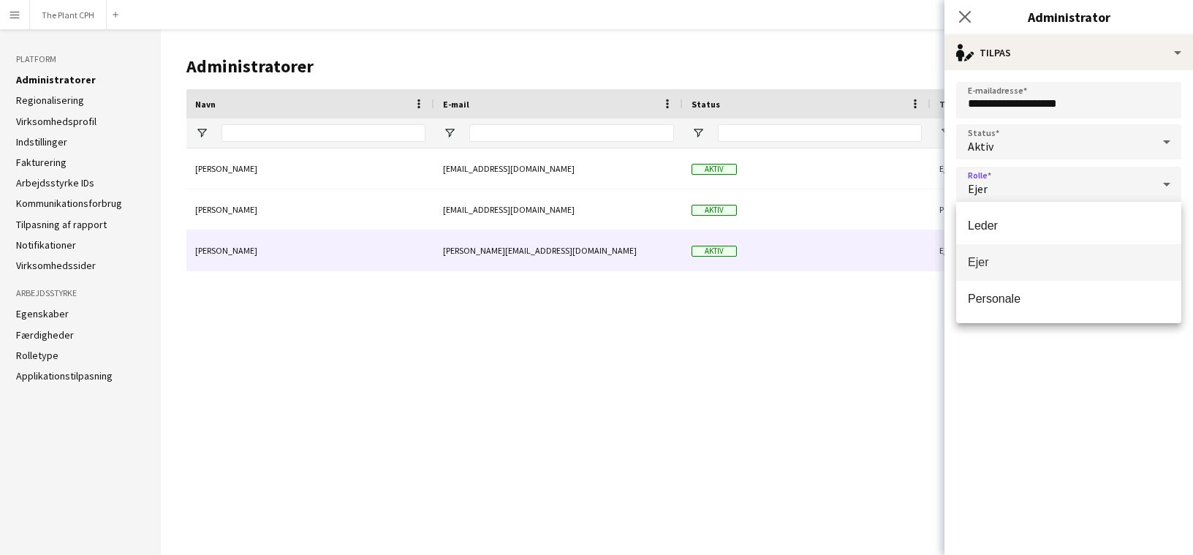
drag, startPoint x: 809, startPoint y: 359, endPoint x: 796, endPoint y: 333, distance: 29.8
click at [804, 360] on div at bounding box center [596, 277] width 1193 height 555
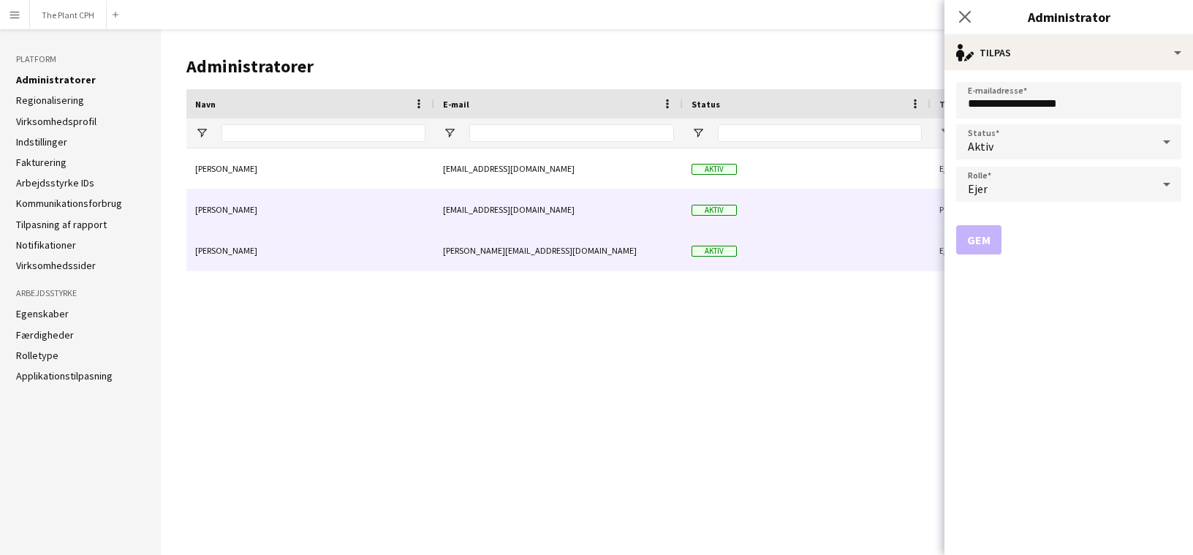
click at [800, 195] on div "Aktiv" at bounding box center [807, 209] width 248 height 40
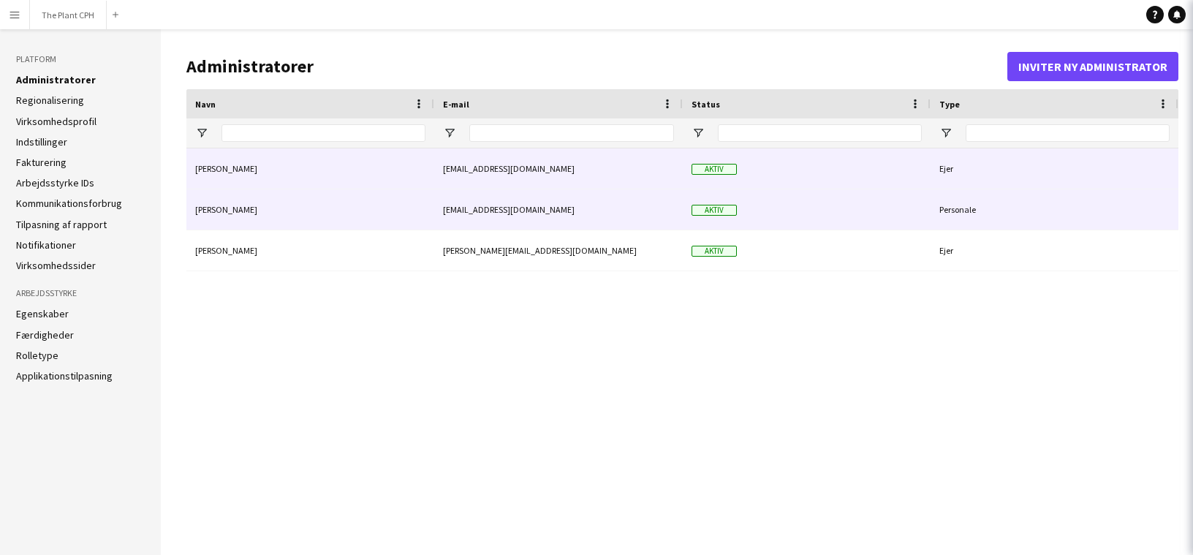
click at [812, 177] on div "Aktiv" at bounding box center [807, 168] width 248 height 40
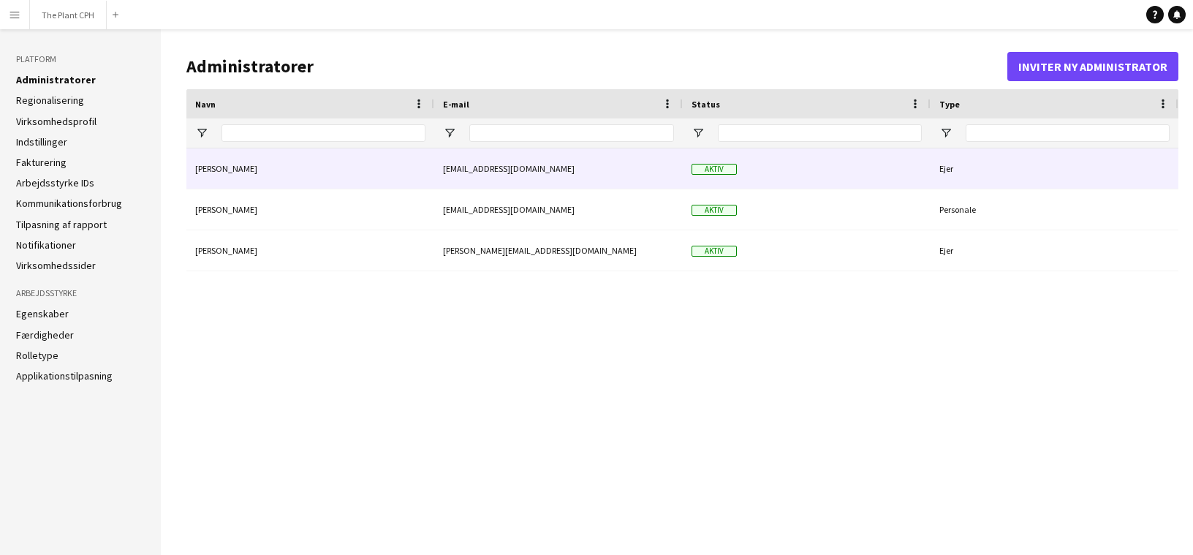
click at [957, 174] on div "Ejer" at bounding box center [1055, 168] width 248 height 40
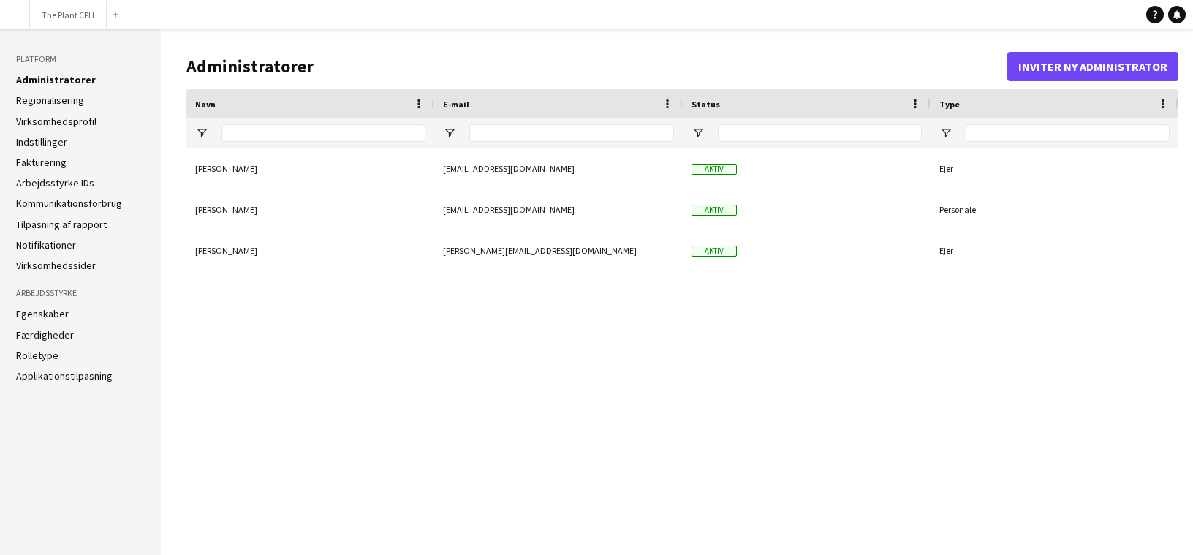
click at [937, 318] on div "Magnus Pedersen magnus@theplantcph.dk Aktiv Ejer Nanna Rørhøj nanna@theplantcph…" at bounding box center [682, 340] width 992 height 384
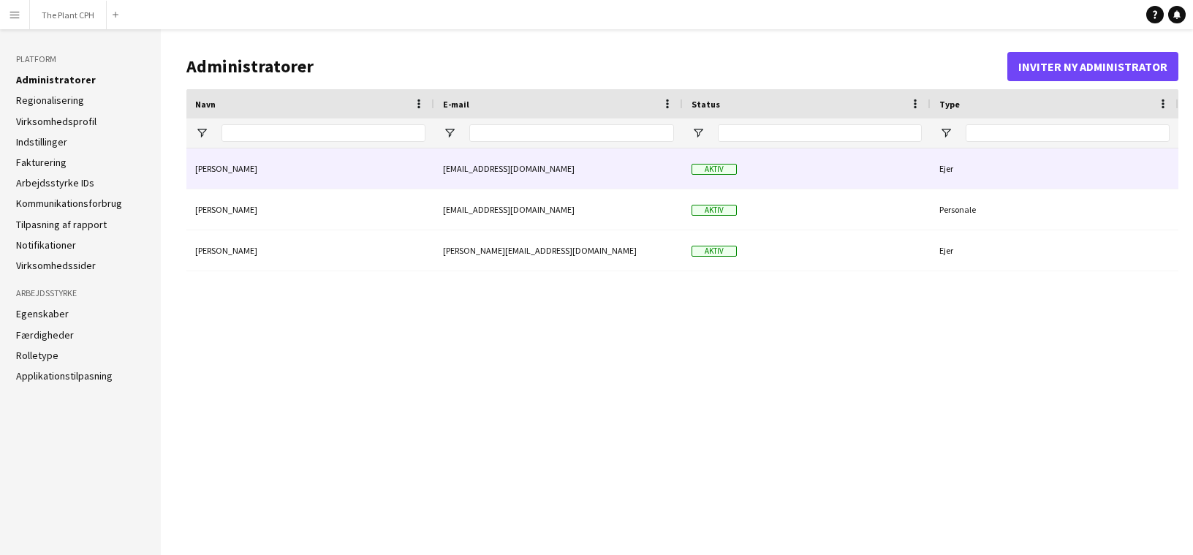
click at [993, 170] on div "Ejer" at bounding box center [1055, 168] width 248 height 40
click at [931, 172] on div "Ejer" at bounding box center [1055, 168] width 248 height 40
click at [563, 173] on div "magnus@theplantcph.dk" at bounding box center [558, 168] width 249 height 40
click at [521, 172] on div "magnus@theplantcph.dk" at bounding box center [558, 168] width 249 height 40
click at [753, 172] on div "Aktiv" at bounding box center [807, 168] width 248 height 40
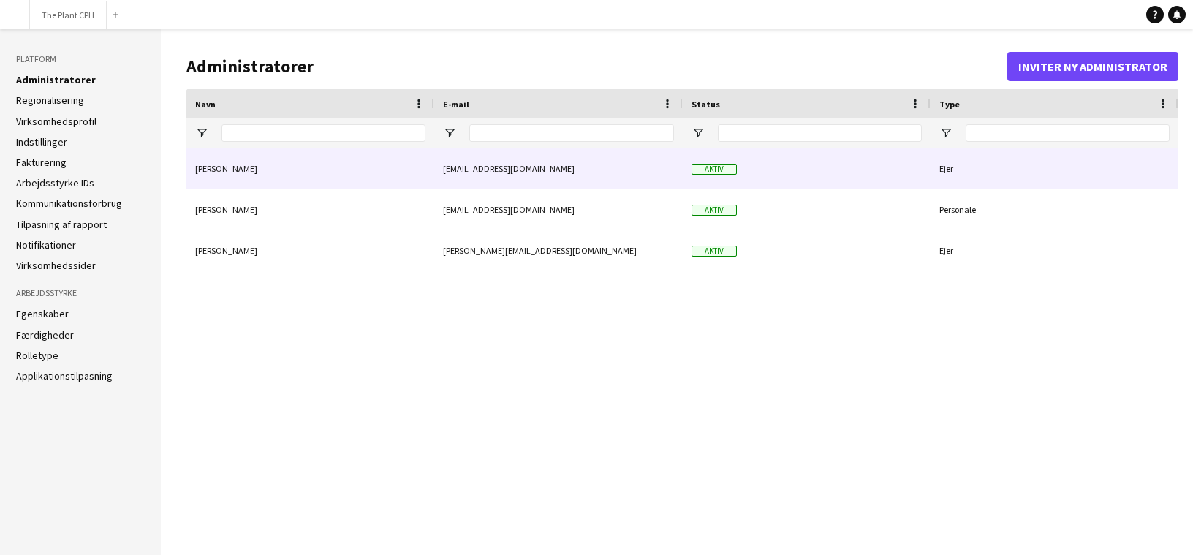
click at [711, 167] on span "Aktiv" at bounding box center [714, 169] width 45 height 11
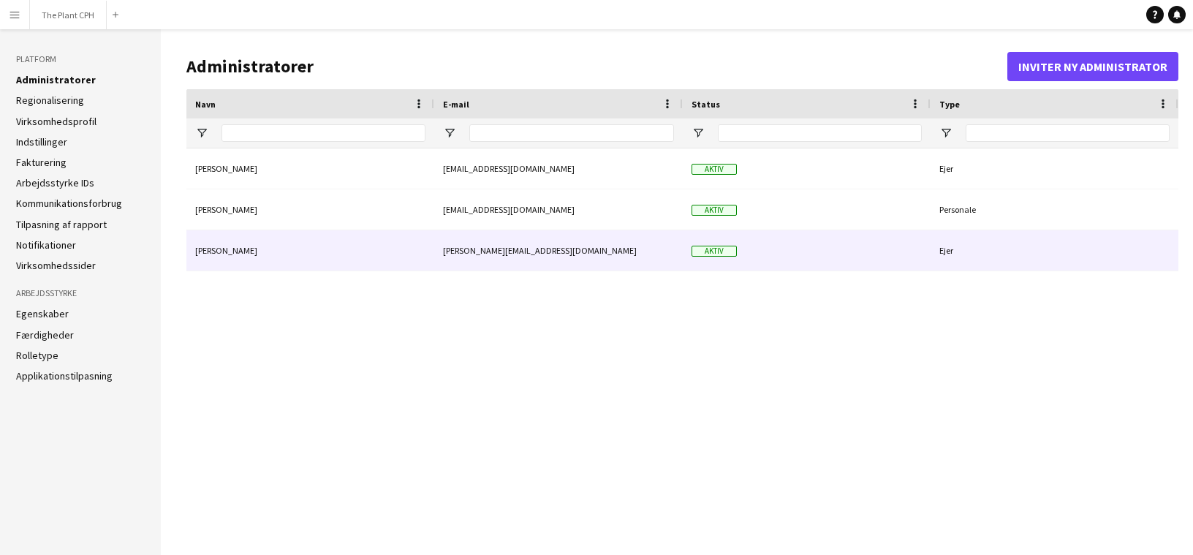
click at [1022, 249] on div "Ejer" at bounding box center [1055, 250] width 248 height 40
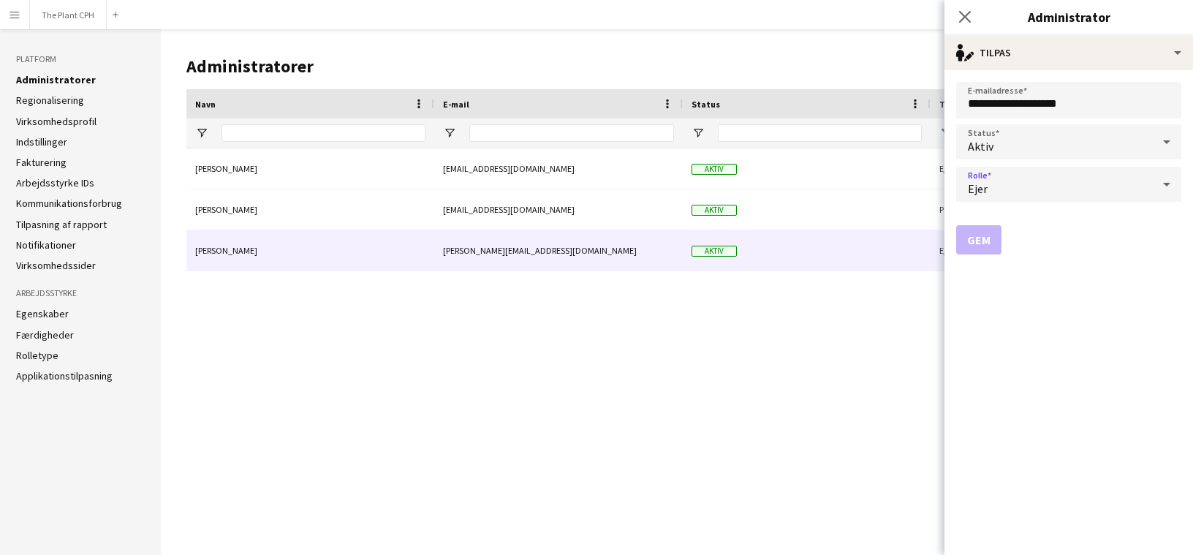
click at [992, 195] on div "Ejer" at bounding box center [1054, 184] width 196 height 35
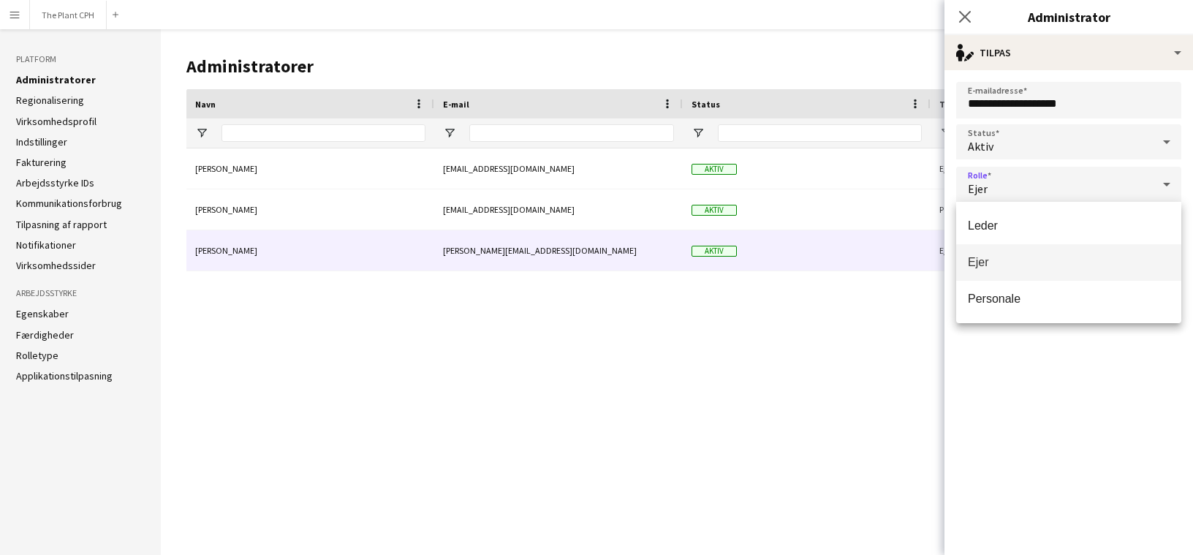
click at [992, 195] on div at bounding box center [596, 277] width 1193 height 555
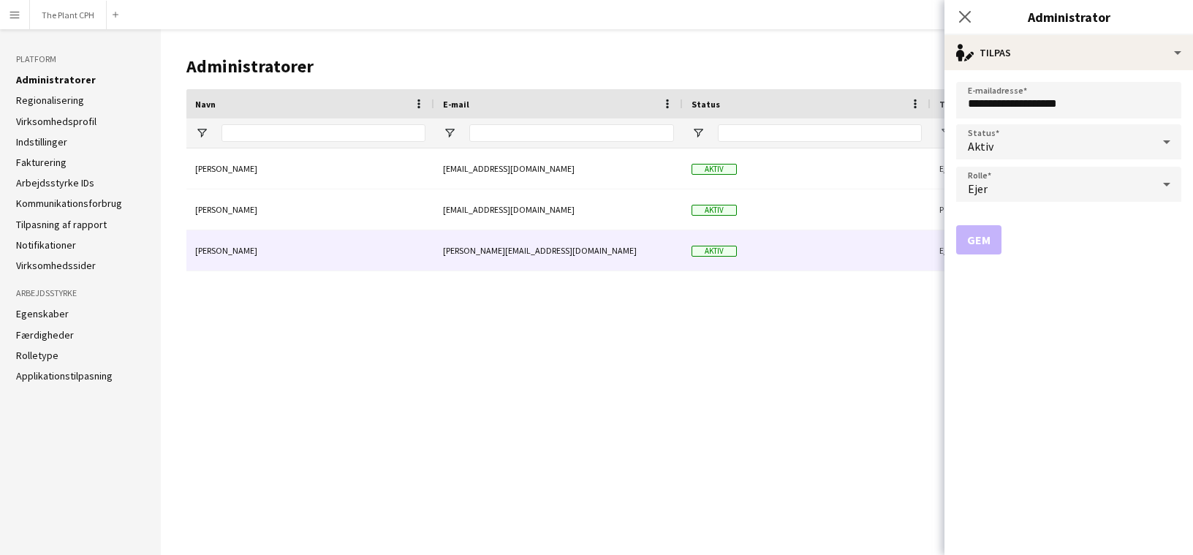
click at [872, 323] on div "Magnus Pedersen magnus@theplantcph.dk Aktiv Ejer Nanna Rørhøj nanna@theplantcph…" at bounding box center [682, 340] width 992 height 384
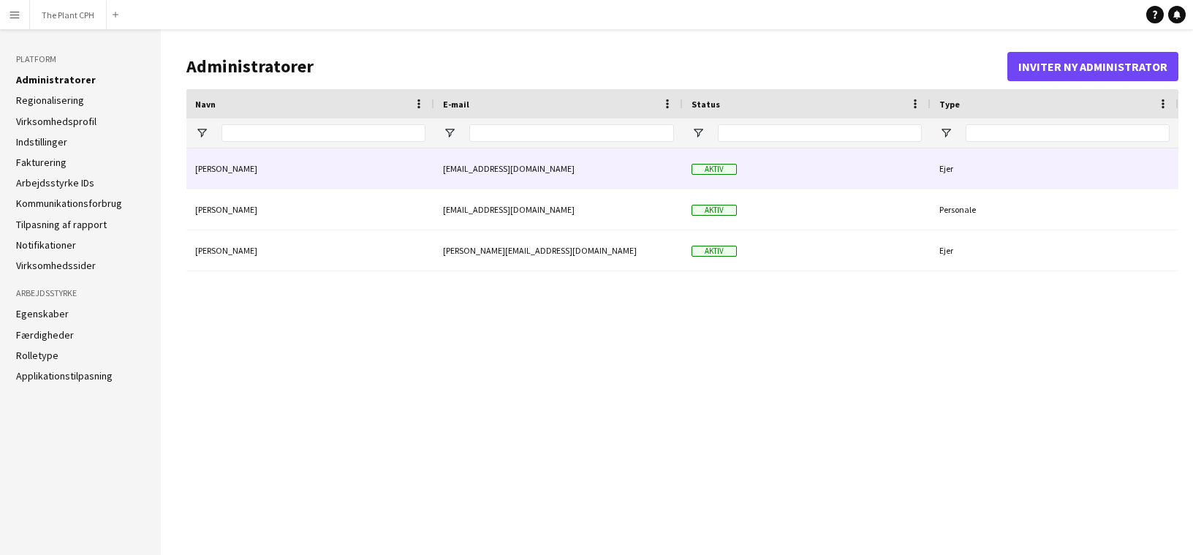
click at [913, 156] on div "Aktiv" at bounding box center [807, 168] width 248 height 40
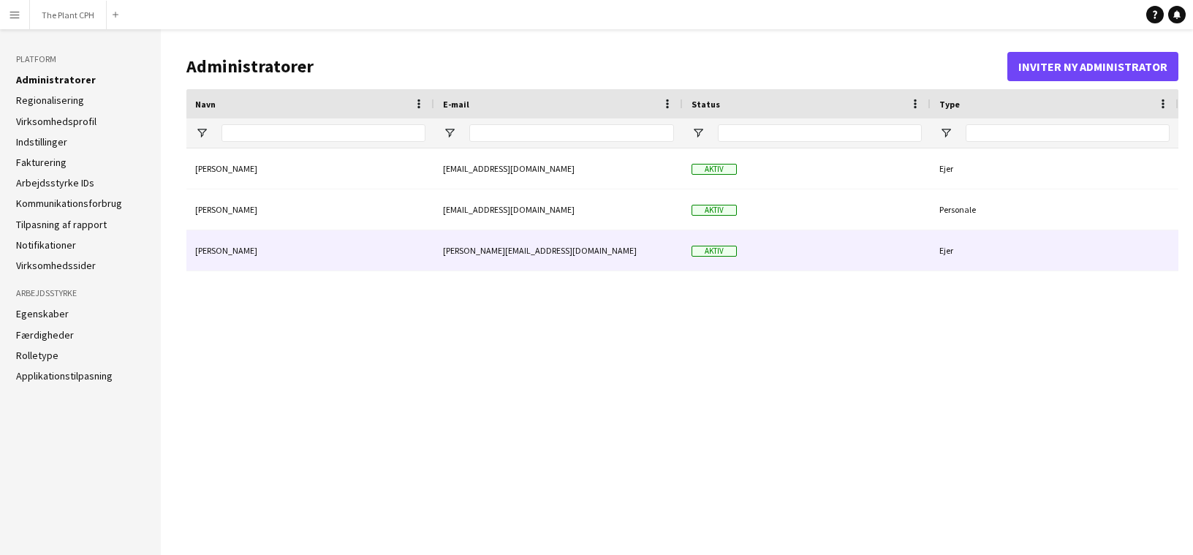
click at [904, 256] on div "Aktiv" at bounding box center [807, 250] width 248 height 40
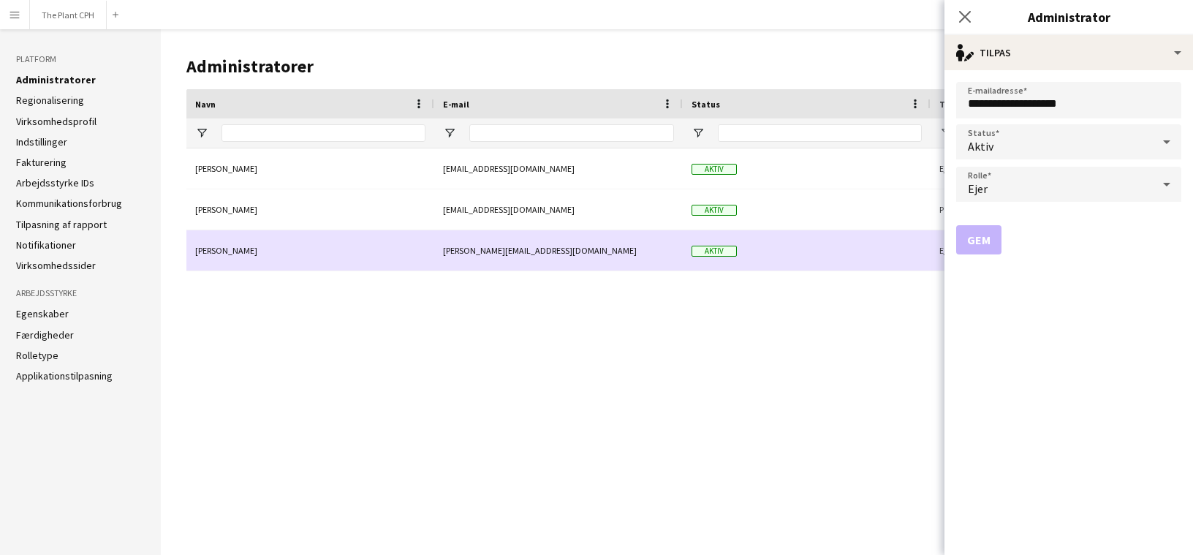
drag, startPoint x: 877, startPoint y: 259, endPoint x: 882, endPoint y: 252, distance: 7.9
click at [877, 260] on div "Aktiv" at bounding box center [807, 250] width 248 height 40
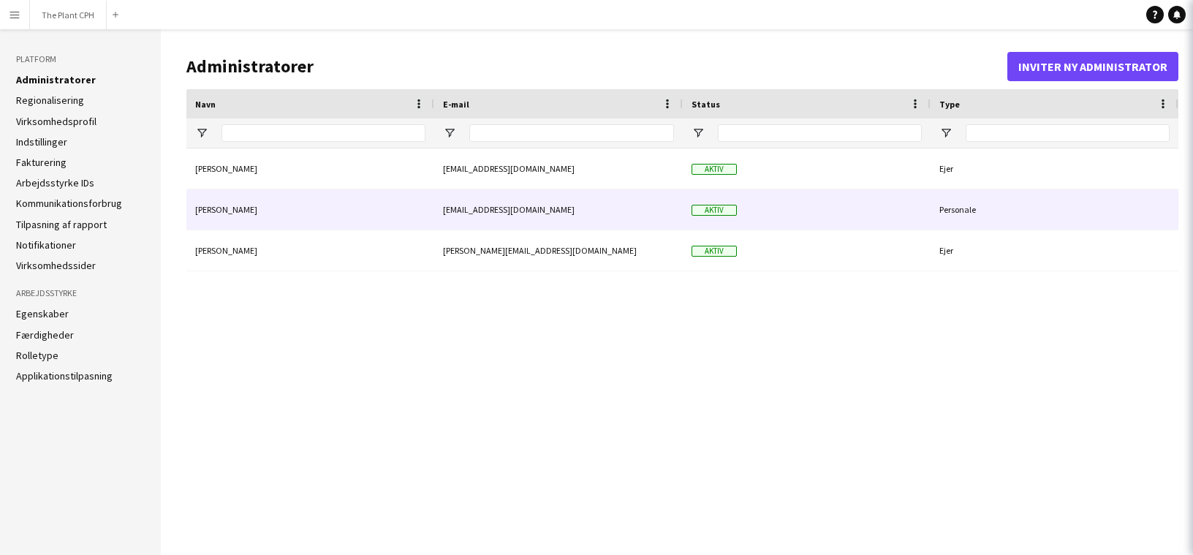
click at [907, 217] on div "Aktiv" at bounding box center [807, 209] width 248 height 40
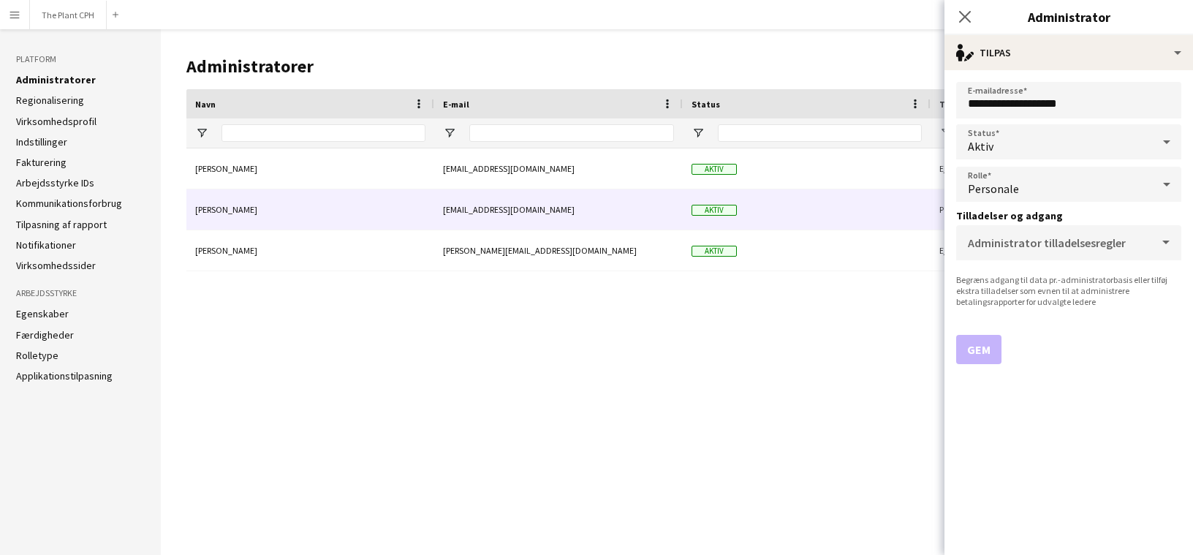
click at [1057, 181] on div "Personale" at bounding box center [1054, 184] width 196 height 35
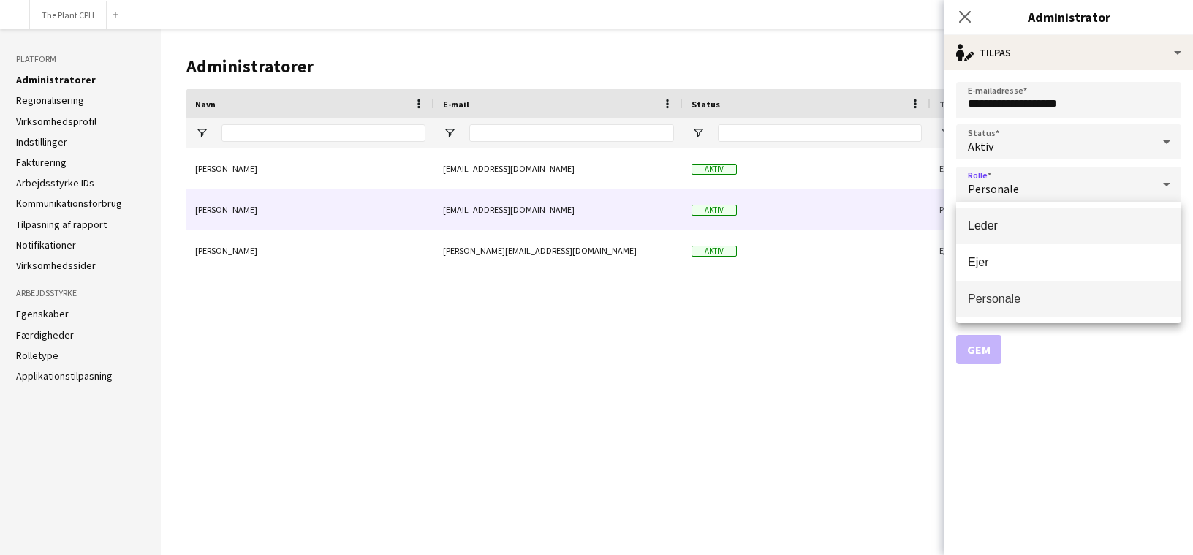
click at [1038, 219] on span "Leder" at bounding box center [1069, 226] width 202 height 14
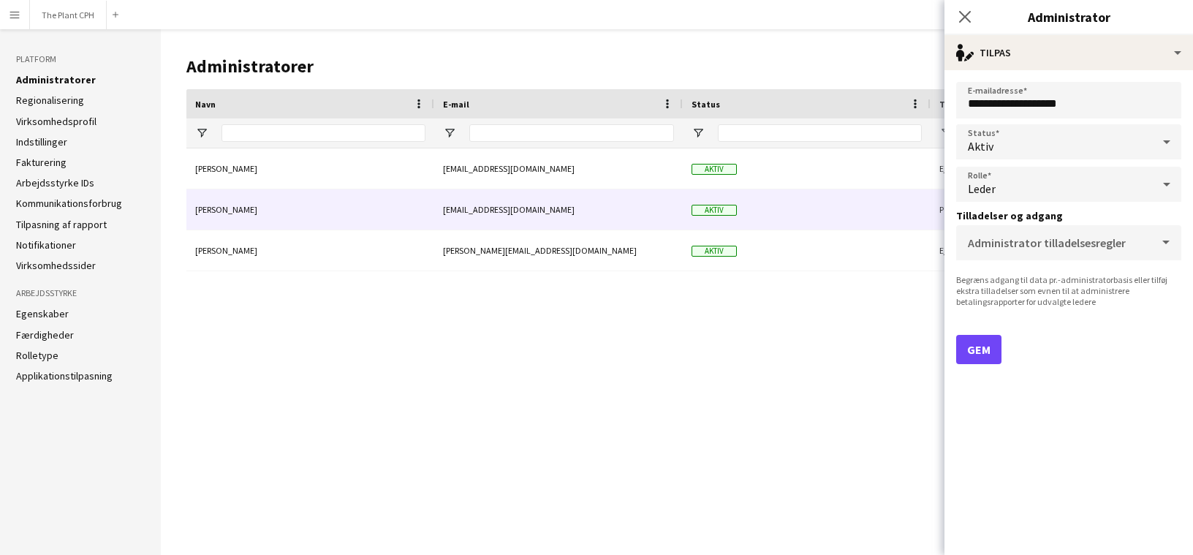
click at [901, 299] on div "Magnus Pedersen magnus@theplantcph.dk Aktiv Ejer Nanna Rørhøj nanna@theplantcph…" at bounding box center [682, 340] width 992 height 384
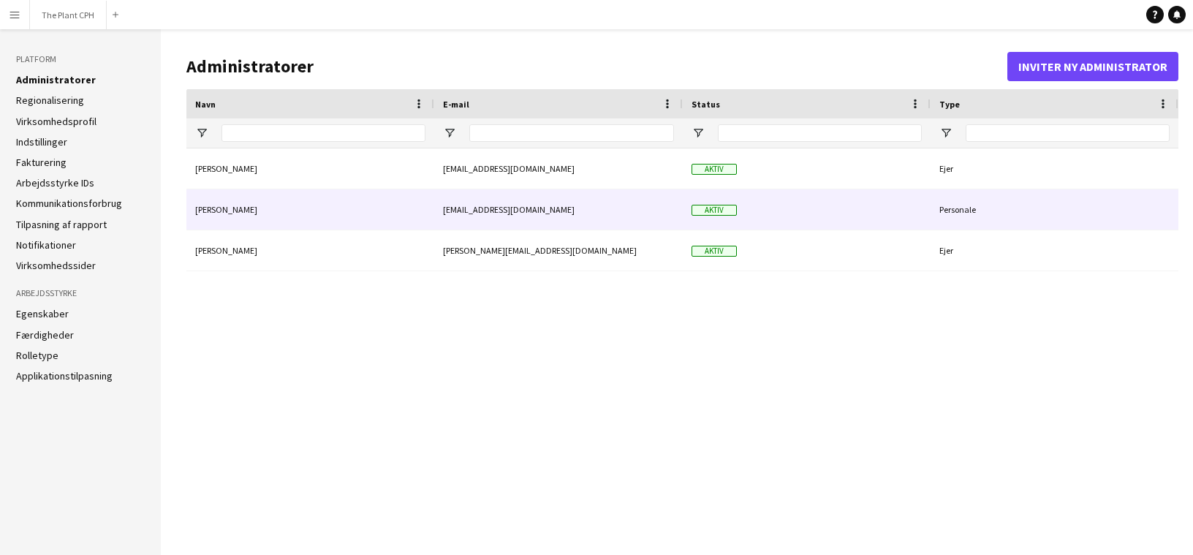
click at [961, 203] on div "Personale" at bounding box center [1055, 209] width 248 height 40
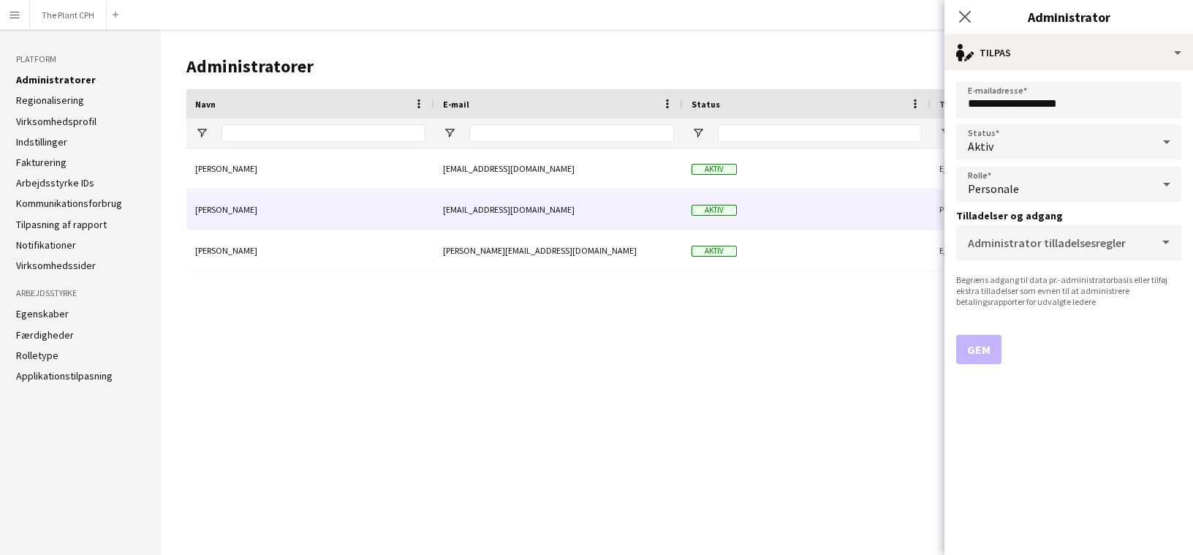
click at [1071, 193] on div "Personale" at bounding box center [1054, 184] width 196 height 35
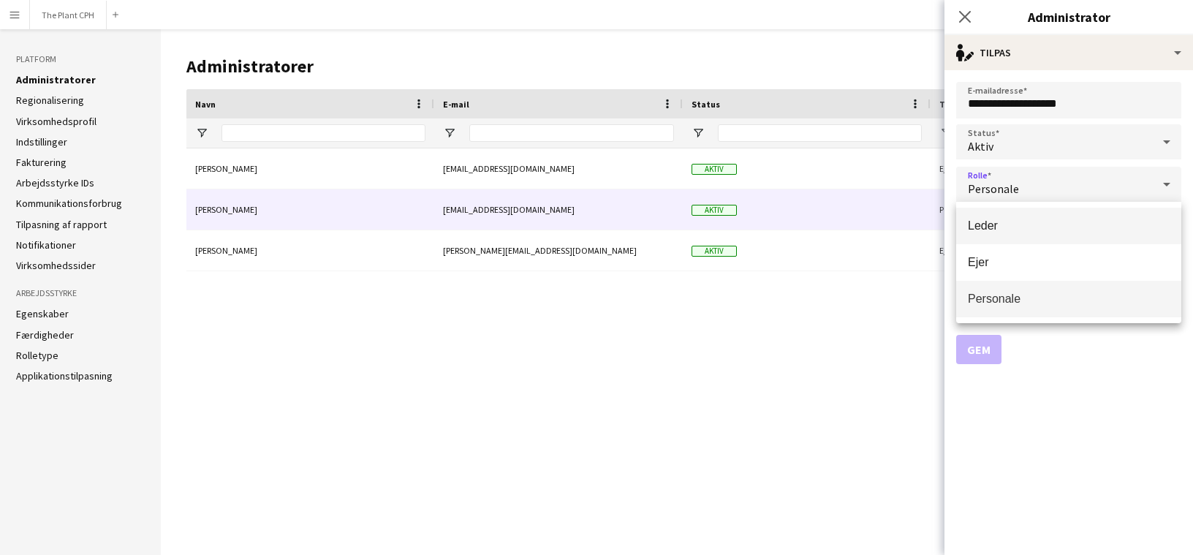
click at [1054, 235] on mat-option "Leder" at bounding box center [1068, 226] width 225 height 37
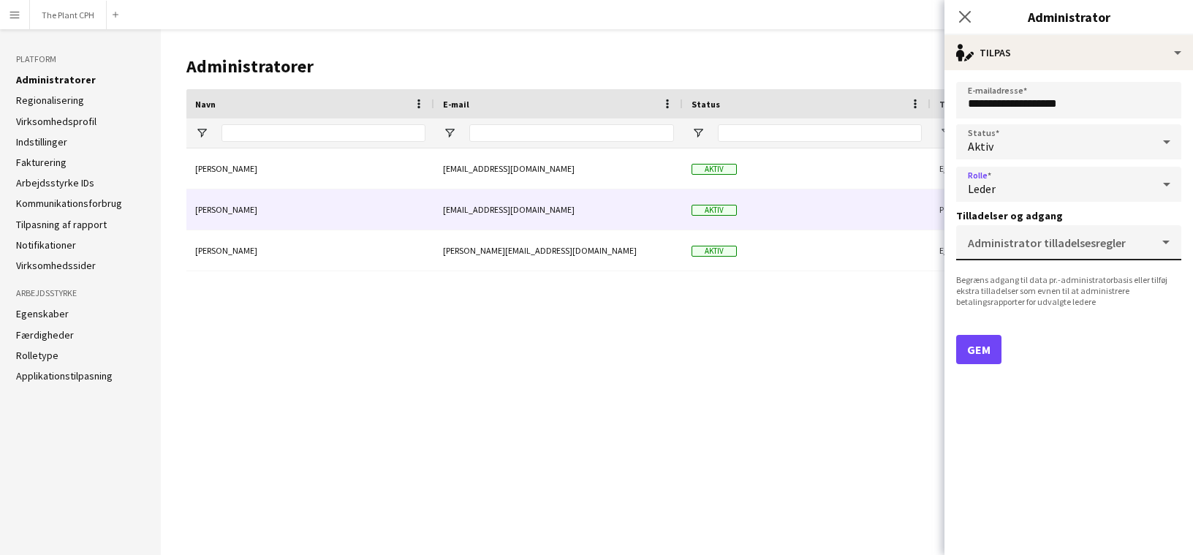
click at [1069, 249] on mat-label "Administrator tilladelsesregler" at bounding box center [1047, 242] width 158 height 15
click at [1069, 249] on input "Administrator tilladelsesregler" at bounding box center [1066, 248] width 196 height 11
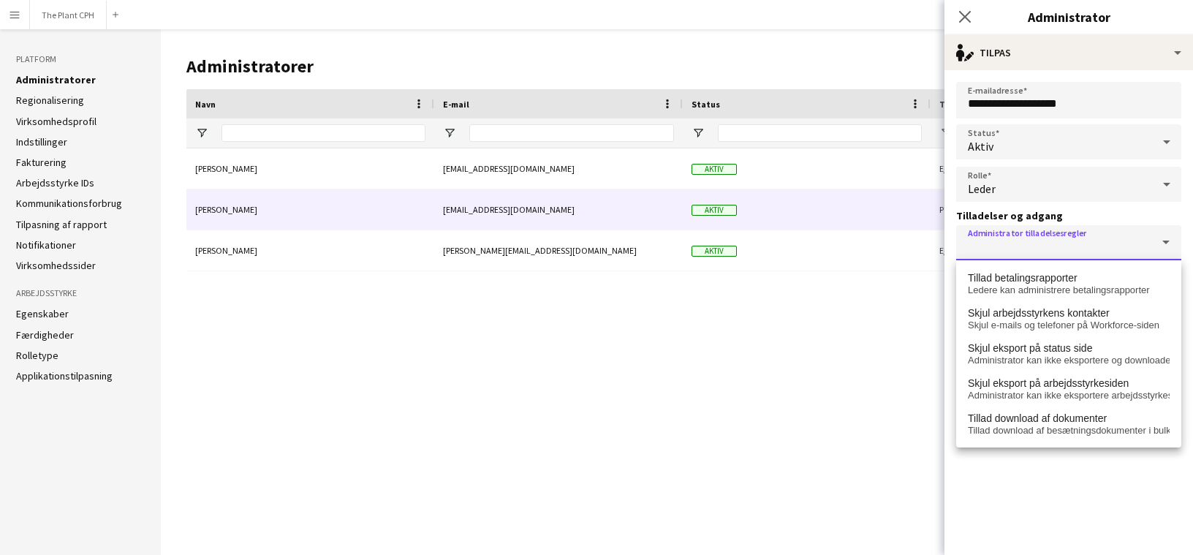
click at [862, 306] on div "Magnus Pedersen magnus@theplantcph.dk Aktiv Ejer Nanna Rørhøj nanna@theplantcph…" at bounding box center [682, 340] width 992 height 384
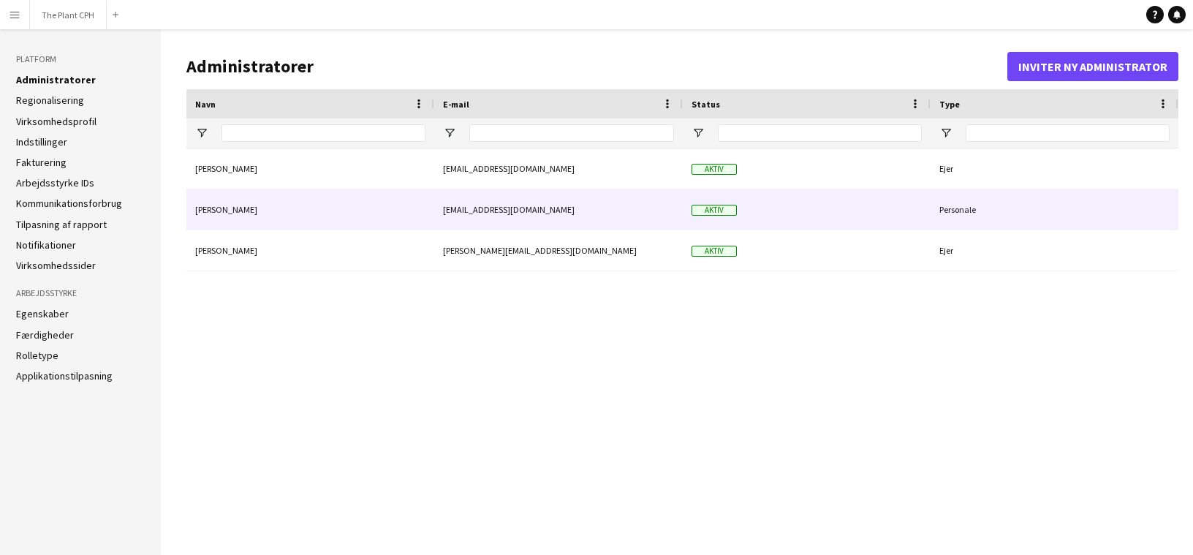
click at [974, 203] on div "Personale" at bounding box center [1055, 209] width 248 height 40
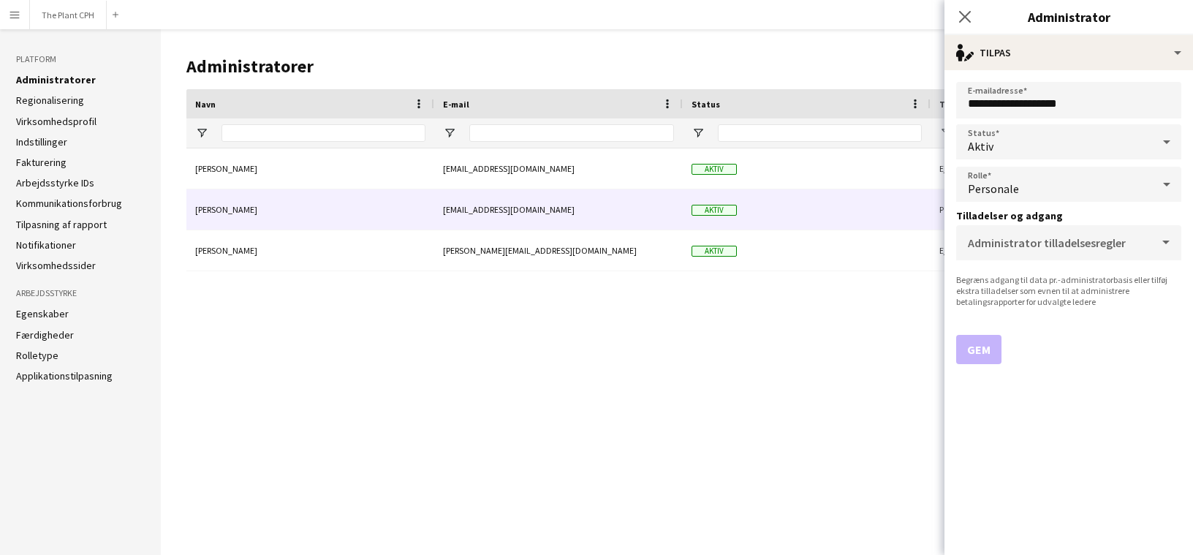
click at [1011, 181] on span "Personale" at bounding box center [993, 188] width 51 height 15
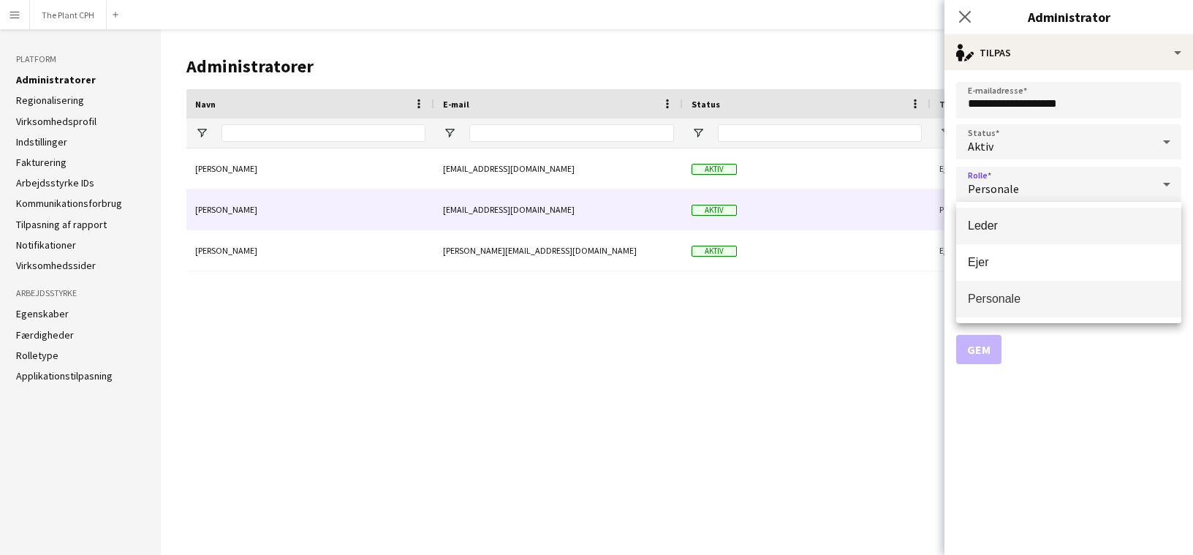
click at [1019, 233] on mat-option "Leder" at bounding box center [1068, 226] width 225 height 37
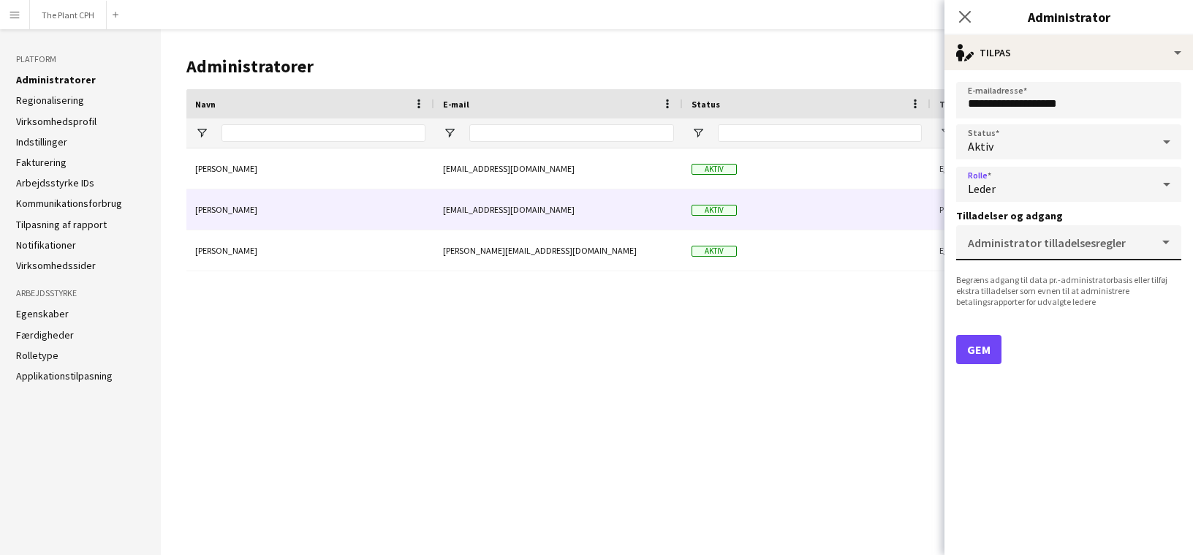
click at [1020, 253] on input "Administrator tilladelsesregler" at bounding box center [1066, 248] width 196 height 11
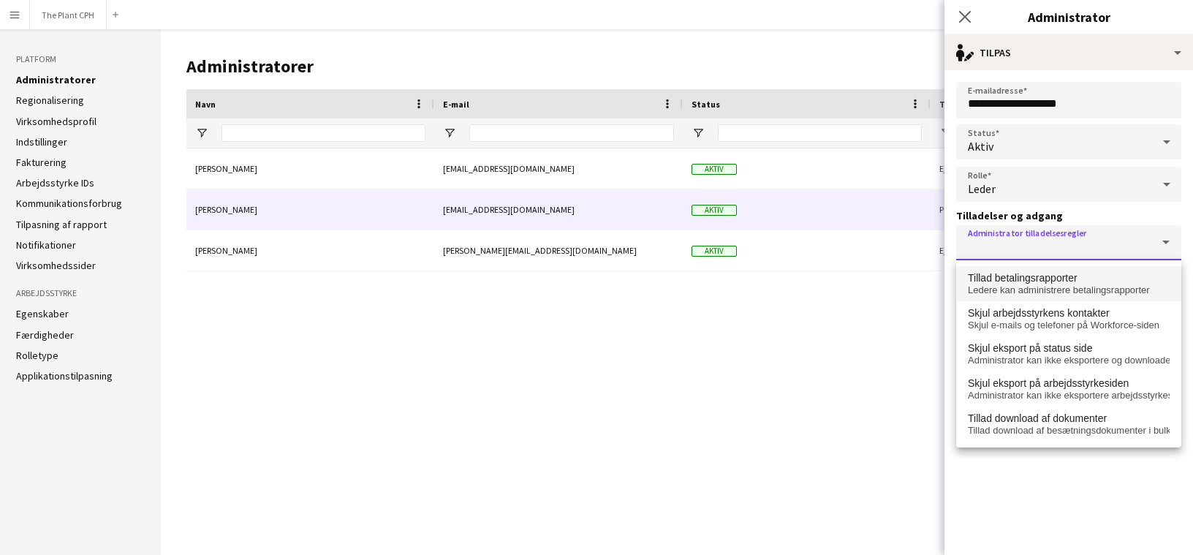
click at [1023, 282] on span "Tillad betalingsrapporter" at bounding box center [1023, 278] width 110 height 12
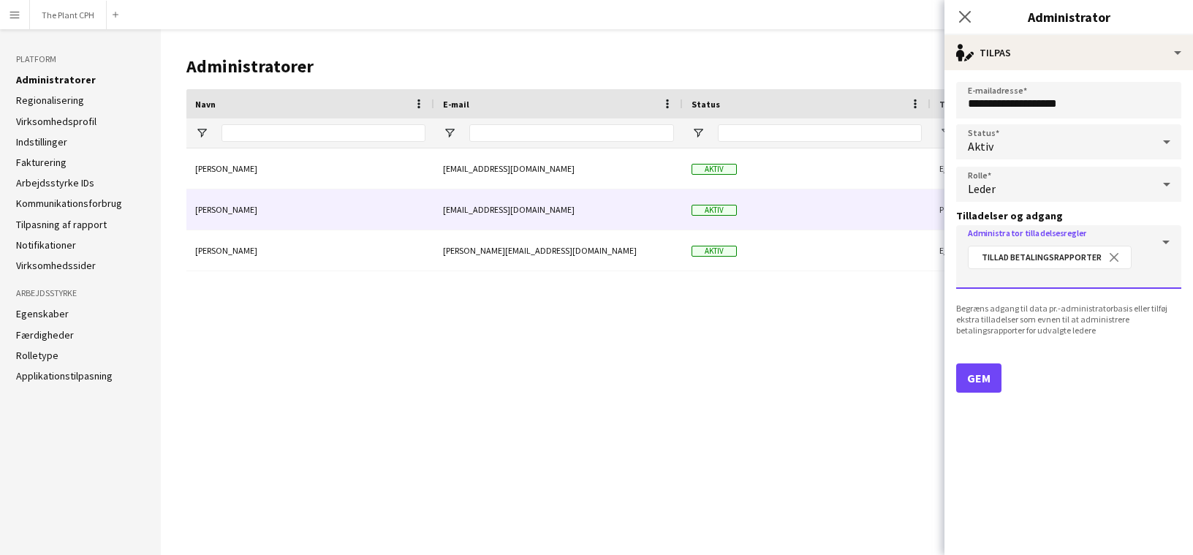
click at [1158, 245] on div "Tillad betalingsrapporter close" at bounding box center [1066, 263] width 208 height 40
click at [1166, 246] on div "Tillad betalingsrapporter close" at bounding box center [1066, 263] width 208 height 40
click at [1168, 243] on div "Tillad betalingsrapporter close" at bounding box center [1066, 263] width 208 height 40
click at [1136, 276] on input "Administrator tilladelsesregler" at bounding box center [1069, 277] width 202 height 11
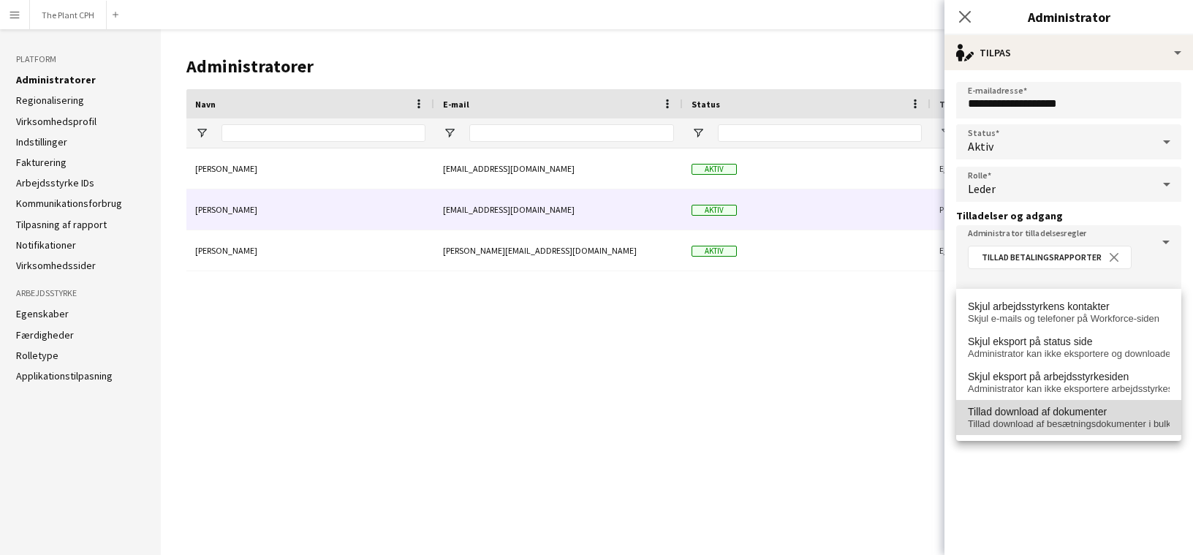
click at [1046, 418] on span "Tillad download af besætningsdokumenter i bulk" at bounding box center [1069, 424] width 202 height 12
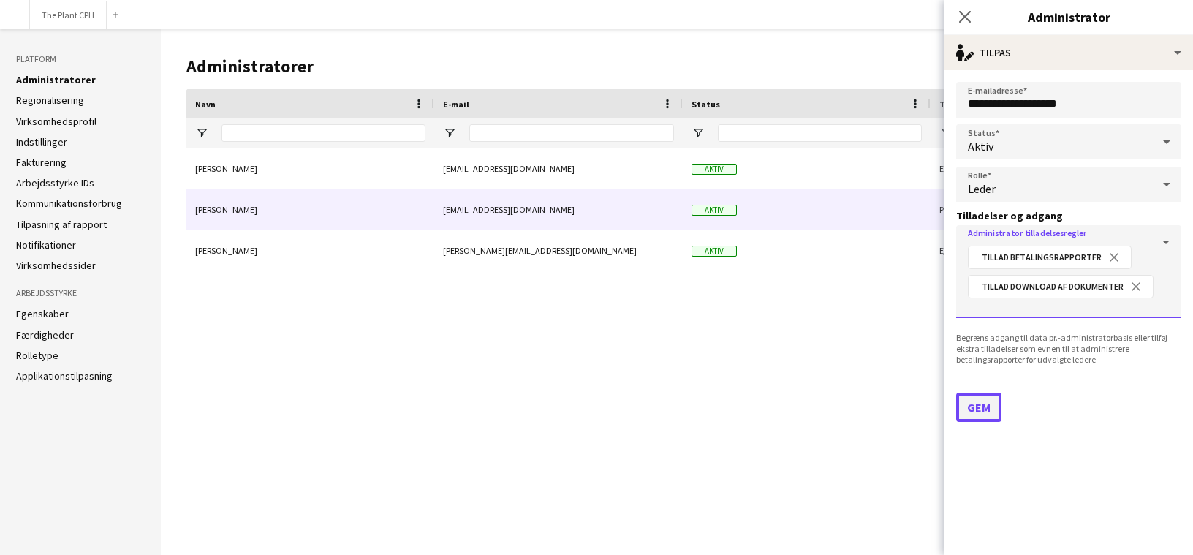
click at [995, 399] on button "Gem" at bounding box center [978, 407] width 45 height 29
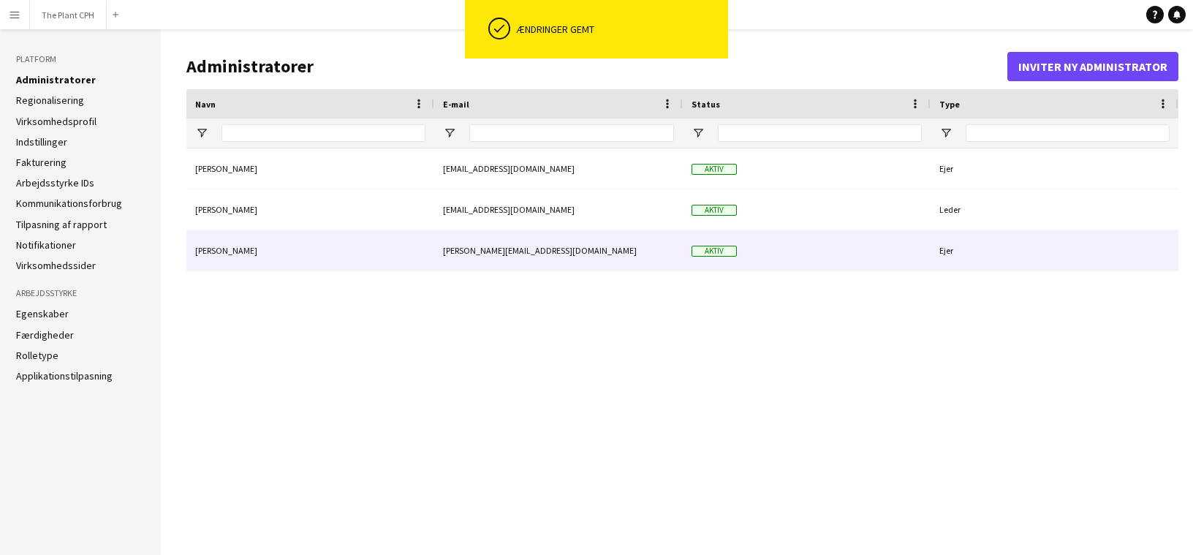
click at [639, 261] on div "peter@theplantcph.dk" at bounding box center [558, 250] width 249 height 40
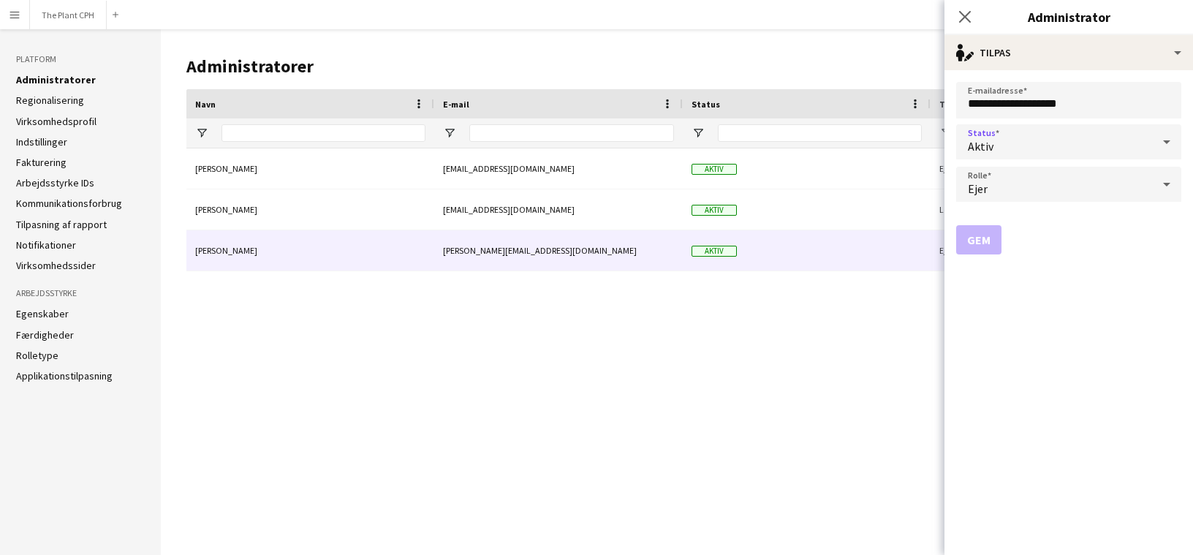
click at [1024, 139] on div "Aktiv" at bounding box center [1054, 141] width 196 height 35
click at [1024, 139] on div at bounding box center [596, 277] width 1193 height 555
click at [1025, 200] on div "Ejer" at bounding box center [1054, 184] width 196 height 35
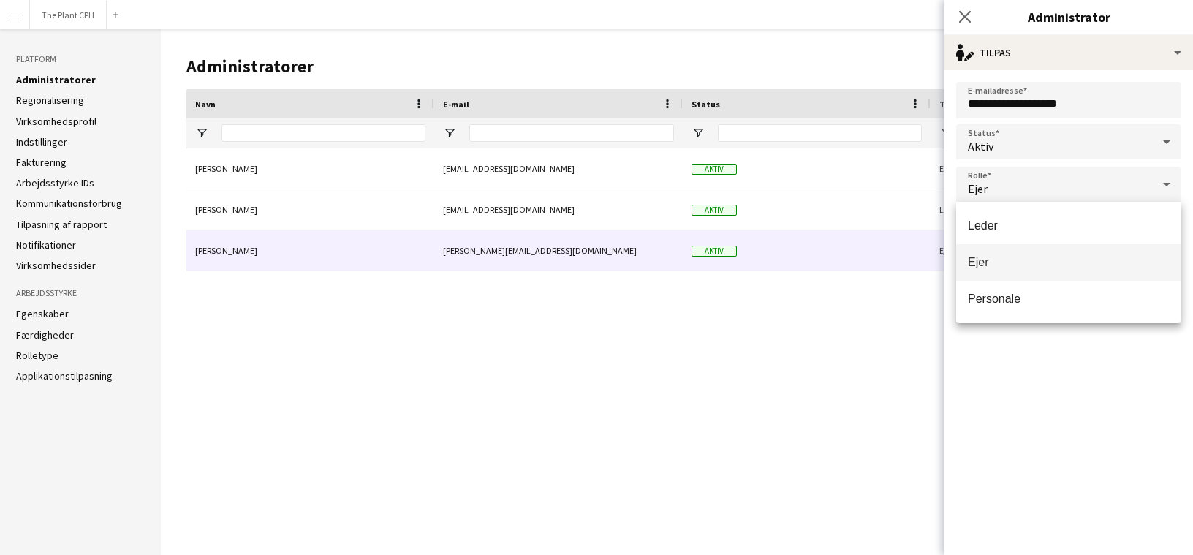
click at [875, 310] on div at bounding box center [596, 277] width 1193 height 555
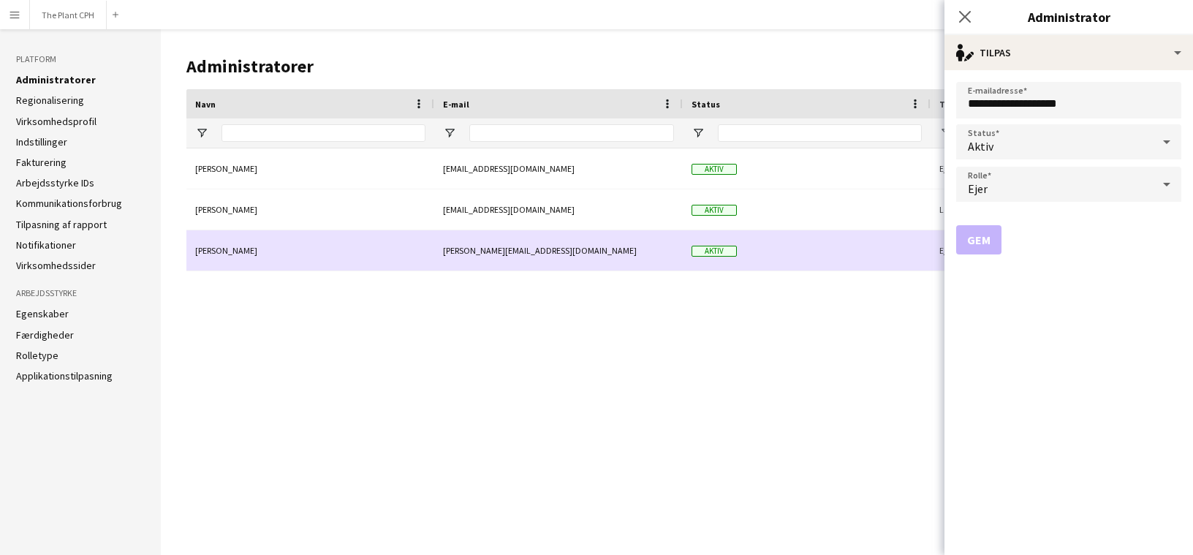
click at [867, 268] on div "Aktiv" at bounding box center [807, 250] width 248 height 40
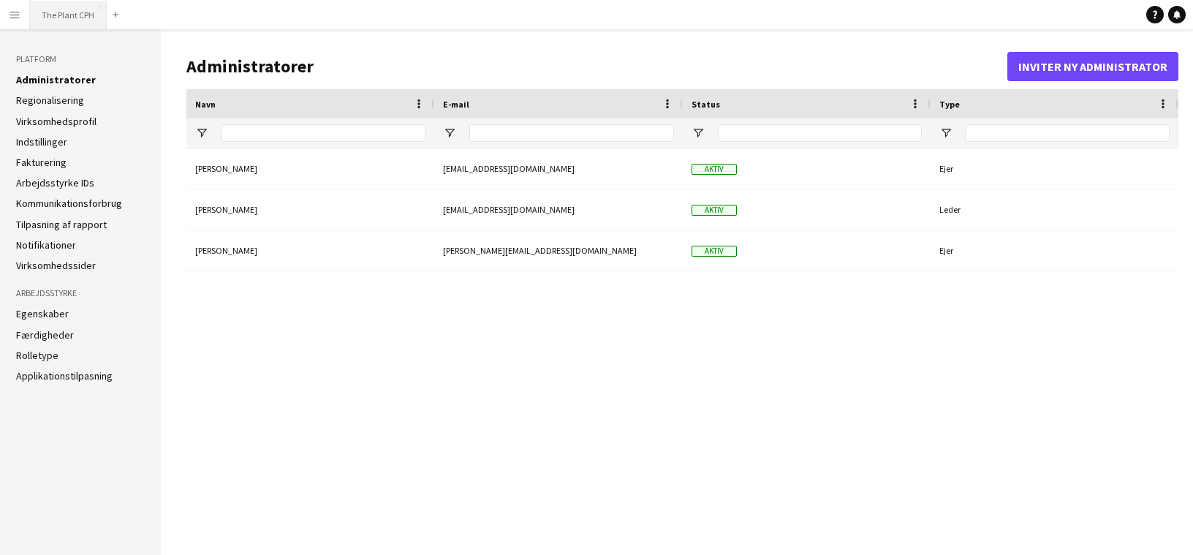
click at [54, 19] on button "The Plant CPH Luk" at bounding box center [68, 15] width 77 height 29
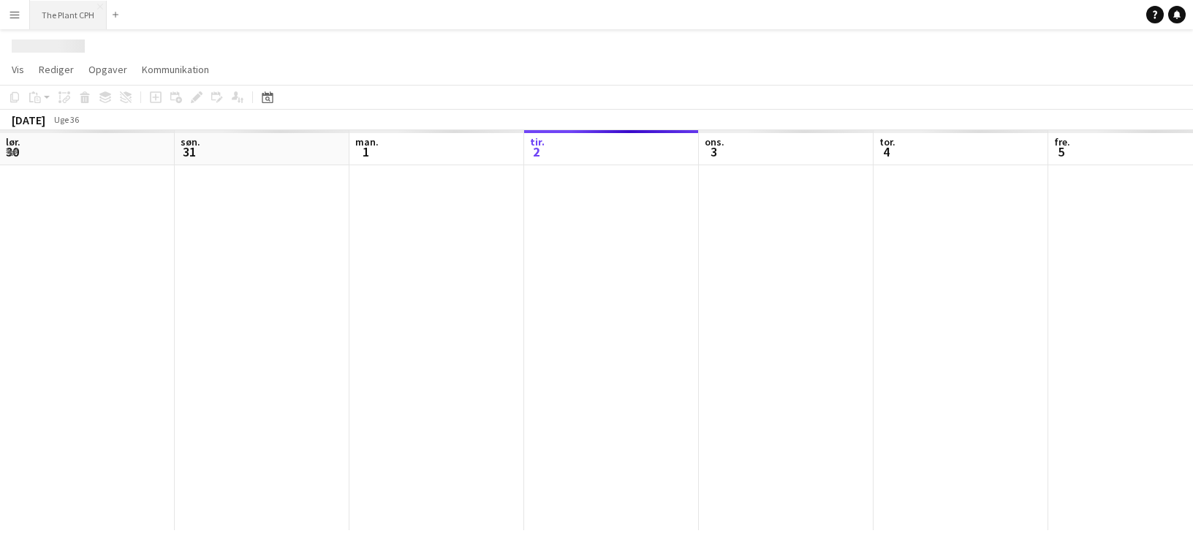
scroll to position [0, 350]
